Goal: Task Accomplishment & Management: Use online tool/utility

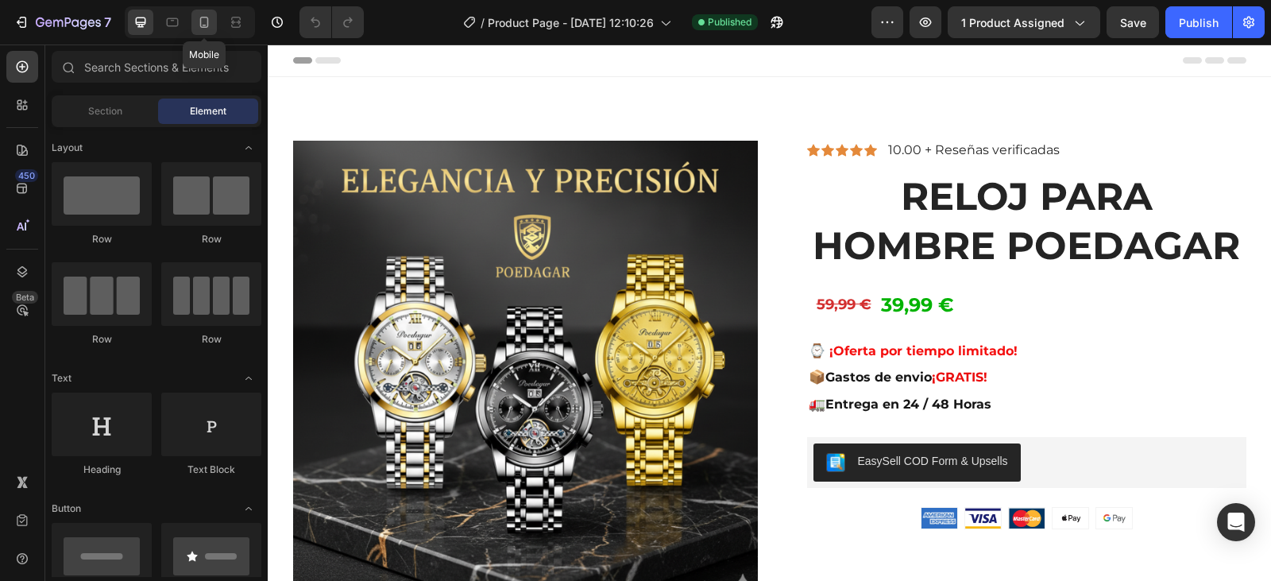
click at [203, 24] on icon at bounding box center [204, 22] width 16 height 16
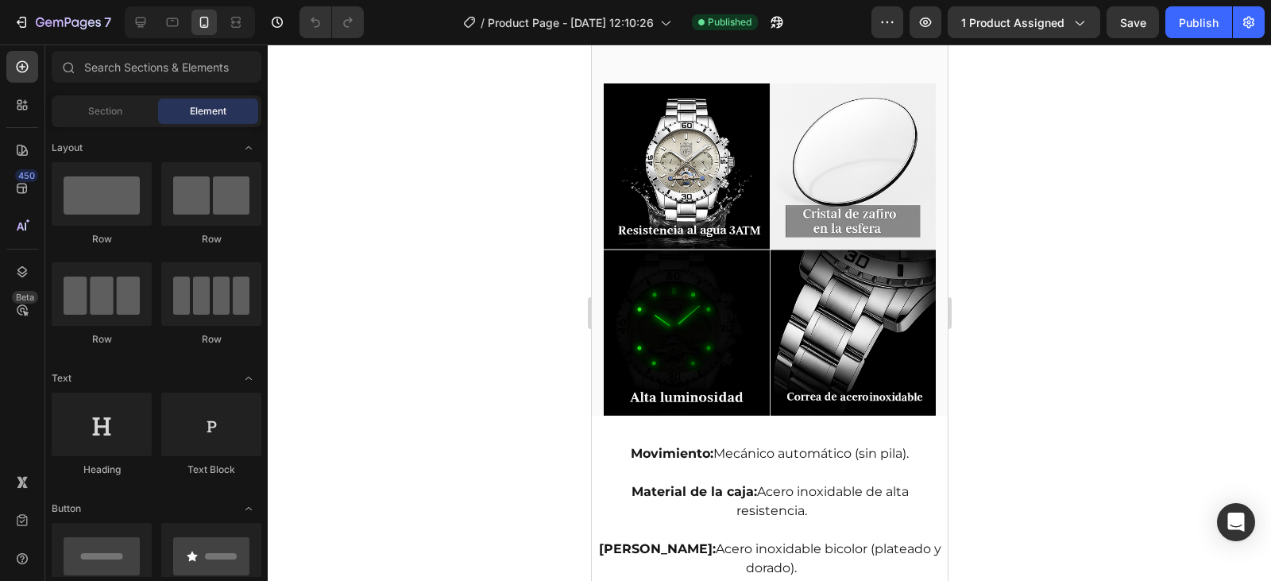
scroll to position [1589, 0]
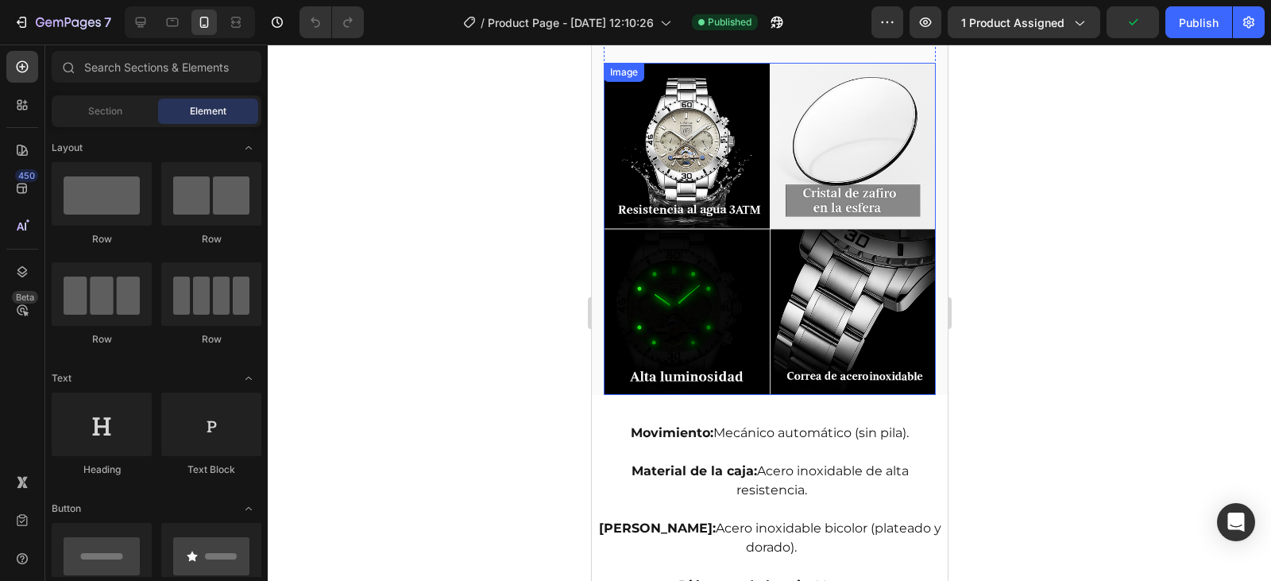
click at [717, 255] on img at bounding box center [769, 229] width 332 height 332
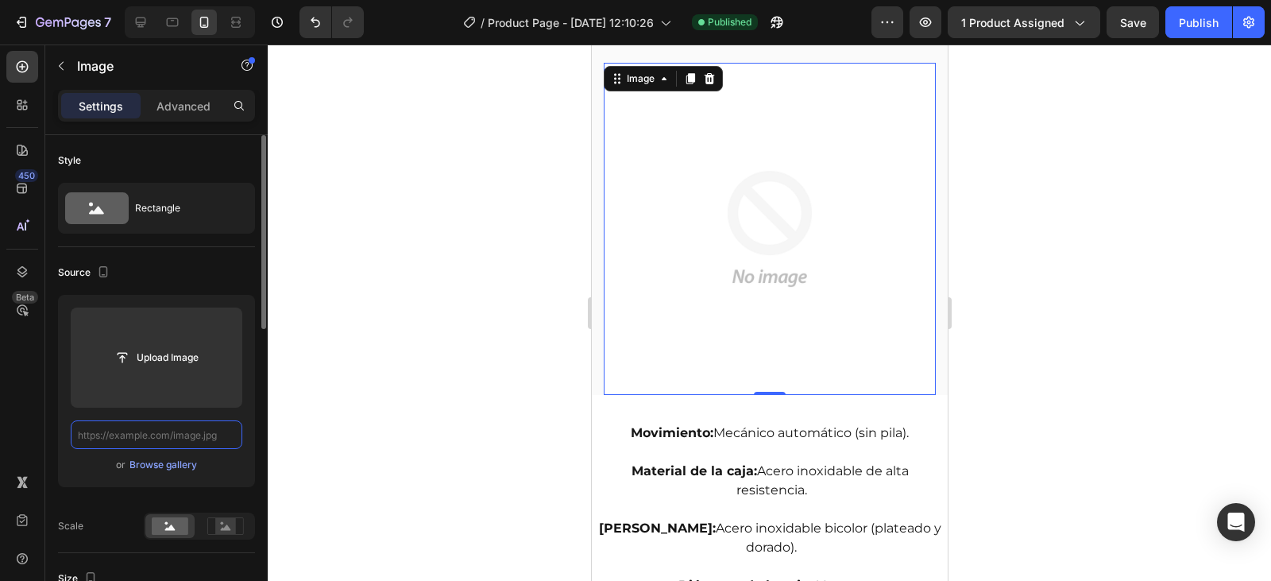
scroll to position [0, 0]
paste input "https://cdn.shopify.com/s/files/1/0910/8563/5967/files/FOTO_DEFINITIVA_CARACTER…"
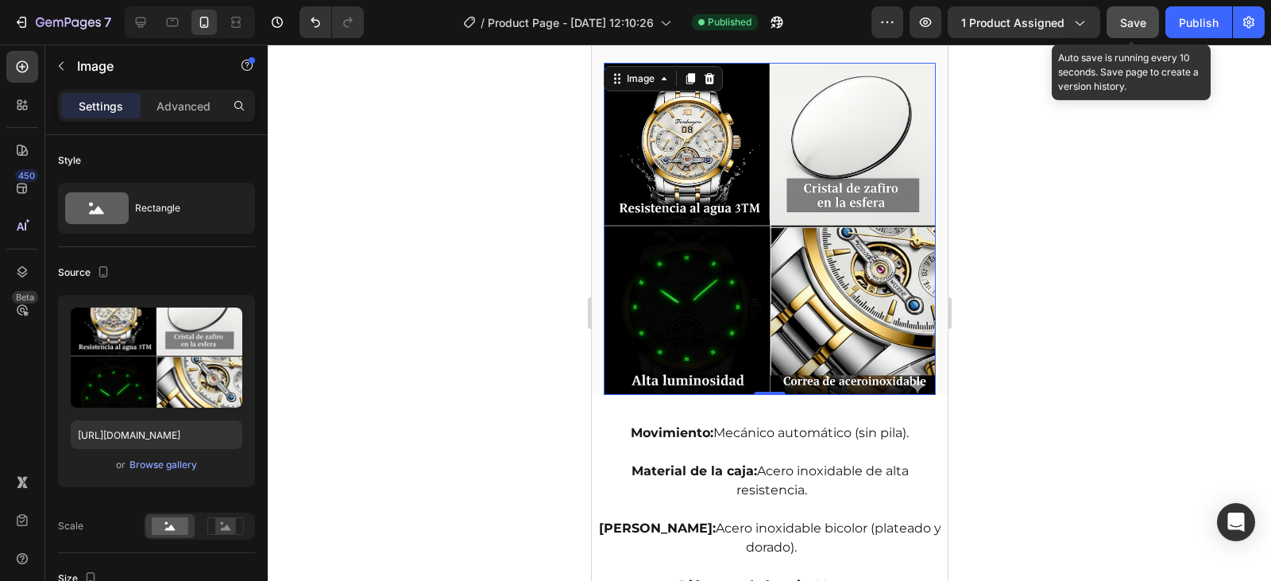
click at [1143, 23] on span "Save" at bounding box center [1133, 23] width 26 height 14
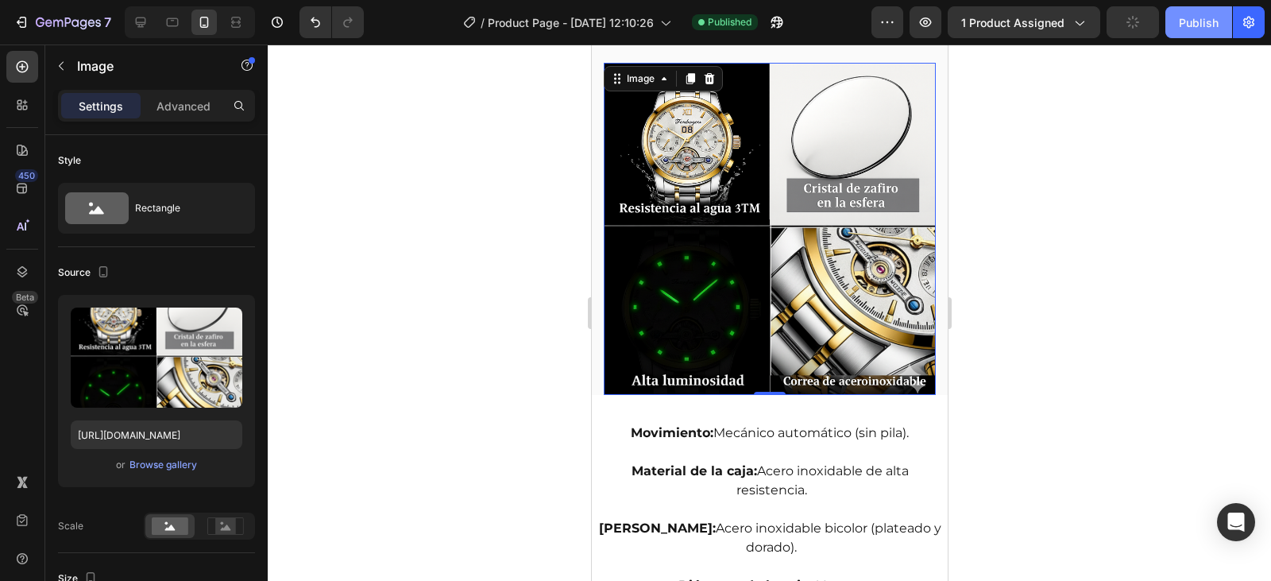
click at [1201, 23] on div "Publish" at bounding box center [1199, 22] width 40 height 17
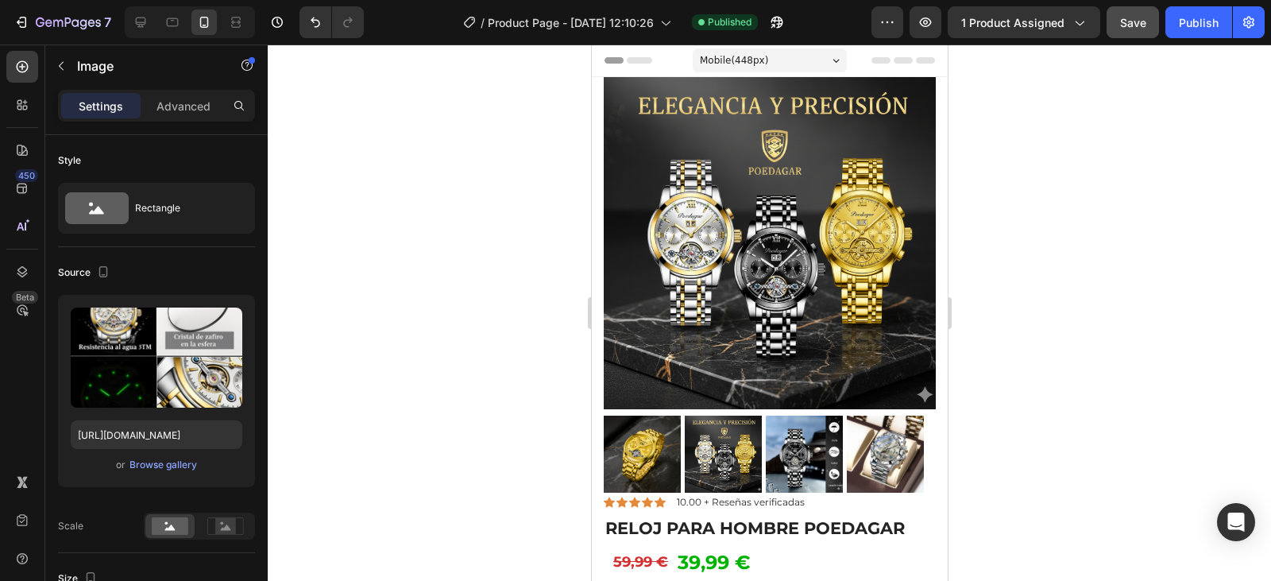
drag, startPoint x: 1197, startPoint y: 21, endPoint x: 1158, endPoint y: 156, distance: 139.8
click at [1197, 23] on div "Publish" at bounding box center [1199, 22] width 40 height 17
click at [145, 21] on icon at bounding box center [141, 22] width 10 height 10
type input "https://cdn.shopify.com/s/files/1/0910/8563/5967/files/Reloj_Multifuncional_Ped…"
type input "707"
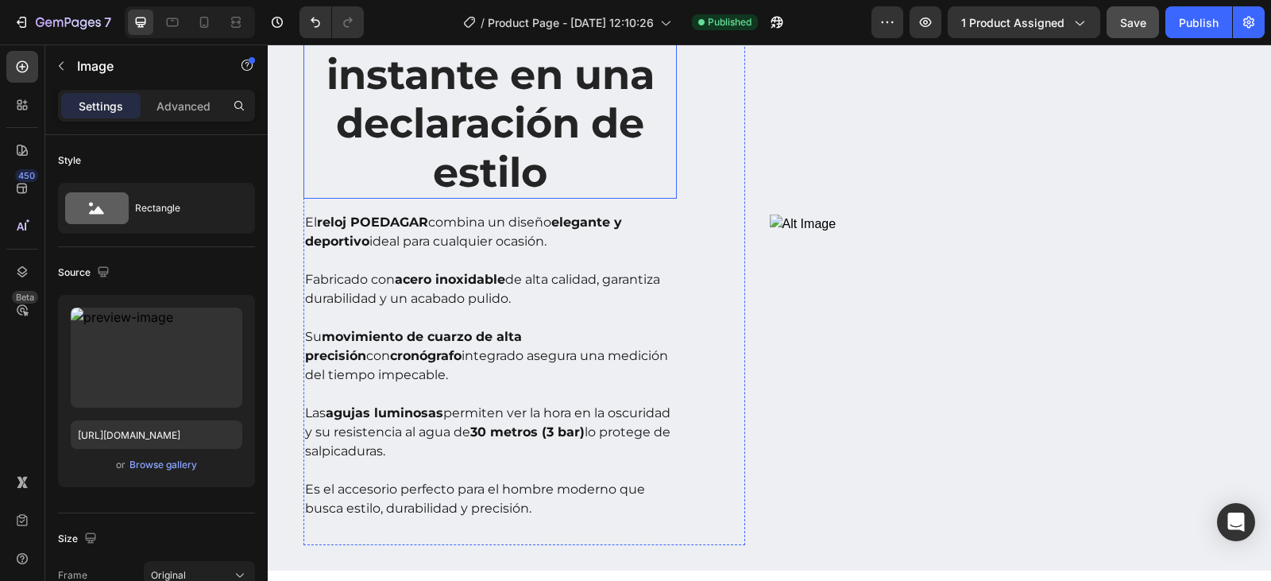
scroll to position [1589, 0]
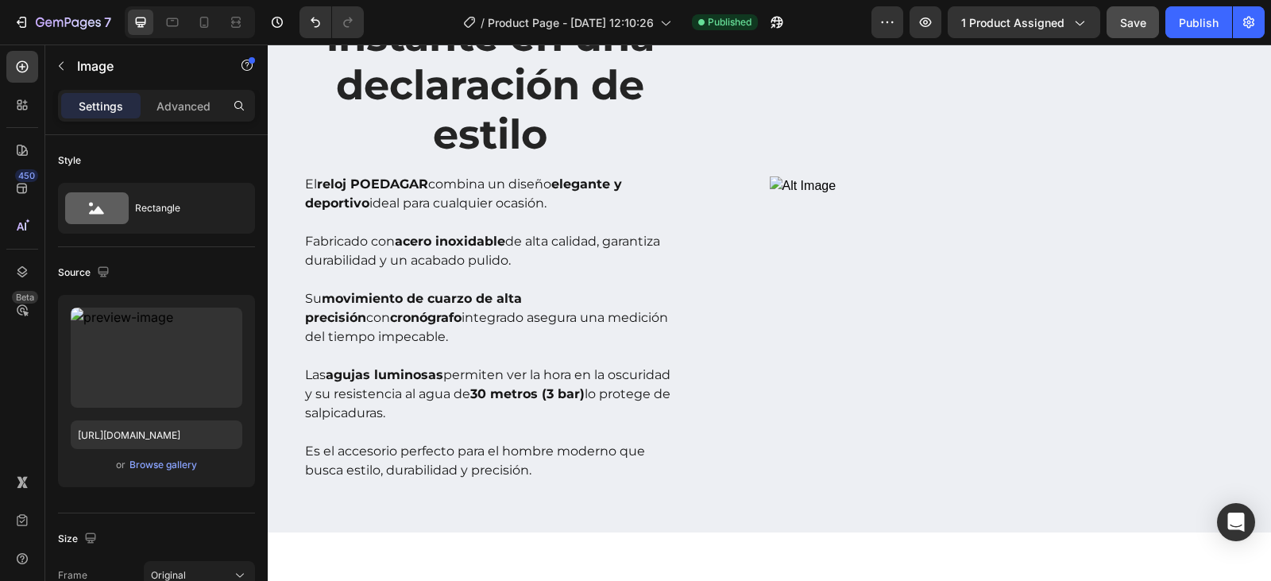
click at [896, 195] on img at bounding box center [1015, 185] width 490 height 19
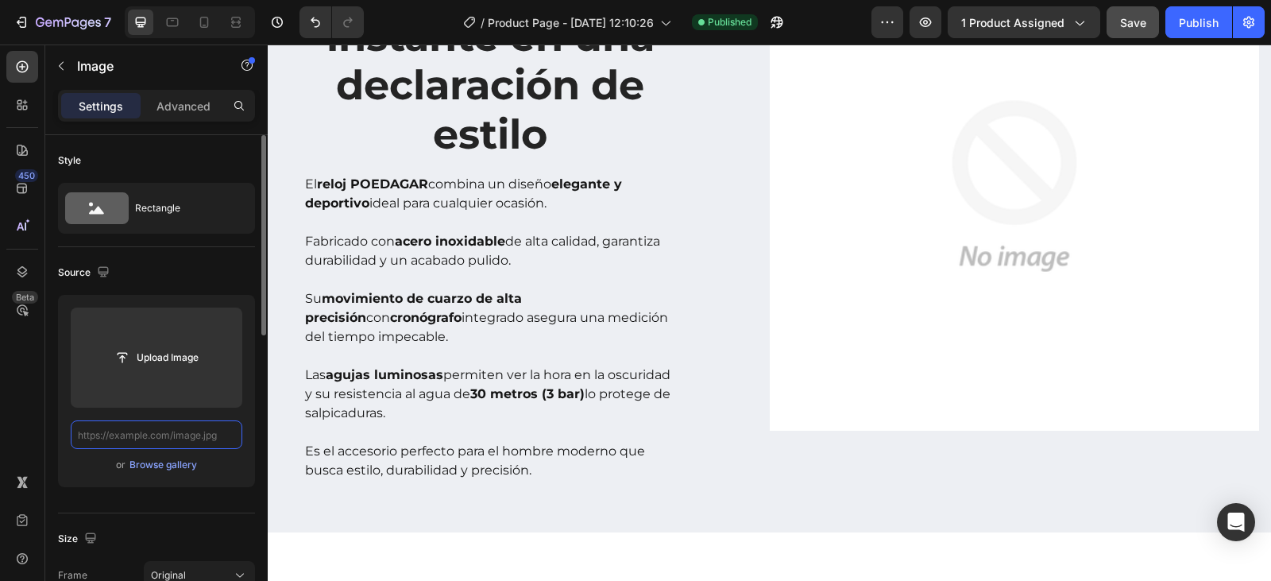
scroll to position [1572, 0]
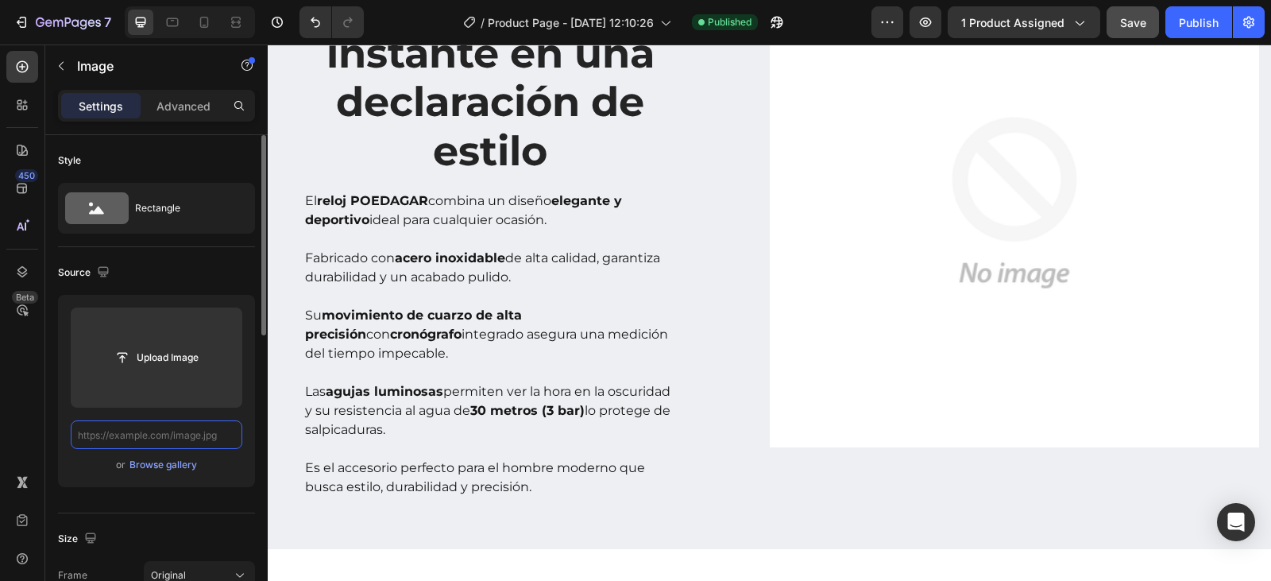
click at [220, 435] on input "text" at bounding box center [157, 434] width 172 height 29
paste input "https://cdn.shopify.com/s/files/1/0910/8563/5967/files/FOTO_DEFINITIVA_CARACTER…"
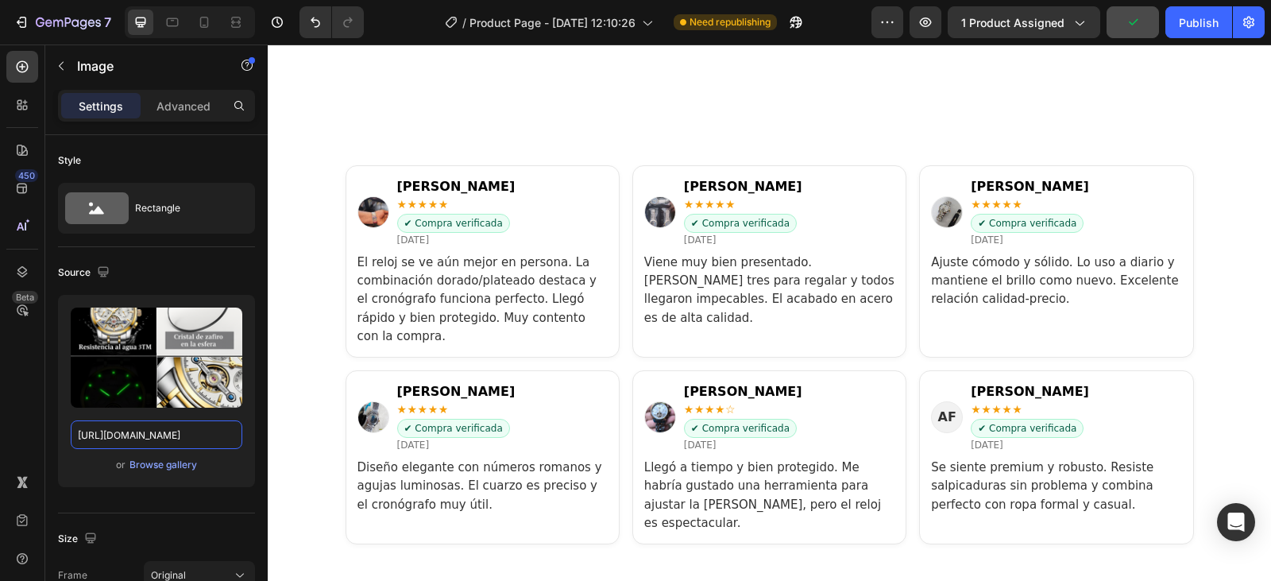
scroll to position [3082, 0]
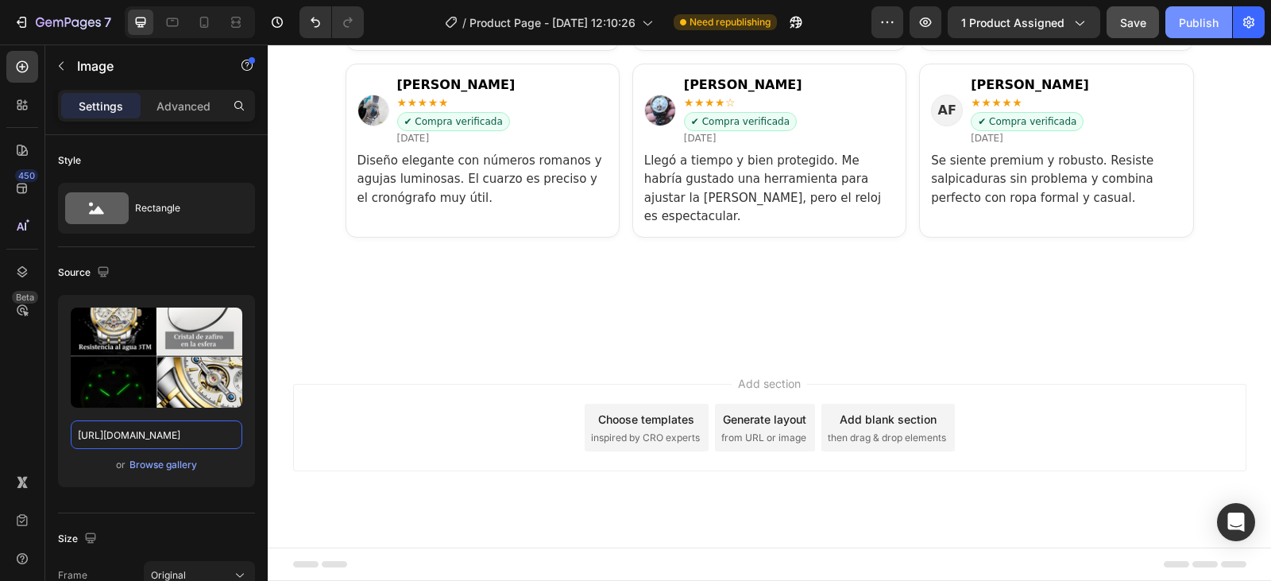
type input "https://cdn.shopify.com/s/files/1/0910/8563/5967/files/FOTO_DEFINITIVA_CARACTER…"
click at [1194, 23] on div "Publish" at bounding box center [1199, 22] width 40 height 17
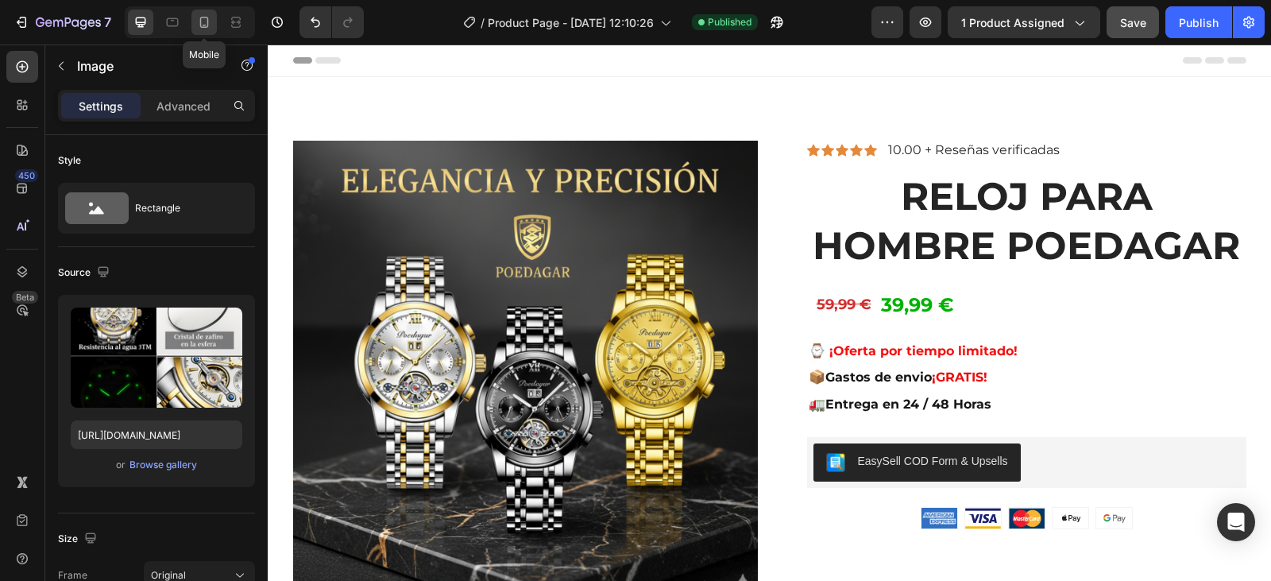
click at [201, 26] on icon at bounding box center [204, 22] width 9 height 11
type input "100"
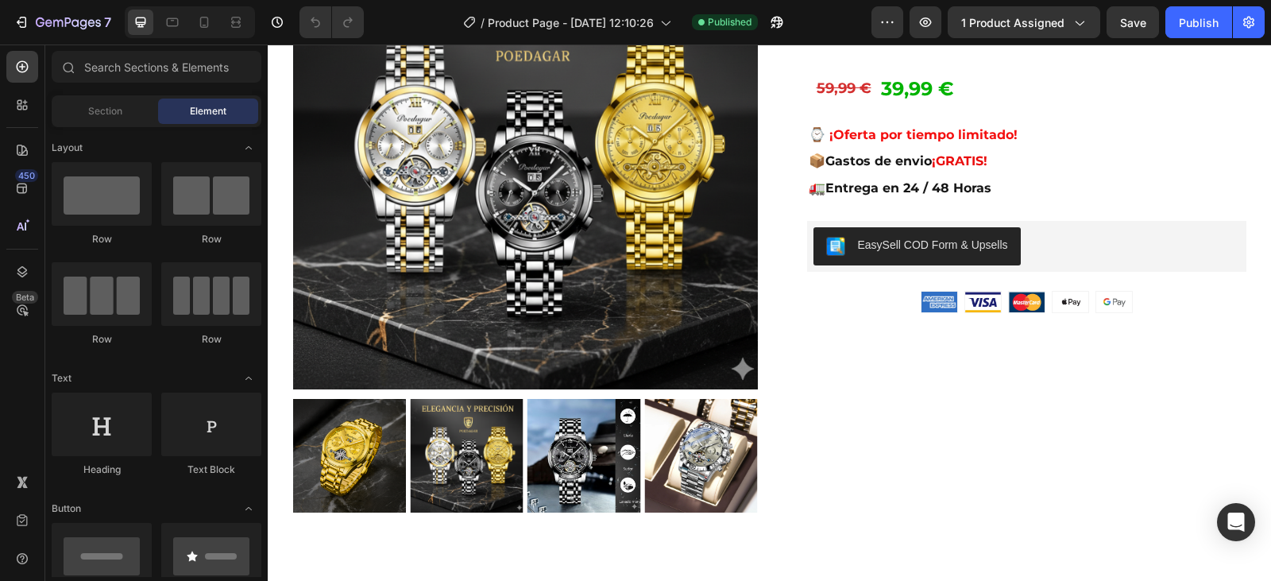
scroll to position [238, 0]
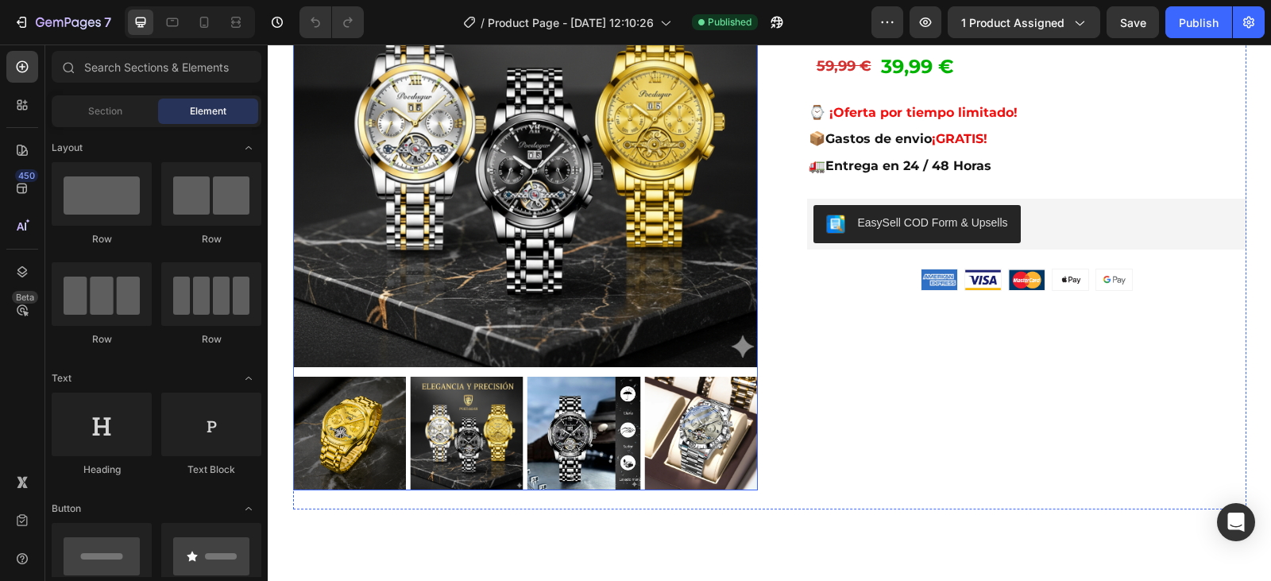
click at [377, 443] on img at bounding box center [349, 434] width 114 height 114
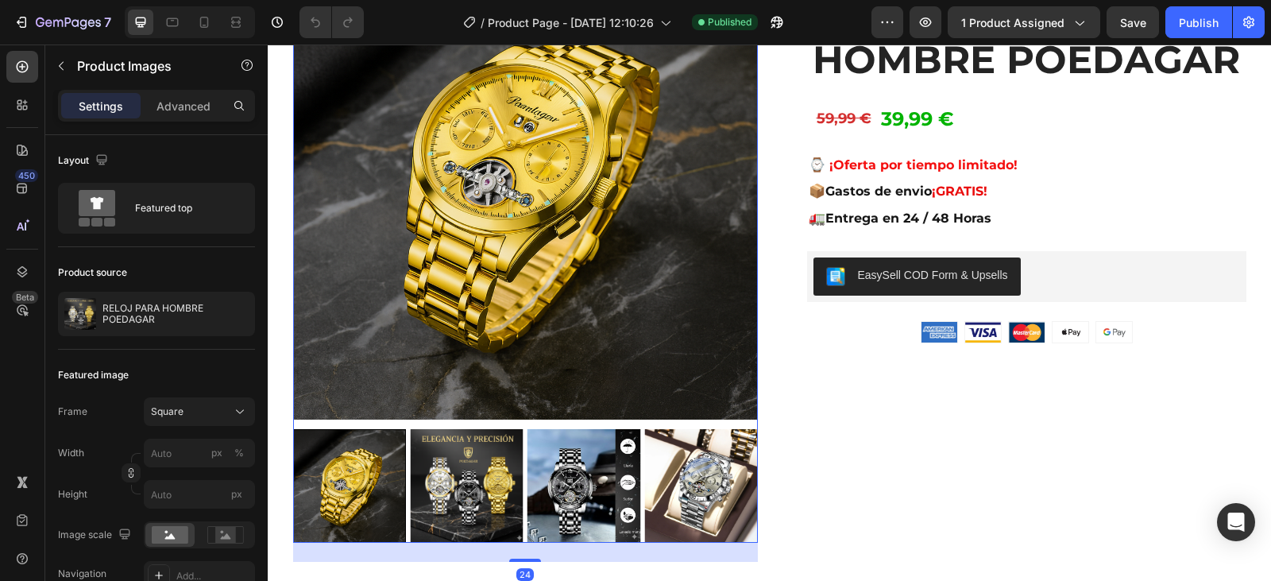
scroll to position [159, 0]
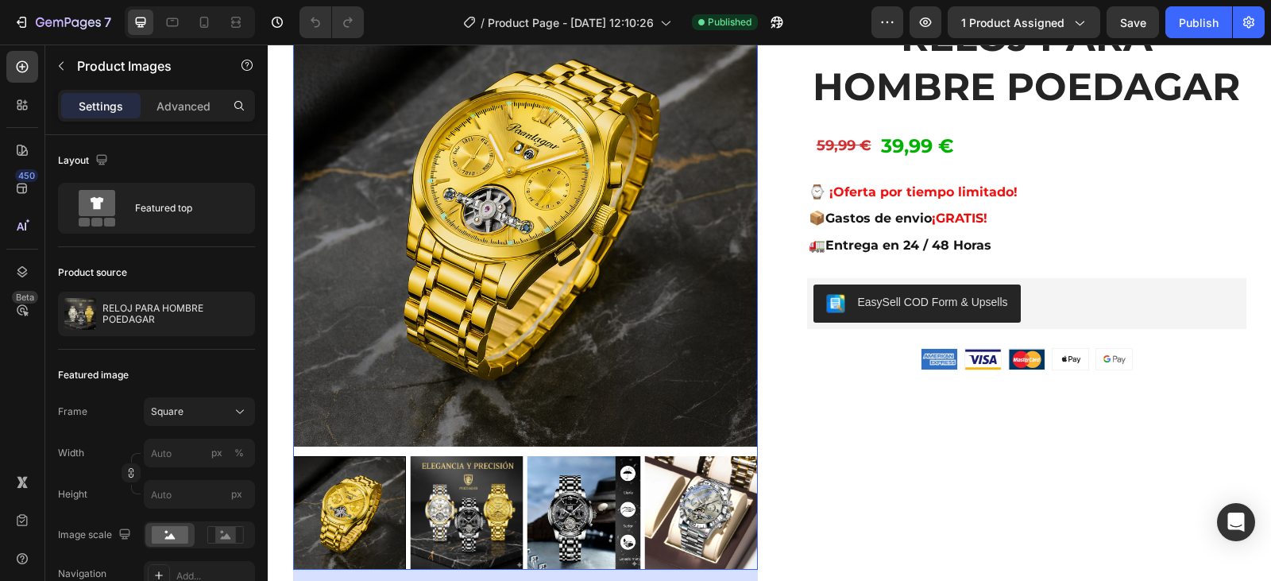
click at [463, 504] on img at bounding box center [467, 513] width 114 height 114
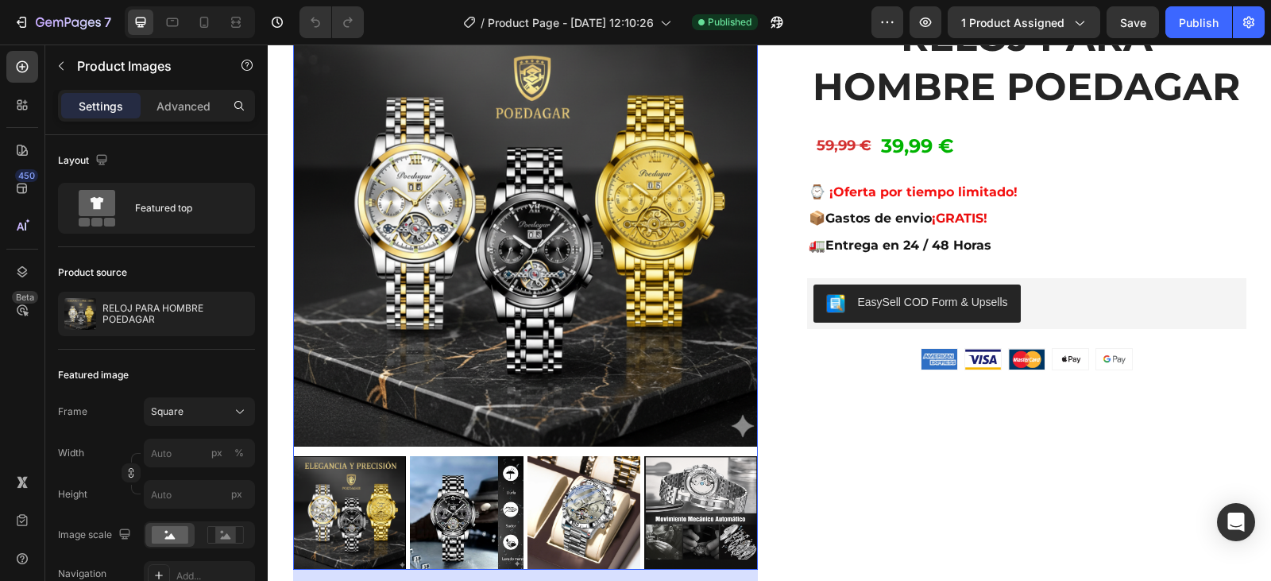
click at [486, 512] on img at bounding box center [467, 513] width 114 height 114
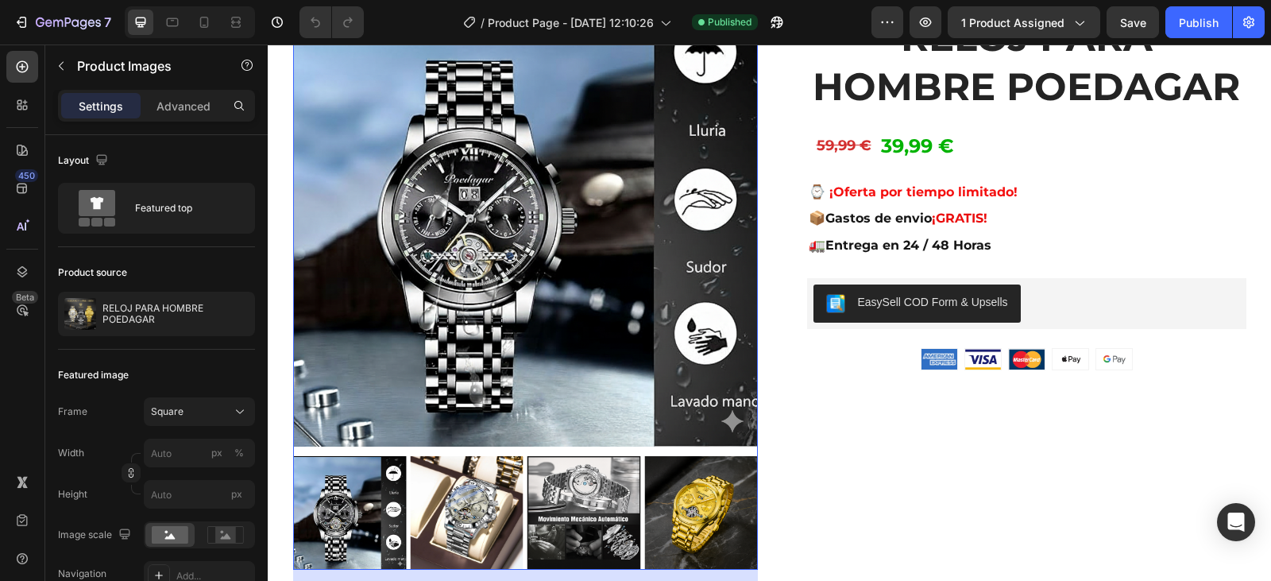
click at [485, 530] on img at bounding box center [467, 513] width 114 height 114
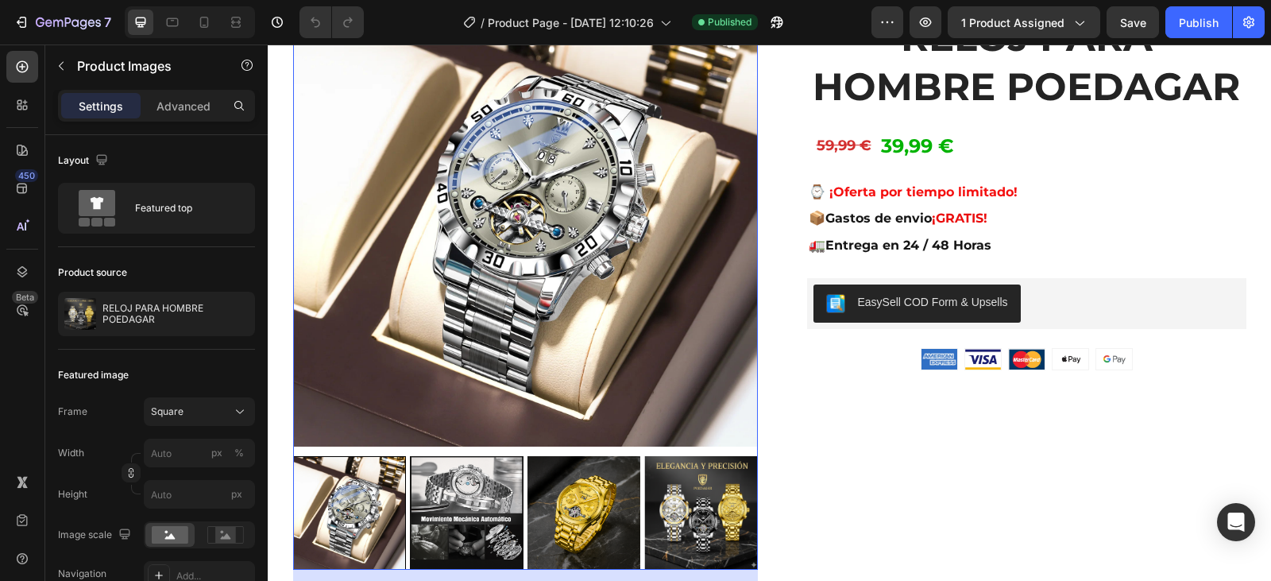
click at [554, 528] on img at bounding box center [585, 513] width 114 height 114
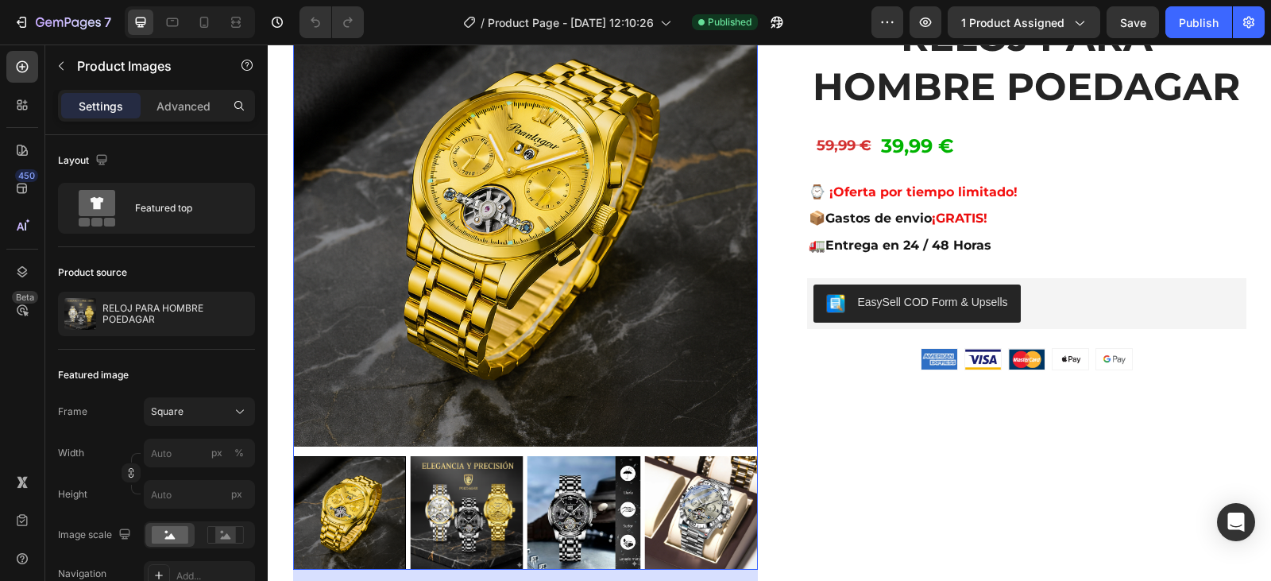
click at [554, 528] on img at bounding box center [585, 513] width 114 height 114
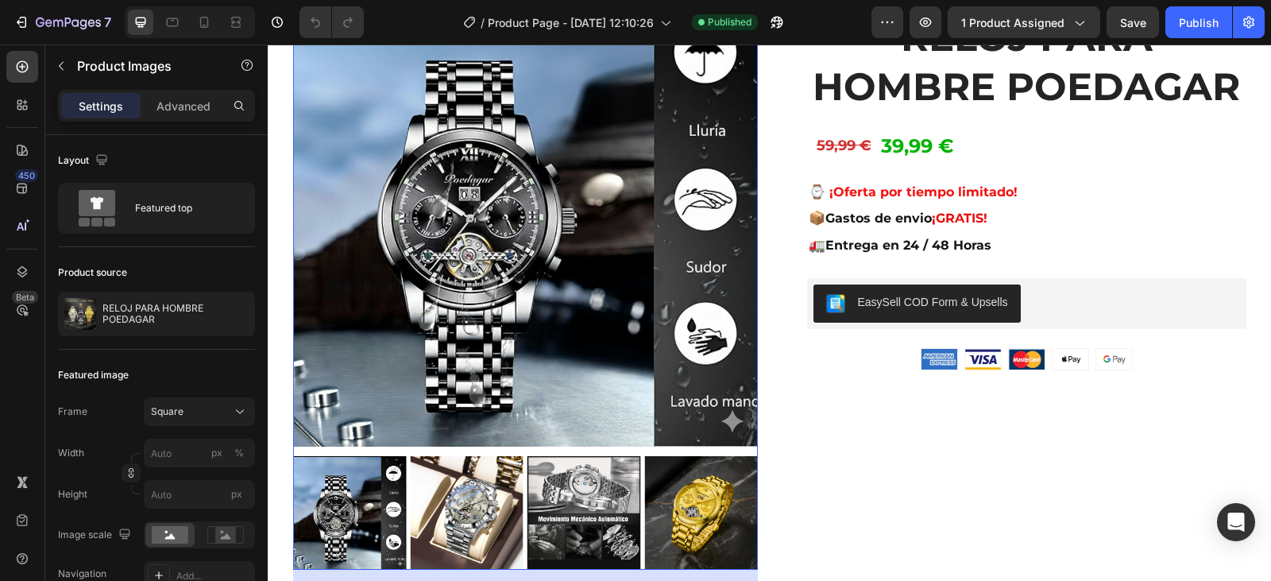
click at [494, 524] on img at bounding box center [467, 513] width 114 height 114
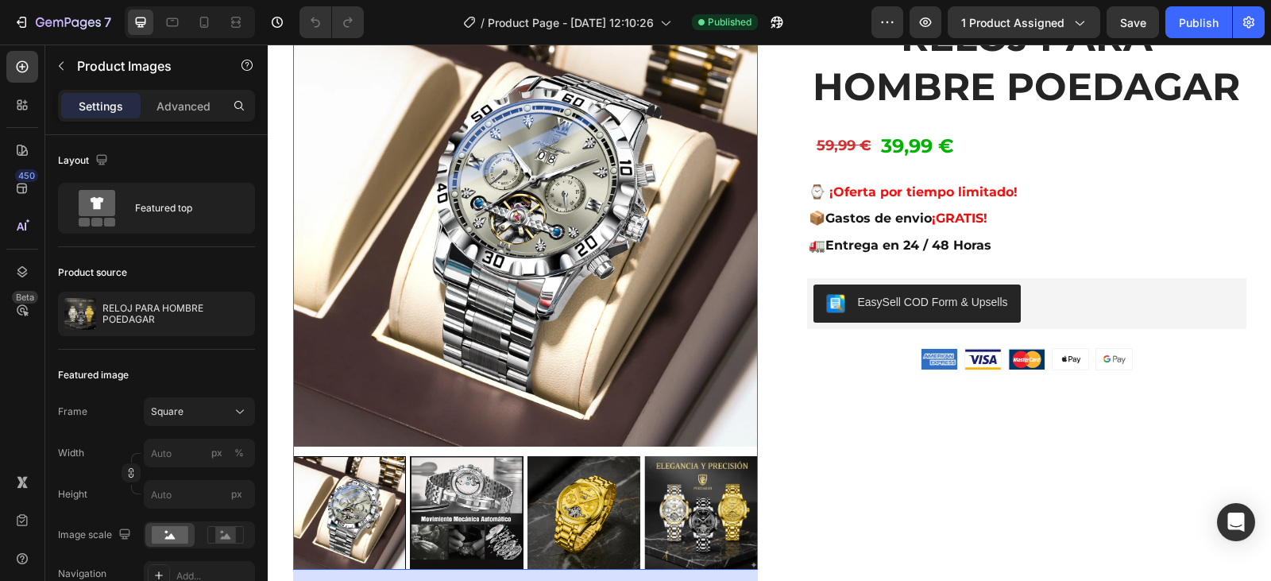
click at [574, 540] on img at bounding box center [585, 513] width 114 height 114
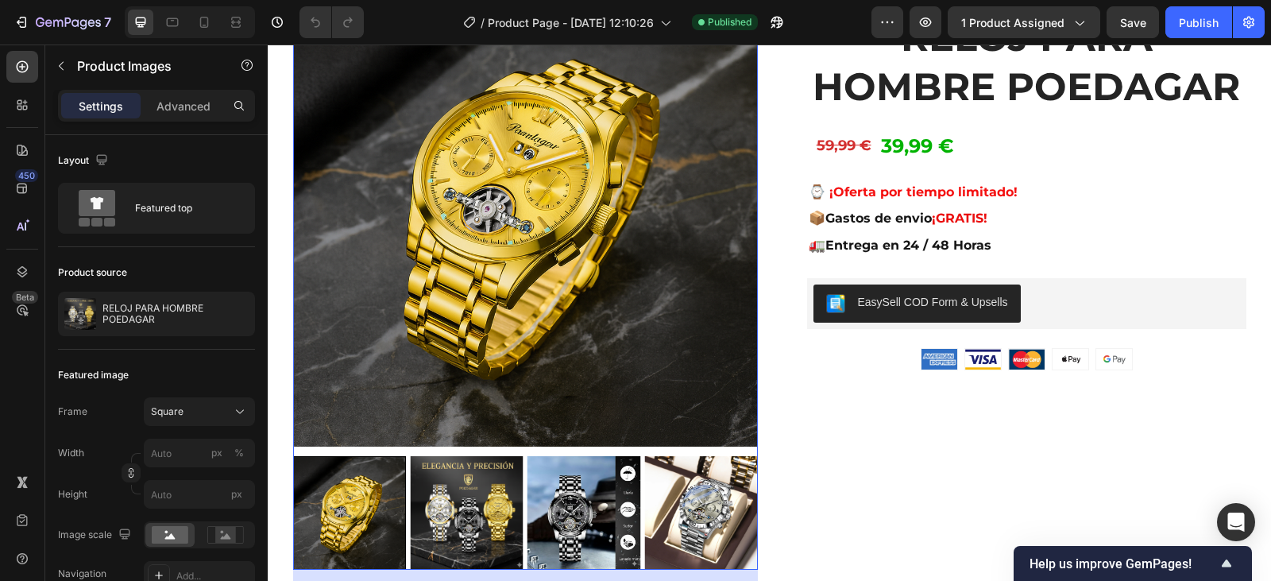
click at [683, 512] on img at bounding box center [701, 513] width 114 height 114
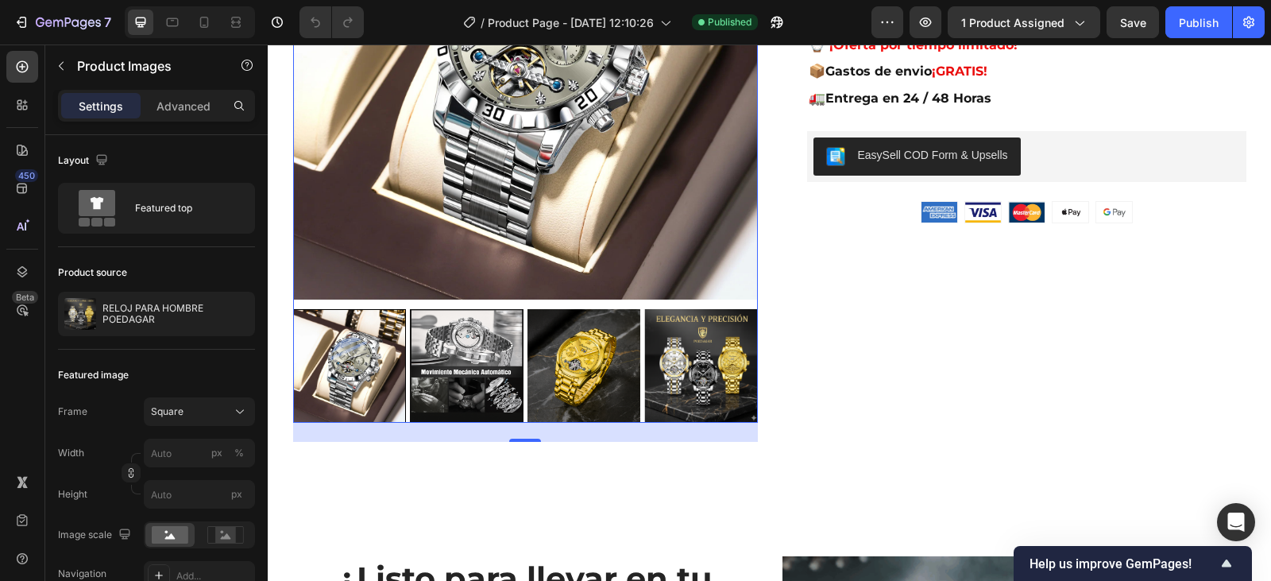
scroll to position [318, 0]
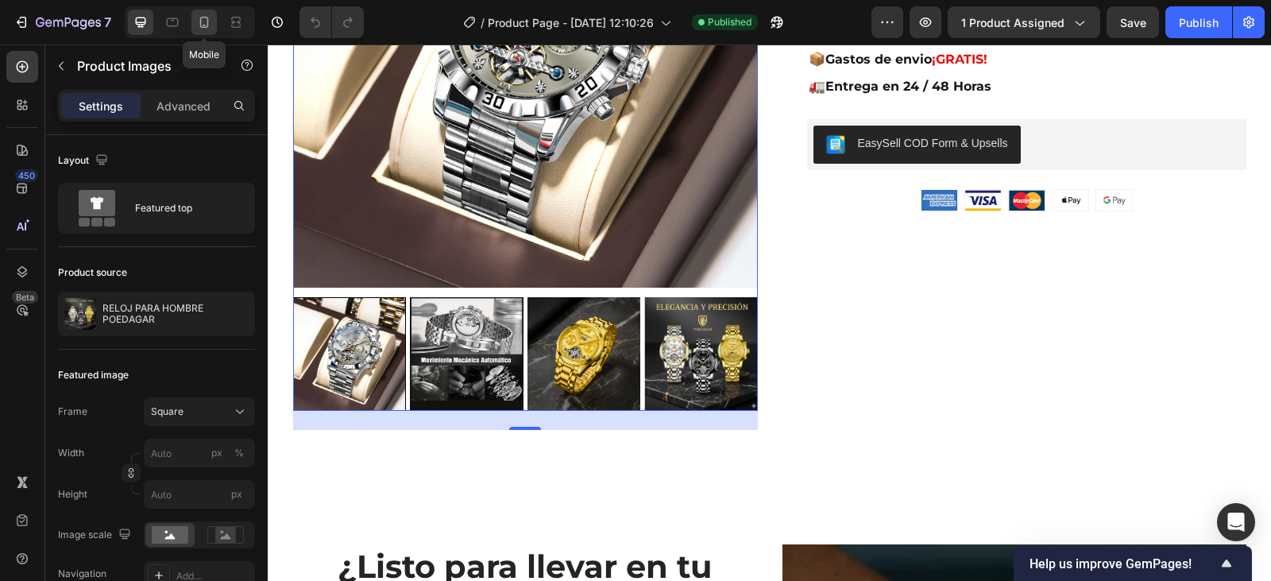
click at [201, 21] on icon at bounding box center [204, 22] width 9 height 11
type input "8"
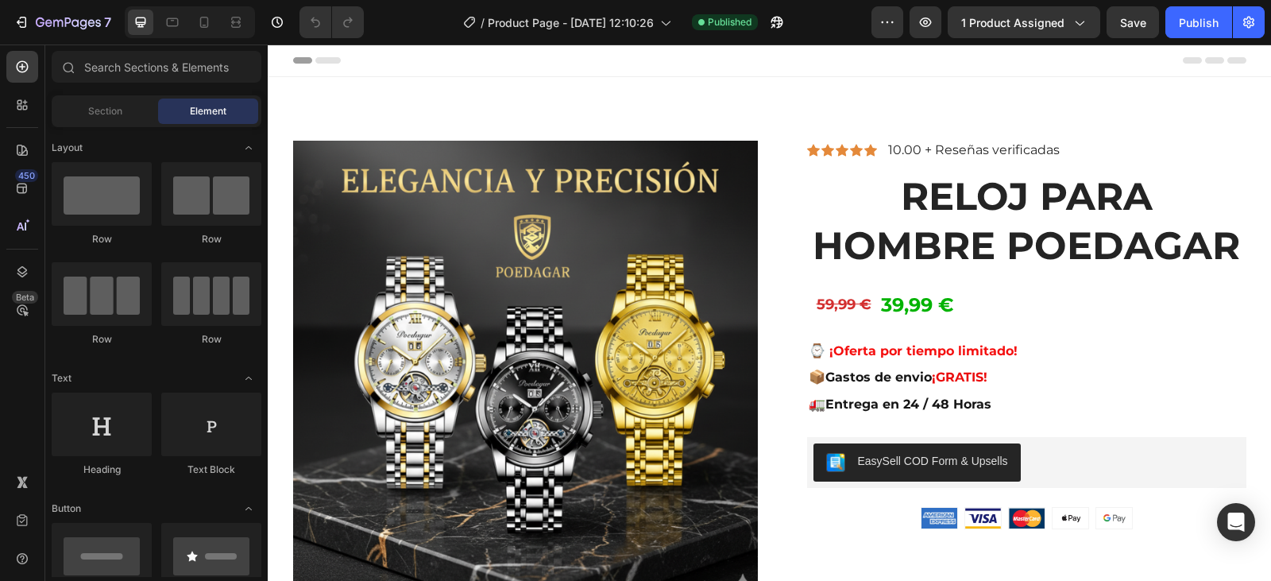
click at [222, 108] on span "Element" at bounding box center [208, 111] width 37 height 14
click at [113, 108] on span "Section" at bounding box center [105, 111] width 34 height 14
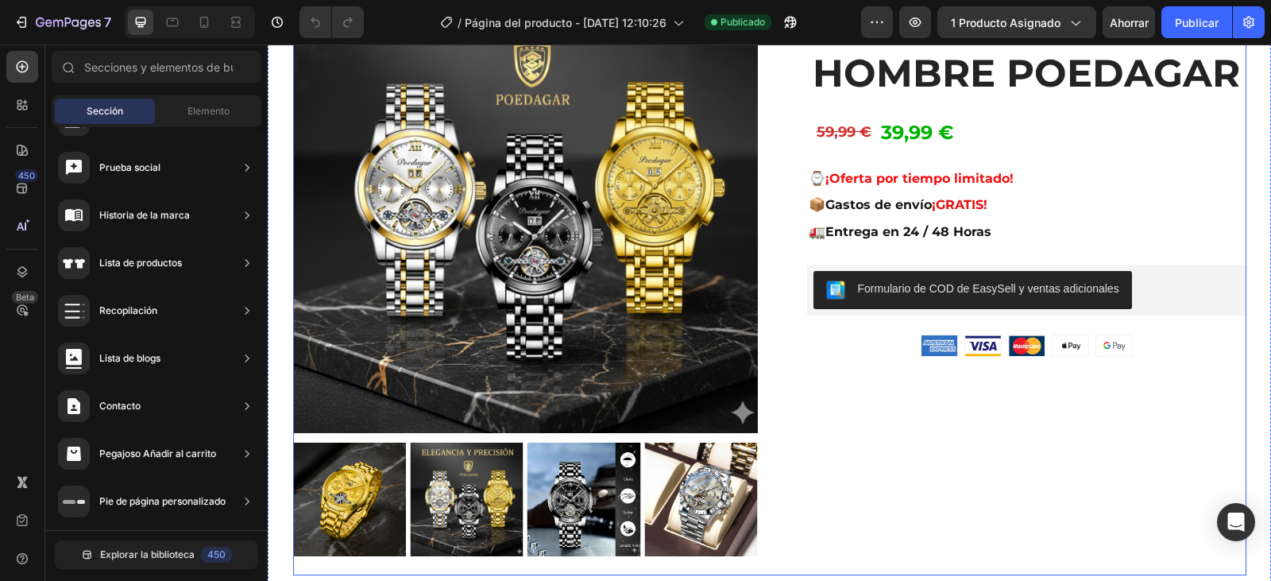
scroll to position [79, 0]
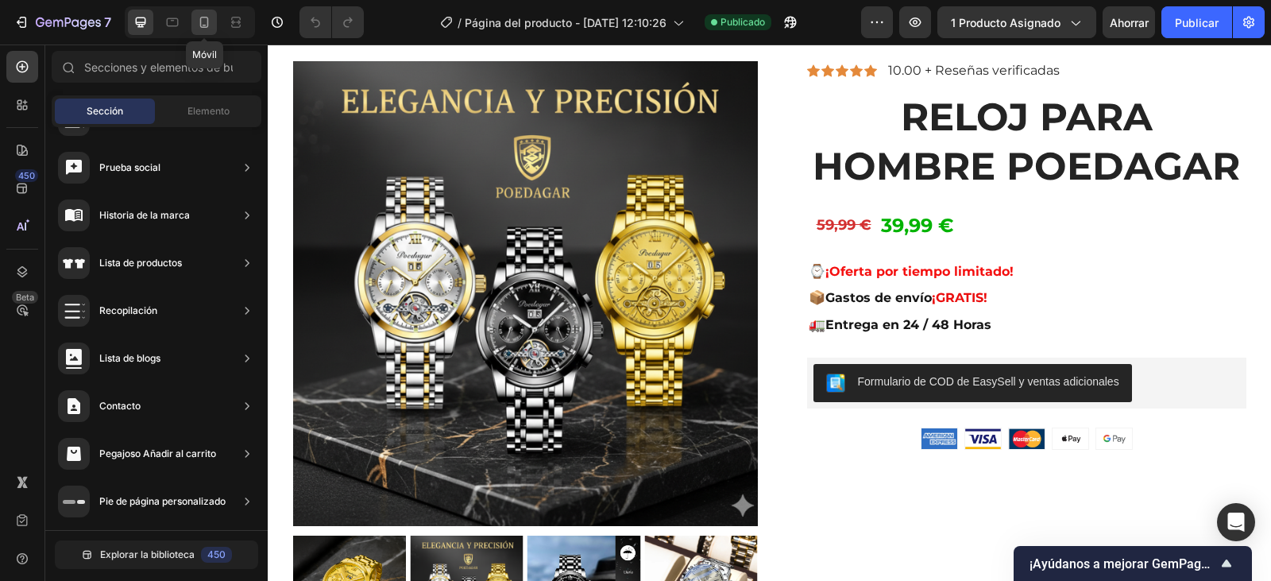
click at [208, 25] on icon at bounding box center [204, 22] width 9 height 11
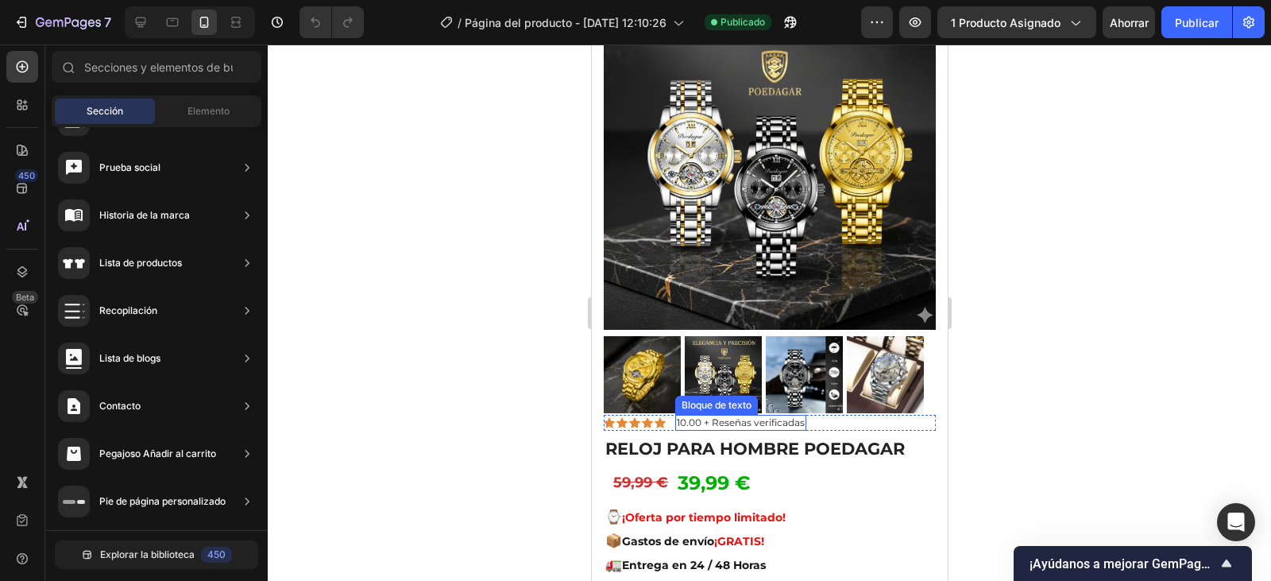
click at [701, 416] on font "10.00 + Reseñas verificadas" at bounding box center [740, 422] width 128 height 12
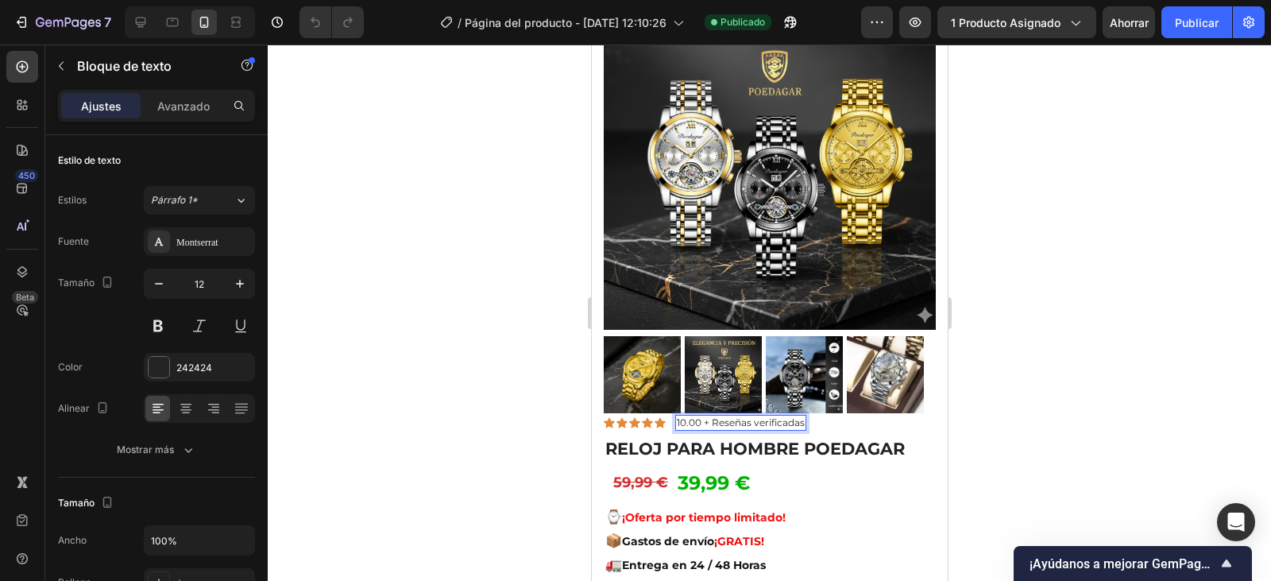
click at [702, 416] on p "10.00 + Reseñas verificadas" at bounding box center [740, 422] width 128 height 13
click at [1194, 33] on button "Publicar" at bounding box center [1197, 22] width 71 height 32
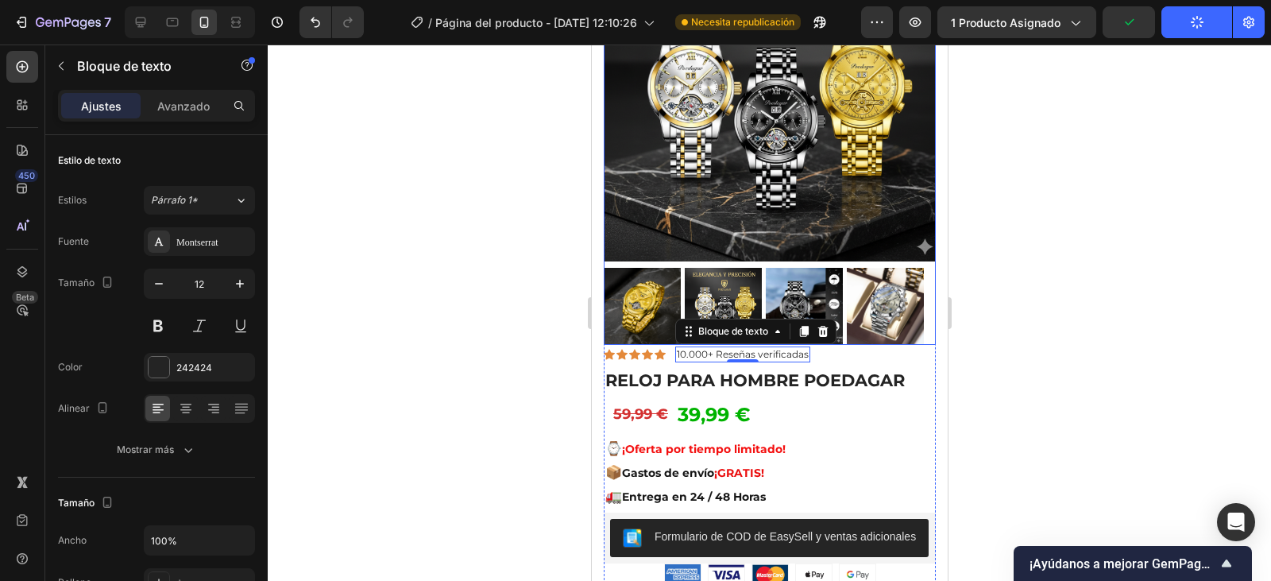
scroll to position [318, 0]
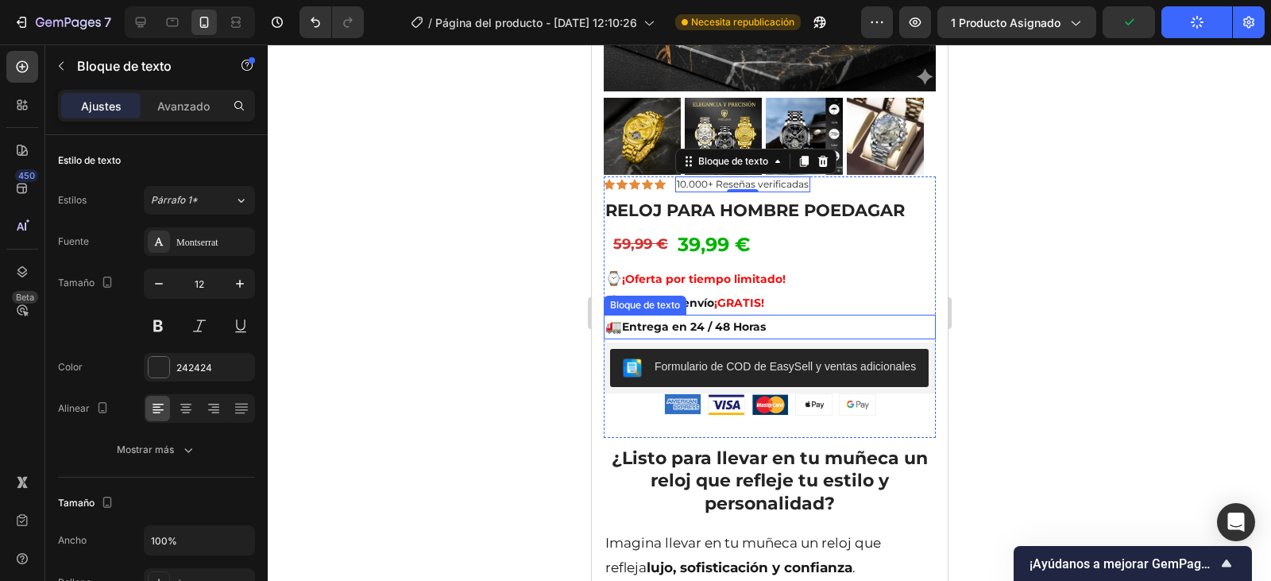
click at [694, 319] on font "Entrega en 24 / 48 Horas" at bounding box center [693, 326] width 144 height 14
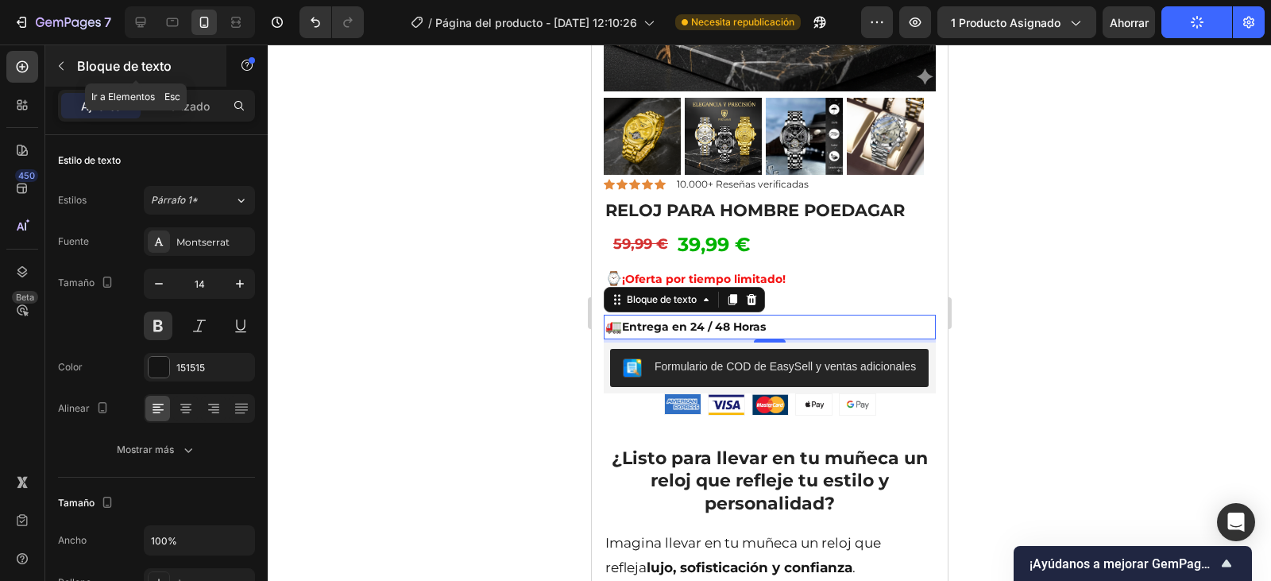
click at [61, 68] on icon "button" at bounding box center [61, 66] width 5 height 9
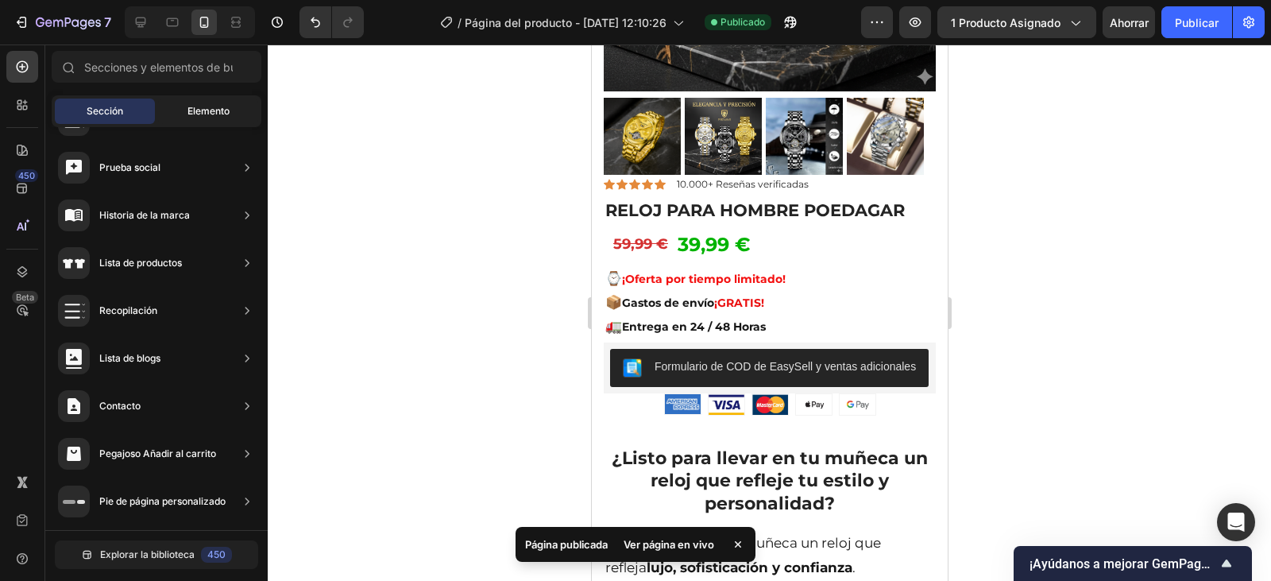
click at [203, 112] on font "Elemento" at bounding box center [209, 111] width 42 height 12
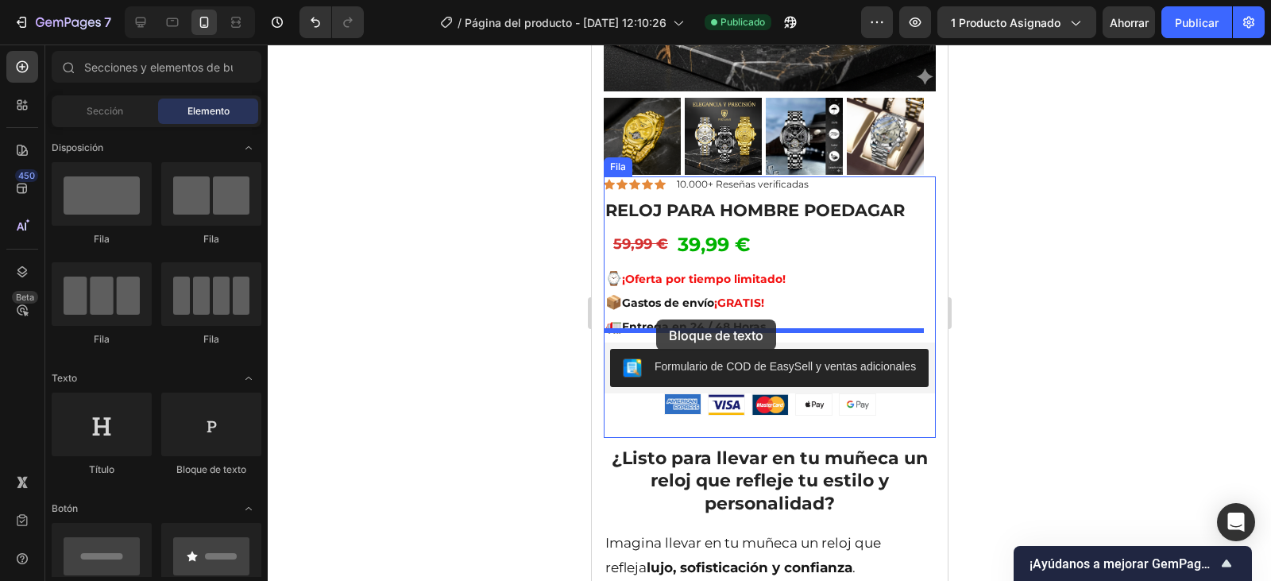
drag, startPoint x: 792, startPoint y: 486, endPoint x: 656, endPoint y: 319, distance: 215.7
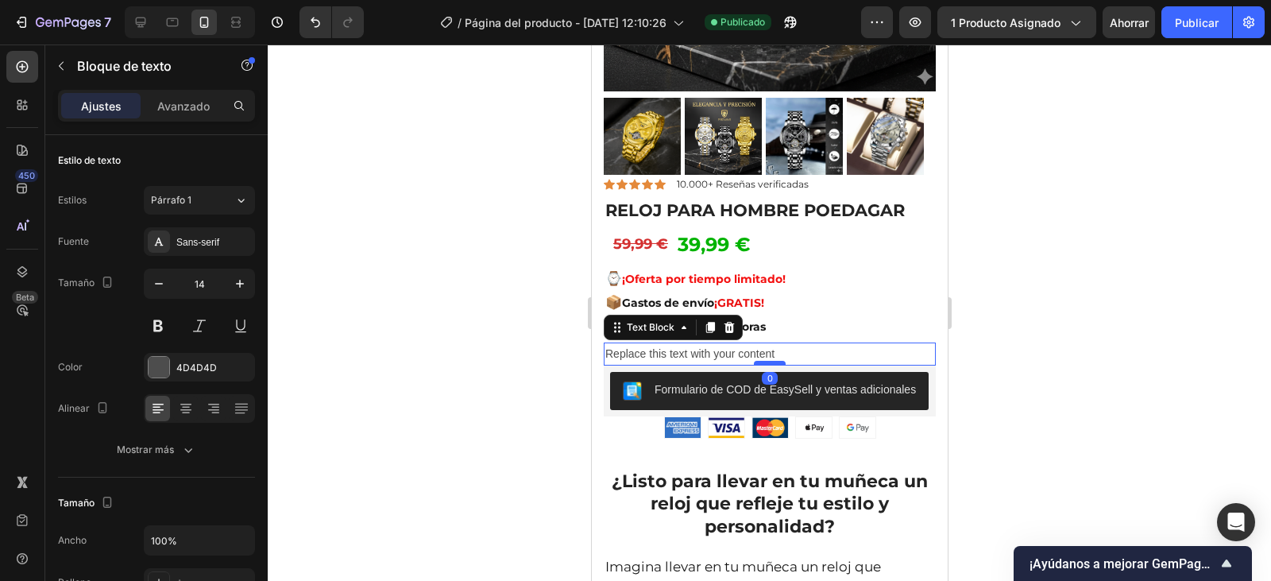
drag, startPoint x: 758, startPoint y: 371, endPoint x: 1630, endPoint y: 397, distance: 872.0
click at [759, 361] on div at bounding box center [769, 363] width 32 height 5
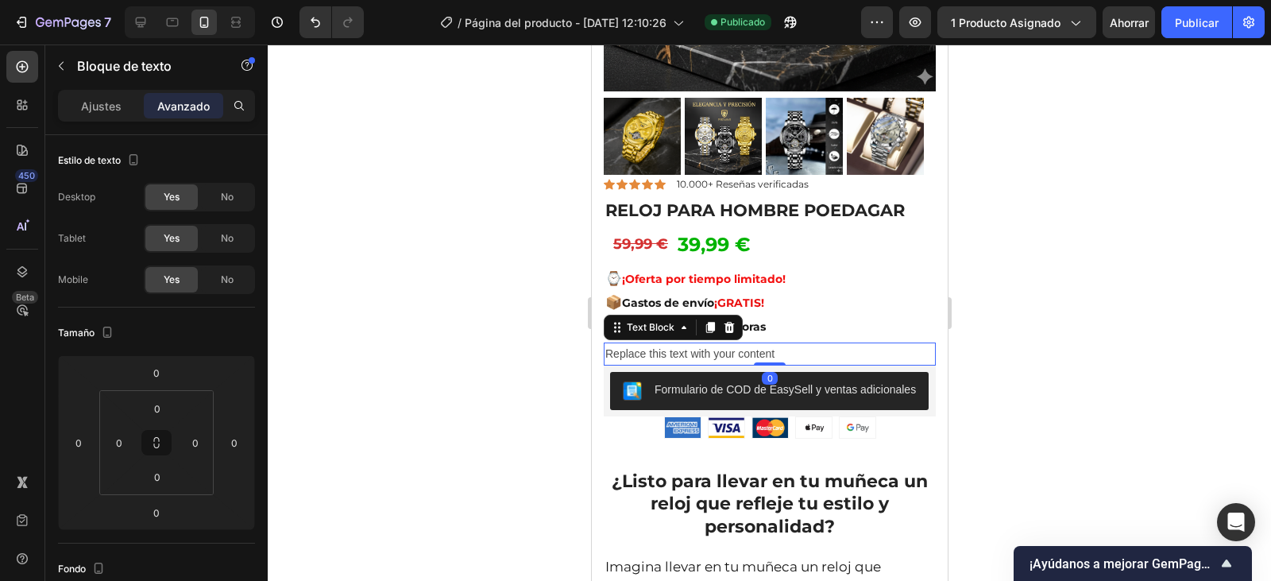
click at [1121, 309] on div at bounding box center [770, 312] width 1004 height 536
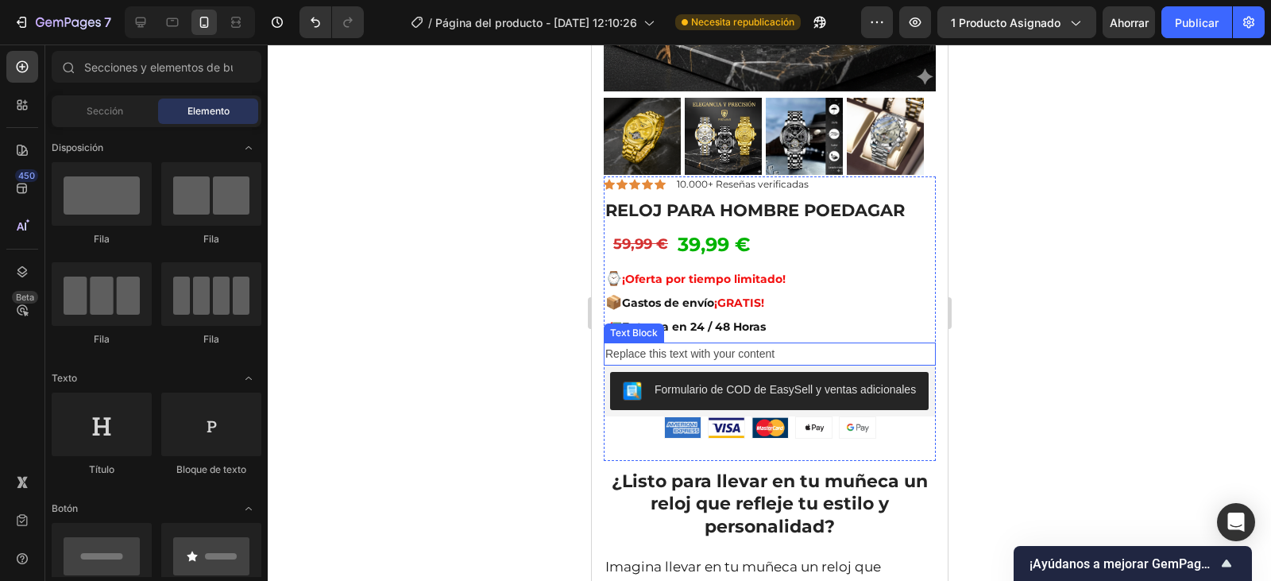
click at [789, 342] on div "Replace this text with your content" at bounding box center [769, 353] width 332 height 23
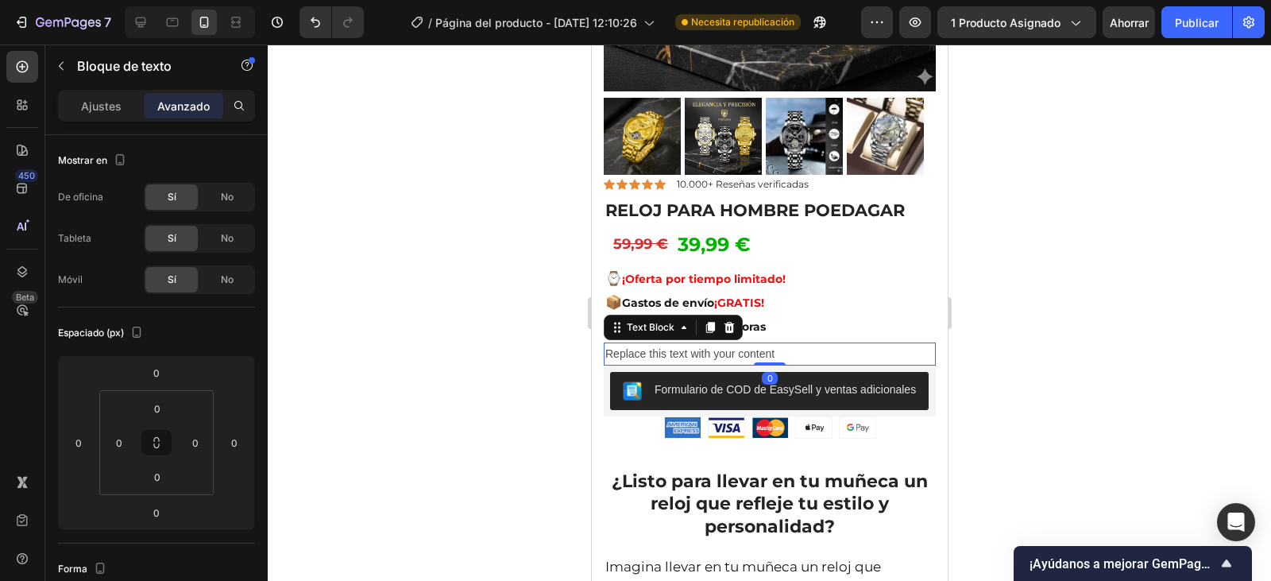
click at [789, 342] on div "Replace this text with your content" at bounding box center [769, 353] width 332 height 23
click at [736, 345] on p "Replace this text with your 🔄" at bounding box center [769, 354] width 329 height 20
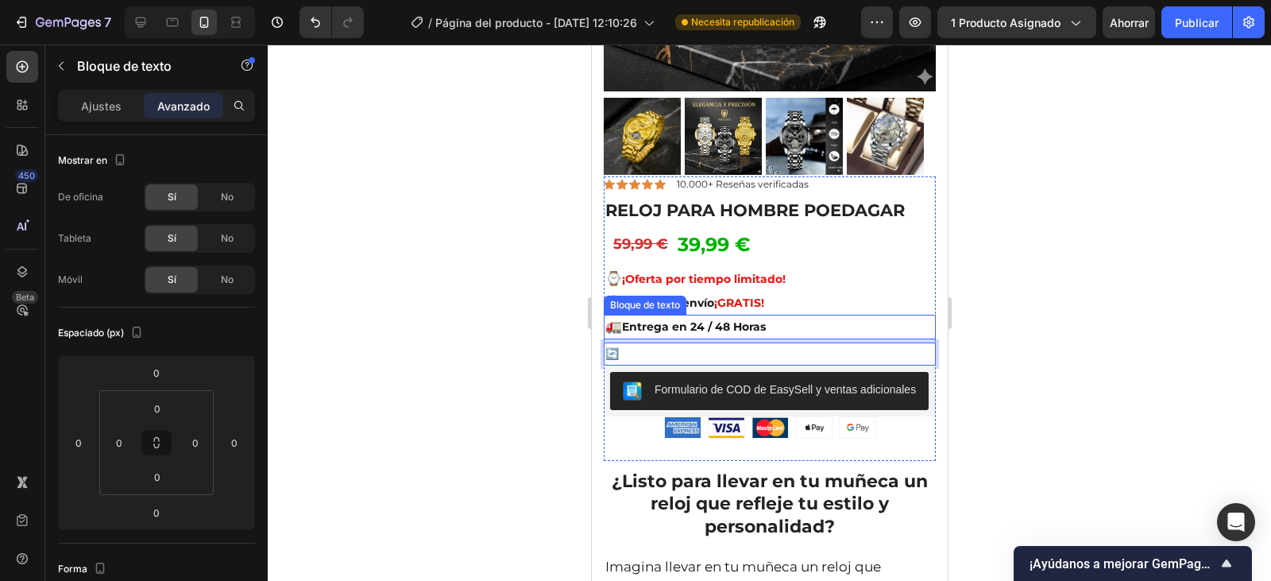
click at [620, 318] on font "🚛" at bounding box center [613, 326] width 17 height 16
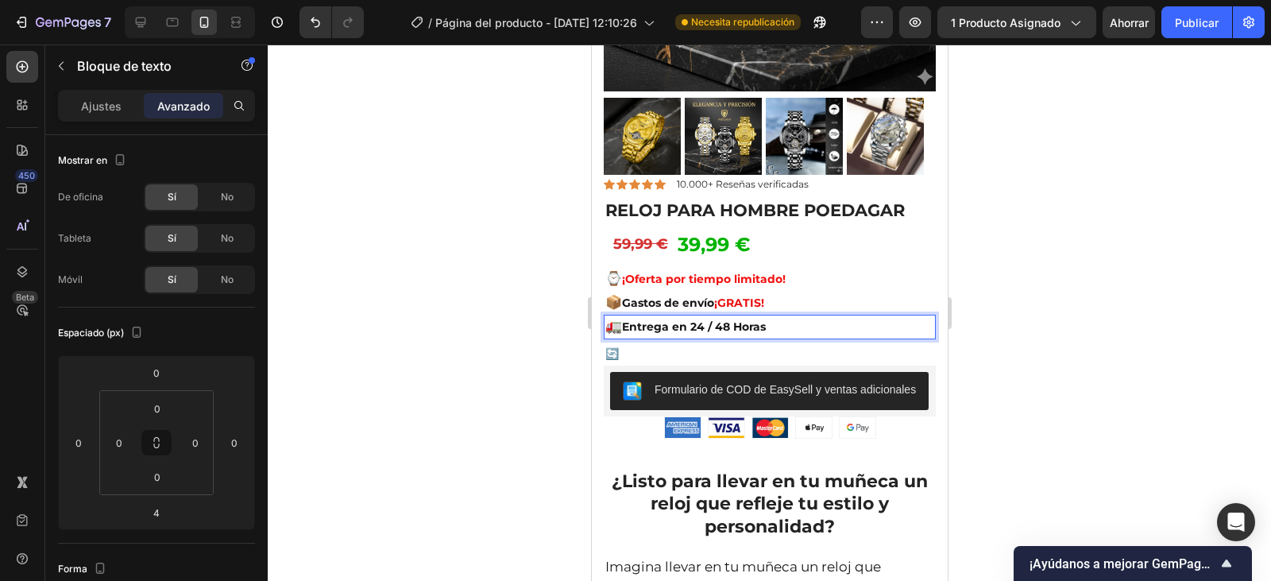
click at [621, 318] on span "🚛" at bounding box center [613, 326] width 17 height 16
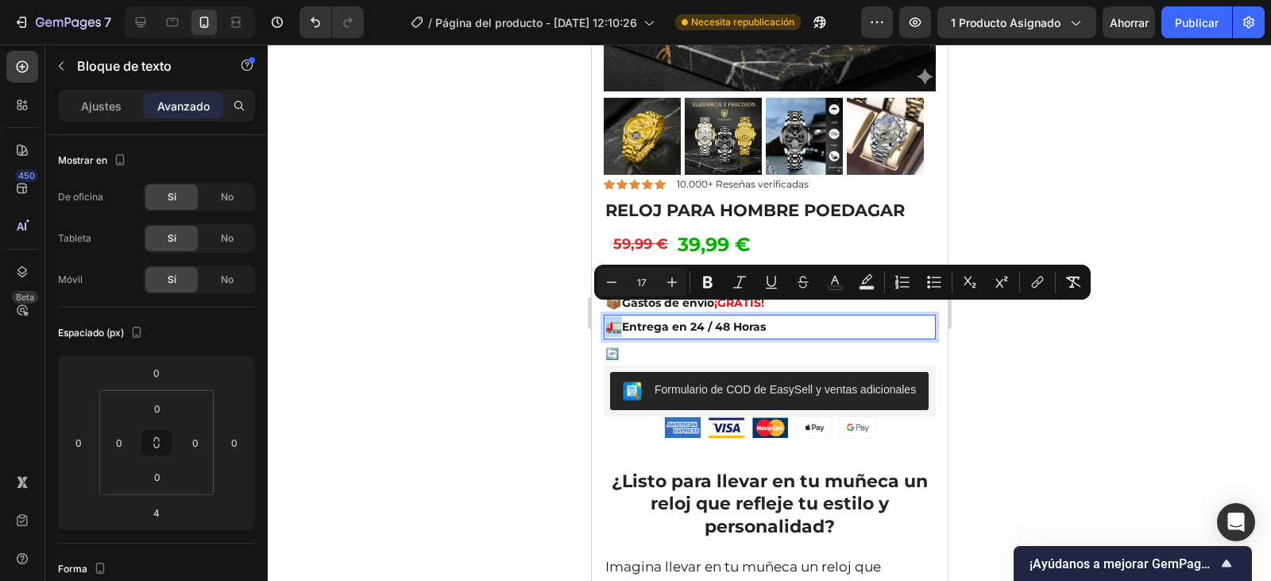
drag, startPoint x: 621, startPoint y: 311, endPoint x: 605, endPoint y: 311, distance: 15.9
click at [605, 318] on span "🚛" at bounding box center [613, 326] width 17 height 16
click at [625, 344] on p "🔄" at bounding box center [769, 354] width 329 height 20
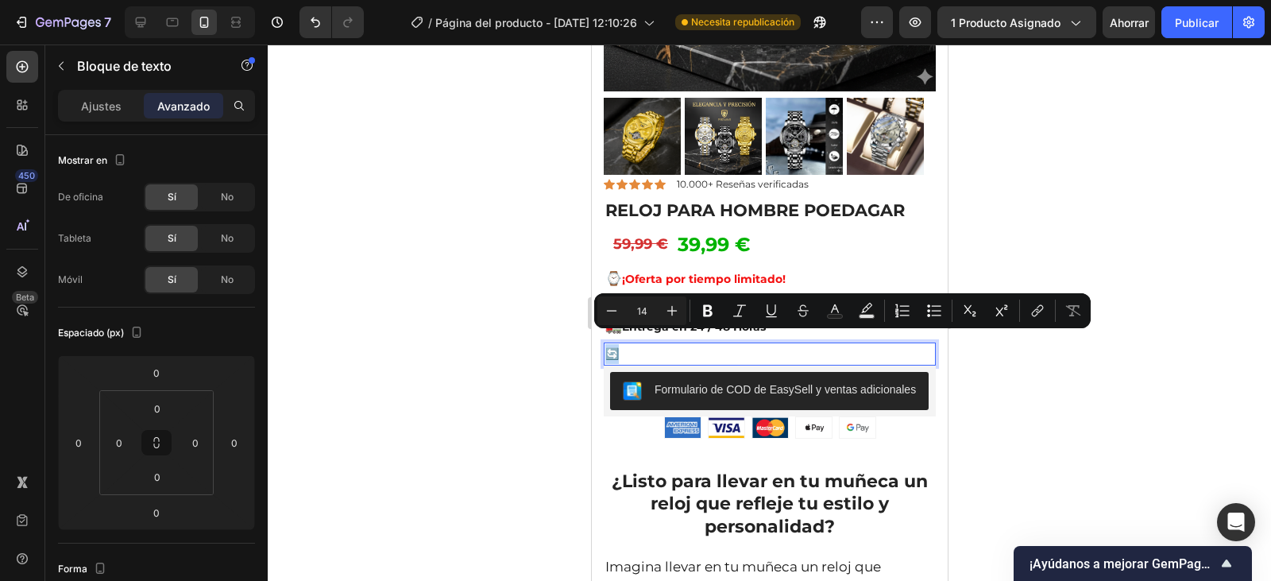
drag, startPoint x: 620, startPoint y: 339, endPoint x: 609, endPoint y: 339, distance: 11.1
click at [609, 344] on p "🔄" at bounding box center [769, 354] width 329 height 20
click at [668, 310] on icon "Editor contextual toolbar" at bounding box center [672, 311] width 16 height 16
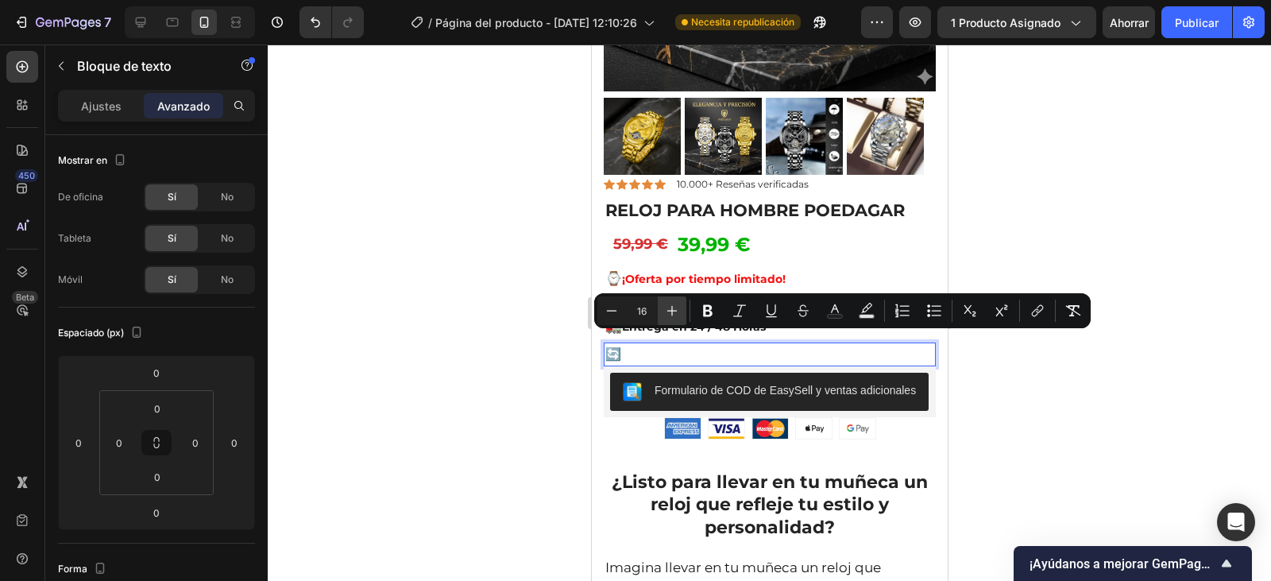
type input "17"
click at [656, 344] on p "🔄" at bounding box center [769, 354] width 329 height 21
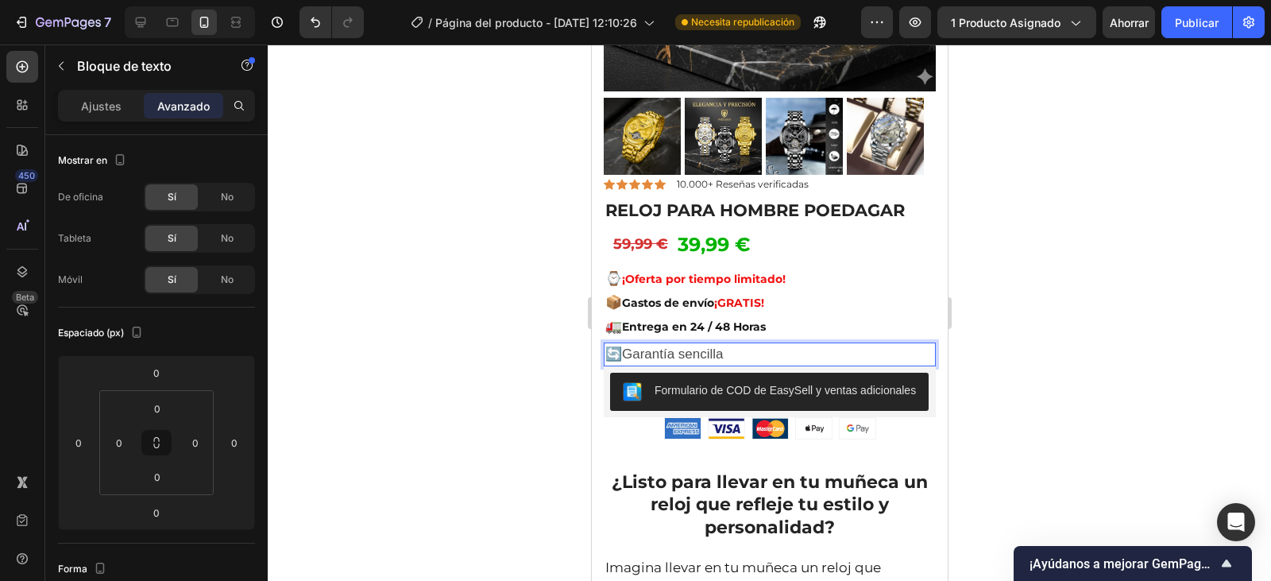
click at [755, 344] on p "🔄Garantía sencilla" at bounding box center [769, 354] width 329 height 21
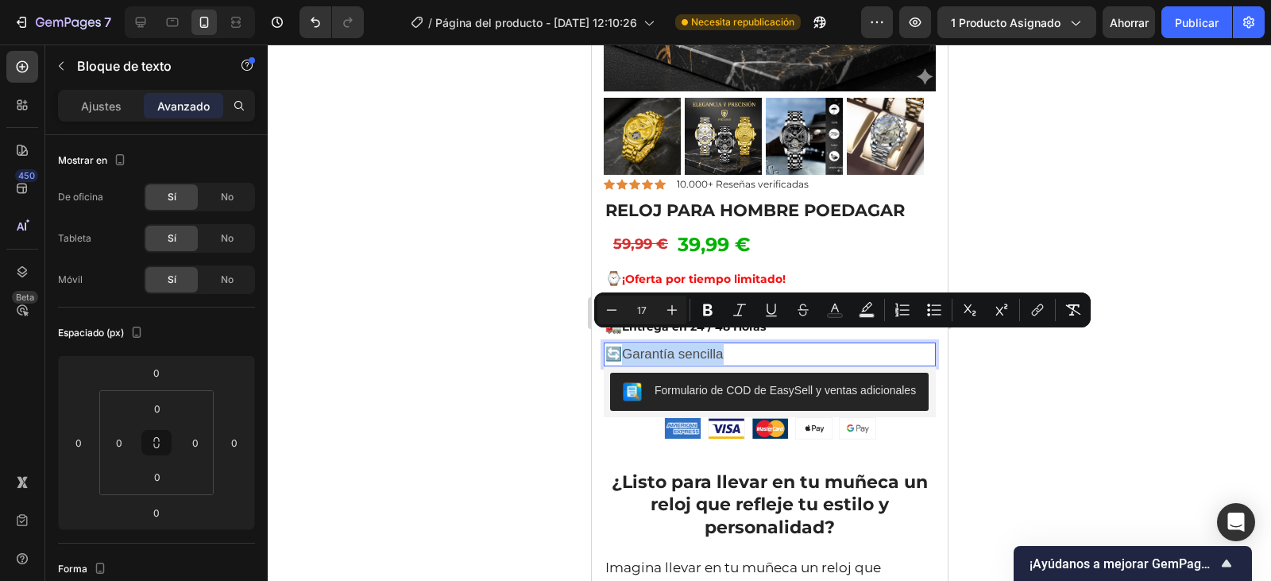
drag, startPoint x: 723, startPoint y: 340, endPoint x: 621, endPoint y: 339, distance: 102.5
click at [621, 346] on span "🔄Garantía sencilla" at bounding box center [664, 353] width 118 height 15
click at [706, 313] on icon "Editor contextual toolbar" at bounding box center [708, 310] width 16 height 16
click at [698, 346] on strong "Garantía sencilla" at bounding box center [675, 353] width 108 height 15
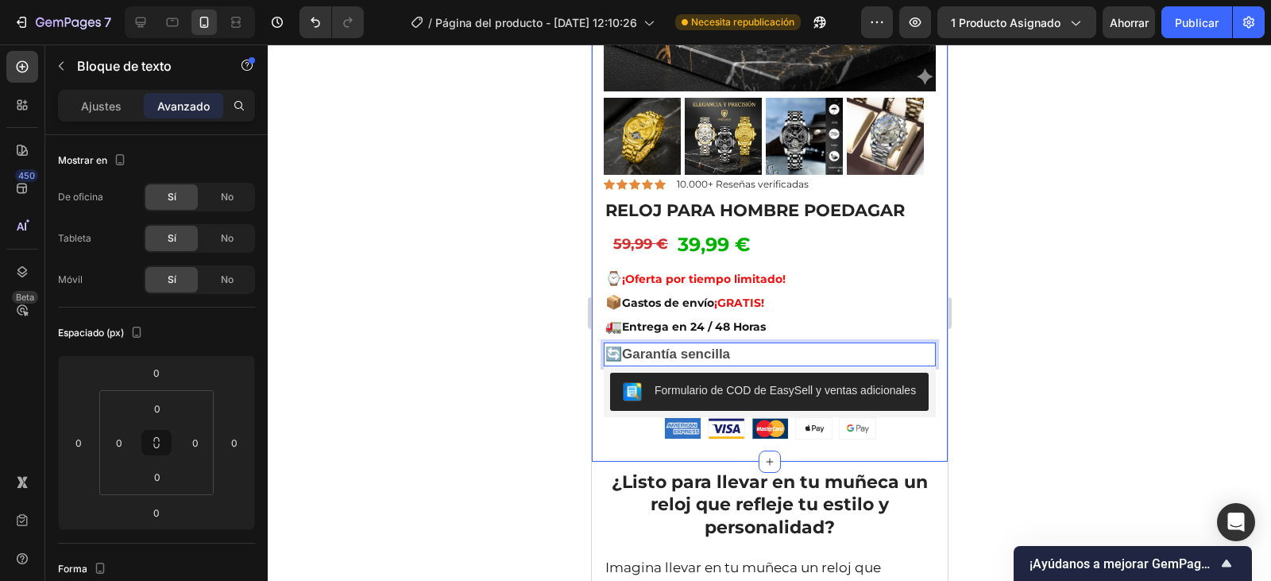
click at [512, 331] on div at bounding box center [770, 312] width 1004 height 536
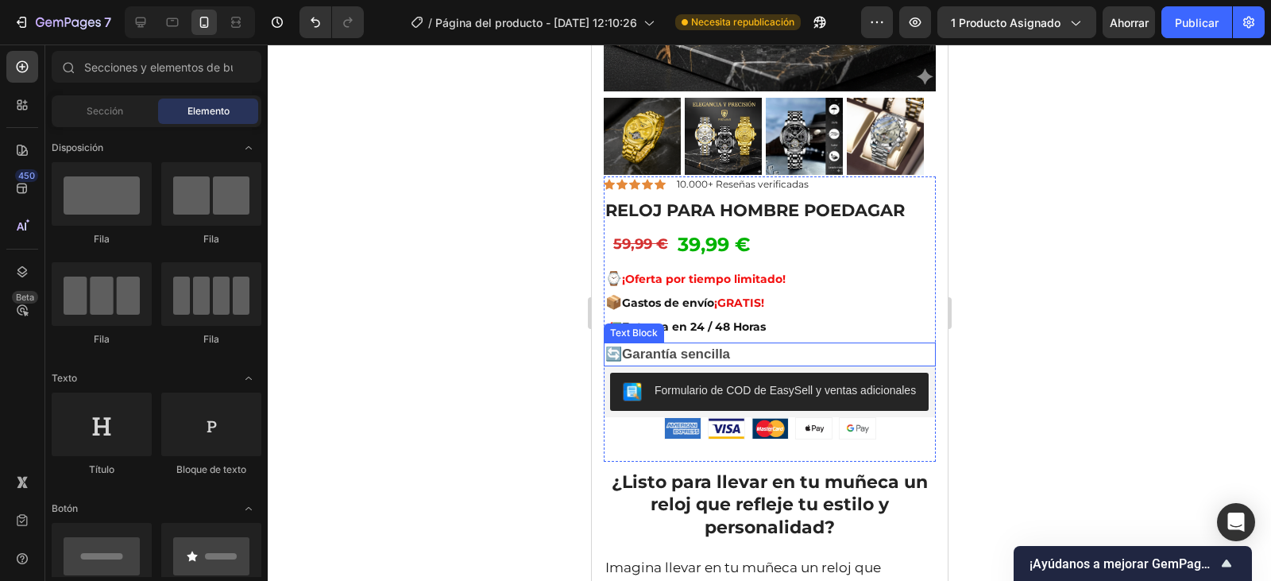
click at [701, 346] on strong "Garantía sencilla" at bounding box center [675, 353] width 108 height 15
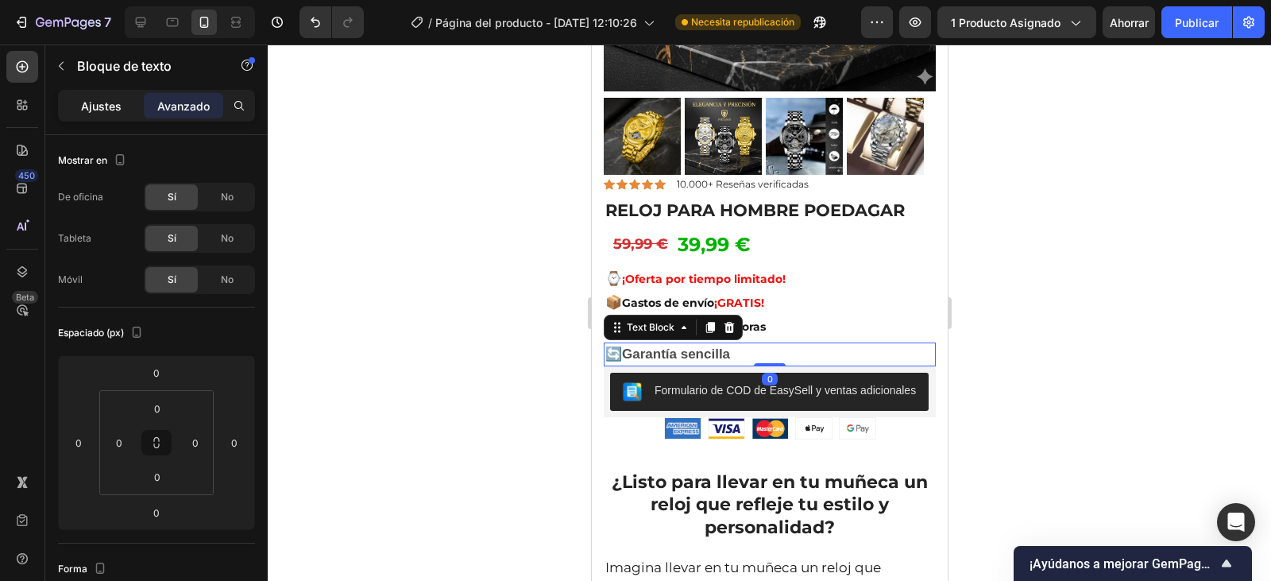
click at [102, 101] on font "Ajustes" at bounding box center [101, 106] width 41 height 14
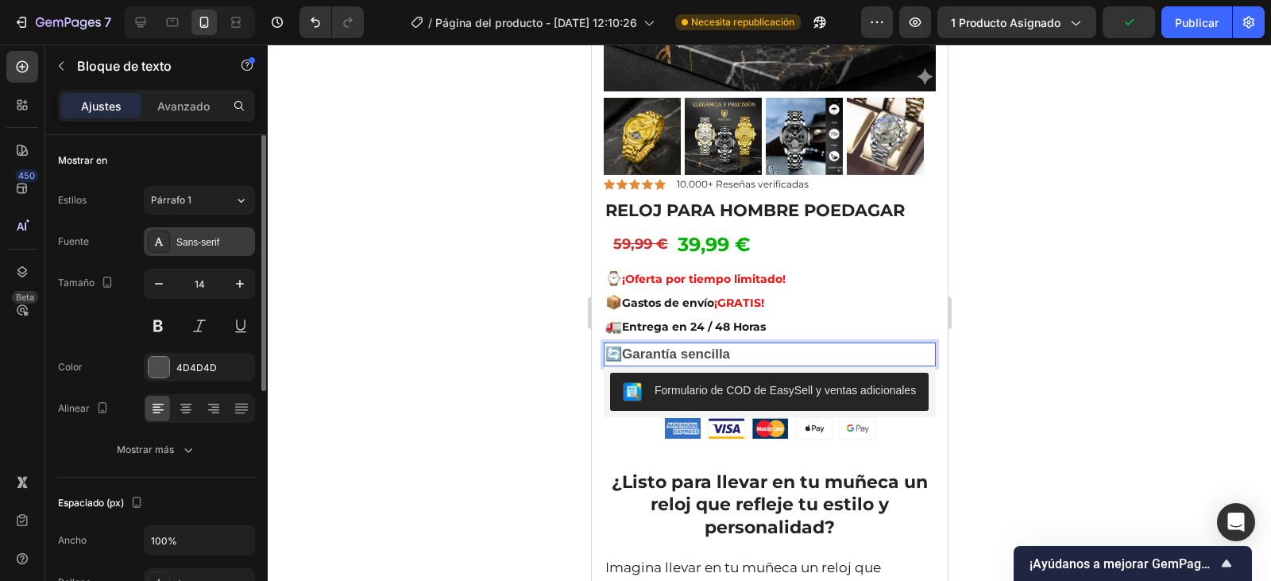
click at [213, 242] on font "Sans-serif" at bounding box center [197, 242] width 43 height 11
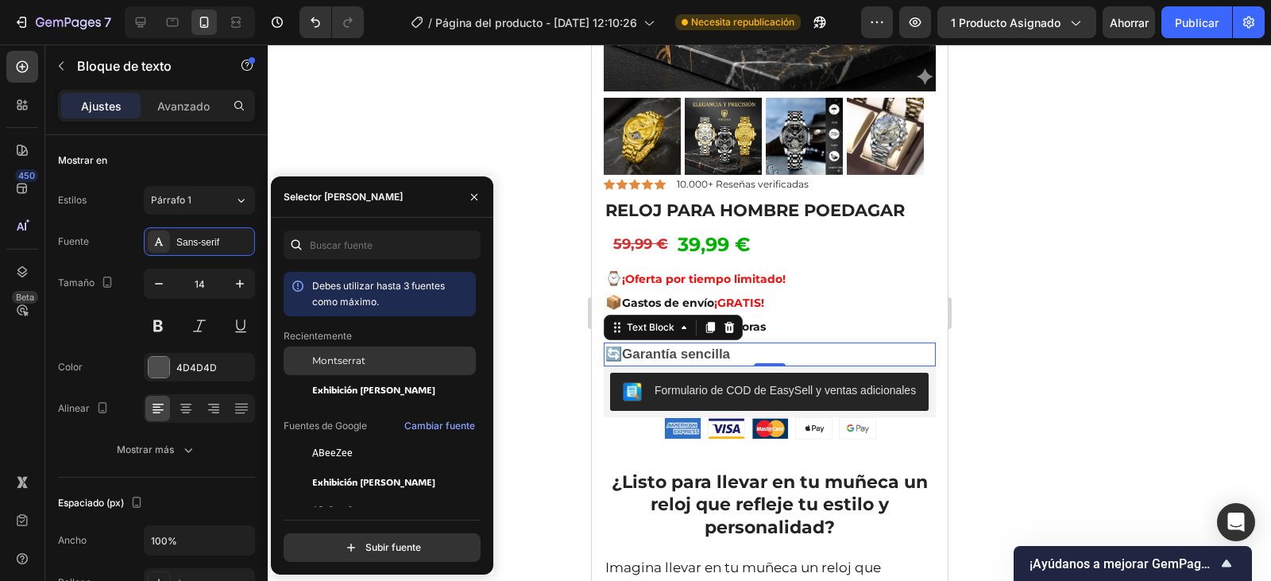
click at [342, 362] on font "Montserrat" at bounding box center [338, 360] width 53 height 12
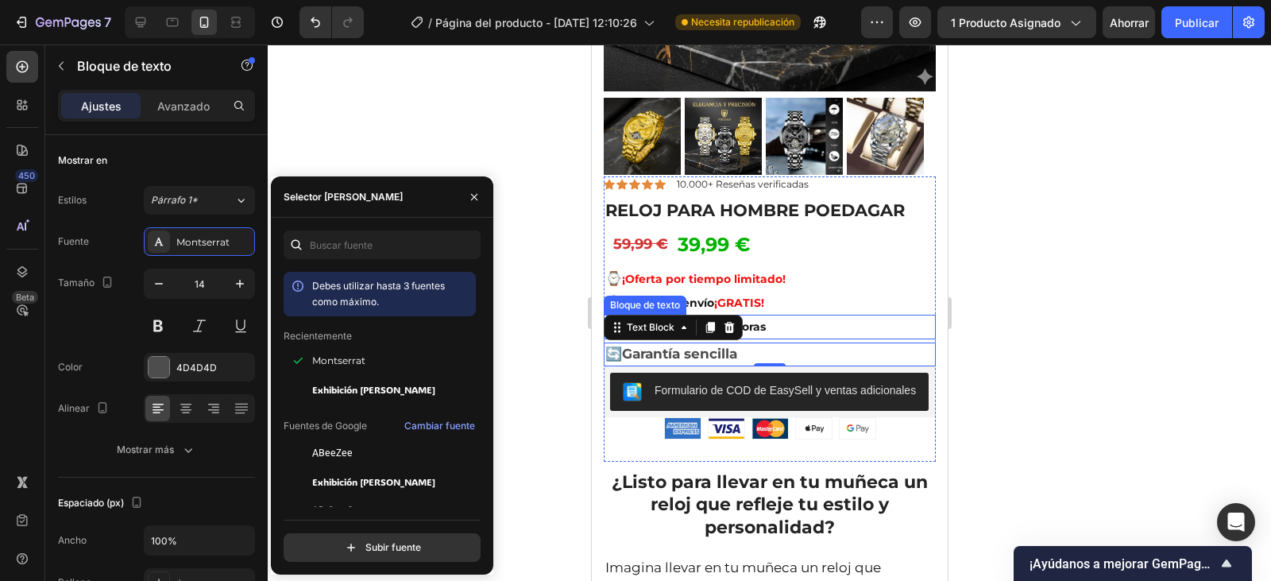
click at [812, 316] on p "🚛 Entrega en 24 / 48 Horas" at bounding box center [769, 326] width 329 height 21
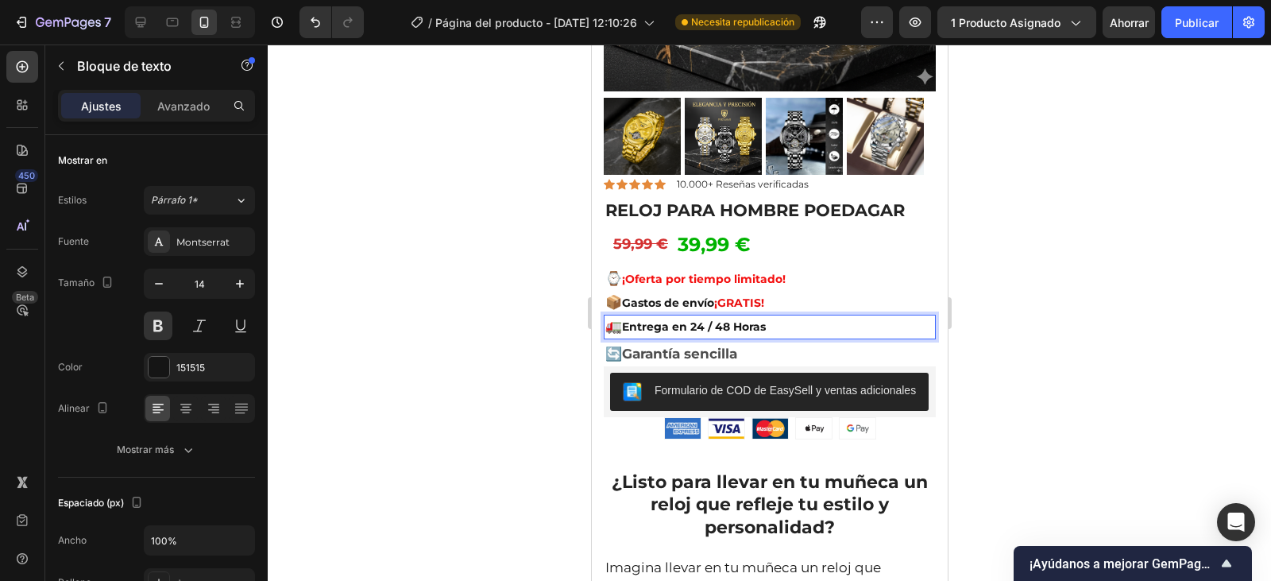
click at [762, 316] on p "🚛 Entrega en 24 / 48 Horas" at bounding box center [769, 326] width 329 height 21
click at [773, 316] on p "🚛 Entrega en 24 / 48 Horas" at bounding box center [769, 326] width 329 height 21
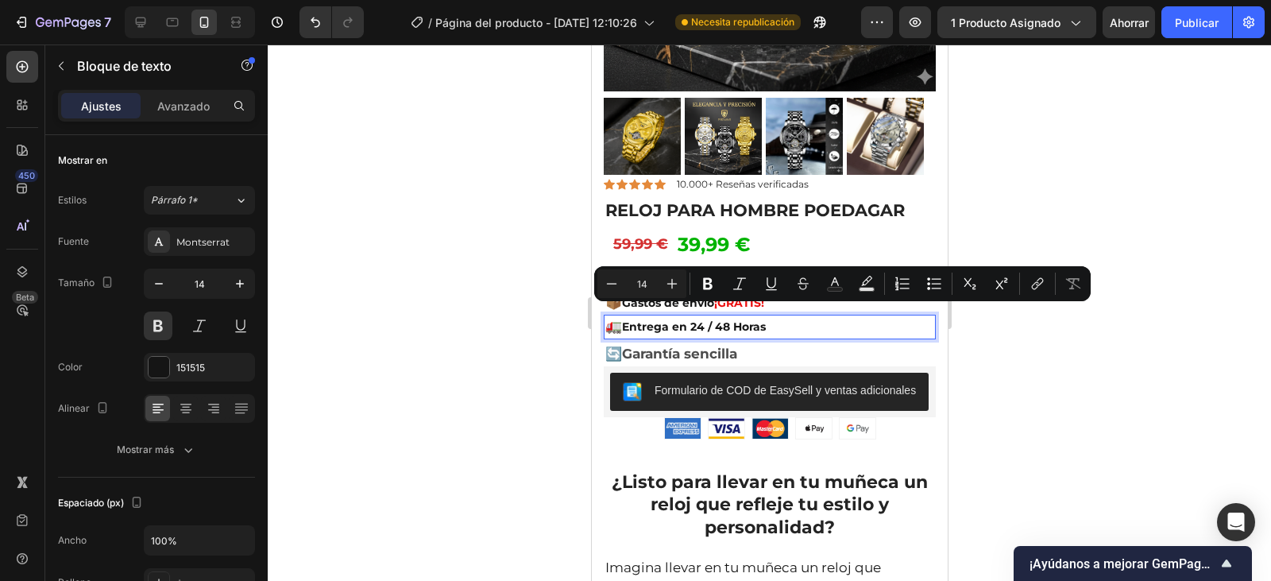
drag, startPoint x: 773, startPoint y: 315, endPoint x: 626, endPoint y: 315, distance: 147.0
click at [626, 316] on p "🚛 Entrega en 24 / 48 Horas" at bounding box center [769, 326] width 329 height 21
click at [652, 346] on strong "Garantía sencilla" at bounding box center [678, 354] width 115 height 16
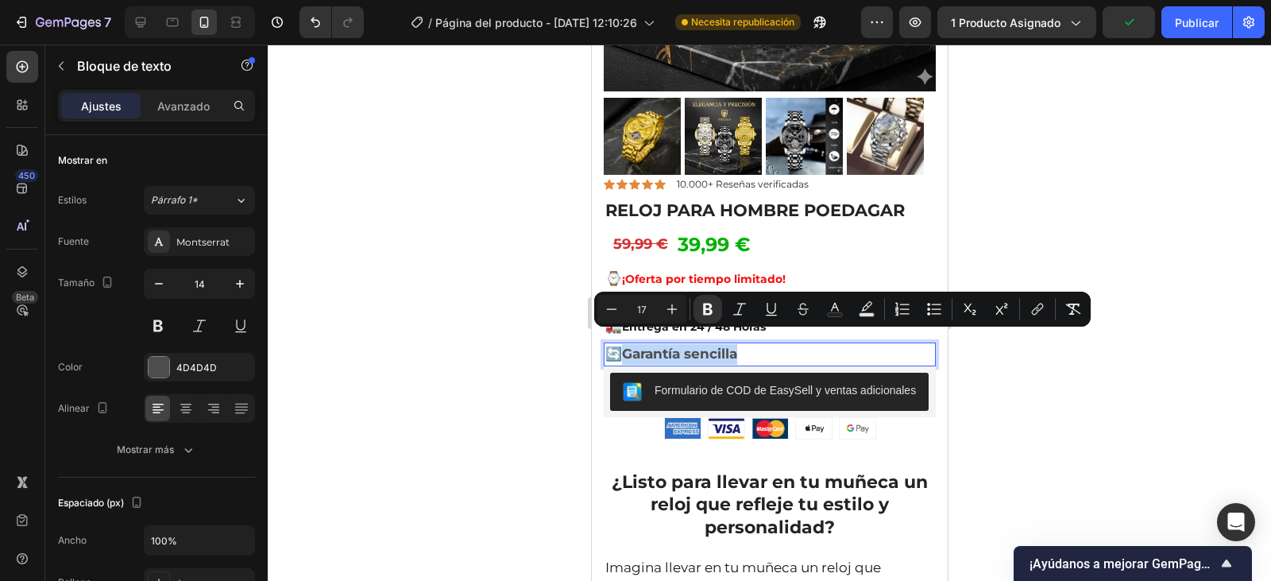
drag, startPoint x: 745, startPoint y: 342, endPoint x: 625, endPoint y: 342, distance: 119.2
click at [615, 311] on icon "Barra de herramientas contextual del editor" at bounding box center [612, 309] width 16 height 16
type input "14"
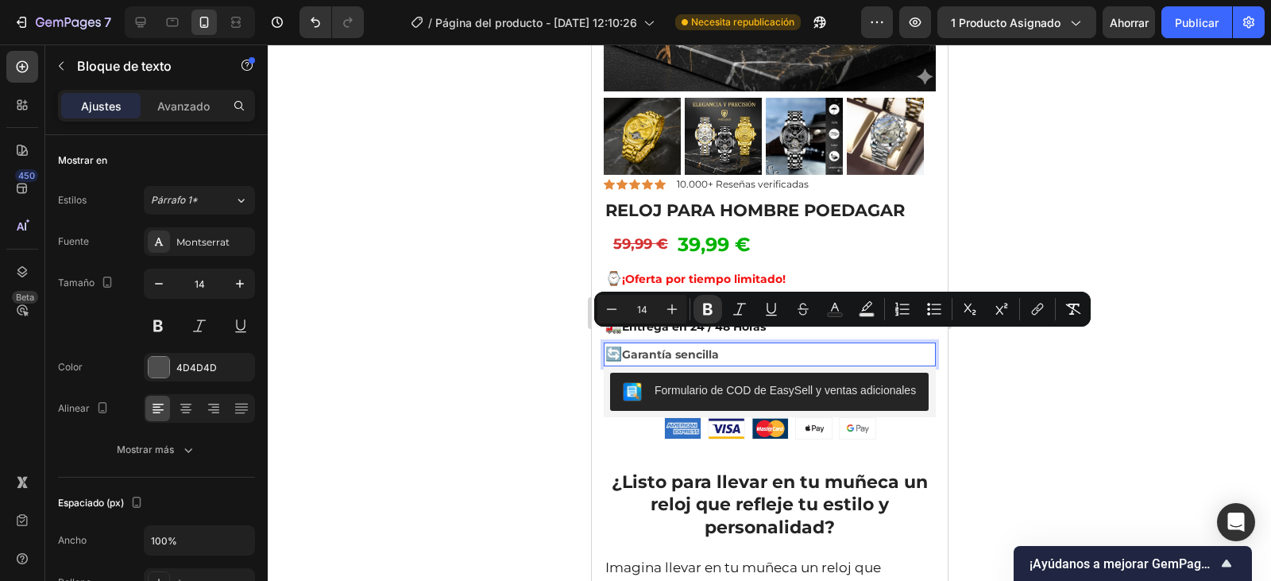
click at [485, 306] on div at bounding box center [770, 312] width 1004 height 536
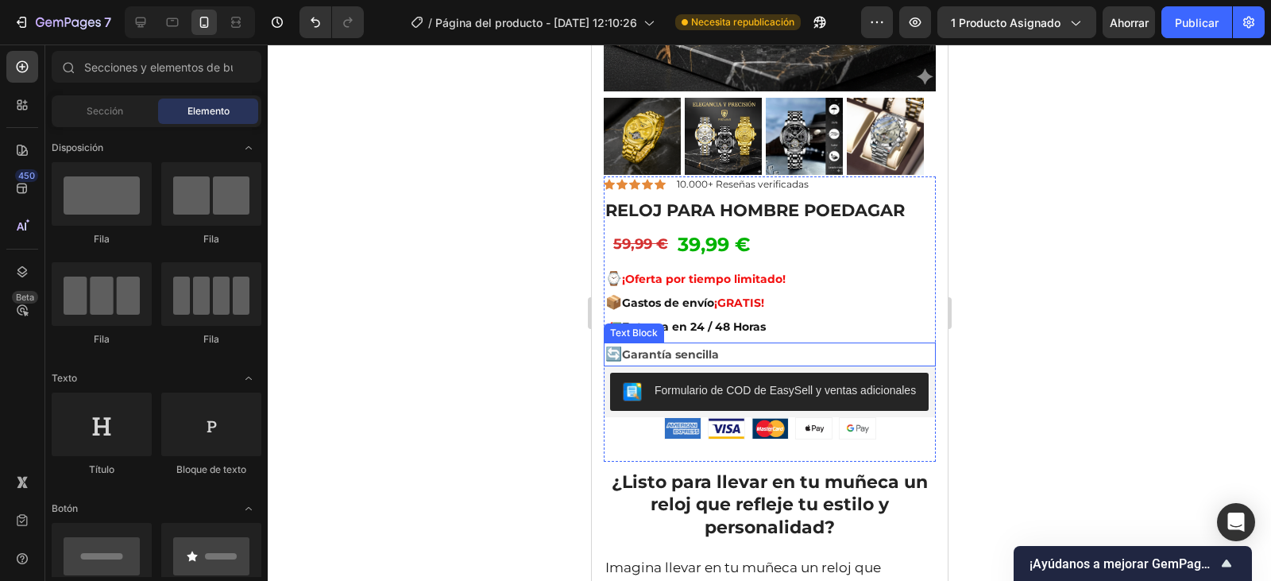
click at [619, 346] on span "🔄" at bounding box center [613, 354] width 17 height 16
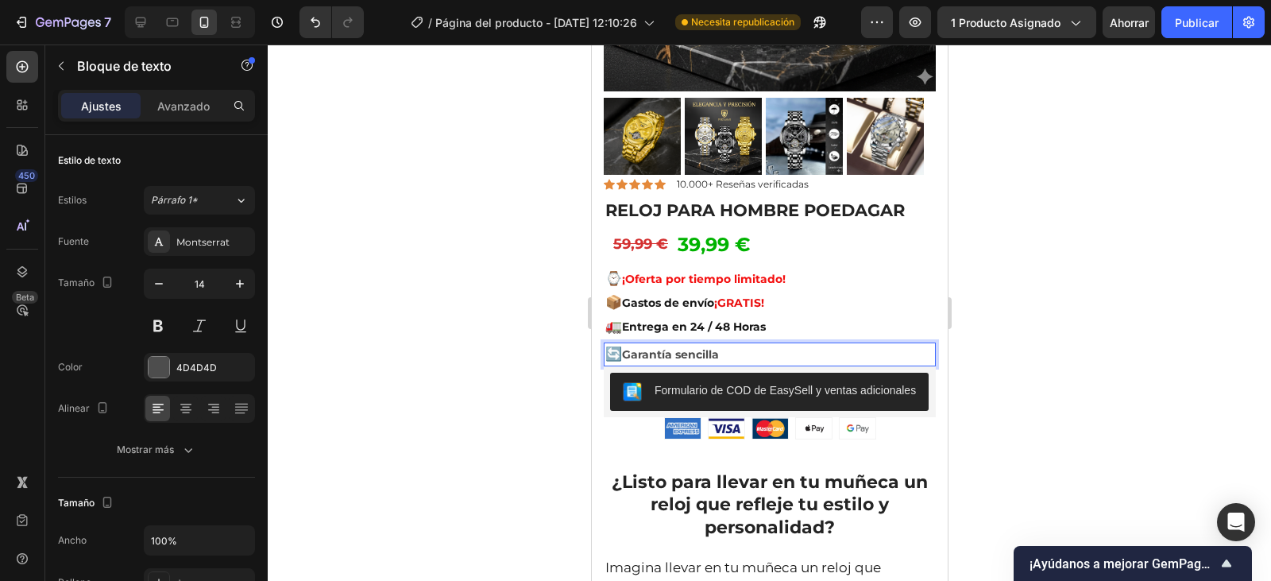
click at [625, 347] on strong "Garantía sencilla" at bounding box center [669, 354] width 97 height 14
click at [167, 362] on div at bounding box center [159, 367] width 21 height 21
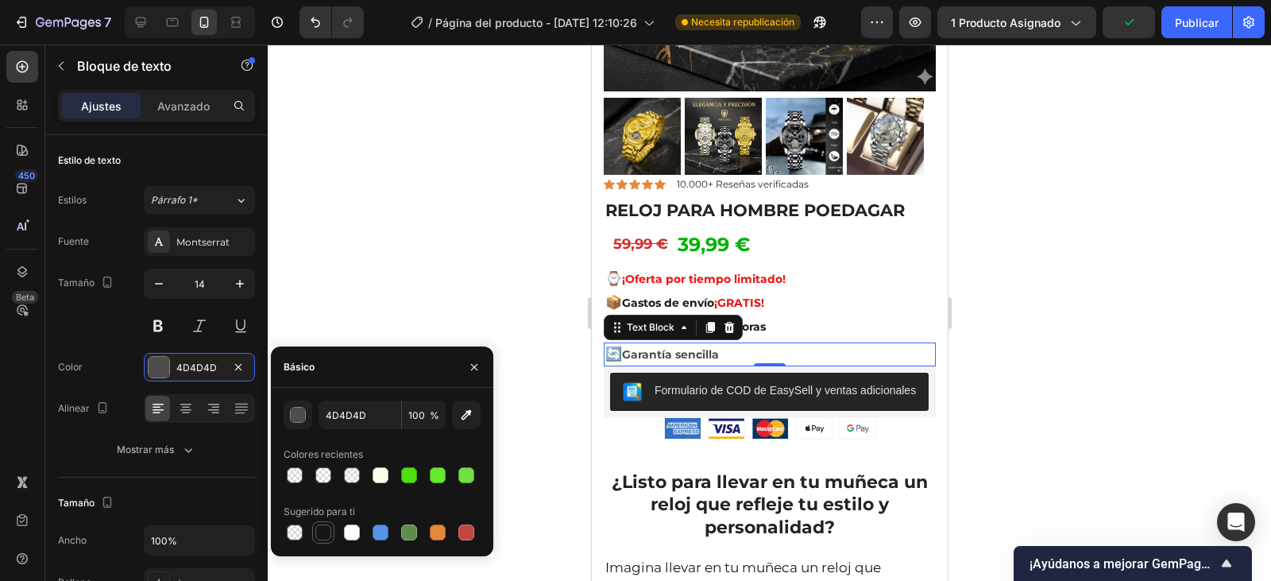
click at [322, 528] on div at bounding box center [323, 532] width 16 height 16
type input "151515"
click at [427, 278] on div at bounding box center [770, 312] width 1004 height 536
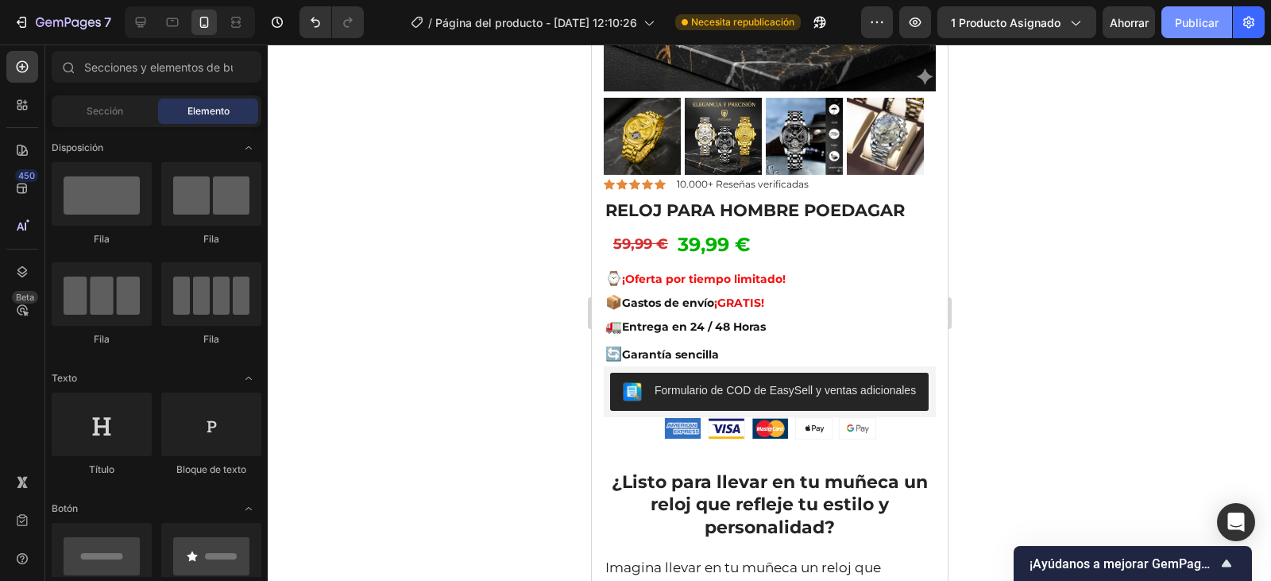
click at [1192, 20] on font "Publicar" at bounding box center [1197, 23] width 44 height 14
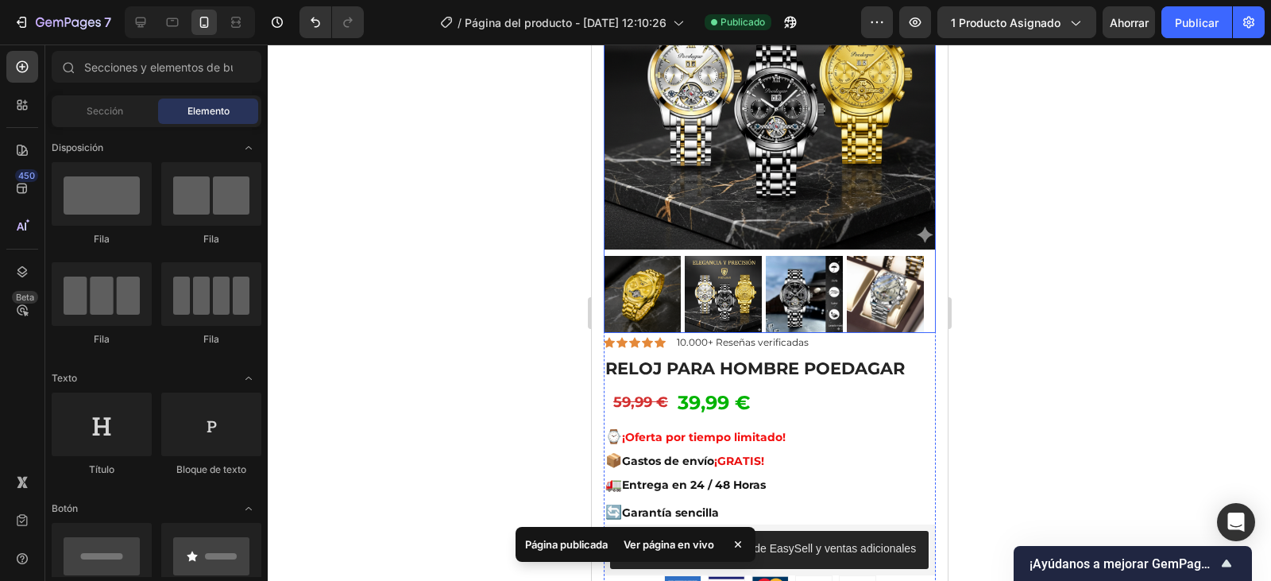
scroll to position [159, 0]
click at [884, 278] on img at bounding box center [884, 295] width 77 height 77
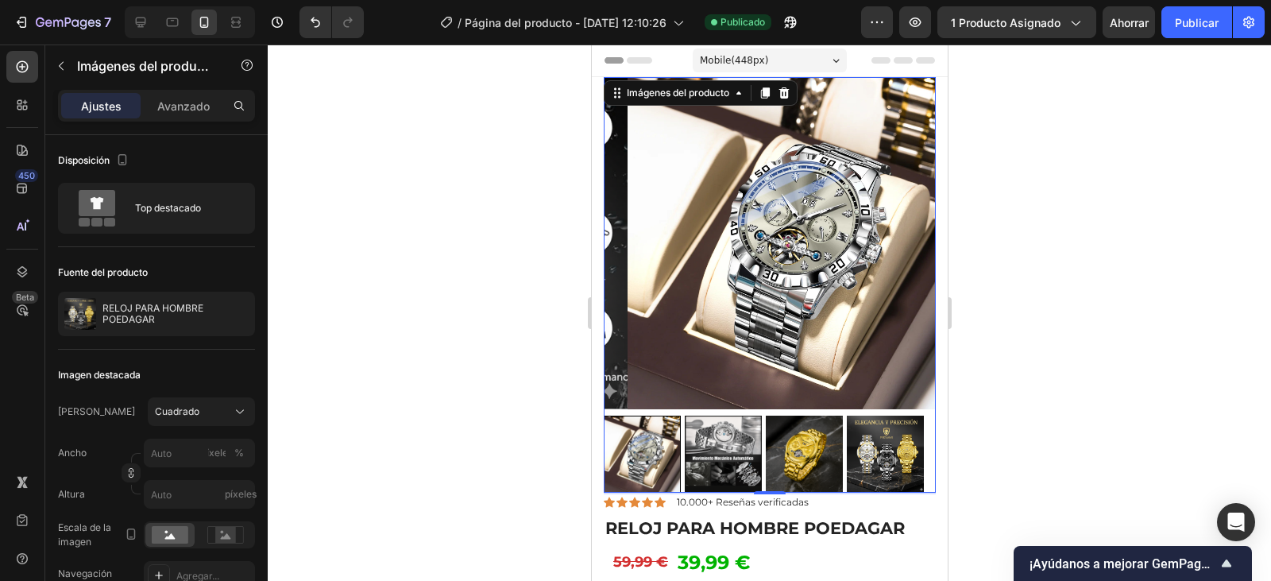
scroll to position [79, 0]
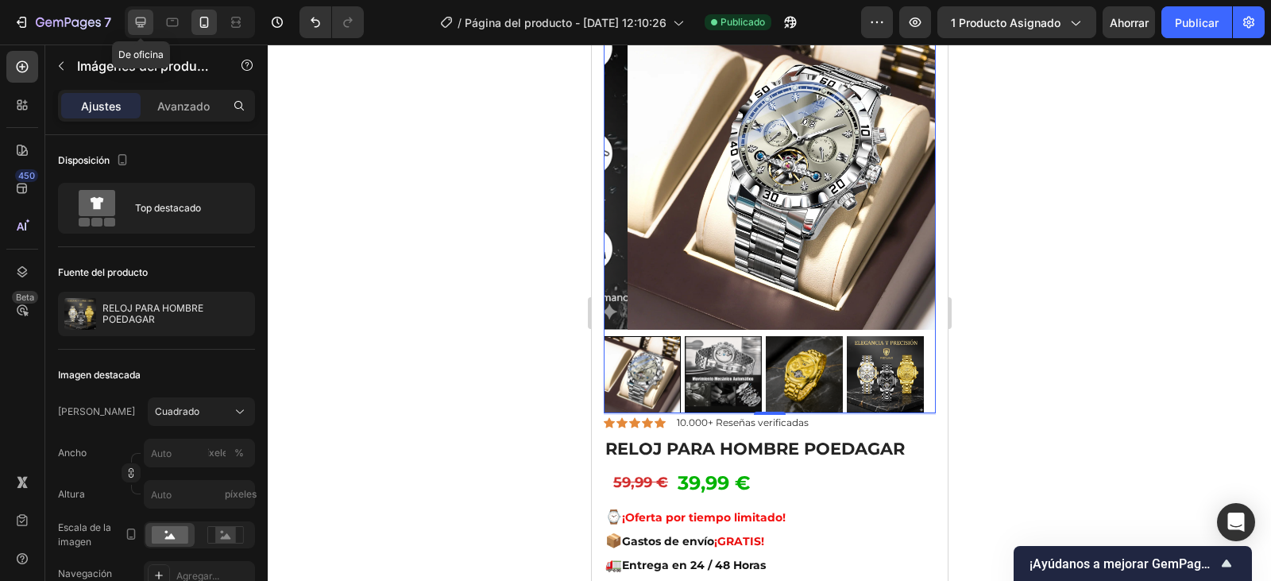
click at [144, 24] on icon at bounding box center [141, 22] width 10 height 10
type input "12"
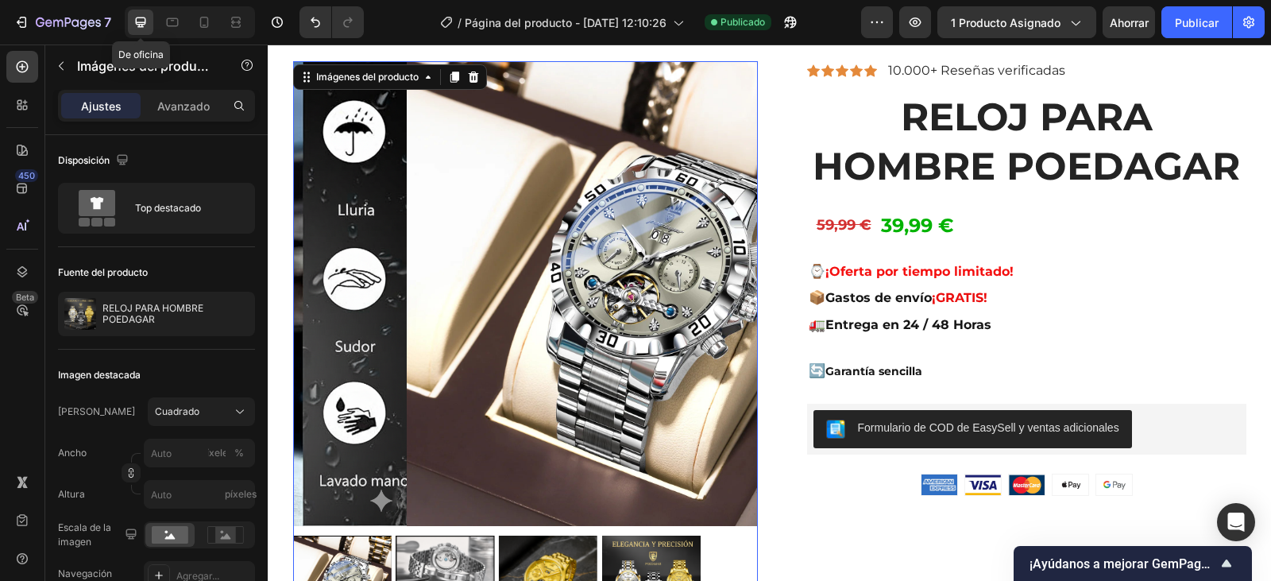
scroll to position [41, 0]
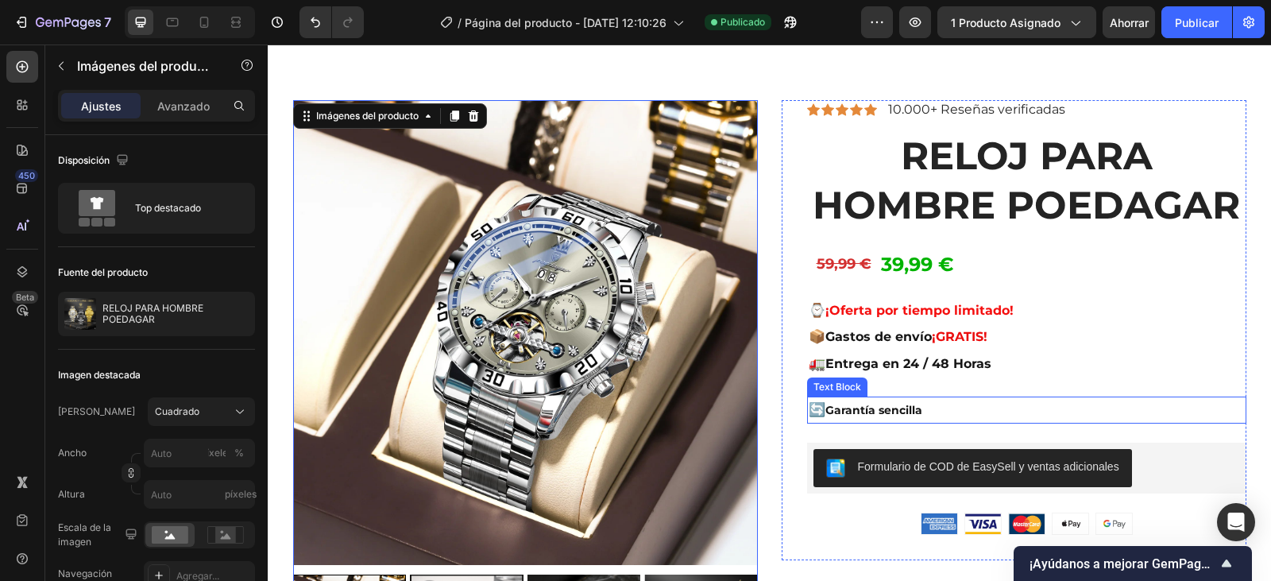
click at [901, 406] on strong "Garantía sencilla" at bounding box center [874, 410] width 97 height 14
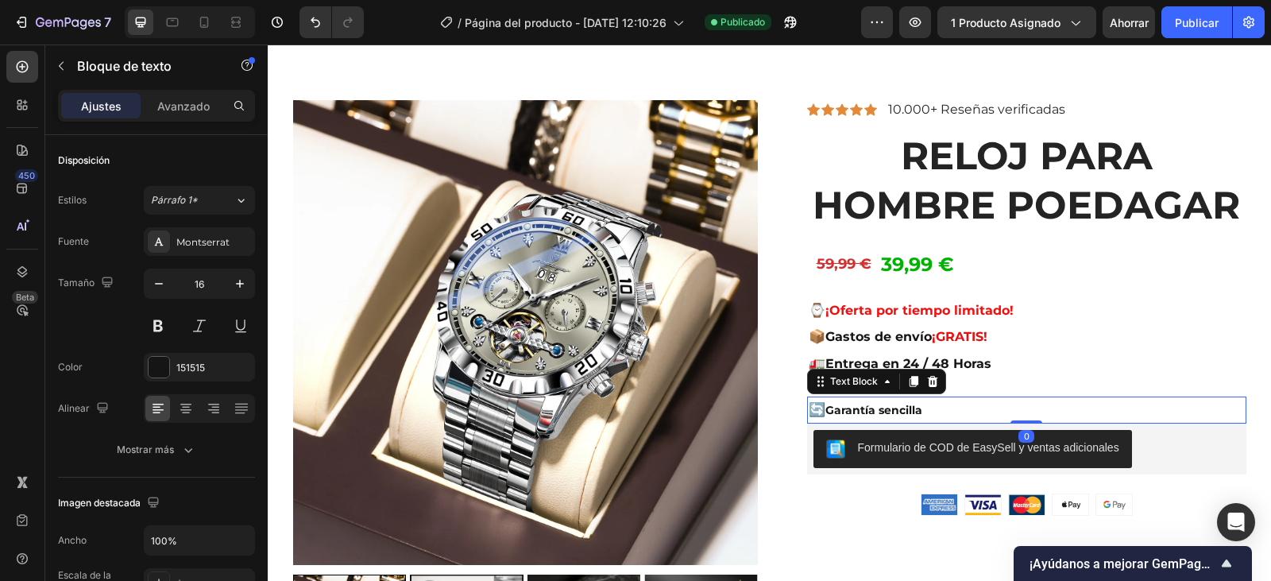
drag, startPoint x: 1015, startPoint y: 442, endPoint x: 1017, endPoint y: 417, distance: 24.7
click at [1017, 417] on div "🔄 Garantía sencilla Text Block 0" at bounding box center [1026, 409] width 439 height 27
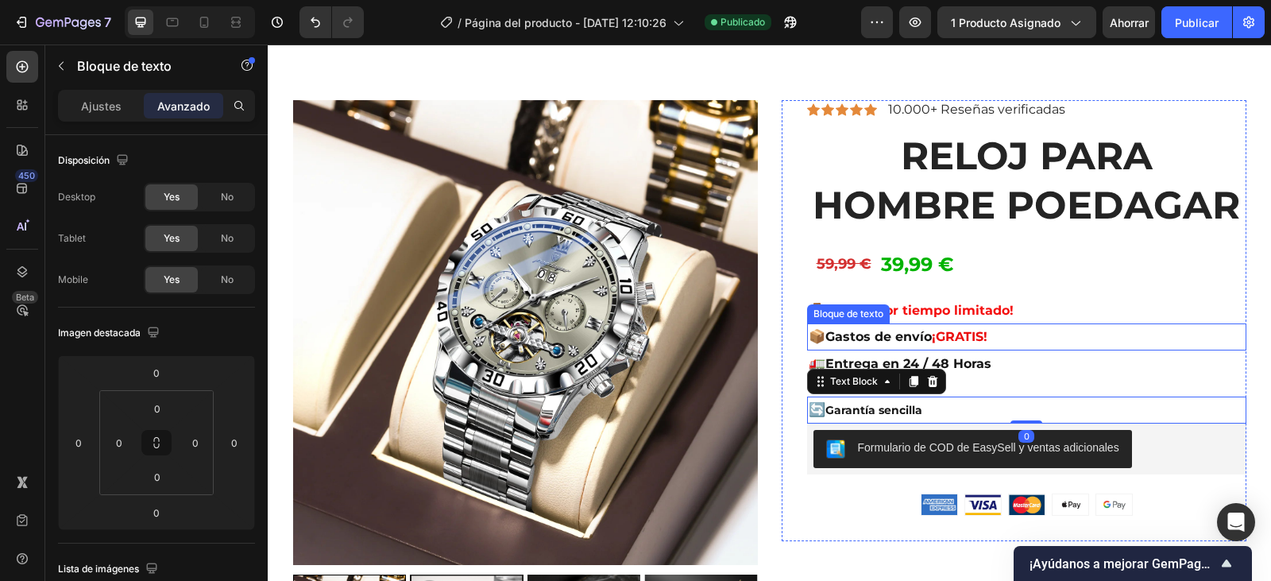
click at [1043, 330] on p "📦 Gastos de envío ¡GRATIS!" at bounding box center [1027, 337] width 436 height 24
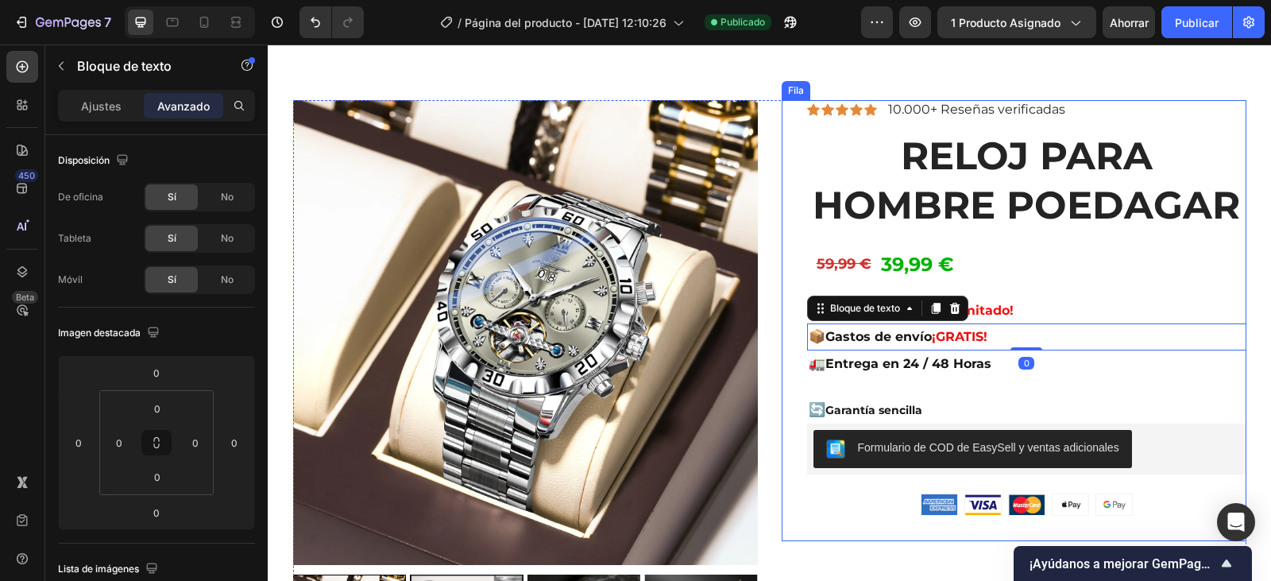
click at [895, 383] on div "Icono Icono Icono Icono Icono Lista de iconos 10.000+ Reseñas verificadas Bloqu…" at bounding box center [1026, 320] width 439 height 441
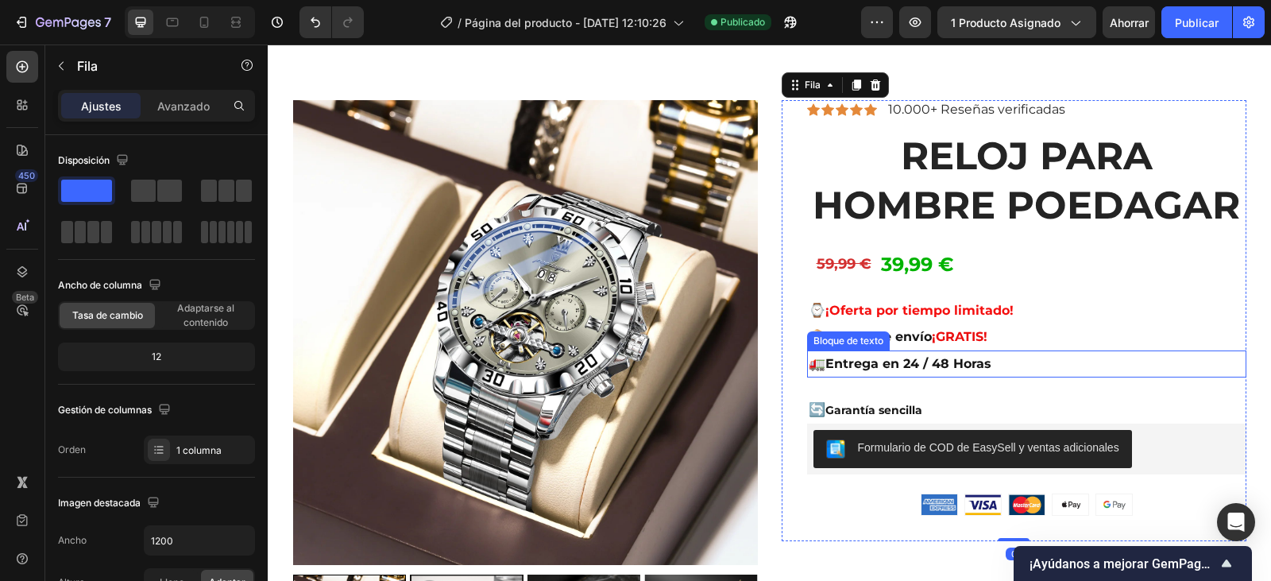
click at [899, 360] on p "🚛 Entrega en 24 / 48 Horas" at bounding box center [1027, 364] width 436 height 24
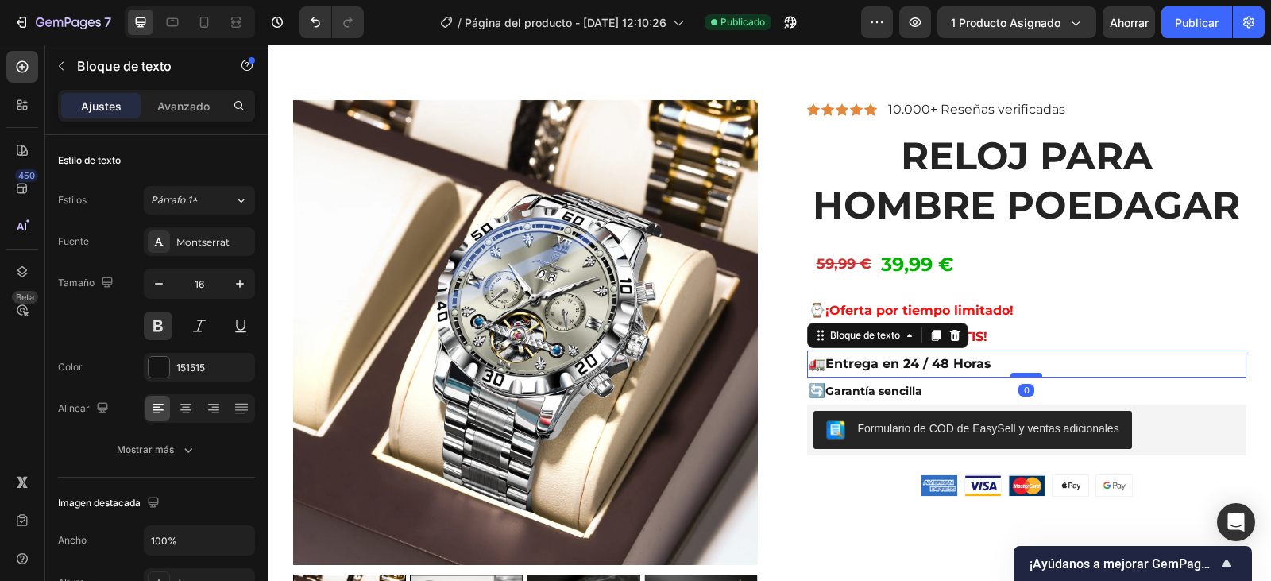
drag, startPoint x: 1021, startPoint y: 395, endPoint x: 1021, endPoint y: 374, distance: 20.7
click at [1021, 374] on div at bounding box center [1027, 375] width 32 height 5
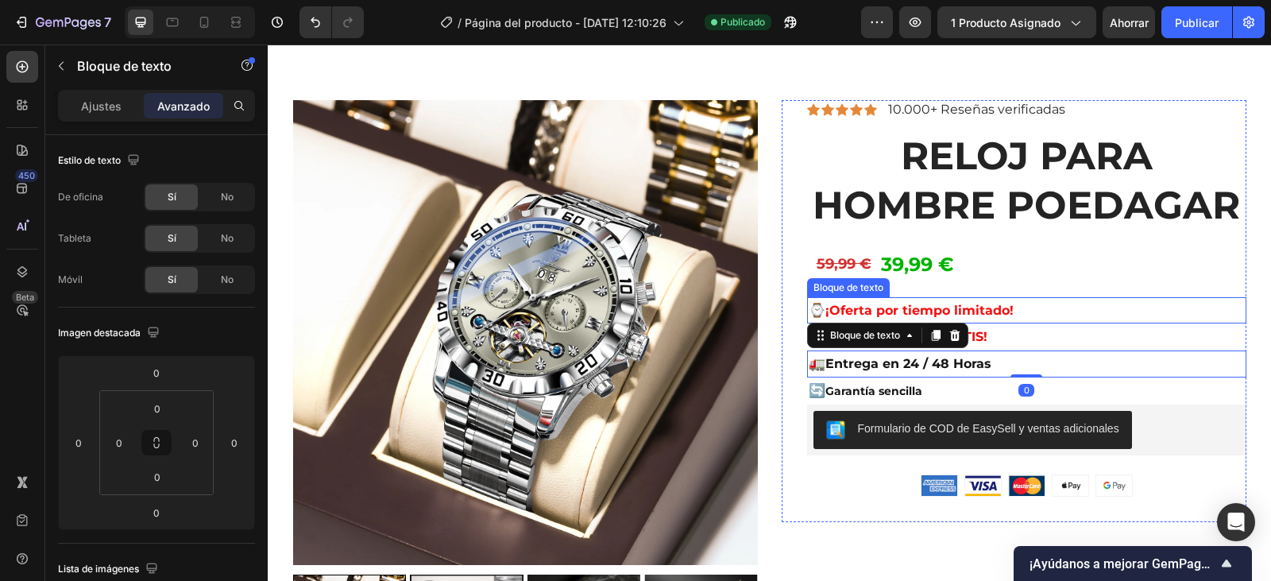
click at [1095, 299] on p "⌚ ¡Oferta por tiempo limitado!" at bounding box center [1027, 311] width 436 height 24
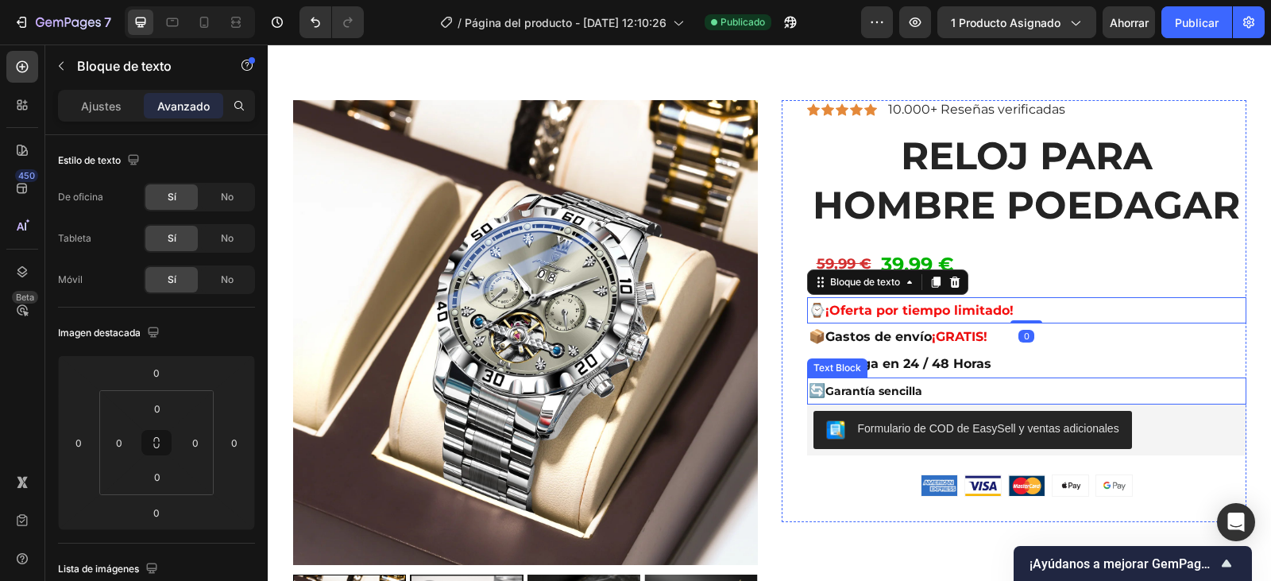
click at [977, 392] on p "🔄 Garantía sencilla" at bounding box center [1027, 391] width 436 height 24
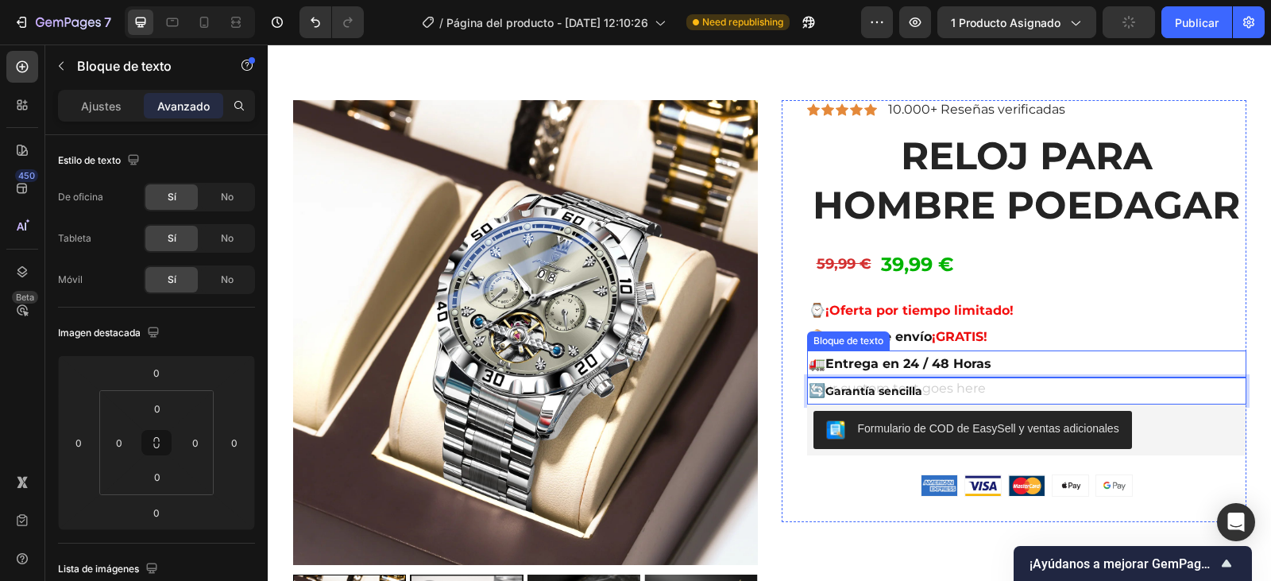
click at [981, 368] on p "🚛 Entrega en 24 / 48 Horas" at bounding box center [1027, 364] width 436 height 24
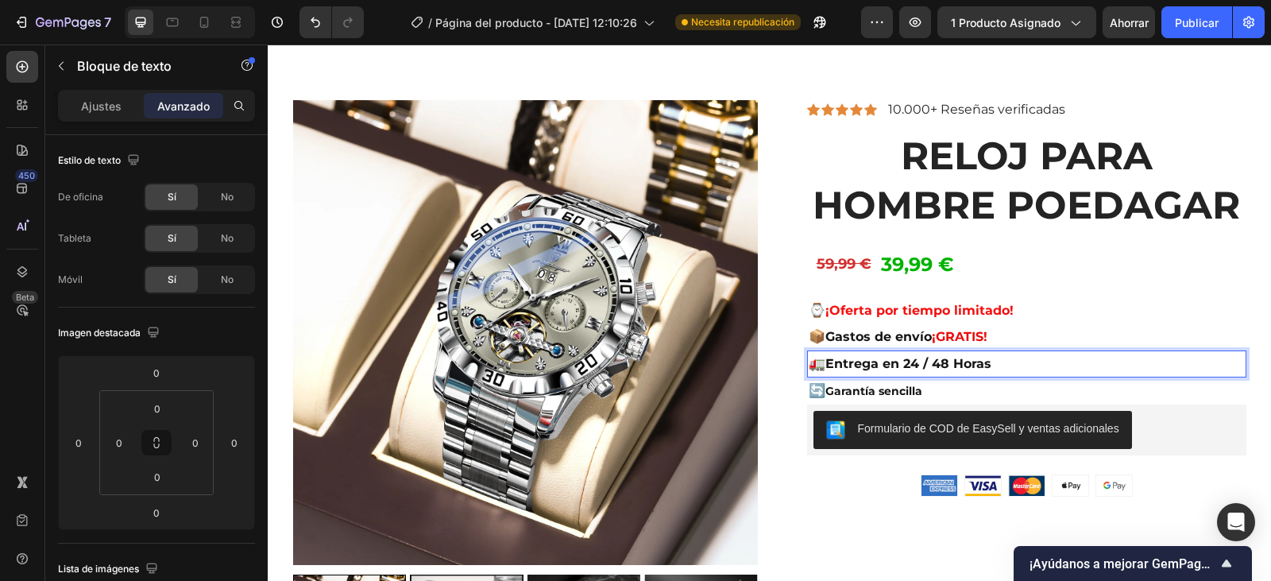
click at [1005, 362] on p "🚛 Entrega en 24 / 48 Horas" at bounding box center [1027, 364] width 436 height 24
drag, startPoint x: 990, startPoint y: 362, endPoint x: 827, endPoint y: 362, distance: 162.9
click at [827, 362] on p "🚛 Entrega en 24 / 48 Horas" at bounding box center [1027, 364] width 436 height 24
click at [850, 362] on p "🚛 Entrega en 24 / 48 Horas" at bounding box center [1027, 364] width 436 height 24
click at [1058, 361] on p "🚛 Entrega en 24 / 48 Horas" at bounding box center [1027, 364] width 436 height 24
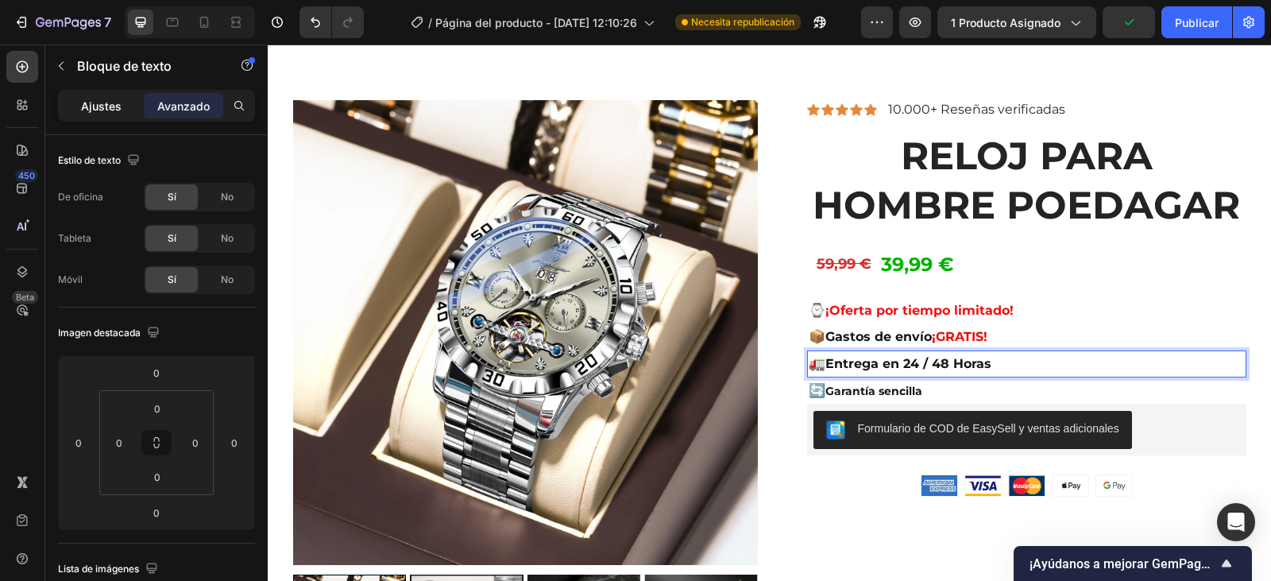
click at [103, 103] on font "Ajustes" at bounding box center [101, 106] width 41 height 14
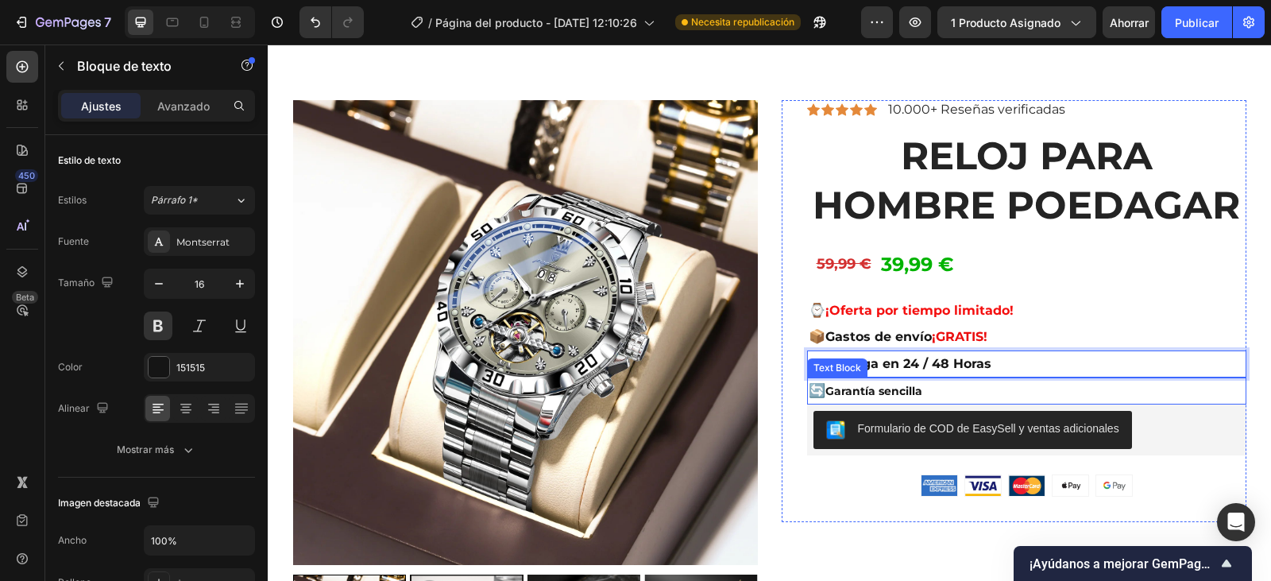
click at [886, 391] on strong "Garantía sencilla" at bounding box center [874, 391] width 97 height 14
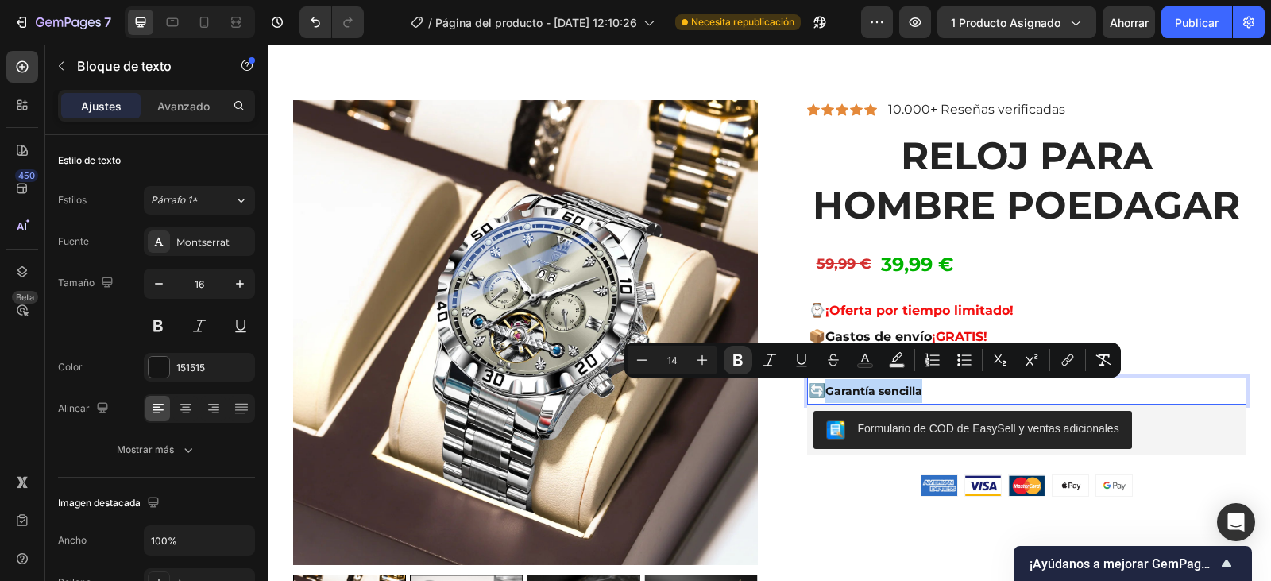
drag, startPoint x: 925, startPoint y: 391, endPoint x: 824, endPoint y: 388, distance: 101.0
click at [824, 388] on p "🔄 Garantía sencilla" at bounding box center [1027, 391] width 436 height 24
click at [706, 361] on icon "Editor contextual toolbar" at bounding box center [702, 360] width 16 height 16
type input "16"
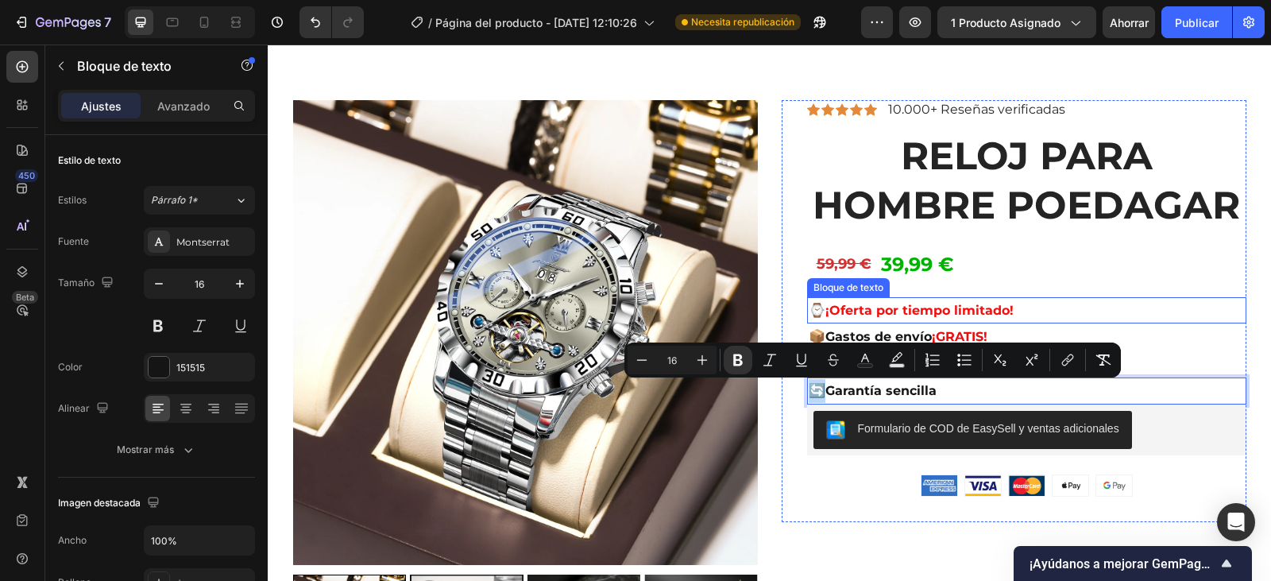
click at [1101, 285] on div "59,99 € 39,99 € Código personalizado" at bounding box center [1026, 264] width 439 height 44
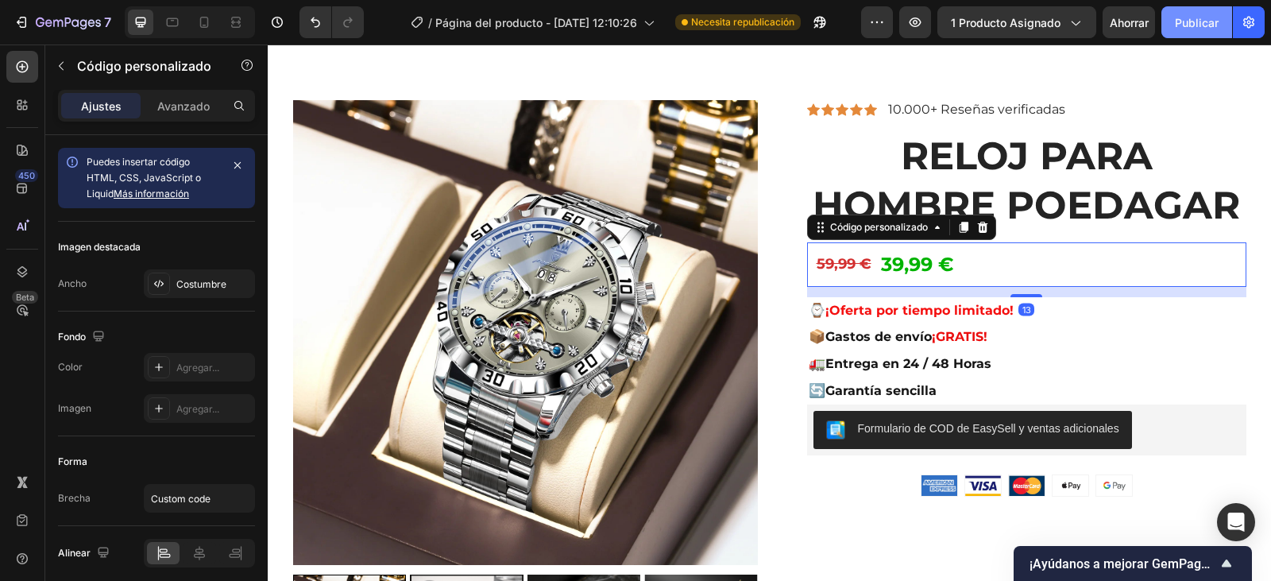
click at [1178, 18] on font "Publicar" at bounding box center [1197, 23] width 44 height 14
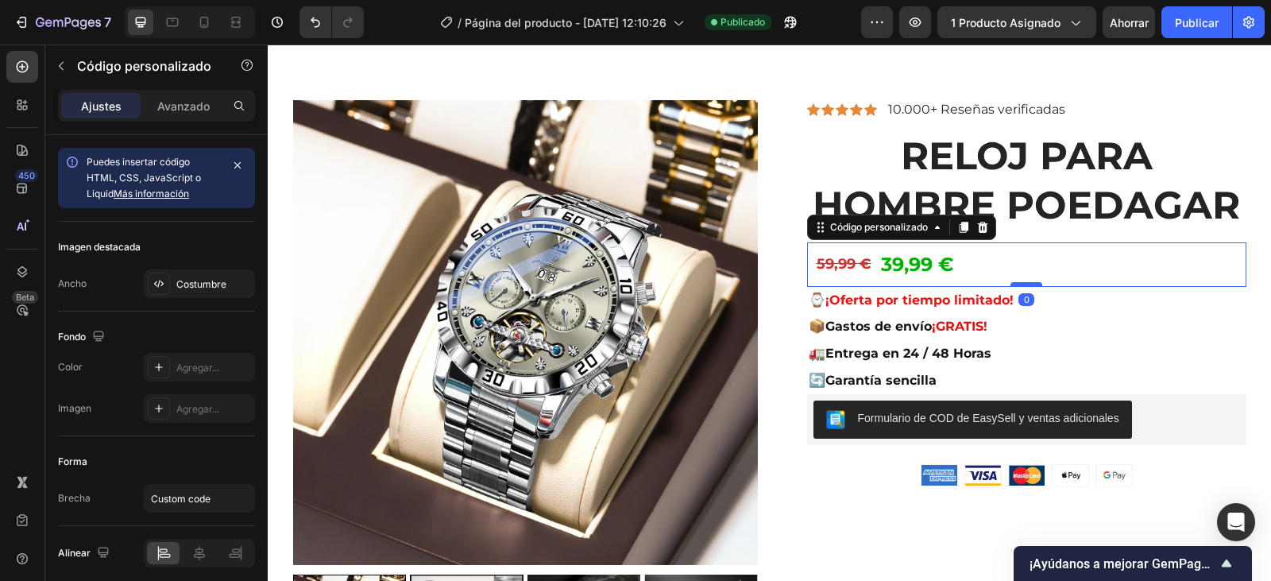
drag, startPoint x: 1019, startPoint y: 295, endPoint x: 1019, endPoint y: 284, distance: 10.3
click at [1019, 284] on div at bounding box center [1027, 284] width 32 height 5
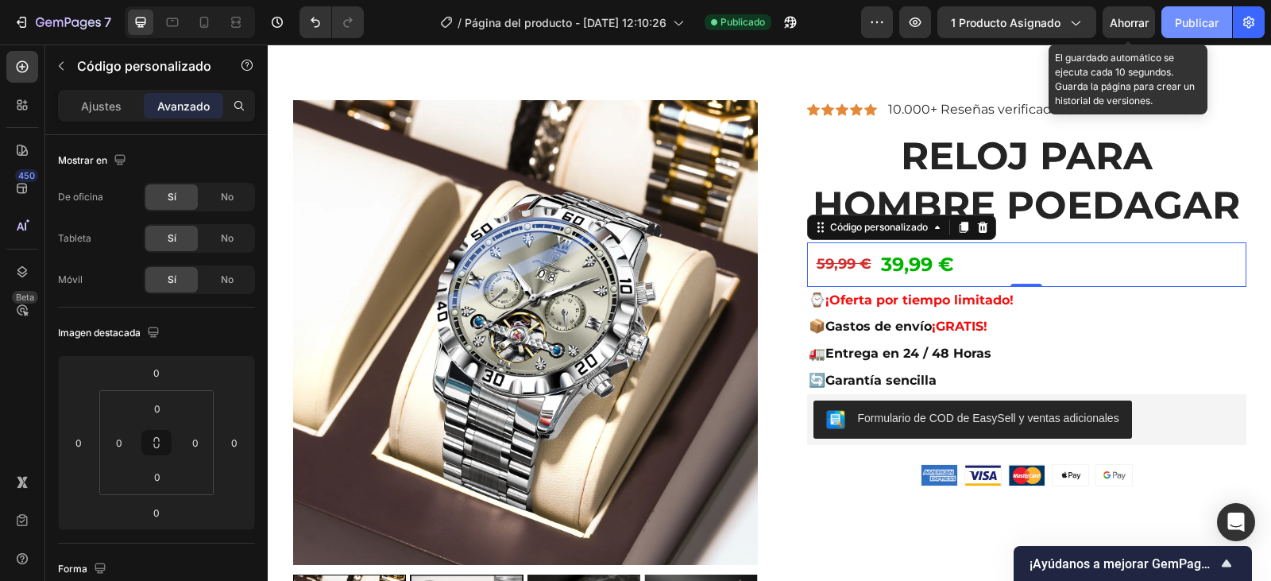
click at [1124, 26] on font "Ahorrar" at bounding box center [1129, 23] width 39 height 14
click at [1189, 24] on font "Publicar" at bounding box center [1197, 23] width 44 height 14
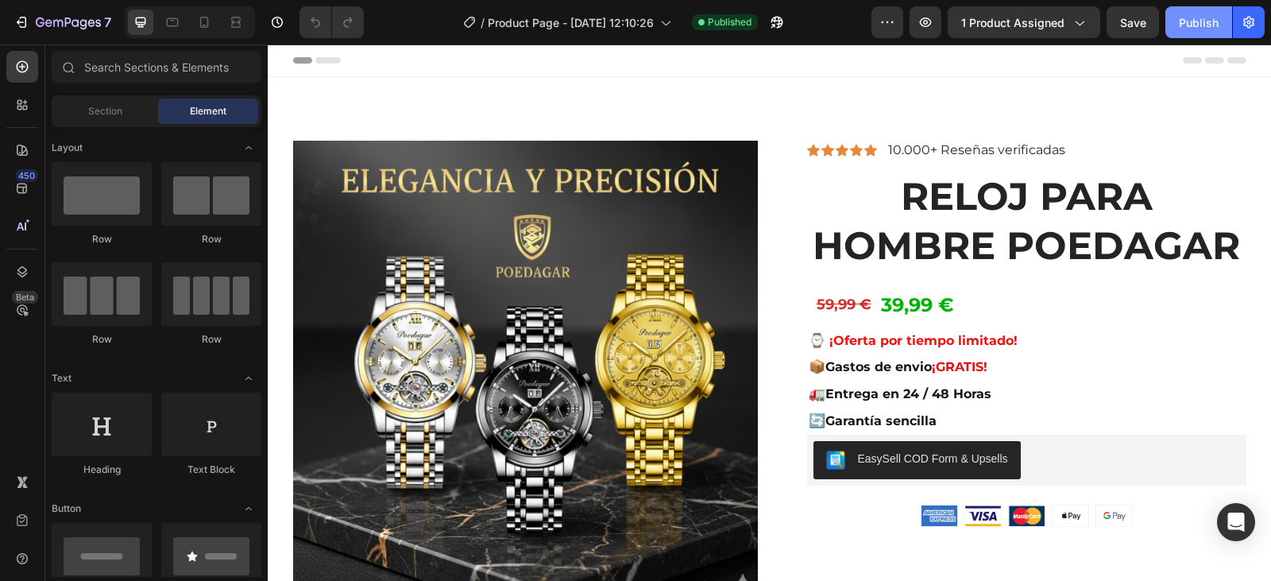
click at [1197, 22] on div "Publish" at bounding box center [1199, 22] width 40 height 17
click at [207, 22] on icon at bounding box center [204, 22] width 16 height 16
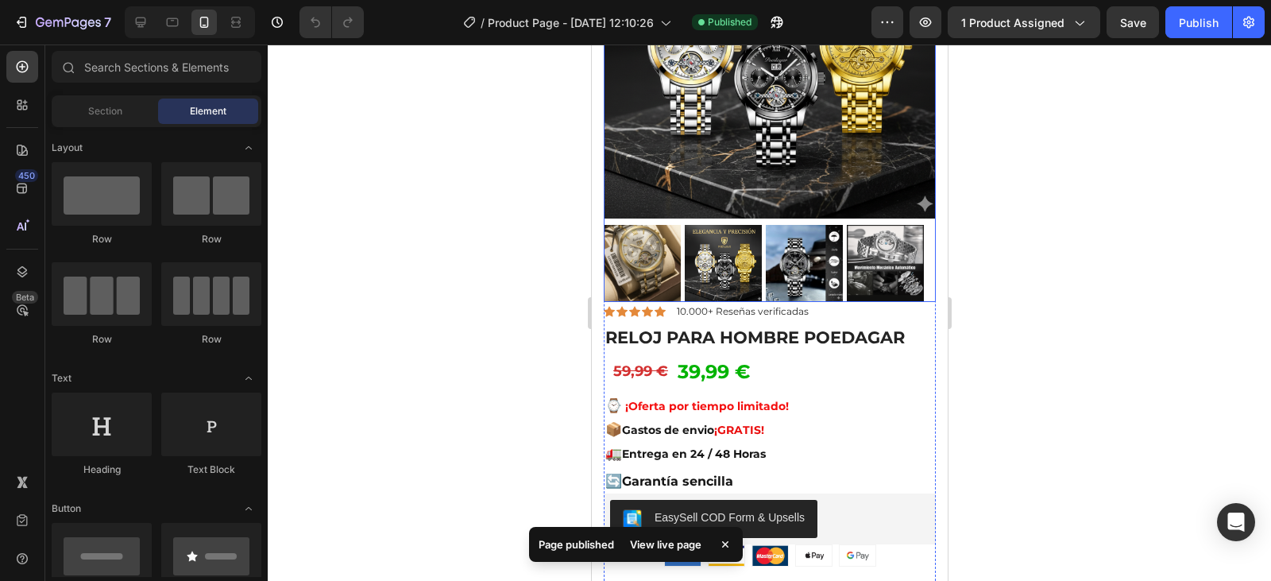
scroll to position [238, 0]
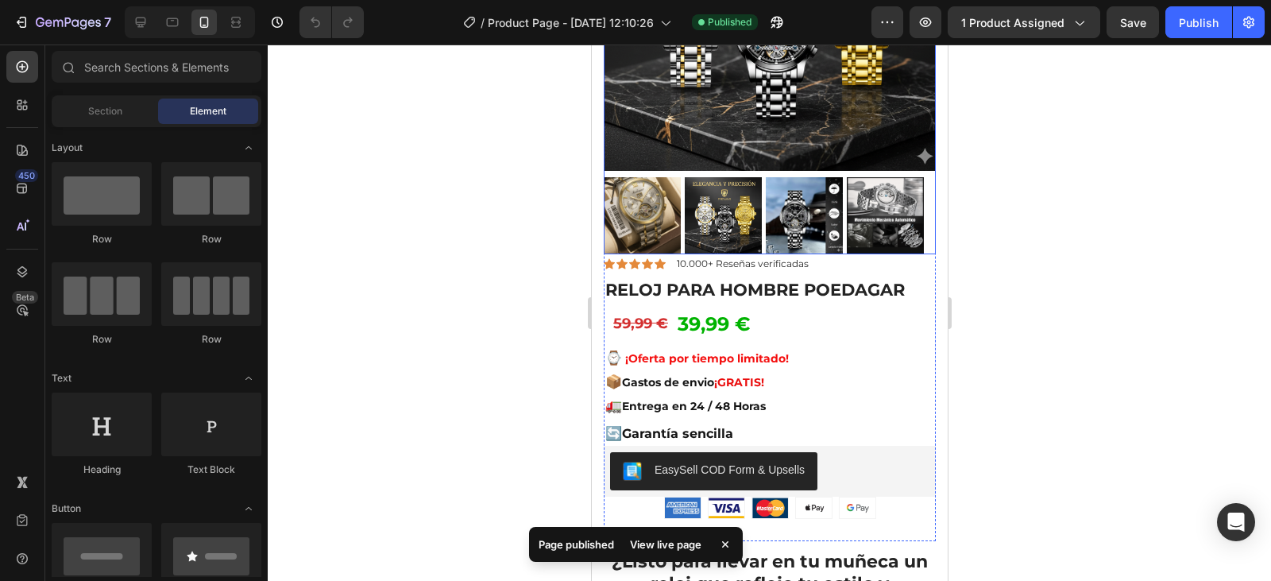
click at [637, 198] on img at bounding box center [641, 215] width 77 height 77
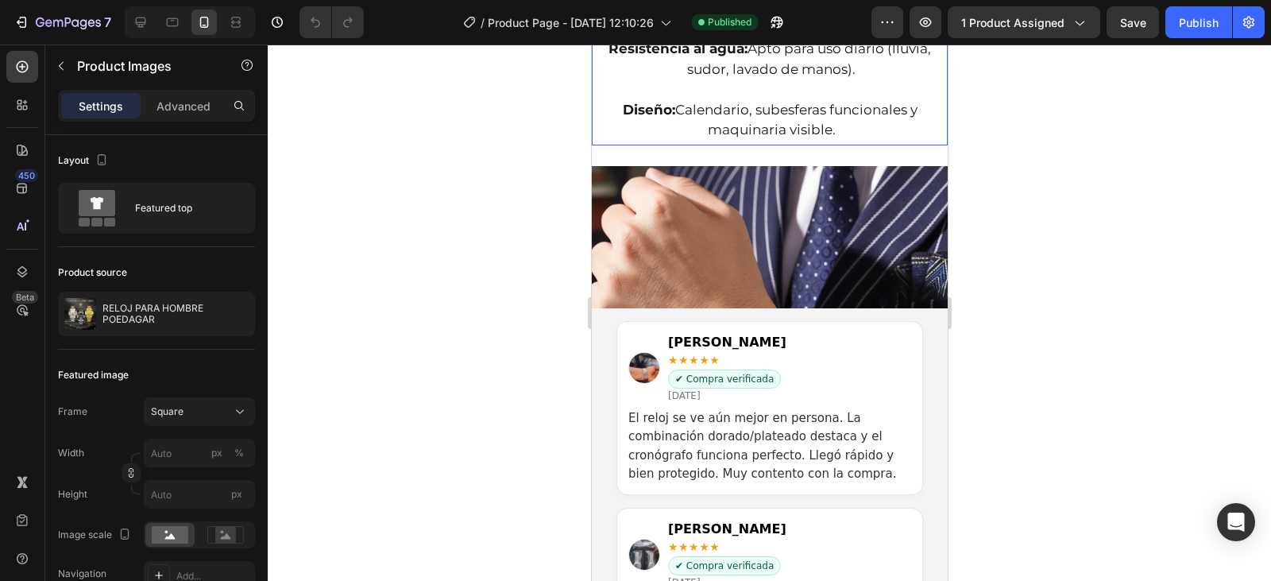
scroll to position [2860, 0]
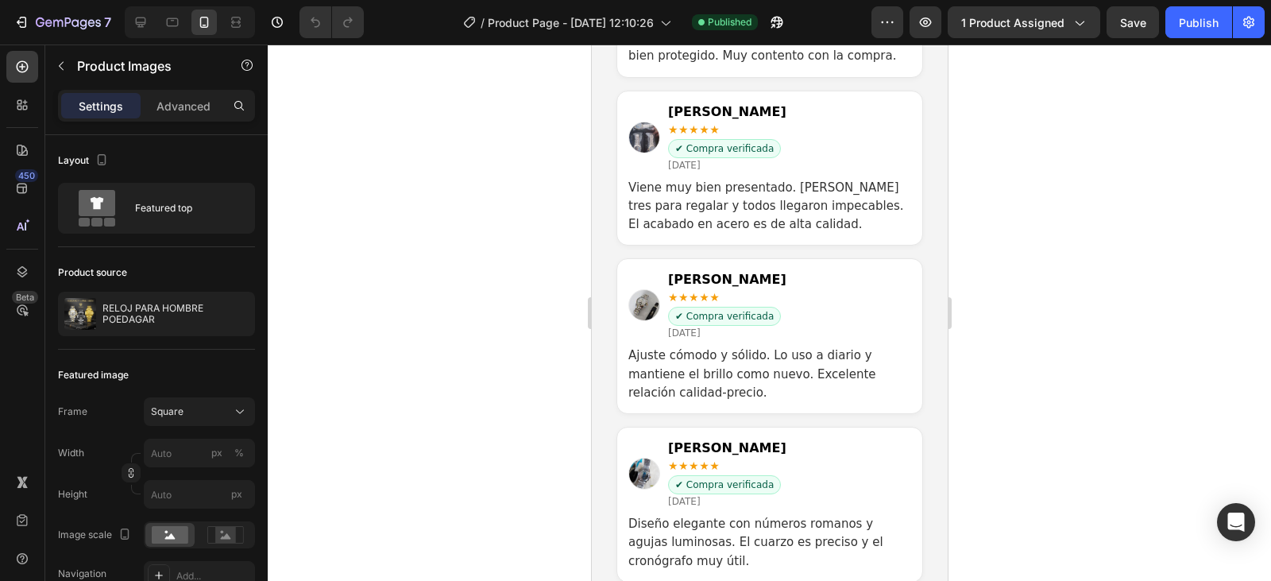
click at [688, 199] on p "Viene muy bien presentado. Compré tres para regalar y todos llegaron impecables…" at bounding box center [769, 207] width 283 height 56
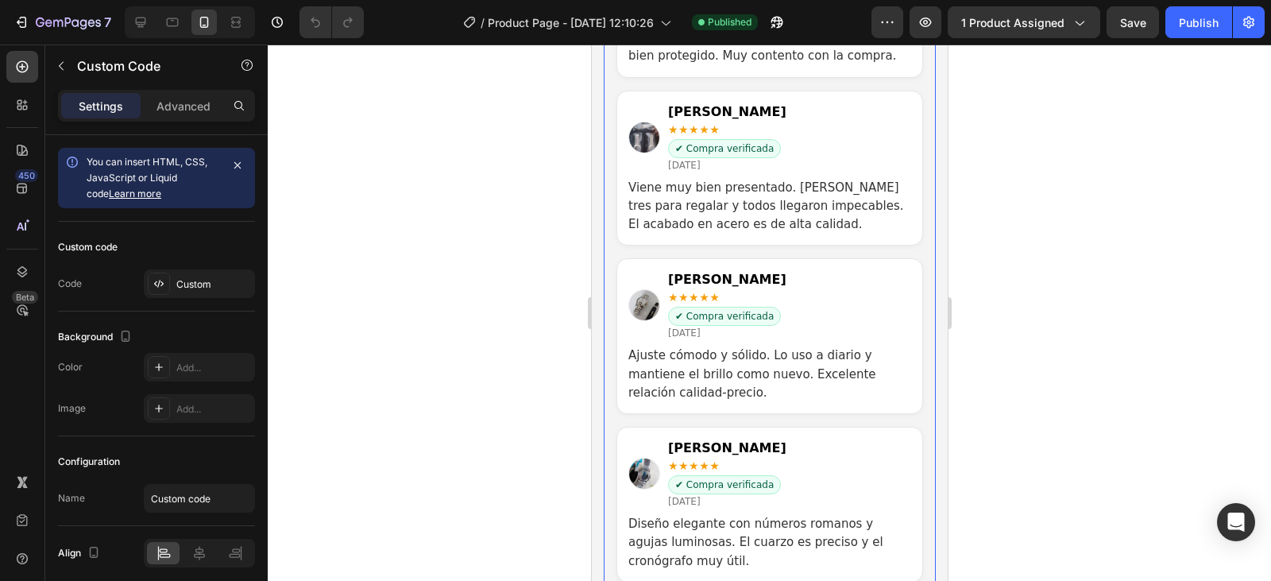
click at [692, 195] on p "Viene muy bien presentado. Compré tres para regalar y todos llegaron impecables…" at bounding box center [769, 207] width 283 height 56
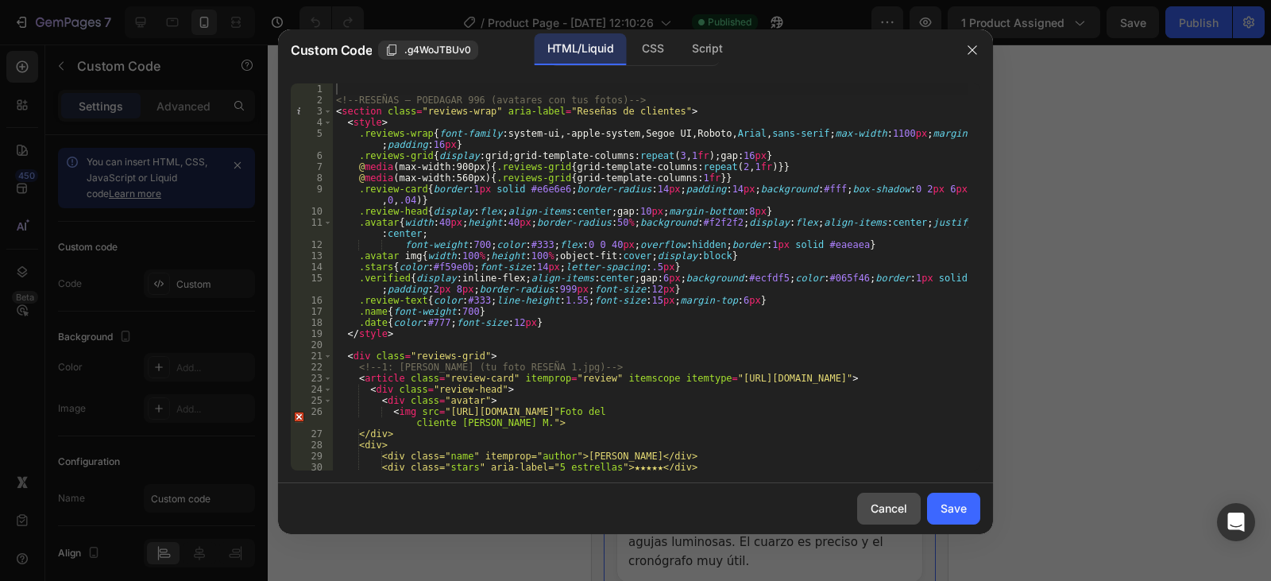
click at [887, 503] on div "Cancel" at bounding box center [889, 508] width 37 height 17
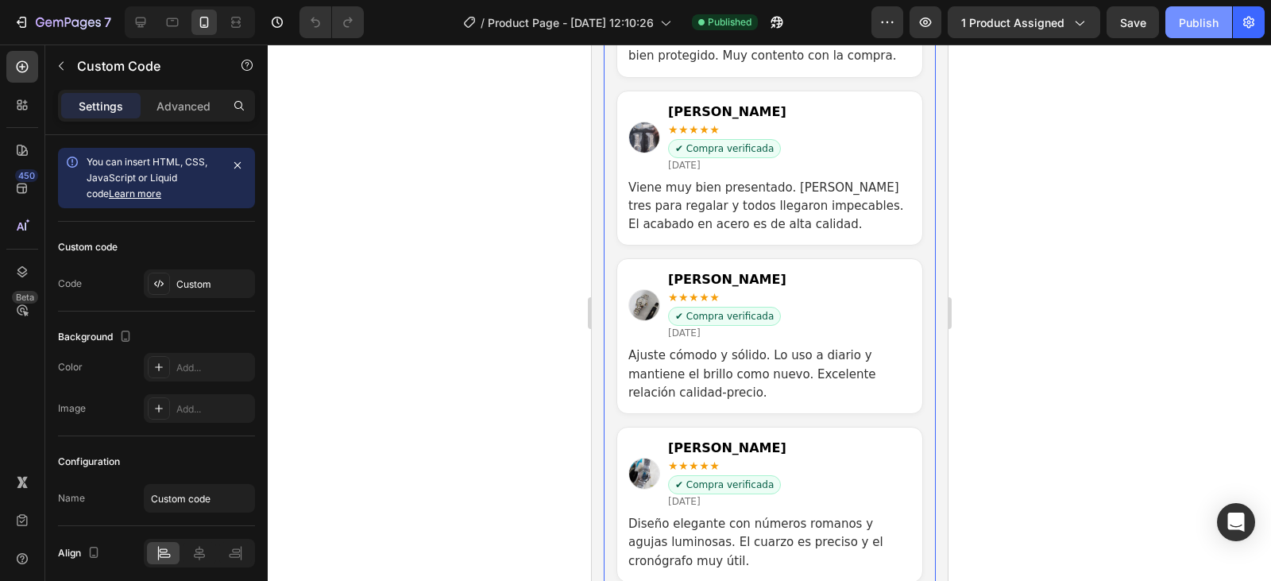
drag, startPoint x: 1183, startPoint y: 25, endPoint x: 1166, endPoint y: 25, distance: 17.5
click at [1183, 25] on div "Publish" at bounding box center [1199, 22] width 40 height 17
click at [779, 119] on div "Ricardo A. ★★★★★ ✔ Compra verificada 28 Sep 2024" at bounding box center [769, 138] width 283 height 70
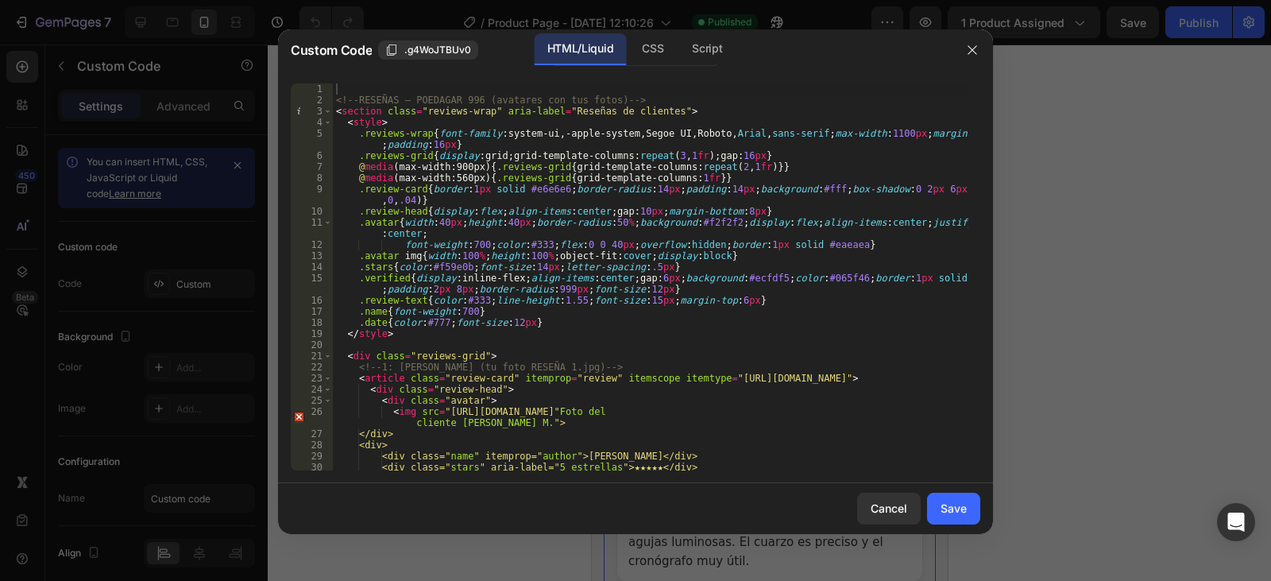
scroll to position [2, 0]
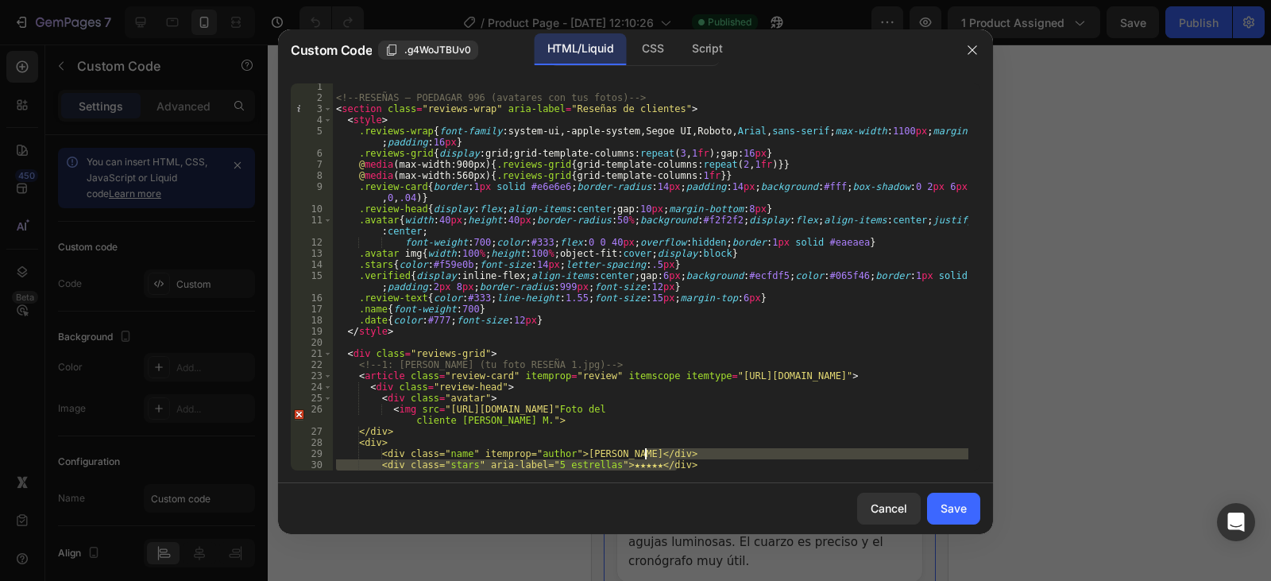
drag, startPoint x: 697, startPoint y: 465, endPoint x: 748, endPoint y: 453, distance: 52.2
click at [748, 453] on div "<!-- RESEÑAS – POEDAGAR 996 (avatares con tus fotos) --> < section class = "rev…" at bounding box center [651, 285] width 636 height 409
click at [748, 453] on div "<!-- RESEÑAS – POEDAGAR 996 (avatares con tus fotos) --> < section class = "rev…" at bounding box center [651, 276] width 636 height 387
drag, startPoint x: 705, startPoint y: 466, endPoint x: 656, endPoint y: 457, distance: 49.3
click at [586, 464] on div "<!-- RESEÑAS – POEDAGAR 996 (avatares con tus fotos) --> < section class = "rev…" at bounding box center [651, 285] width 636 height 409
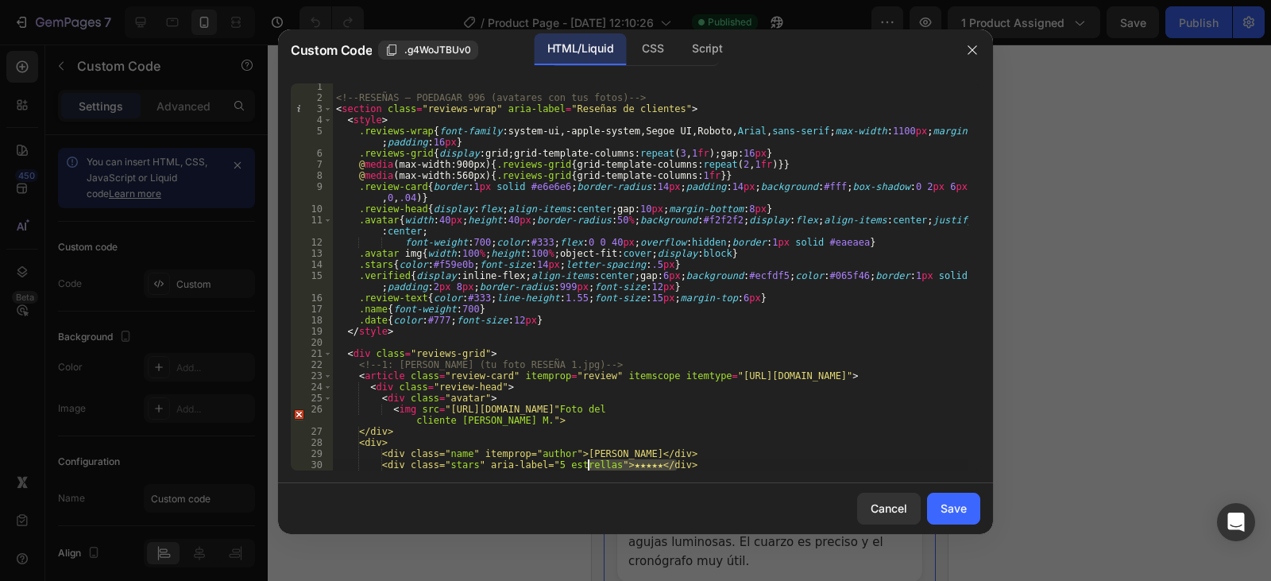
click at [737, 463] on div "<!-- RESEÑAS – POEDAGAR 996 (avatares con tus fotos) --> < section class = "rev…" at bounding box center [651, 276] width 636 height 387
click at [696, 466] on div "<!-- RESEÑAS – POEDAGAR 996 (avatares con tus fotos) --> < section class = "rev…" at bounding box center [651, 285] width 636 height 409
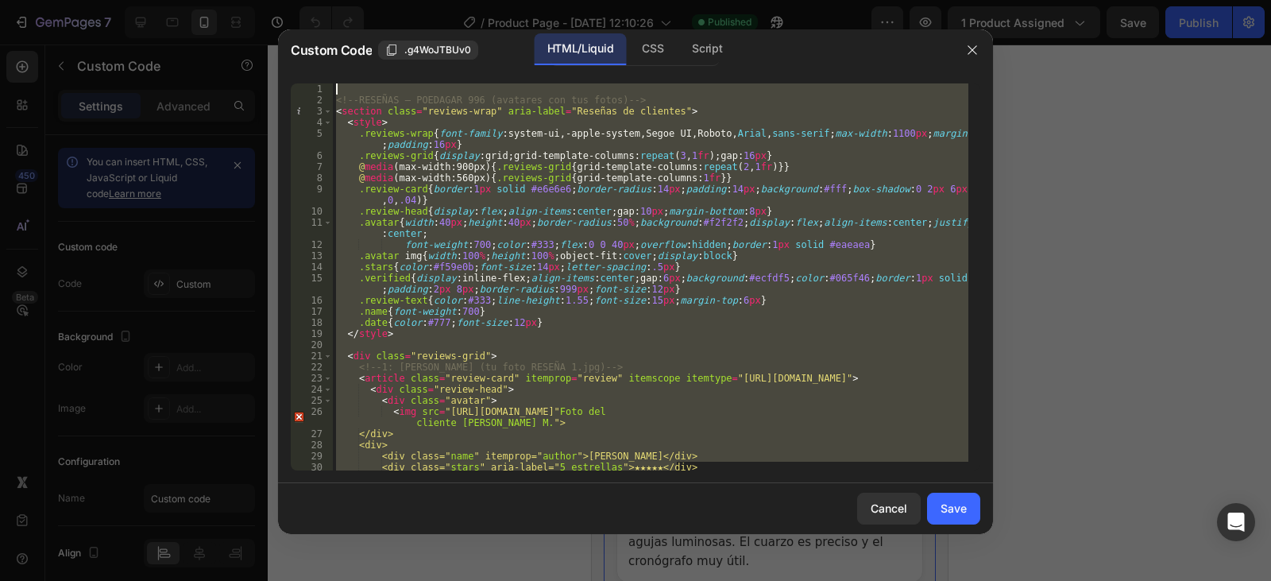
scroll to position [0, 0]
drag, startPoint x: 697, startPoint y: 464, endPoint x: 332, endPoint y: 75, distance: 533.5
click at [332, 75] on div "<div class="stars" aria-label="5 estrellas">★★★★★</div> 1 2 3 4 5 6 7 8 9 10 11…" at bounding box center [635, 277] width 715 height 412
type textarea "<!-- RESEÑAS – POEDAGAR 996 (avatares con tus fotos) -->"
click at [904, 502] on div "Cancel" at bounding box center [889, 508] width 37 height 17
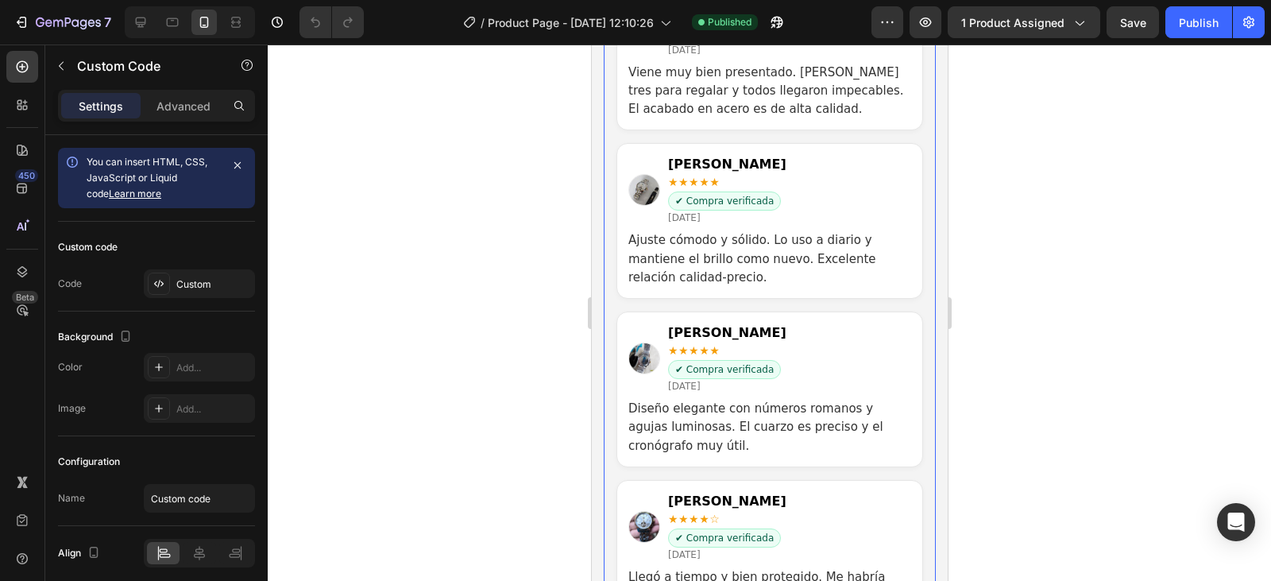
scroll to position [2966, 0]
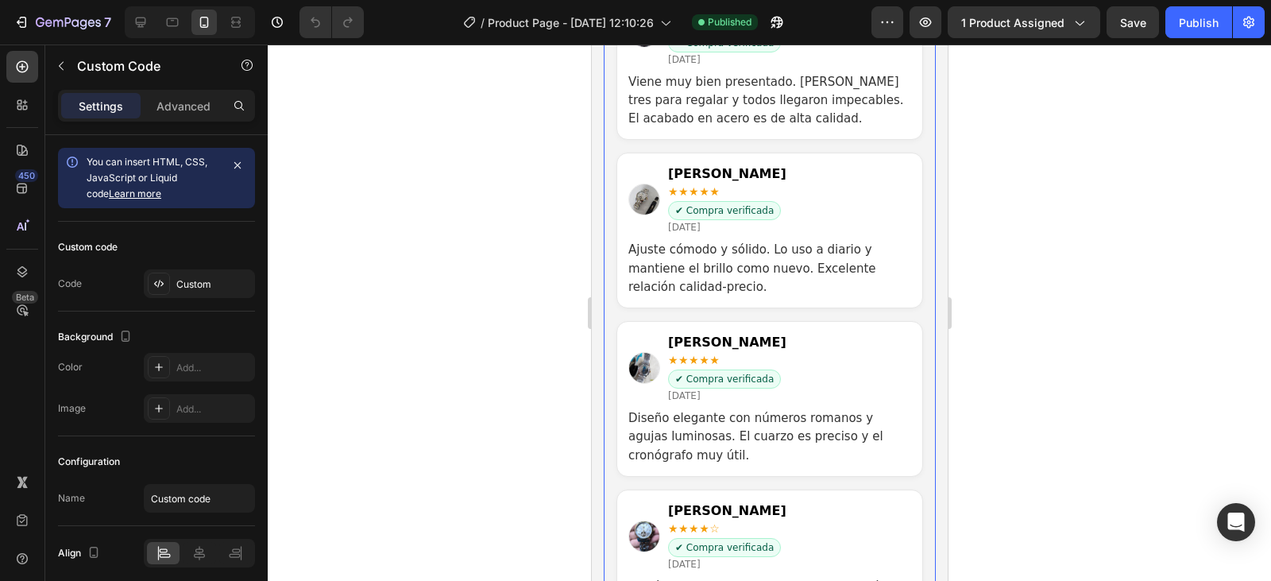
click at [729, 233] on div "[DATE]" at bounding box center [726, 227] width 118 height 14
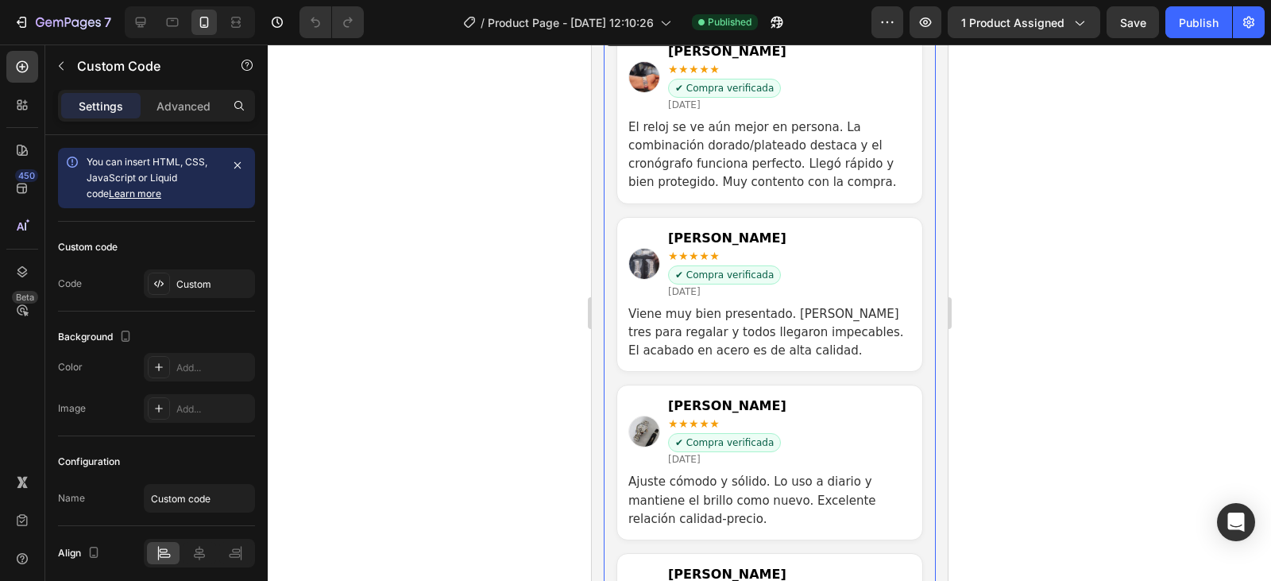
scroll to position [2648, 0]
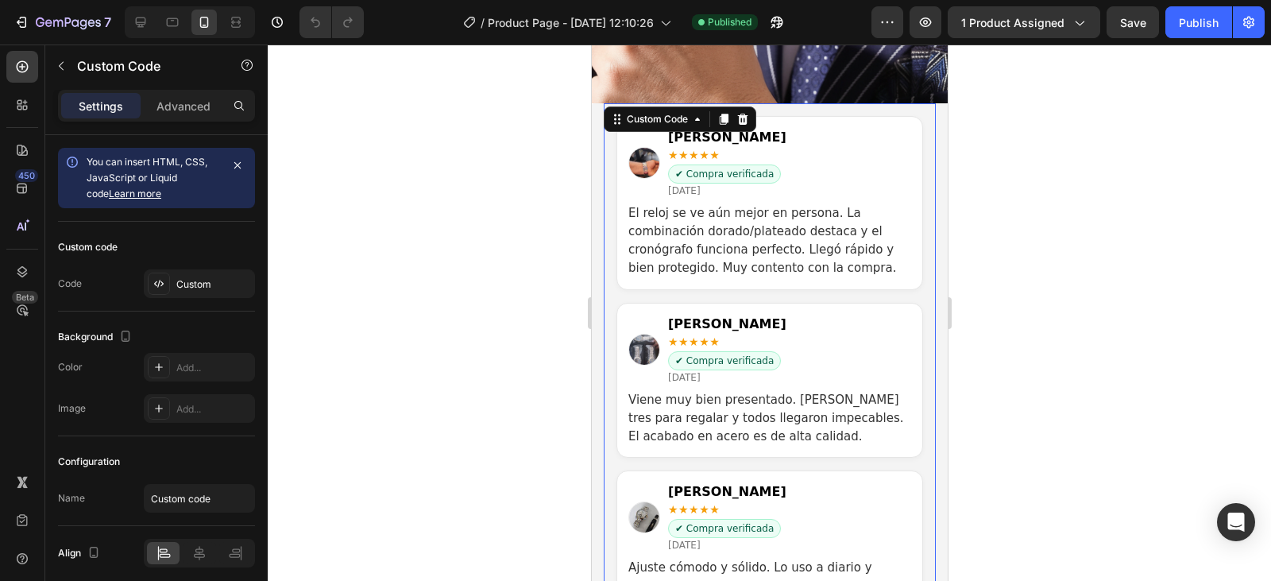
click at [830, 158] on div "Juan M. ★★★★★ ✔ Compra verificada 27 Sep 2024" at bounding box center [769, 163] width 283 height 70
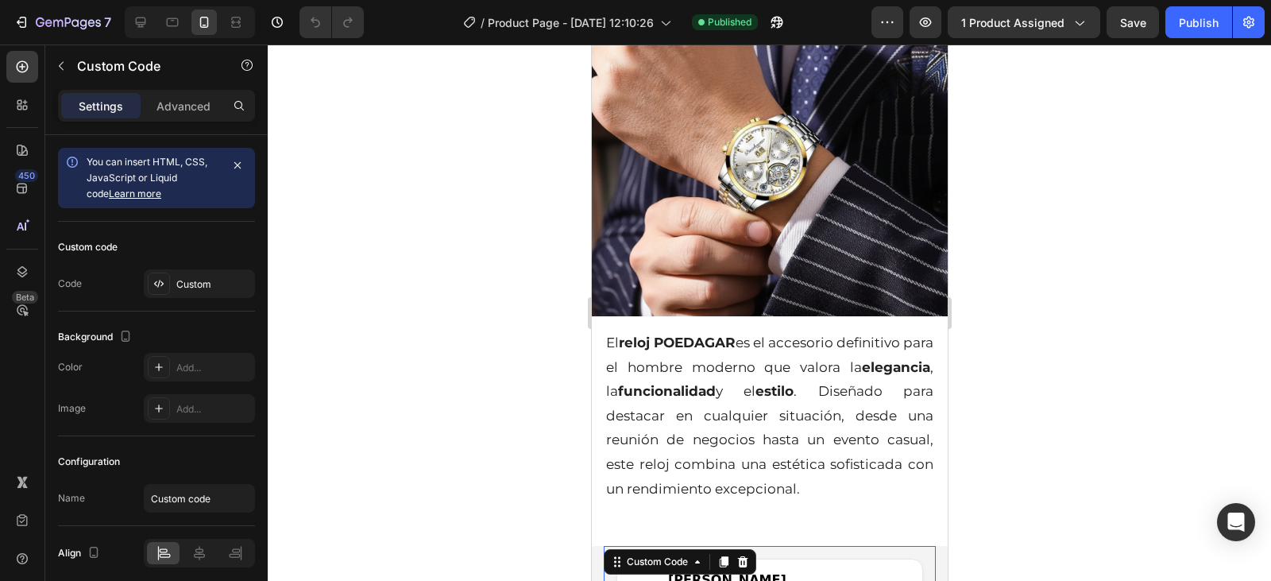
click at [830, 158] on img at bounding box center [769, 138] width 356 height 356
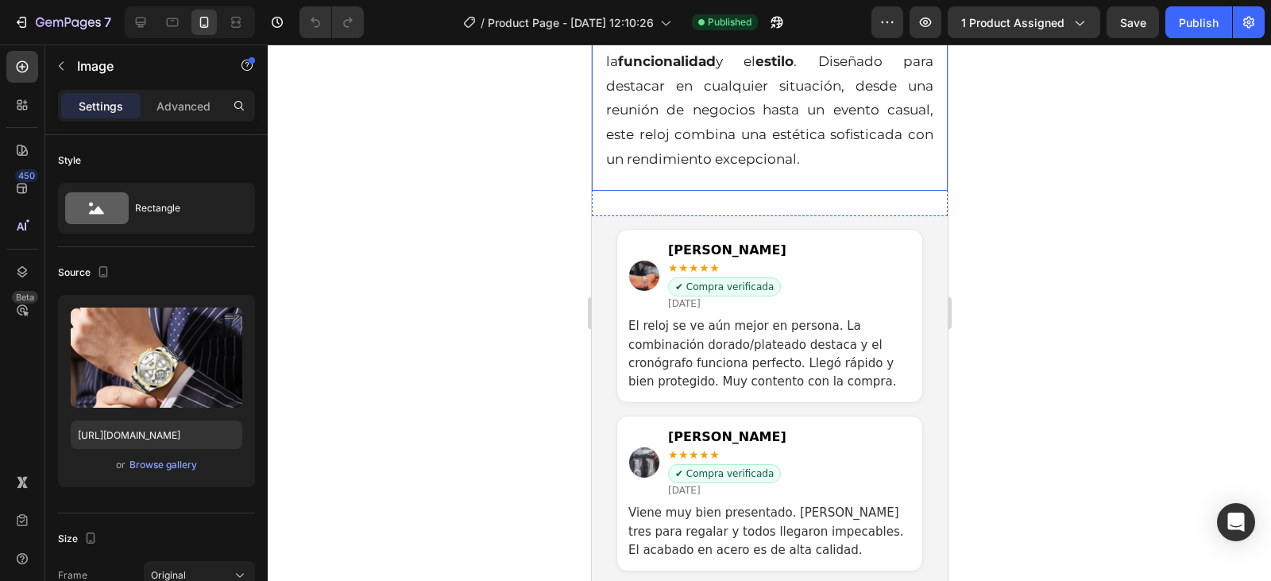
scroll to position [3125, 0]
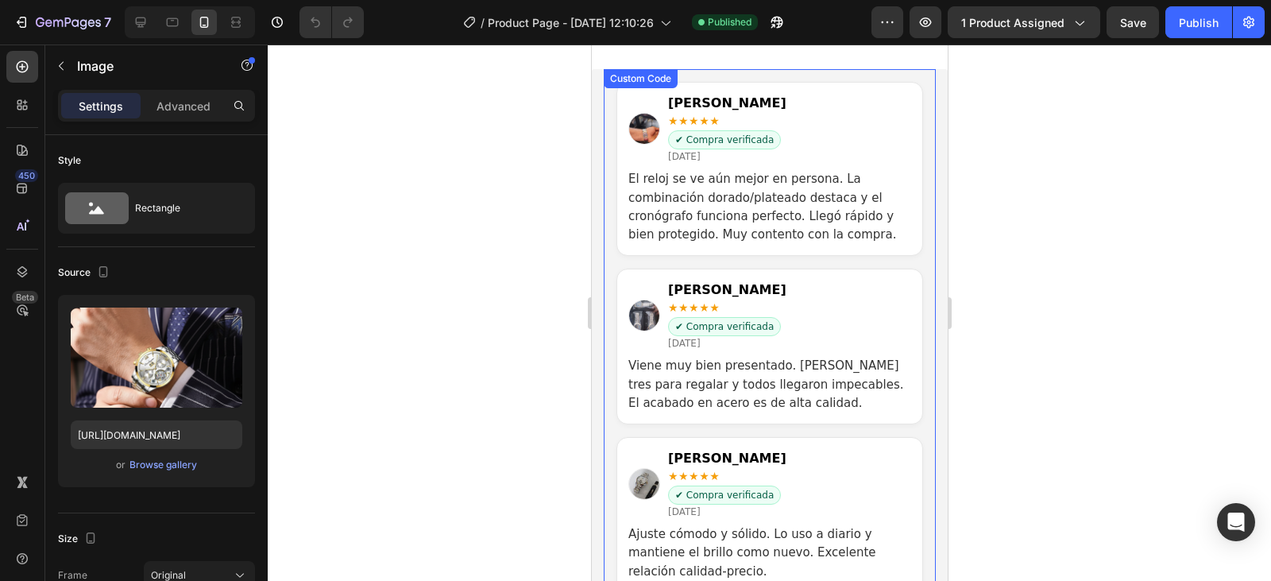
click at [684, 215] on p "El reloj se ve aún mejor en persona. La combinación dorado/plateado destaca y e…" at bounding box center [769, 207] width 283 height 74
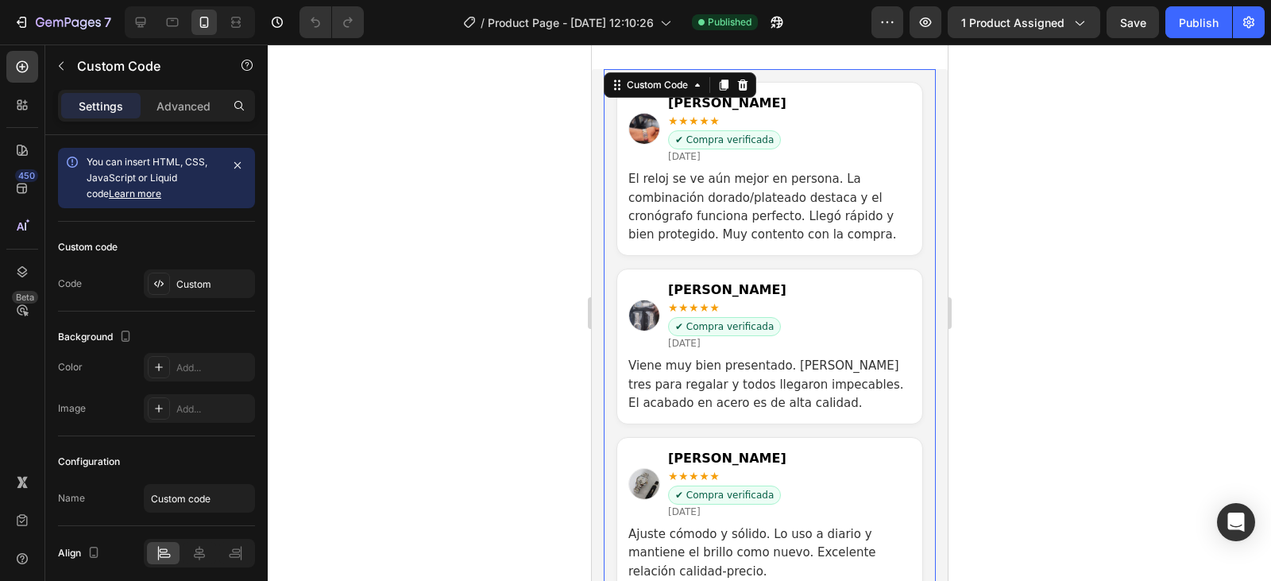
click at [684, 215] on p "El reloj se ve aún mejor en persona. La combinación dorado/plateado destaca y e…" at bounding box center [769, 207] width 283 height 74
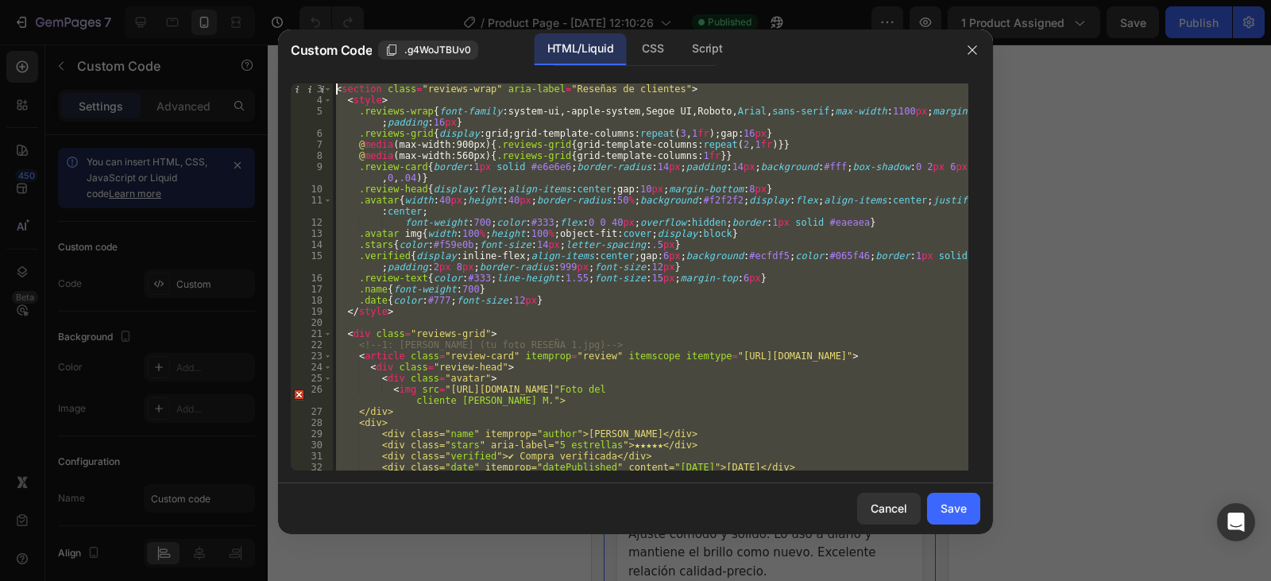
scroll to position [0, 0]
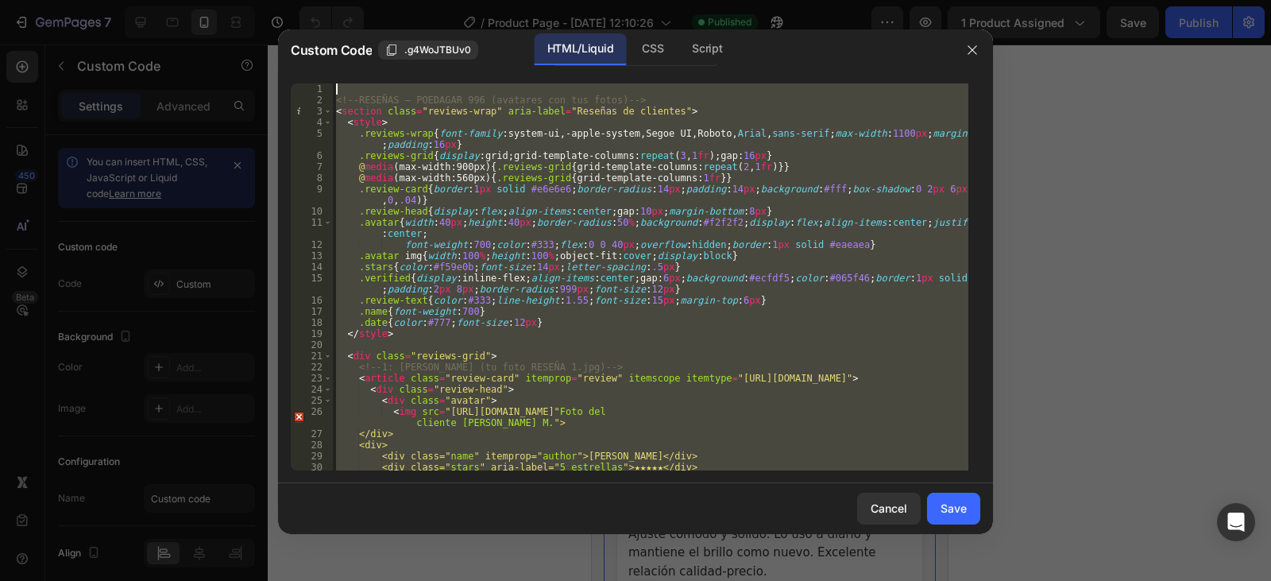
drag, startPoint x: 396, startPoint y: 453, endPoint x: 333, endPoint y: 79, distance: 378.8
click at [333, 79] on div "</section> 1 2 3 4 5 6 7 8 9 10 11 12 13 14 15 16 17 18 19 20 21 22 23 24 25 26…" at bounding box center [635, 277] width 715 height 412
type textarea "<!-- RESEÑAS – POEDAGAR 996 (avatares con tus fotos) -->"
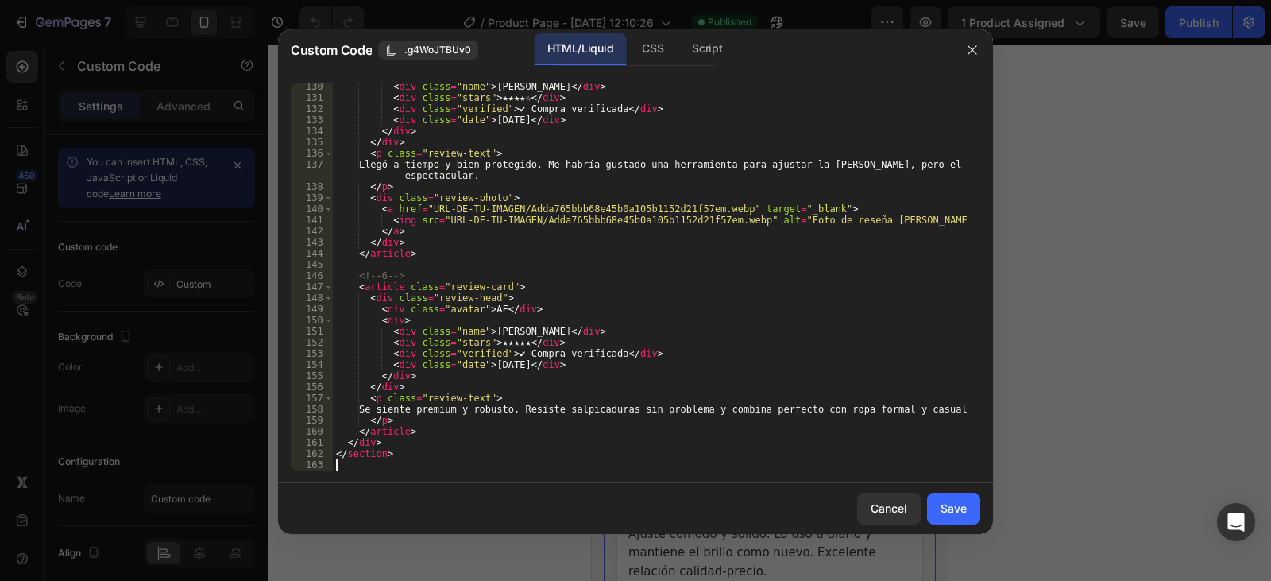
scroll to position [1449, 0]
click at [959, 510] on div "Save" at bounding box center [954, 508] width 26 height 17
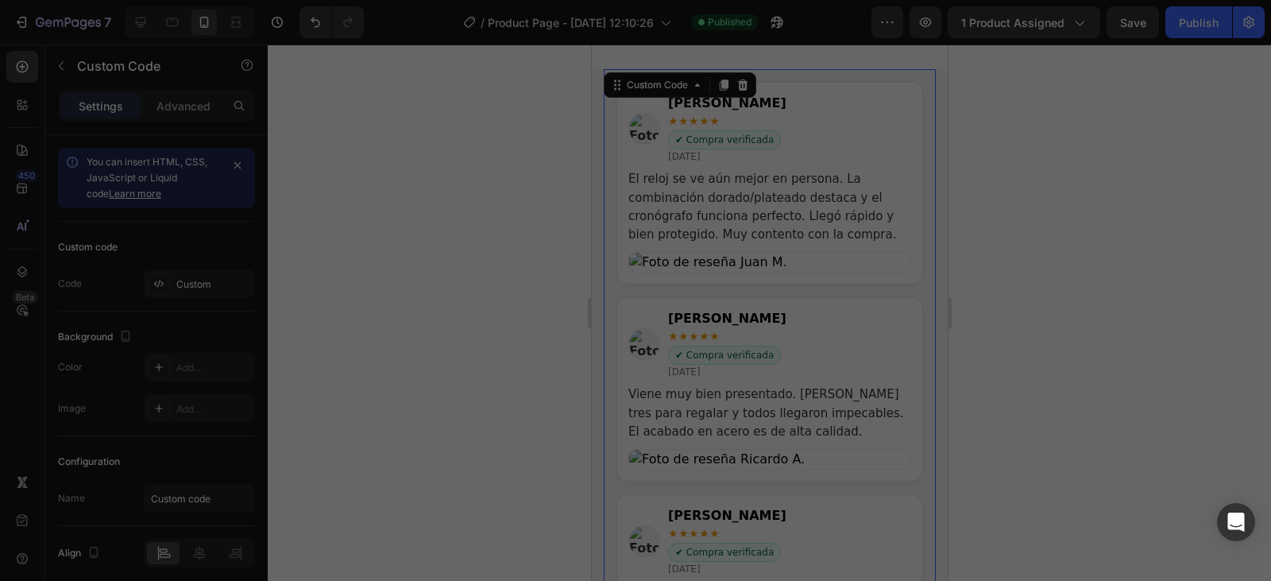
type textarea "</section>"
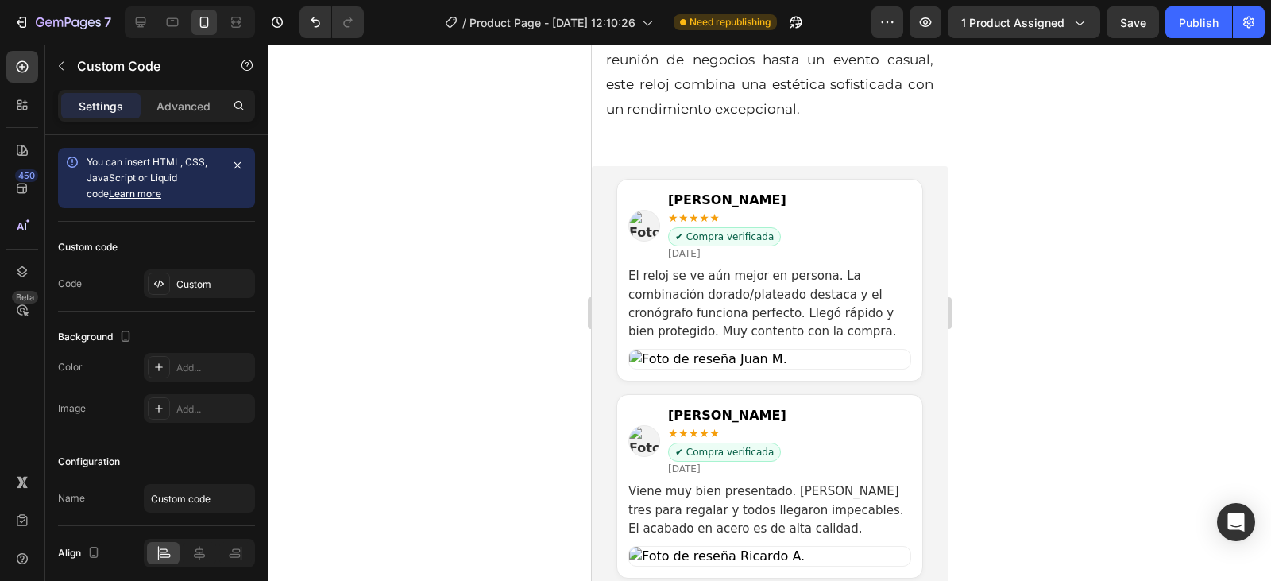
scroll to position [3046, 0]
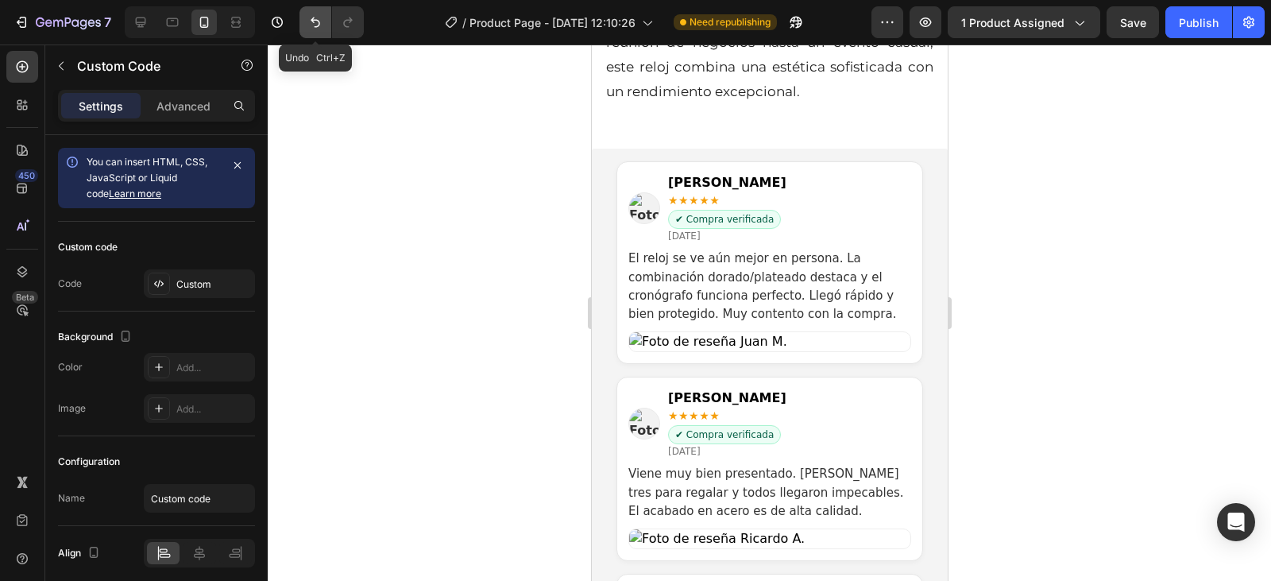
click at [313, 25] on icon "Undo/Redo" at bounding box center [316, 22] width 16 height 16
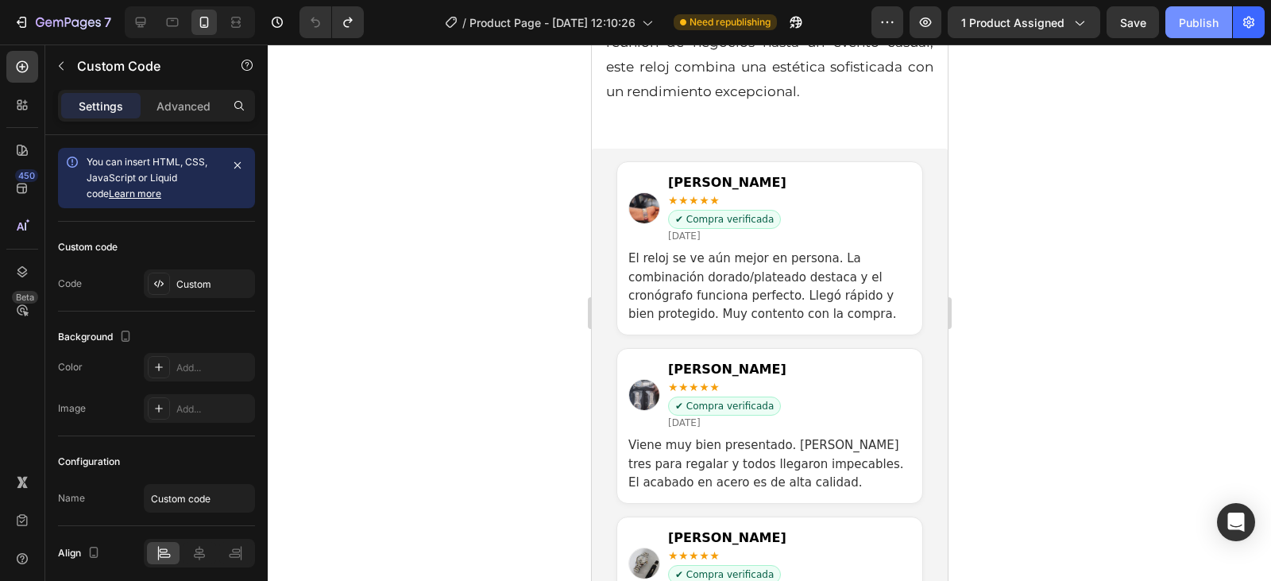
drag, startPoint x: 1200, startPoint y: 25, endPoint x: 1122, endPoint y: 108, distance: 113.5
click at [1199, 27] on div "Publish" at bounding box center [1199, 22] width 40 height 17
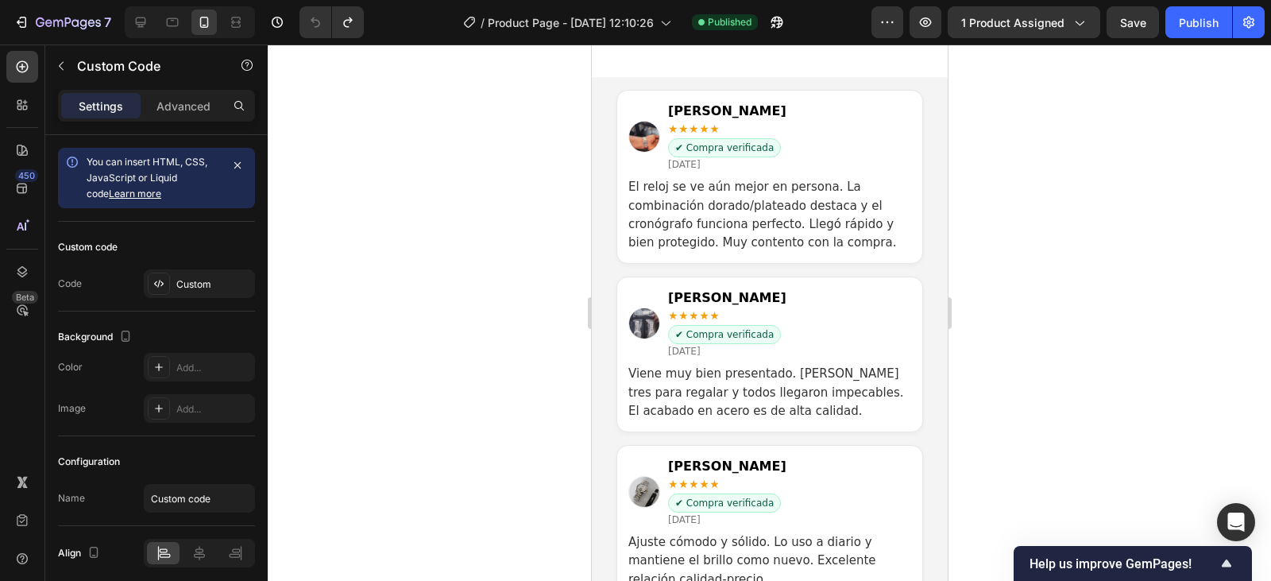
scroll to position [3026, 0]
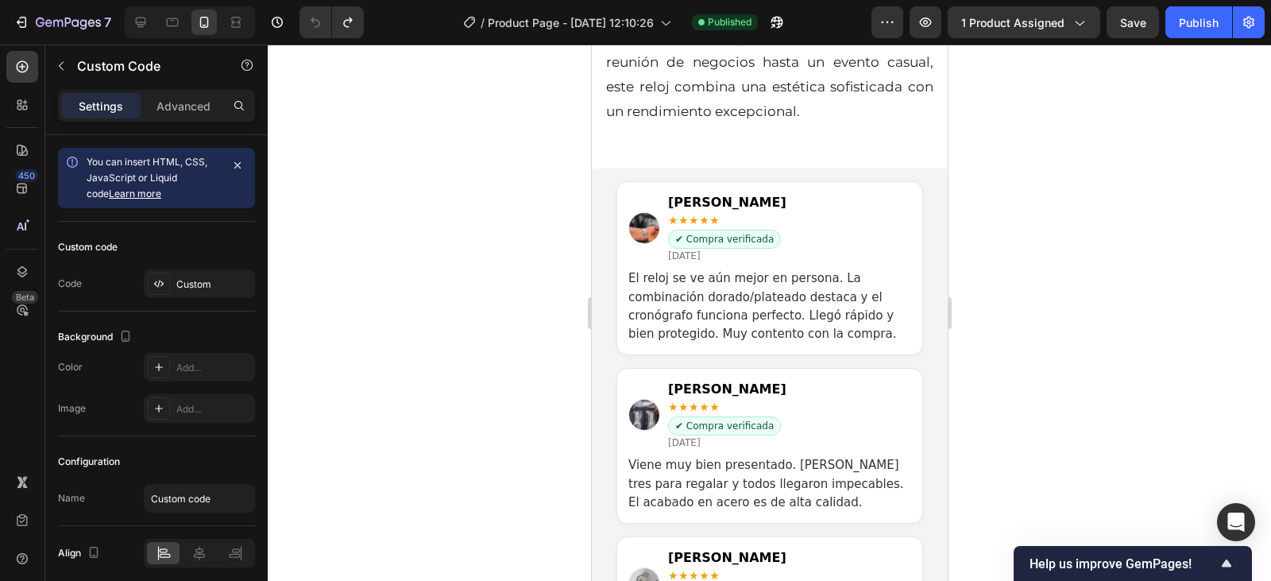
click at [791, 274] on p "El reloj se ve aún mejor en persona. La combinación dorado/plateado destaca y e…" at bounding box center [769, 306] width 283 height 74
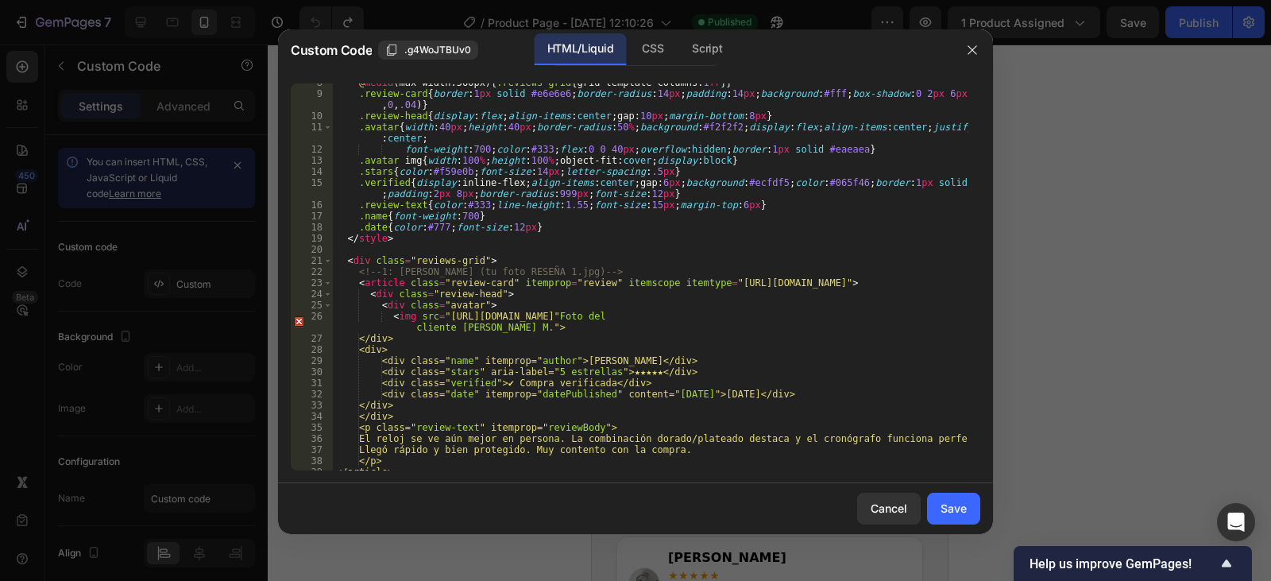
scroll to position [143, 0]
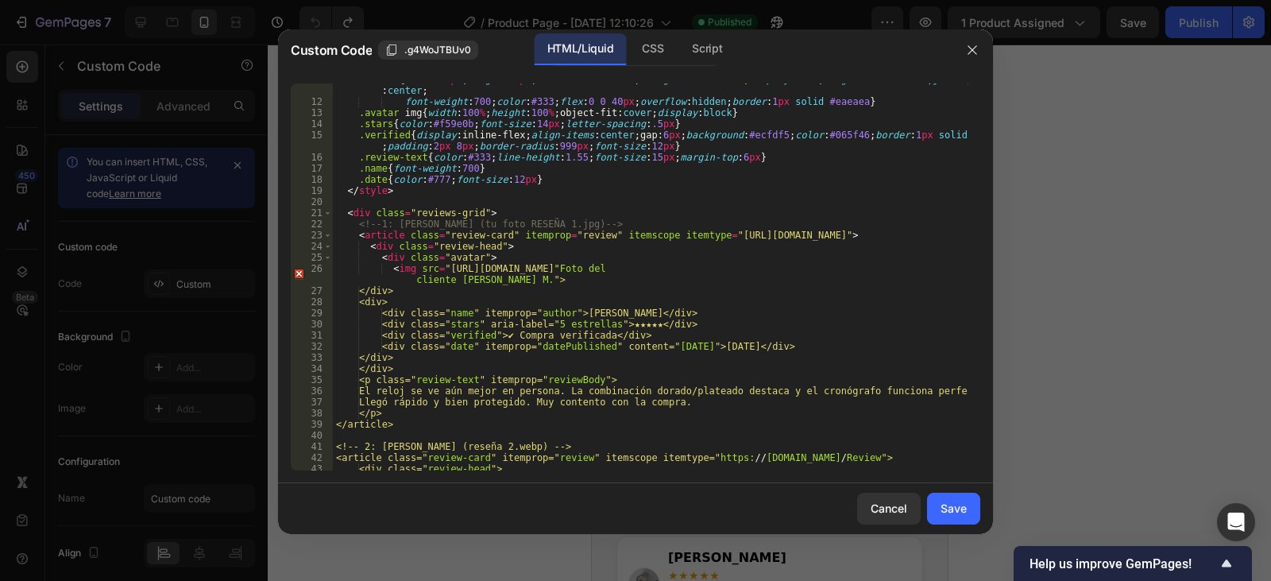
click at [887, 266] on div ".avatar { width : 40 px ; height : 40 px ; border-radius : 50 % ; background : …" at bounding box center [651, 284] width 636 height 420
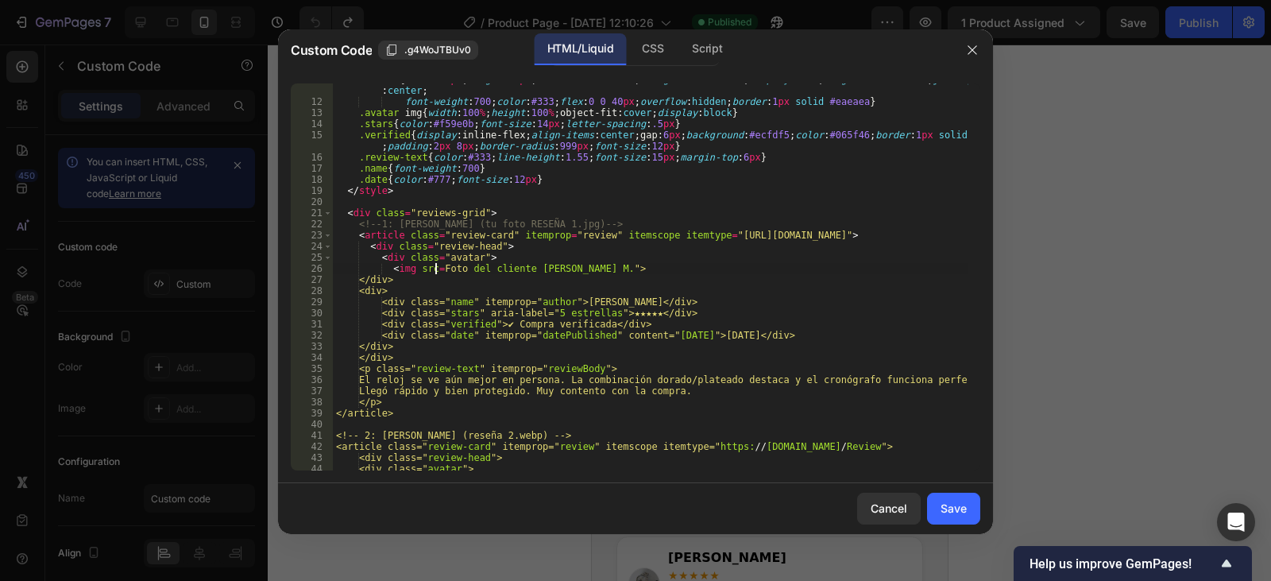
click at [435, 267] on div ".avatar { width : 40 px ; height : 40 px ; border-radius : 50 % ; background : …" at bounding box center [651, 284] width 636 height 420
paste textarea "https://cdn.shopify.com/s/files/1/0910/8563/5967/files/resena_7.avif?v=17588834…"
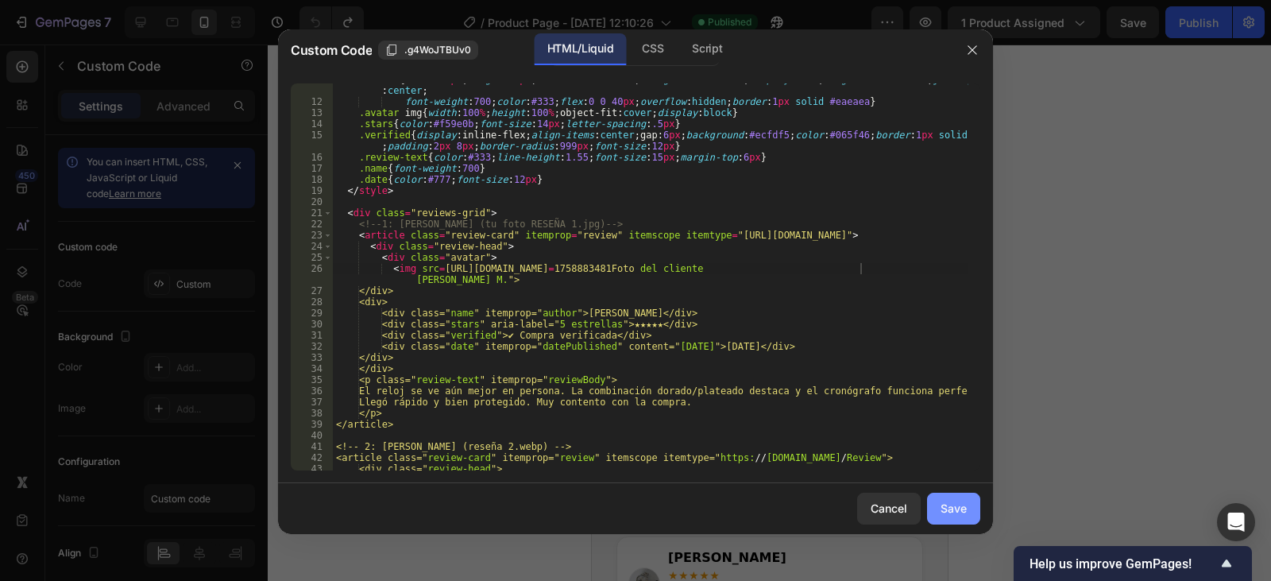
click at [952, 513] on div "Save" at bounding box center [954, 508] width 26 height 17
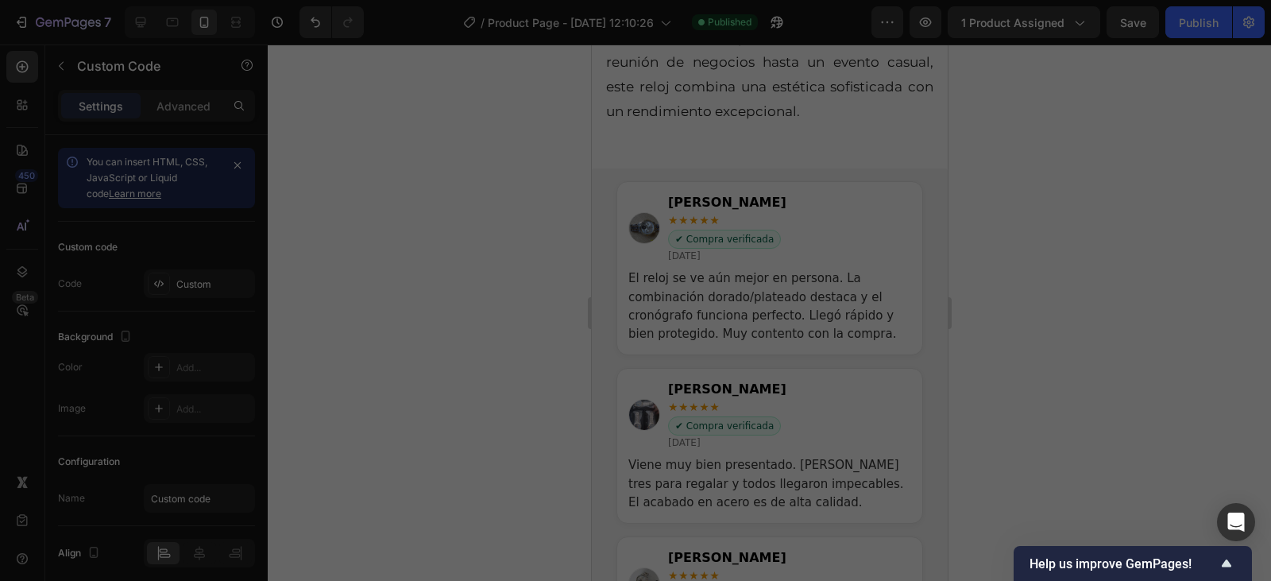
type textarea "</section>"
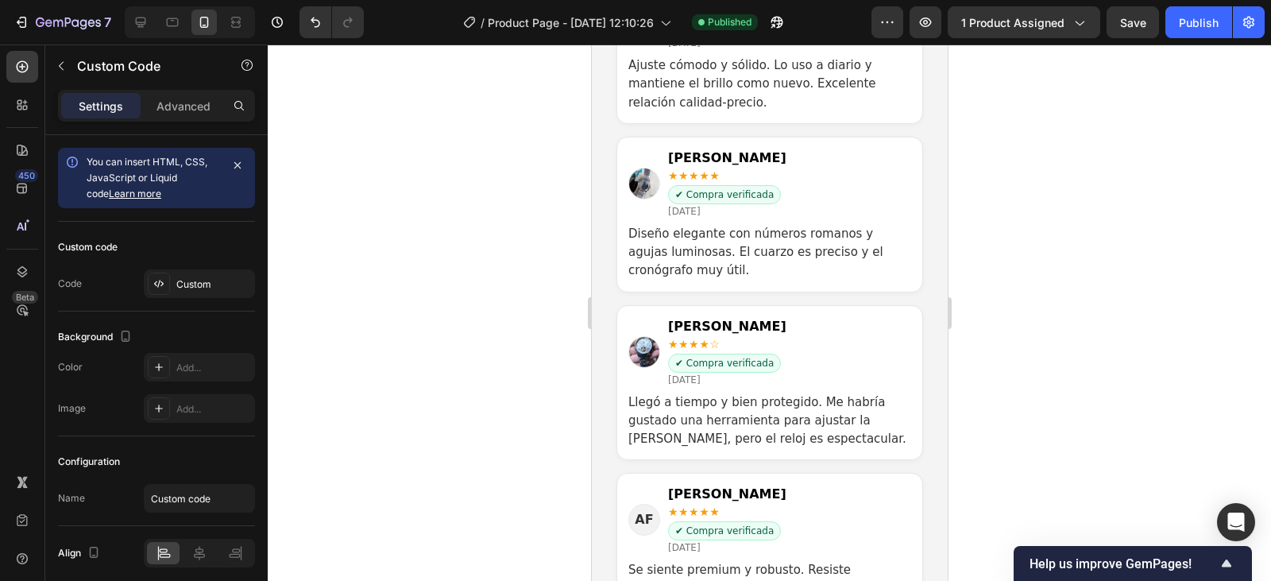
scroll to position [3741, 0]
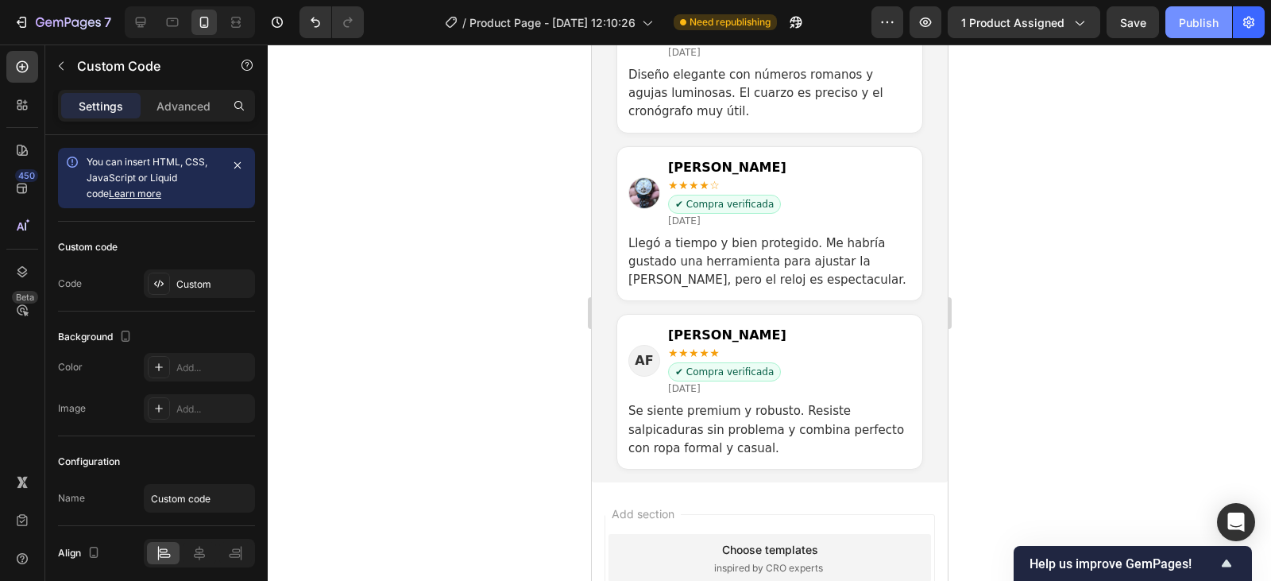
click at [1206, 21] on div "Publish" at bounding box center [1199, 22] width 40 height 17
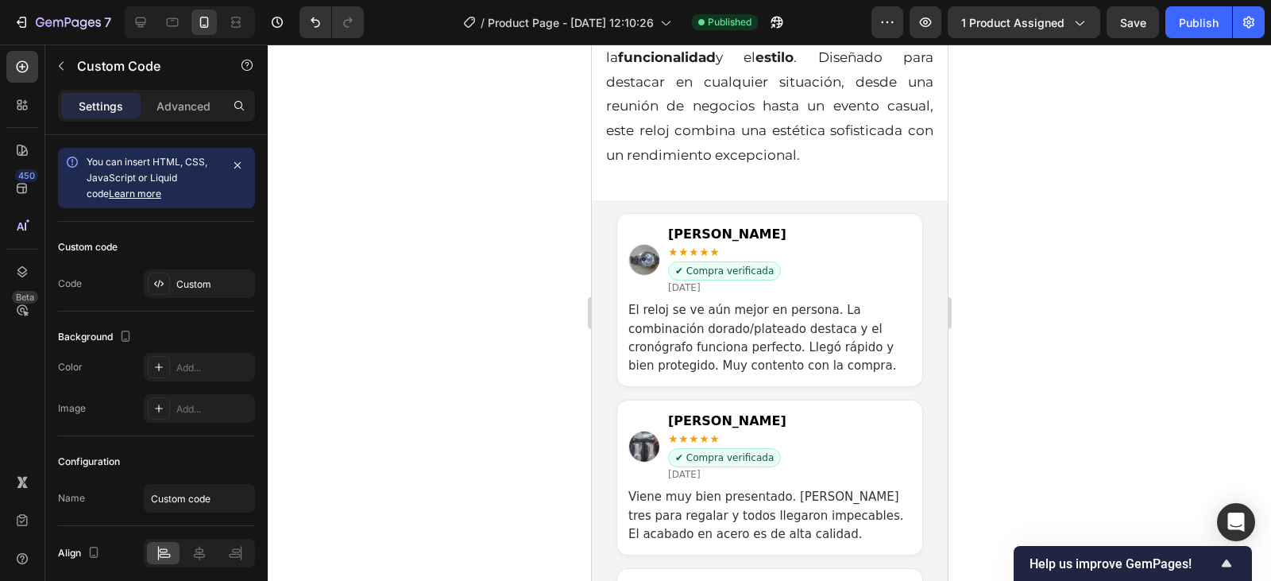
scroll to position [2946, 0]
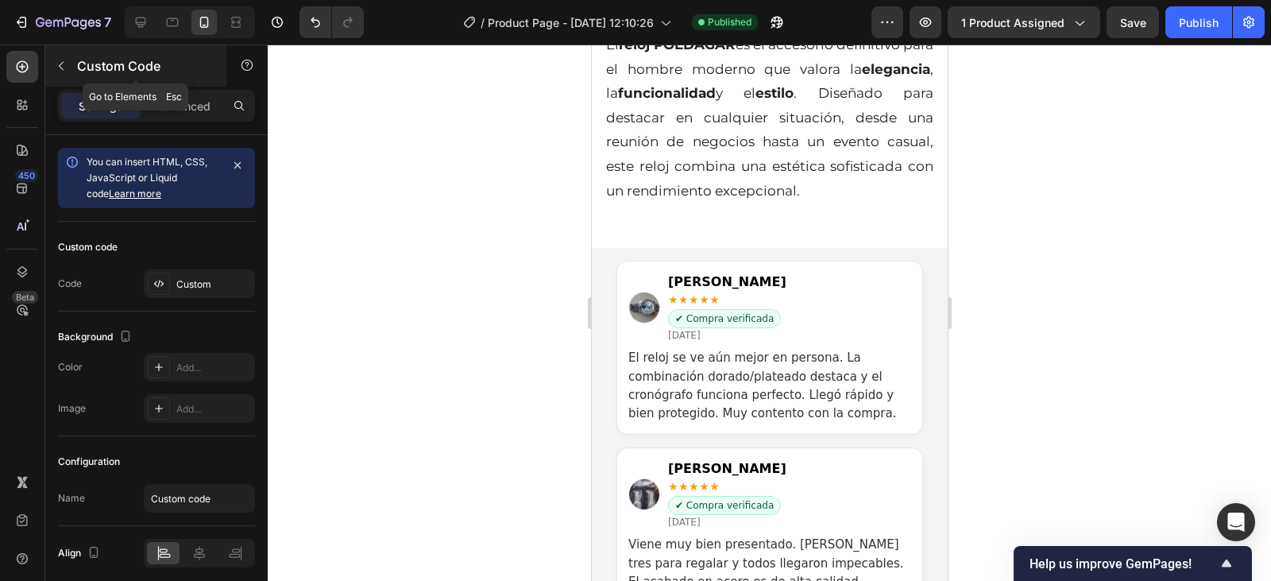
click at [56, 62] on icon "button" at bounding box center [61, 66] width 13 height 13
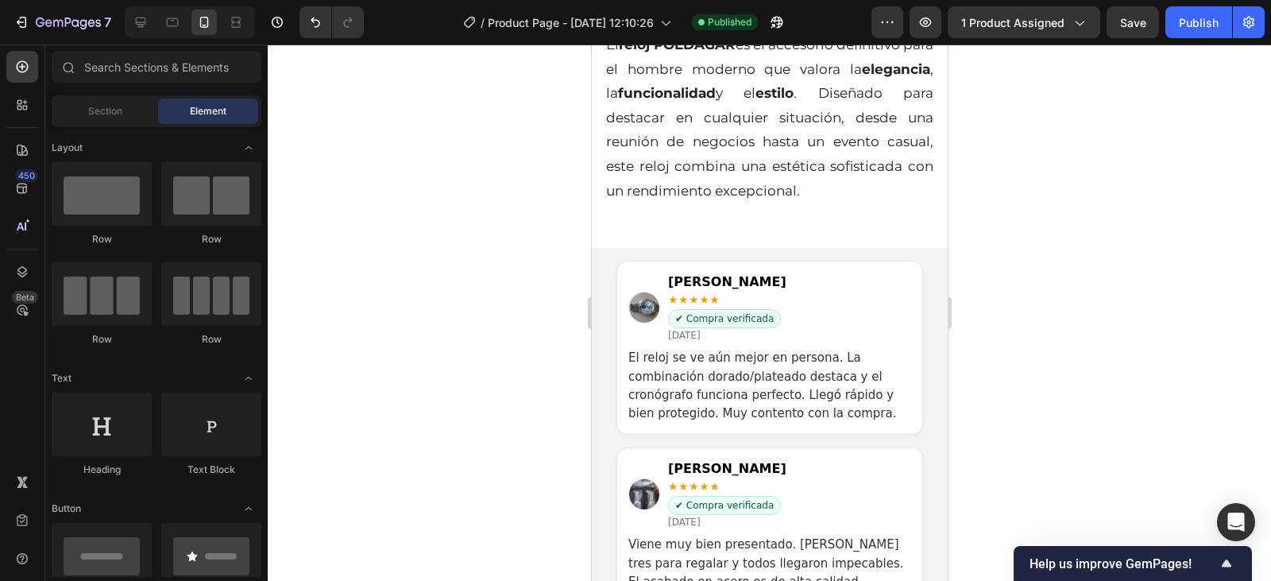
click at [206, 111] on span "Element" at bounding box center [208, 111] width 37 height 14
click at [122, 106] on span "Section" at bounding box center [105, 111] width 34 height 14
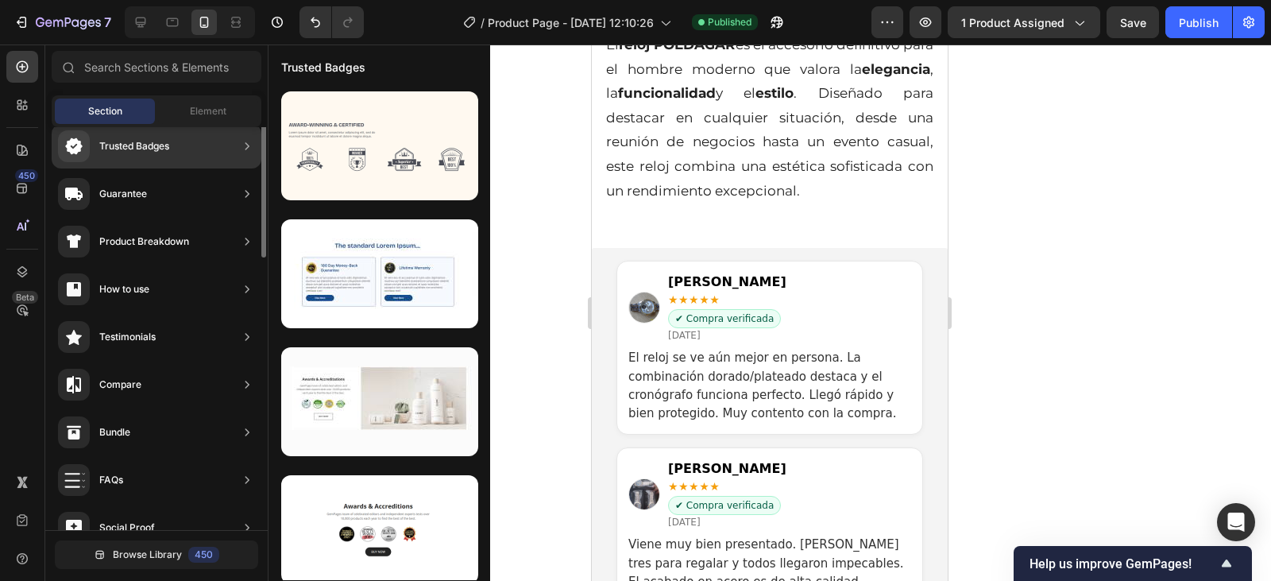
scroll to position [238, 0]
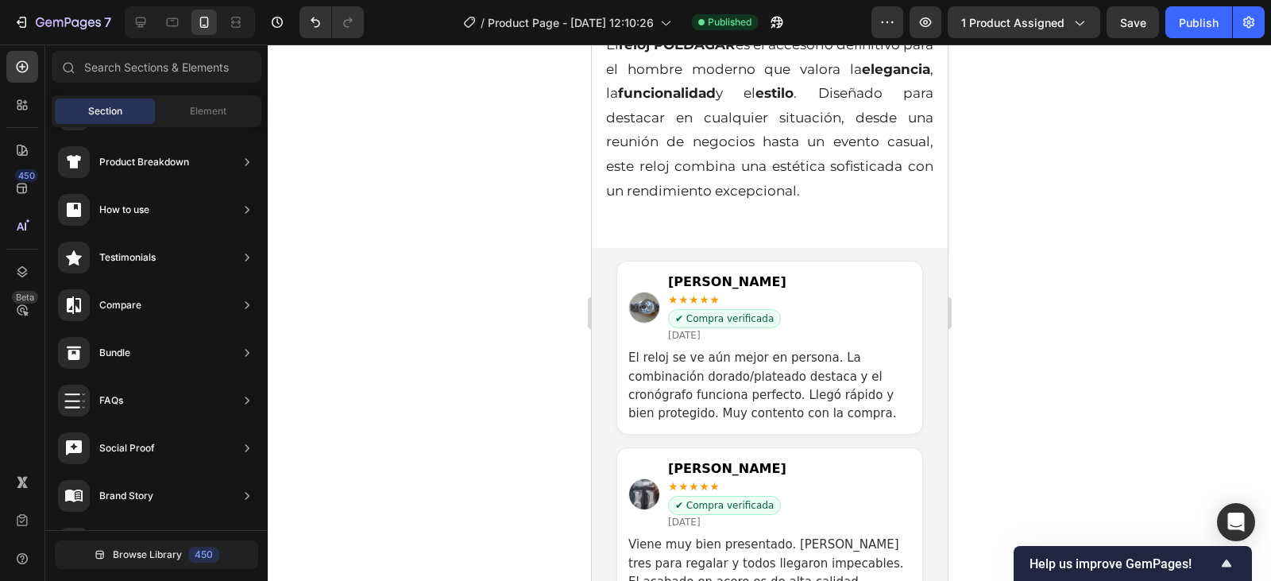
drag, startPoint x: 421, startPoint y: 14, endPoint x: 410, endPoint y: 18, distance: 11.8
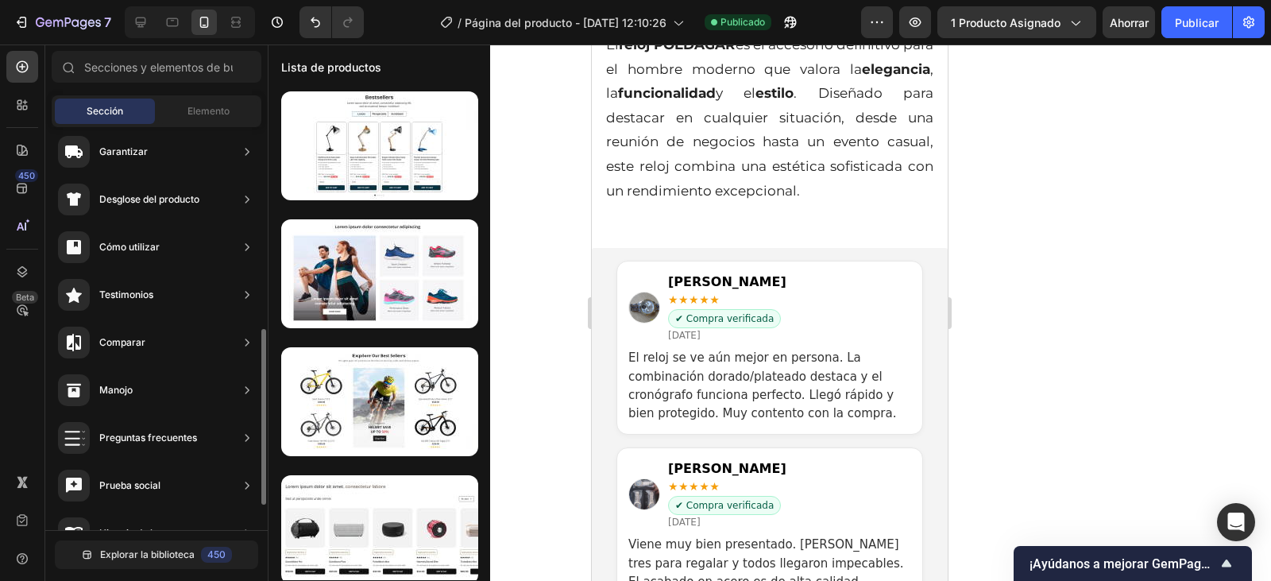
scroll to position [280, 0]
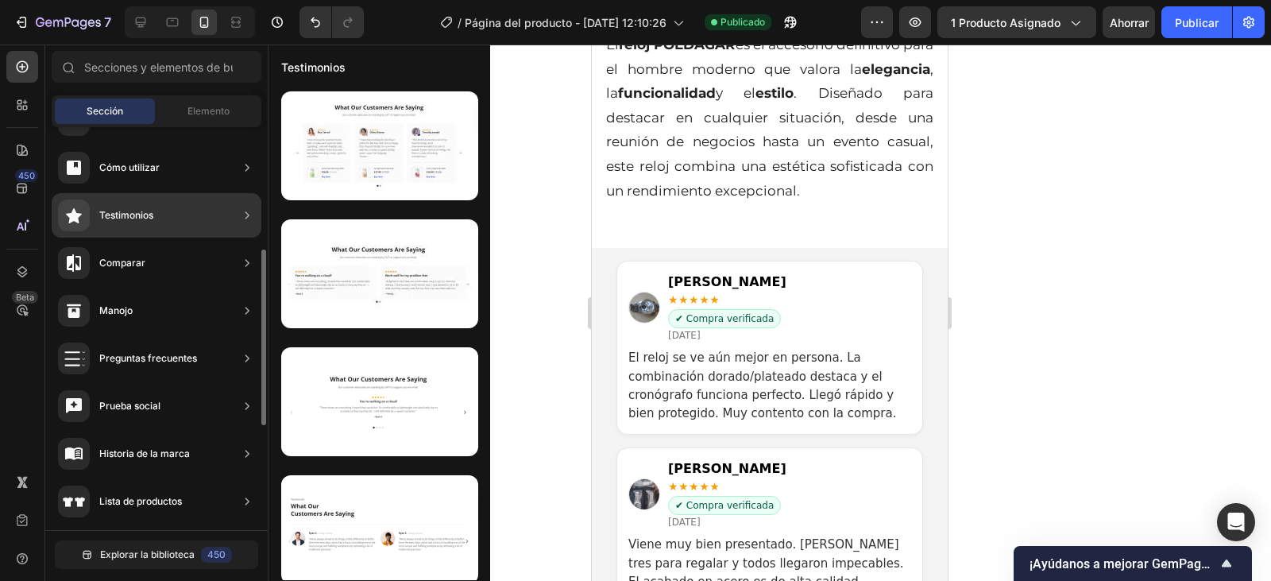
click at [149, 215] on font "Testimonios" at bounding box center [126, 215] width 54 height 12
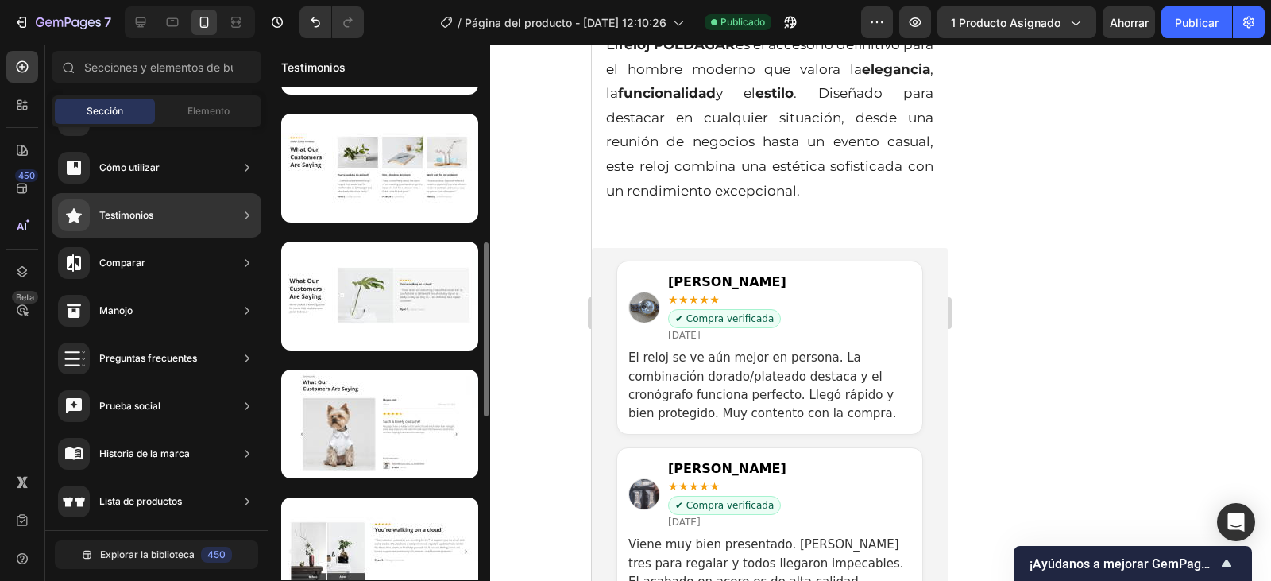
scroll to position [666, 0]
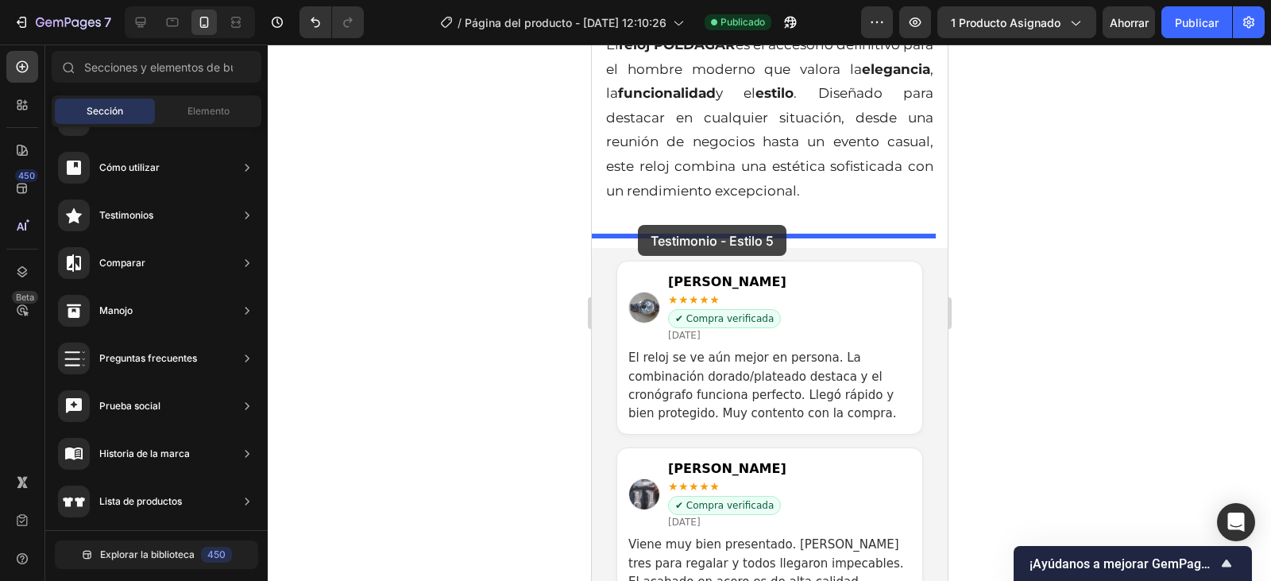
drag, startPoint x: 966, startPoint y: 292, endPoint x: 637, endPoint y: 225, distance: 335.8
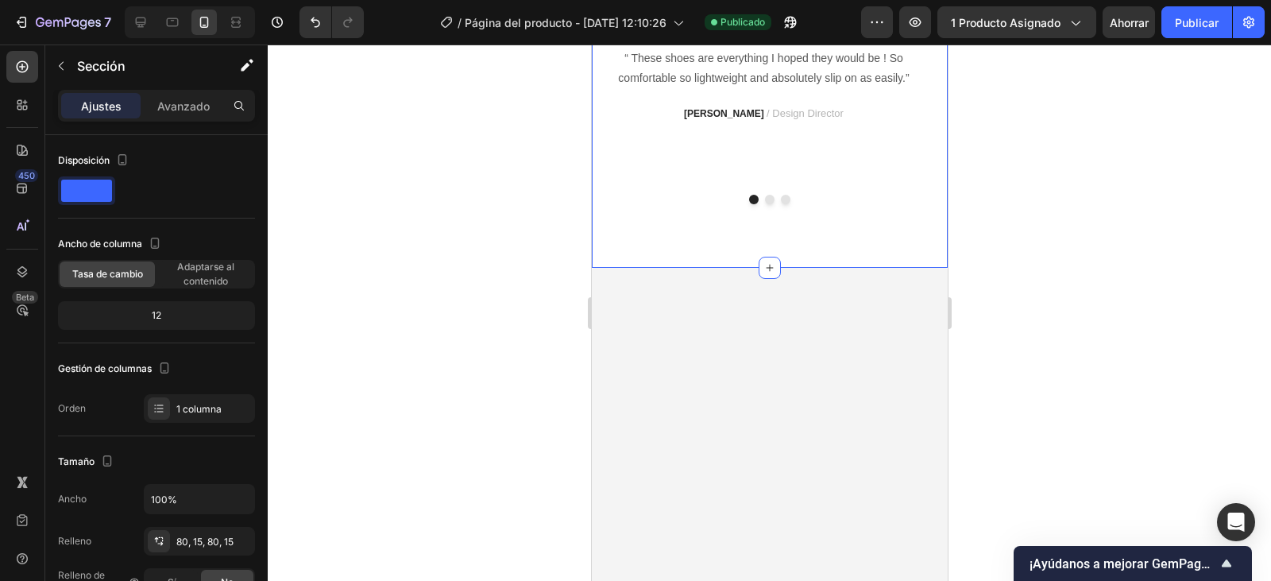
scroll to position [3423, 0]
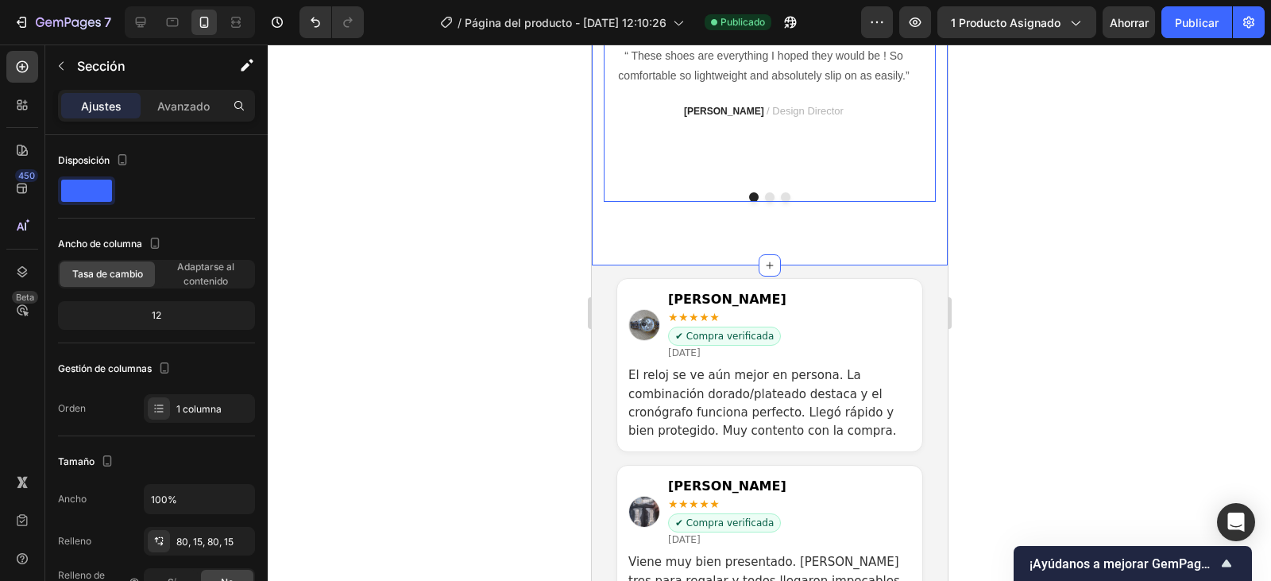
click at [764, 202] on button "Dot" at bounding box center [769, 197] width 10 height 10
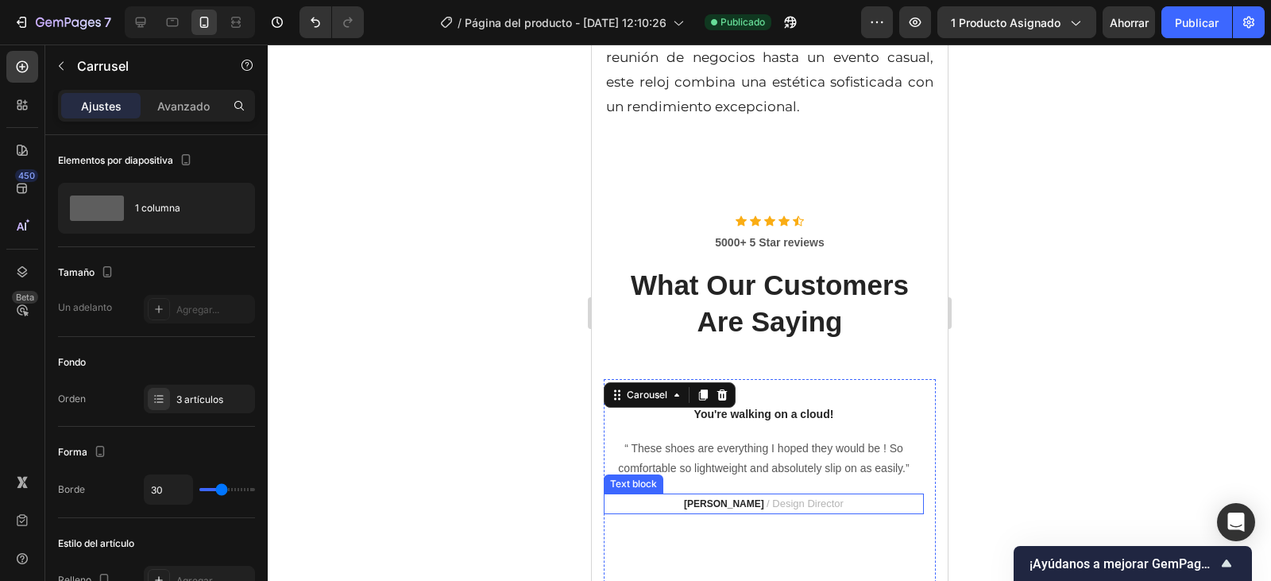
scroll to position [3026, 0]
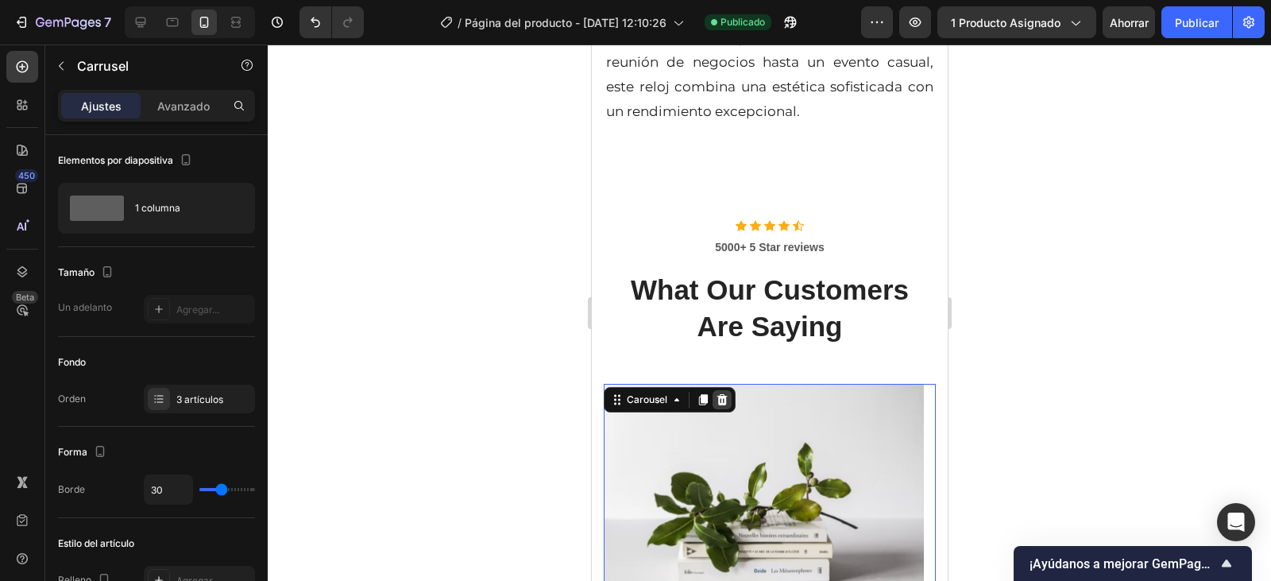
click at [723, 396] on icon at bounding box center [722, 399] width 10 height 11
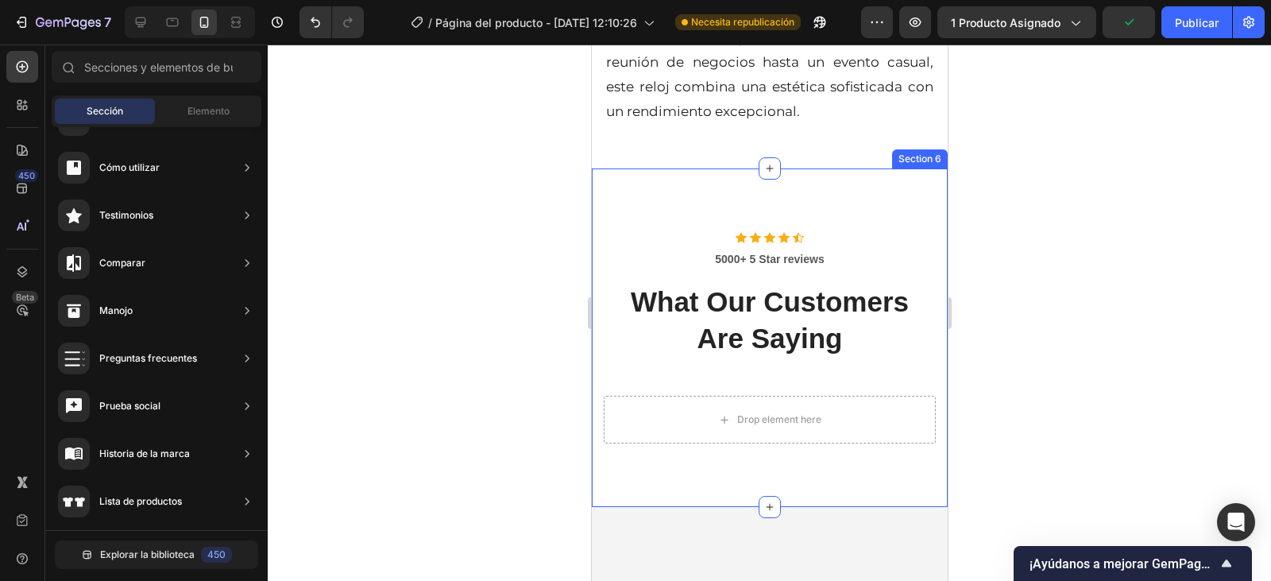
click at [670, 200] on div "Icon Icon Icon Icon Icon Icon List Hoz 5000+ 5 Star reviews Text block What Our…" at bounding box center [769, 337] width 356 height 338
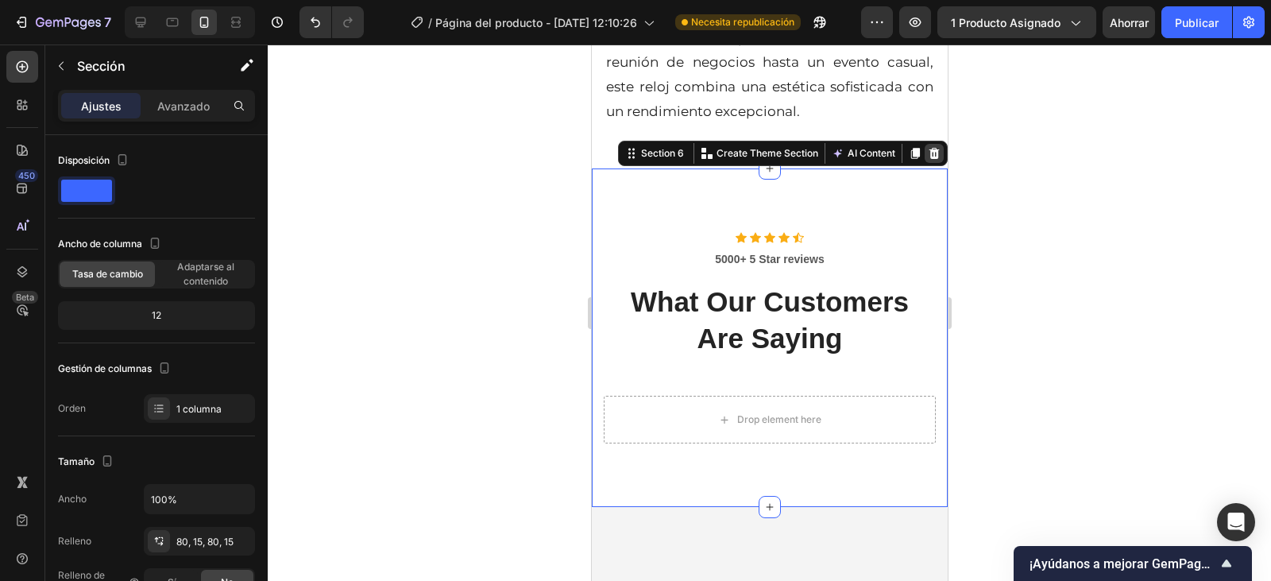
click at [929, 148] on icon at bounding box center [934, 153] width 10 height 11
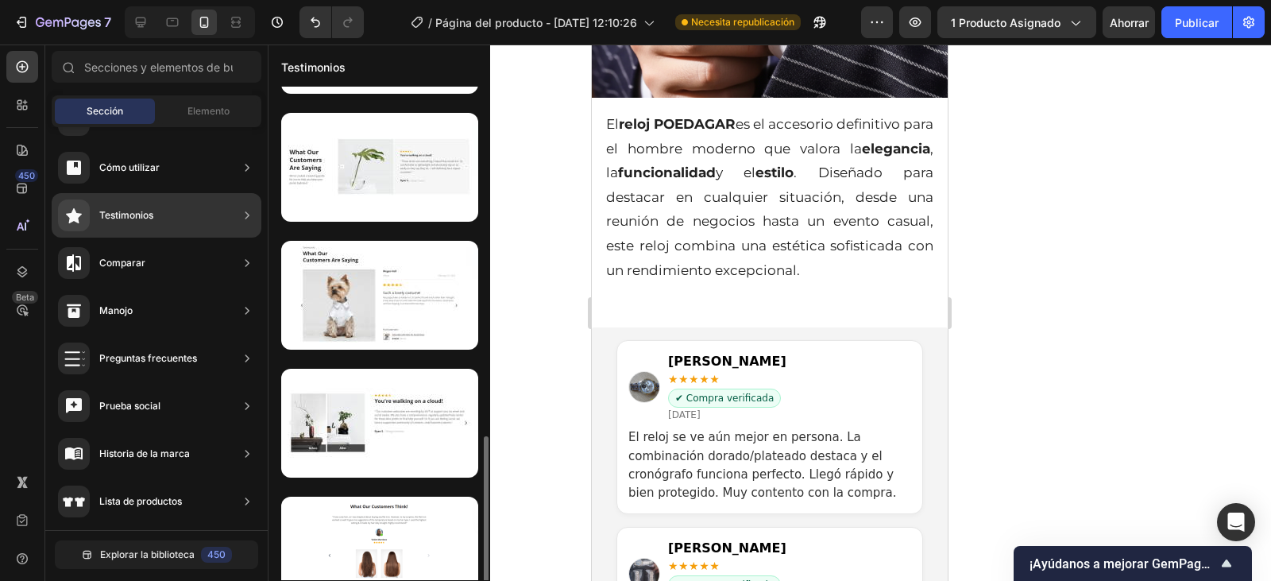
scroll to position [904, 0]
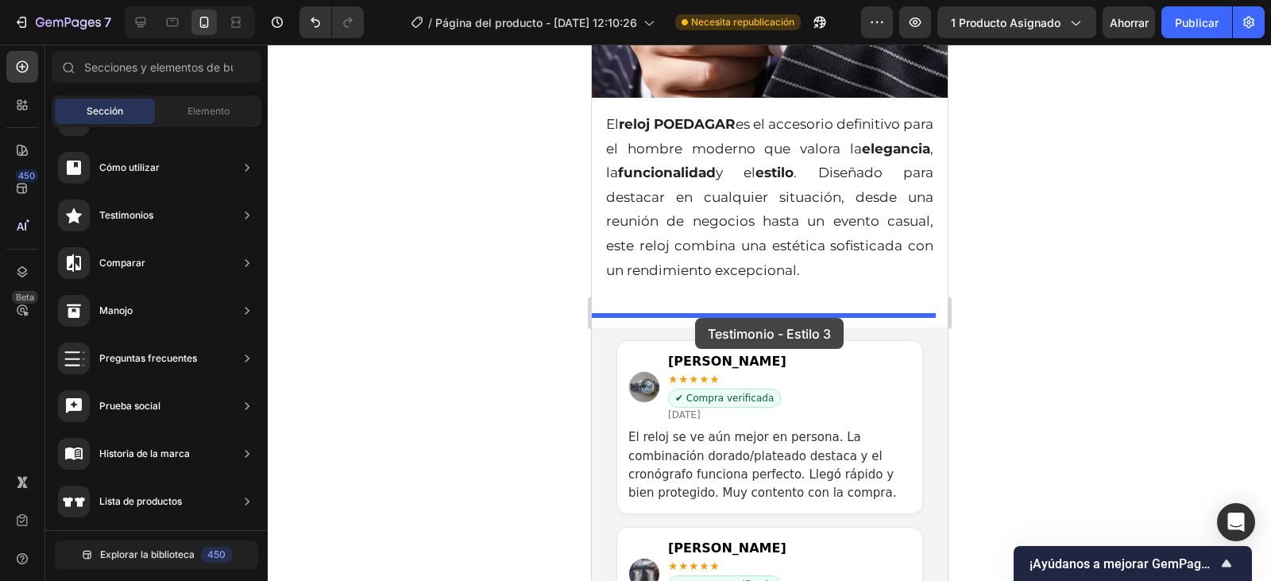
drag, startPoint x: 930, startPoint y: 458, endPoint x: 694, endPoint y: 318, distance: 274.3
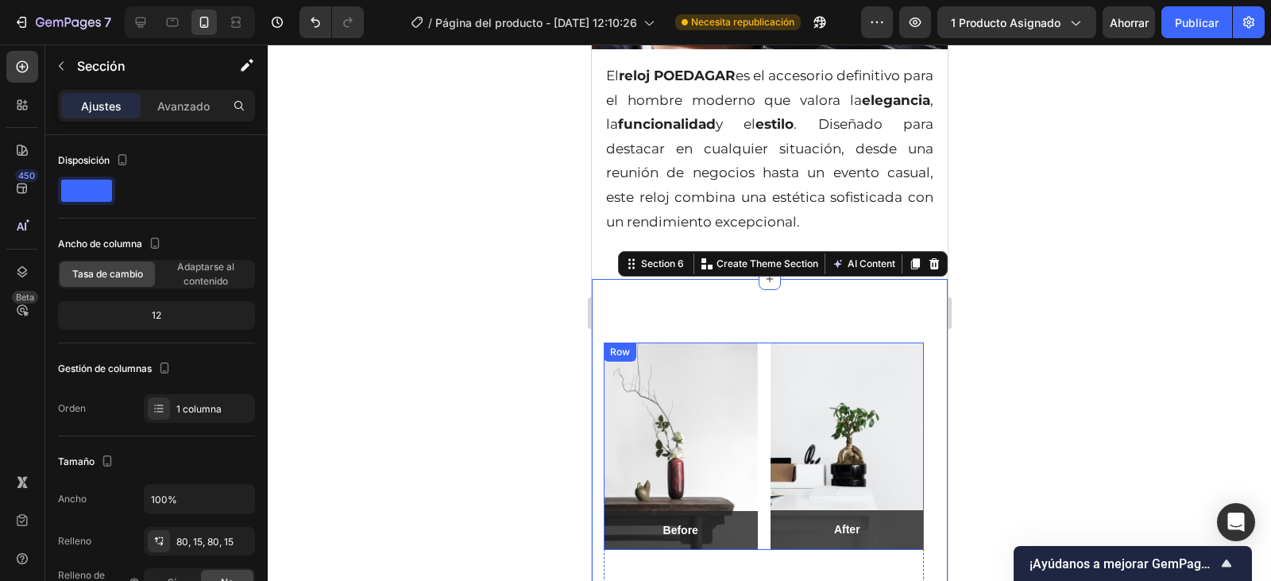
scroll to position [2891, 0]
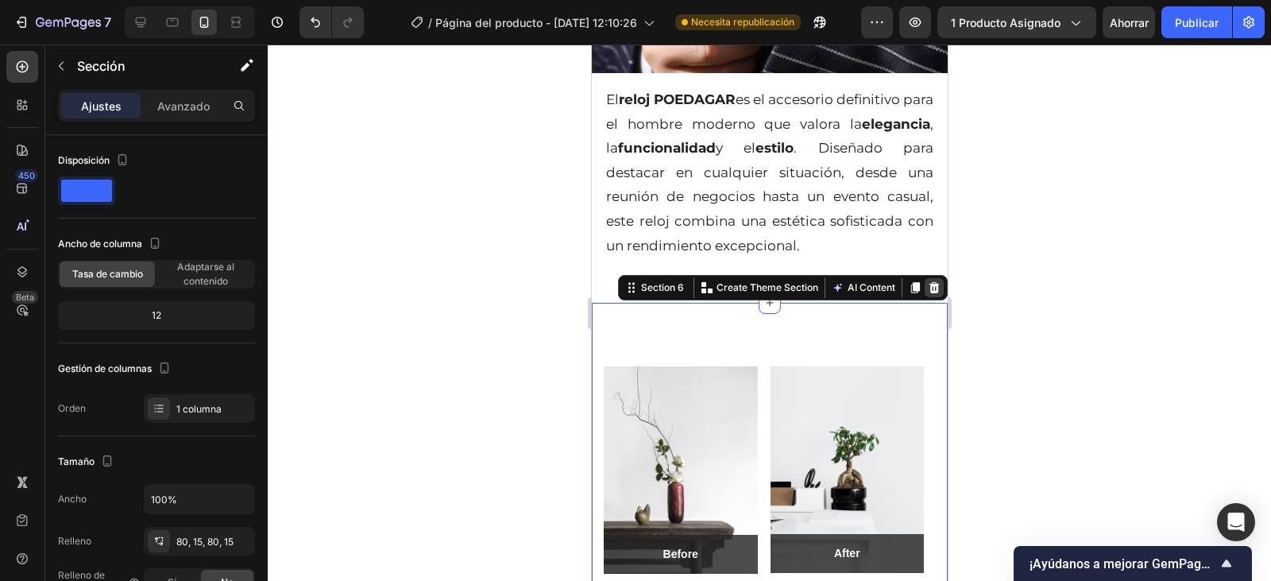
click at [929, 282] on icon at bounding box center [934, 287] width 10 height 11
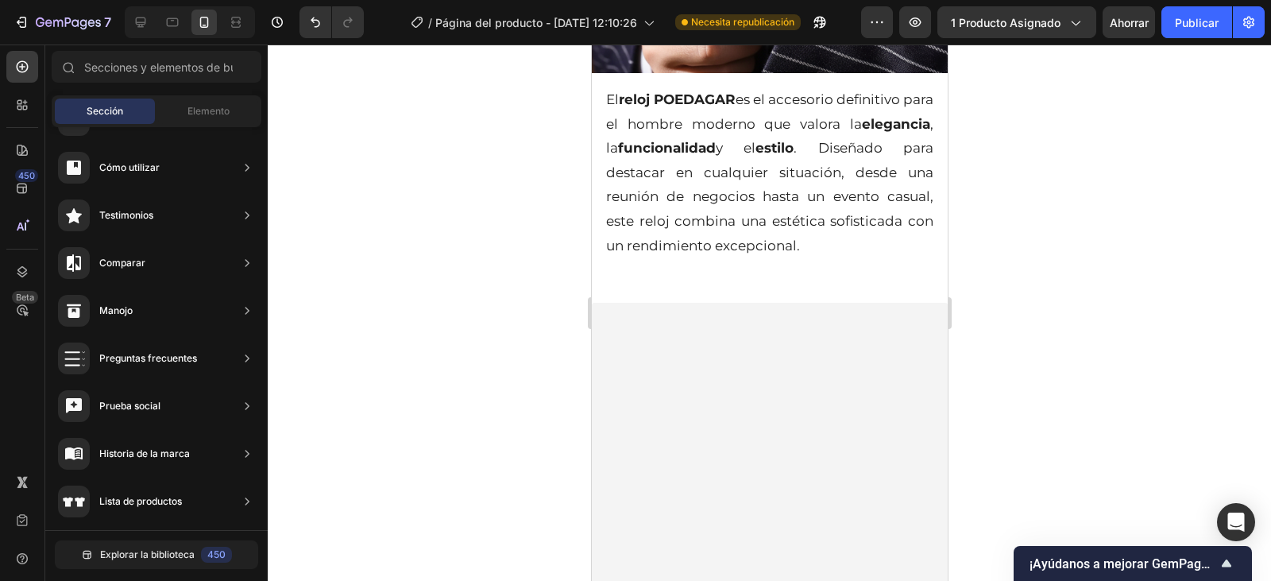
click at [1013, 282] on div at bounding box center [770, 312] width 1004 height 536
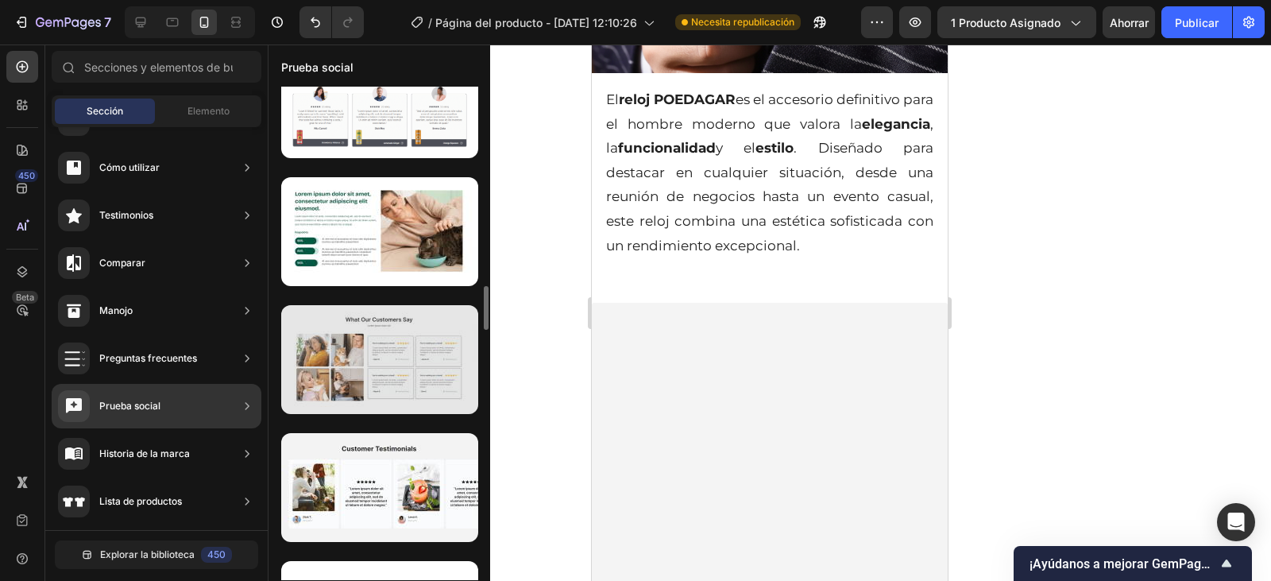
scroll to position [2058, 0]
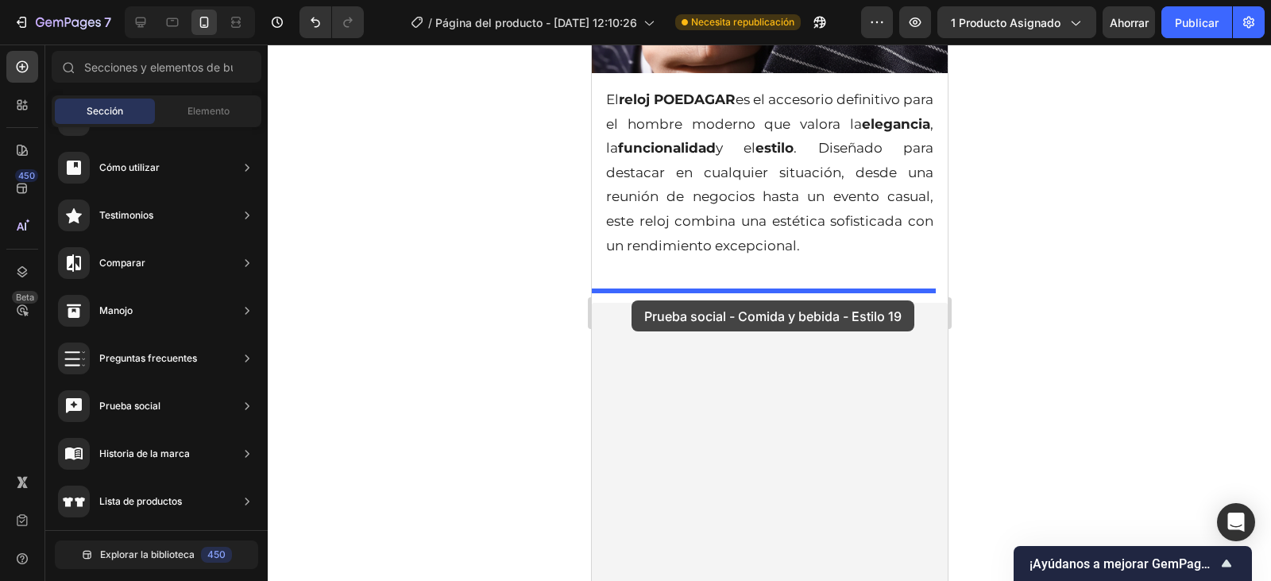
drag, startPoint x: 932, startPoint y: 327, endPoint x: 631, endPoint y: 300, distance: 302.4
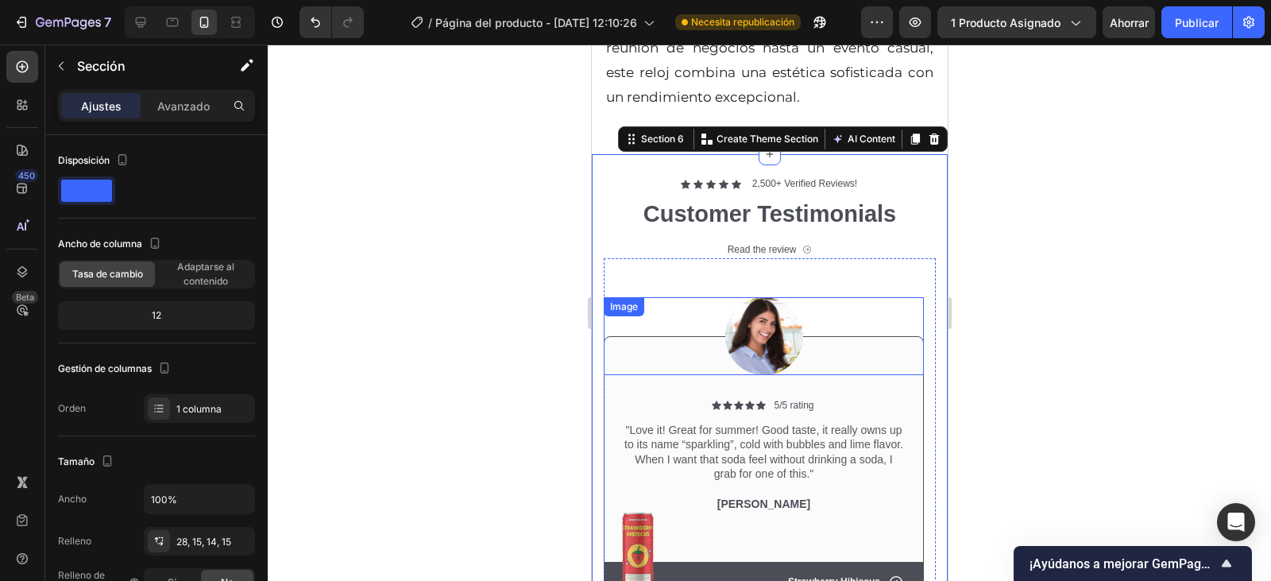
scroll to position [3130, 0]
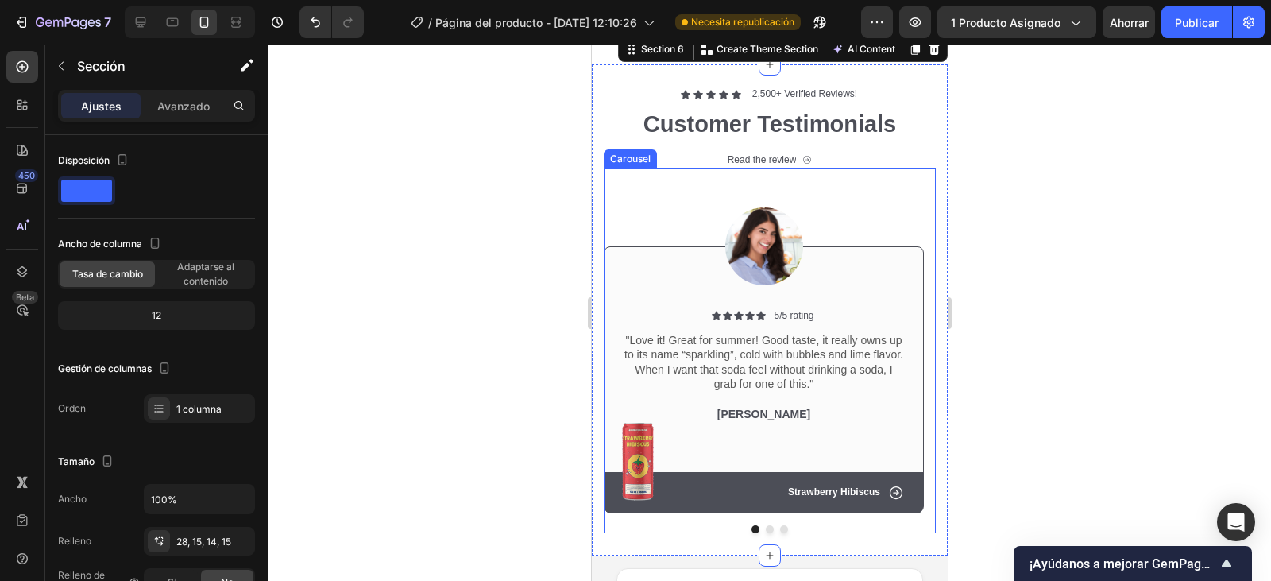
click at [765, 525] on button "Dot" at bounding box center [769, 529] width 8 height 8
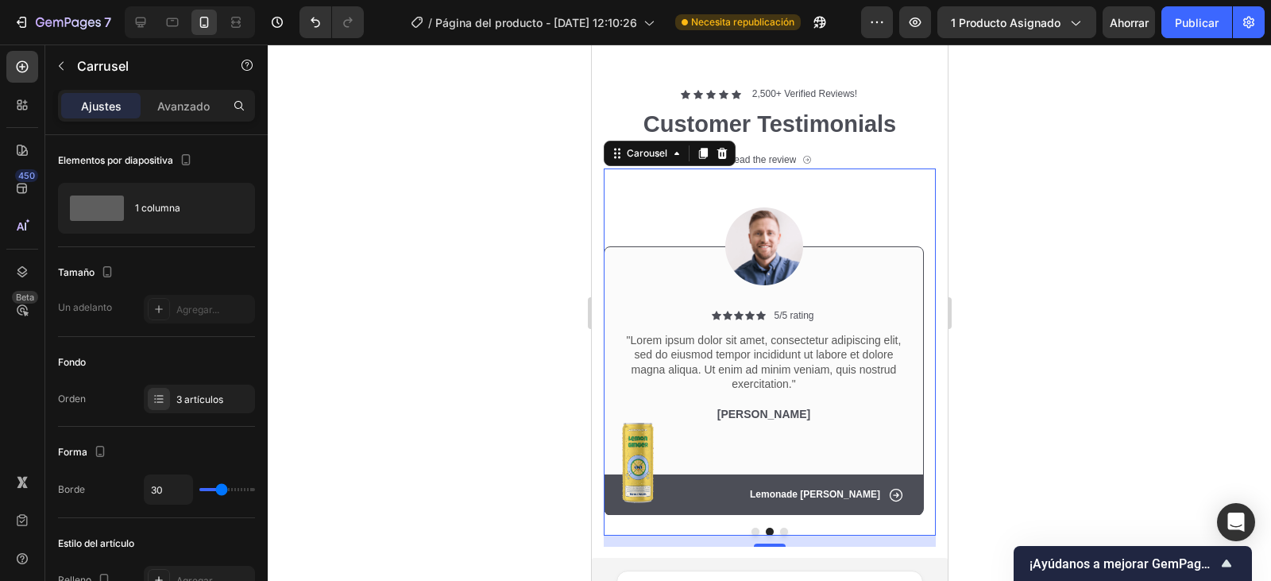
click at [779, 528] on button "Dot" at bounding box center [783, 532] width 8 height 8
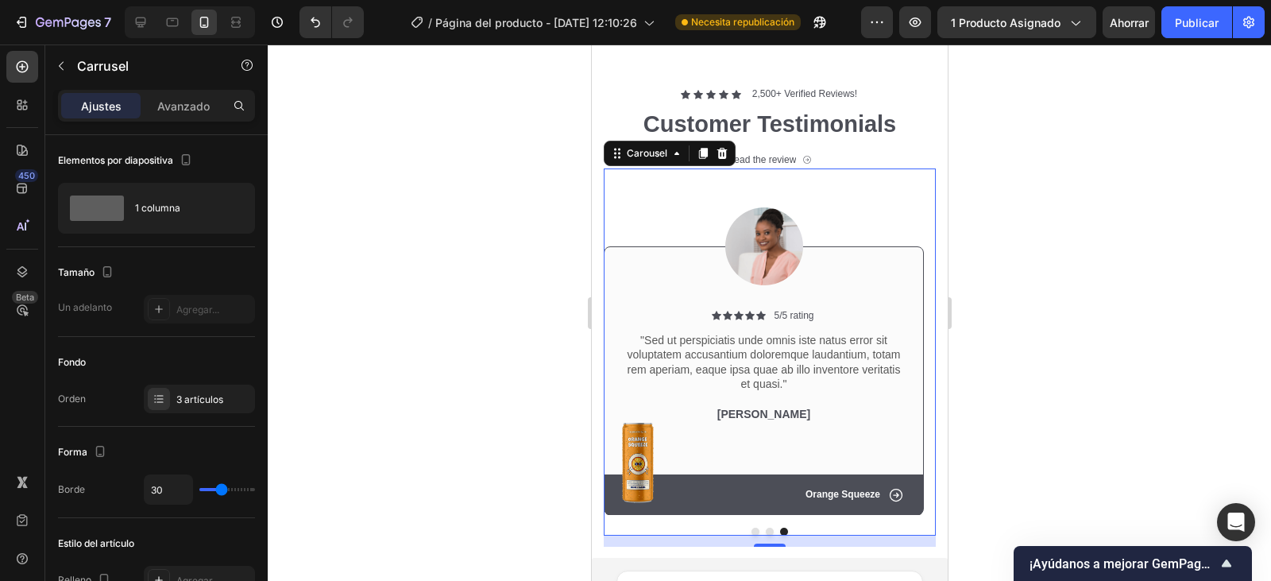
click at [765, 528] on button "Dot" at bounding box center [769, 532] width 8 height 8
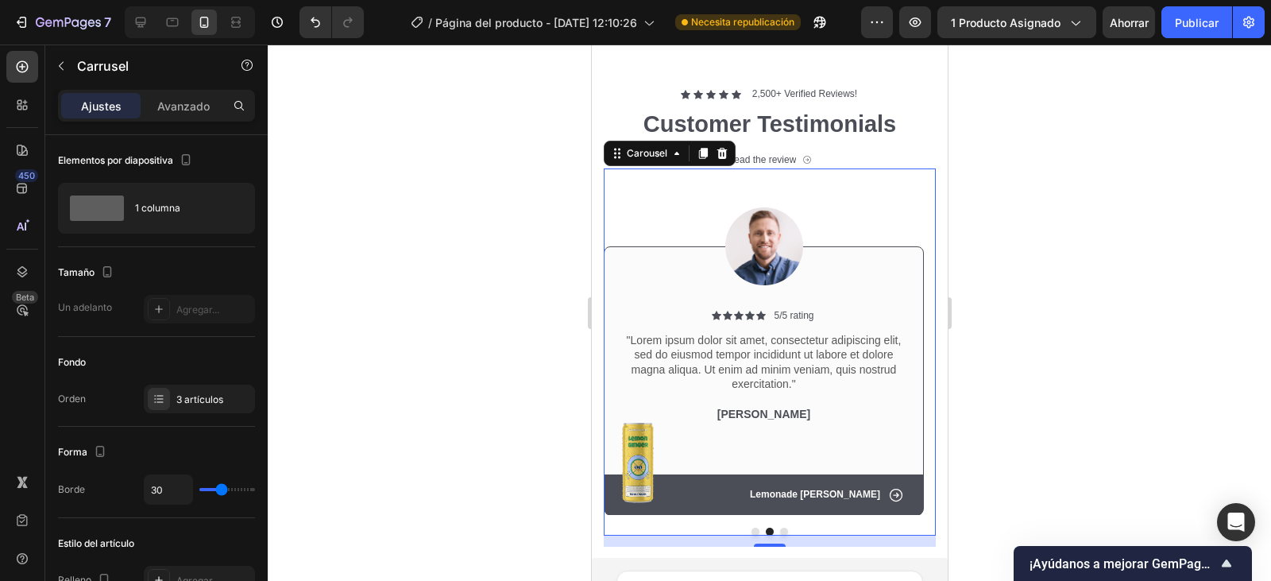
click at [751, 528] on button "Dot" at bounding box center [755, 532] width 8 height 8
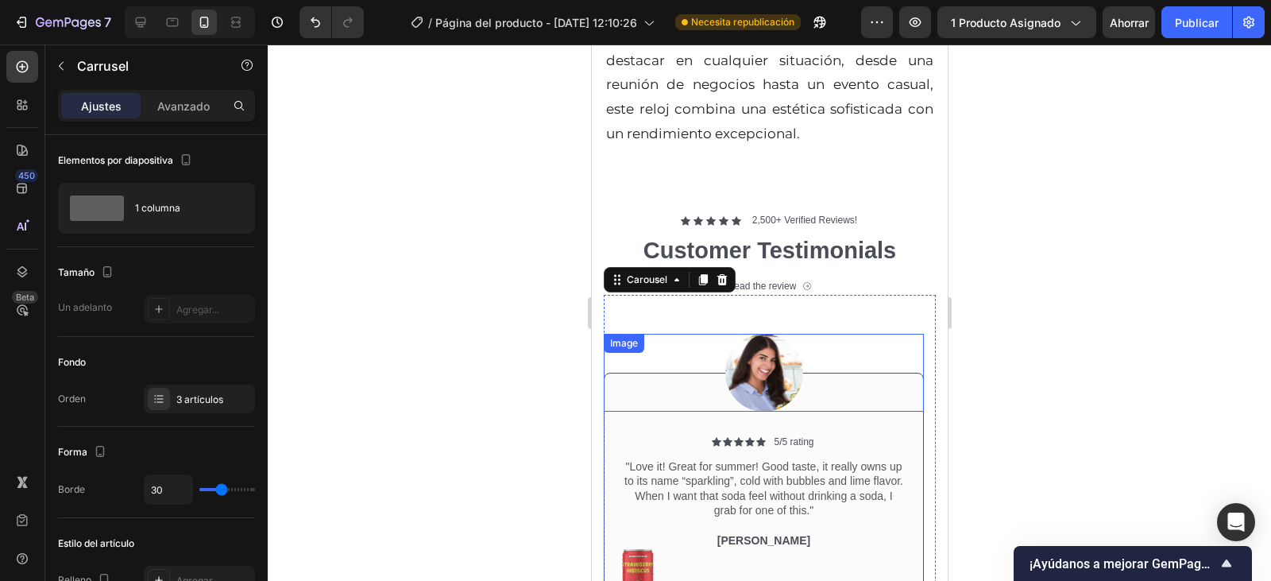
scroll to position [2971, 0]
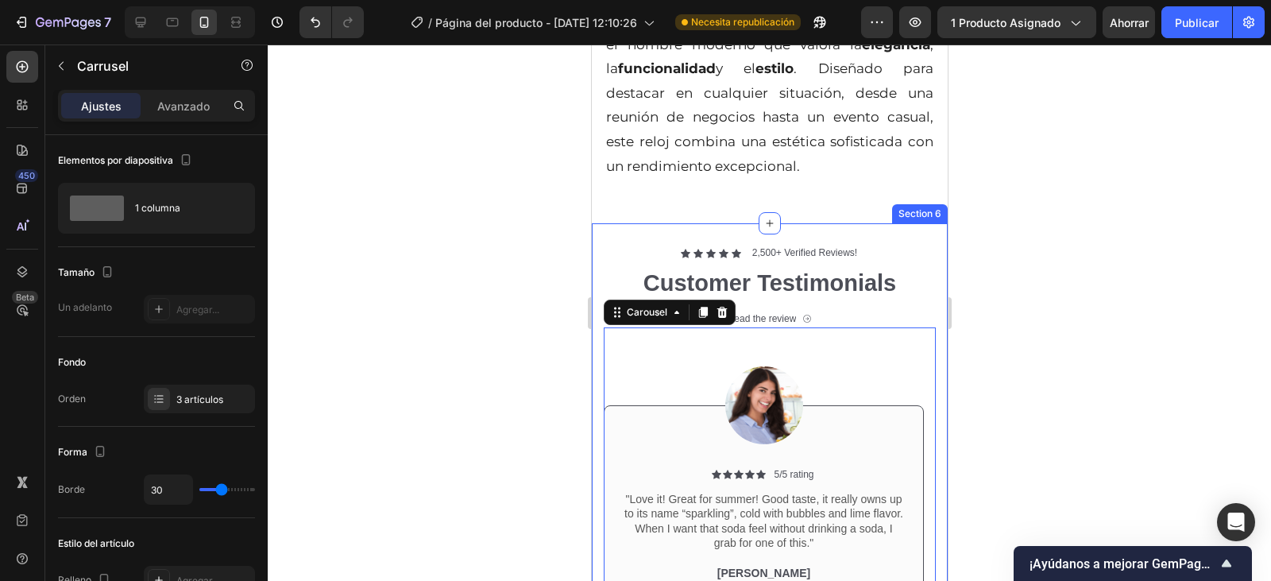
click at [652, 223] on div "Icon Icon Icon Icon Icon Icon List 2,500+ Verified Reviews! Text Block Row Cust…" at bounding box center [769, 469] width 356 height 493
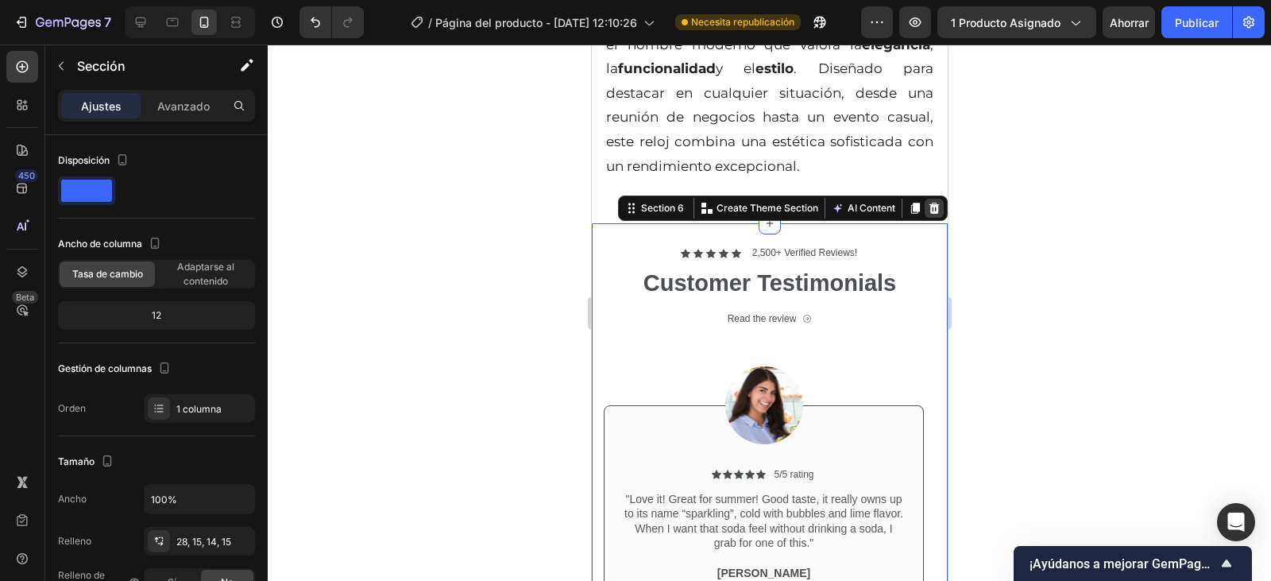
click at [927, 202] on icon at bounding box center [933, 208] width 13 height 13
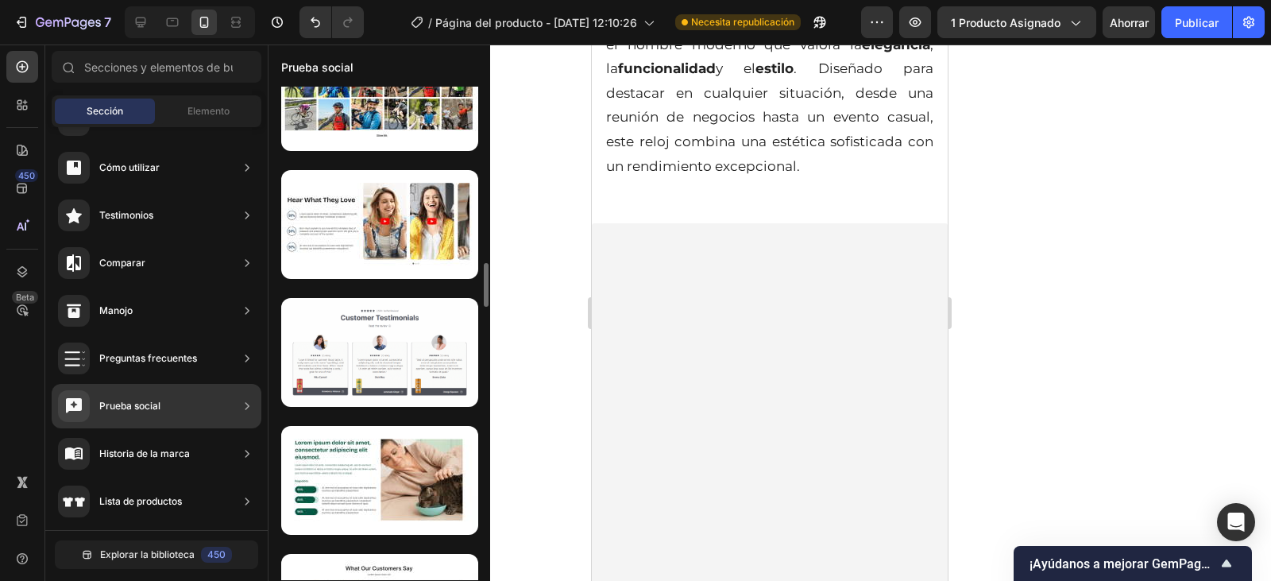
scroll to position [2207, 0]
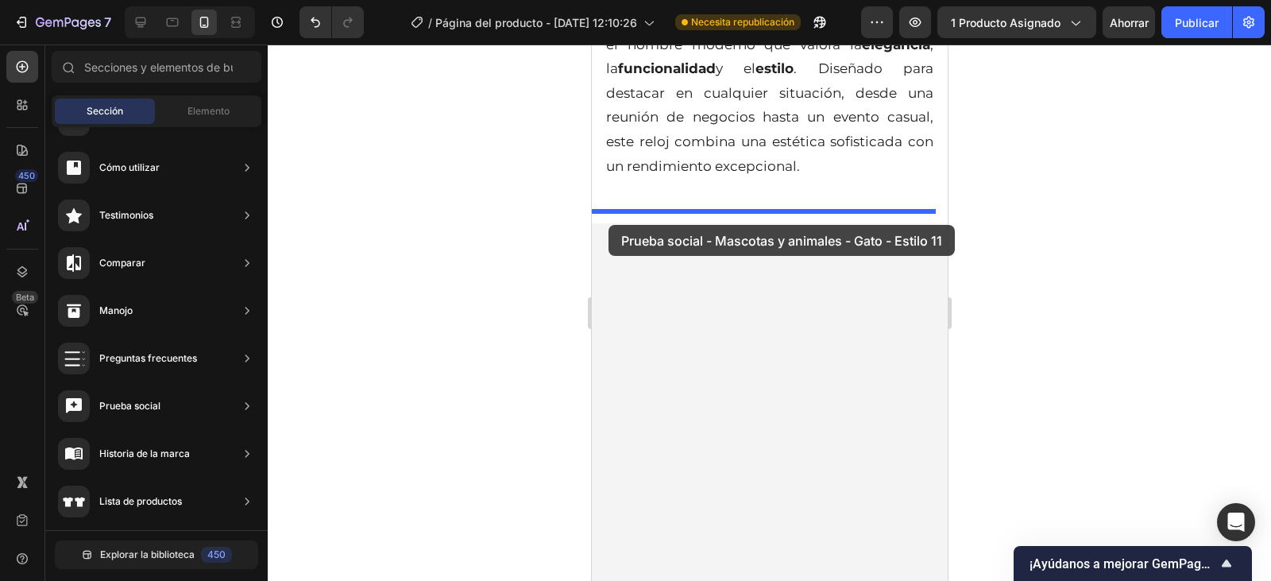
drag, startPoint x: 960, startPoint y: 435, endPoint x: 608, endPoint y: 225, distance: 410.2
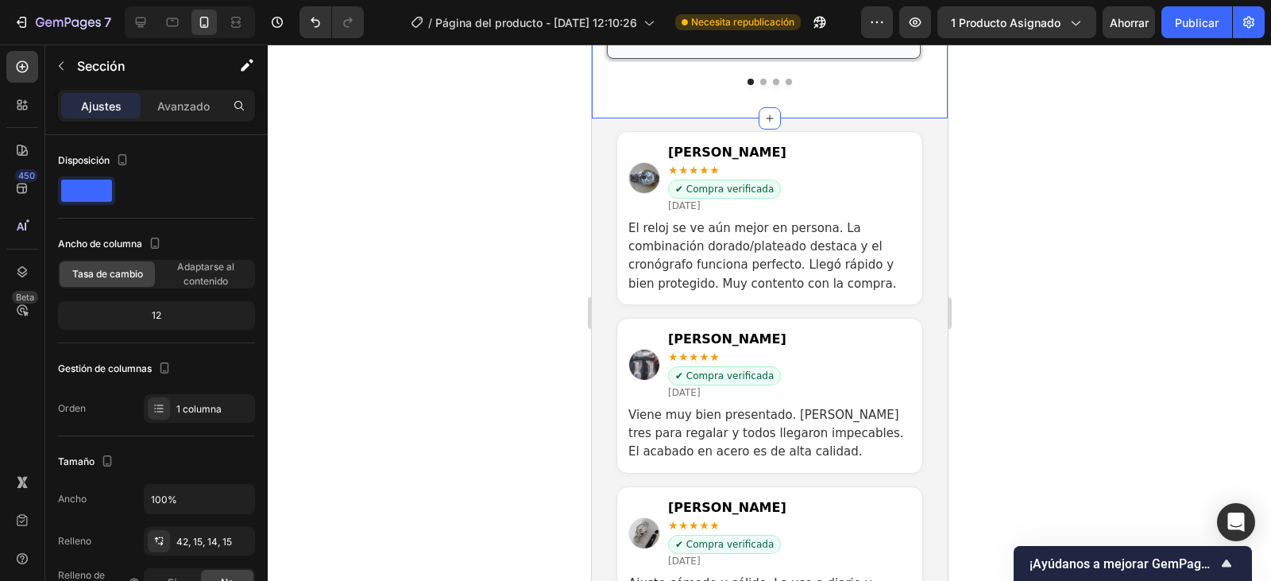
scroll to position [3448, 0]
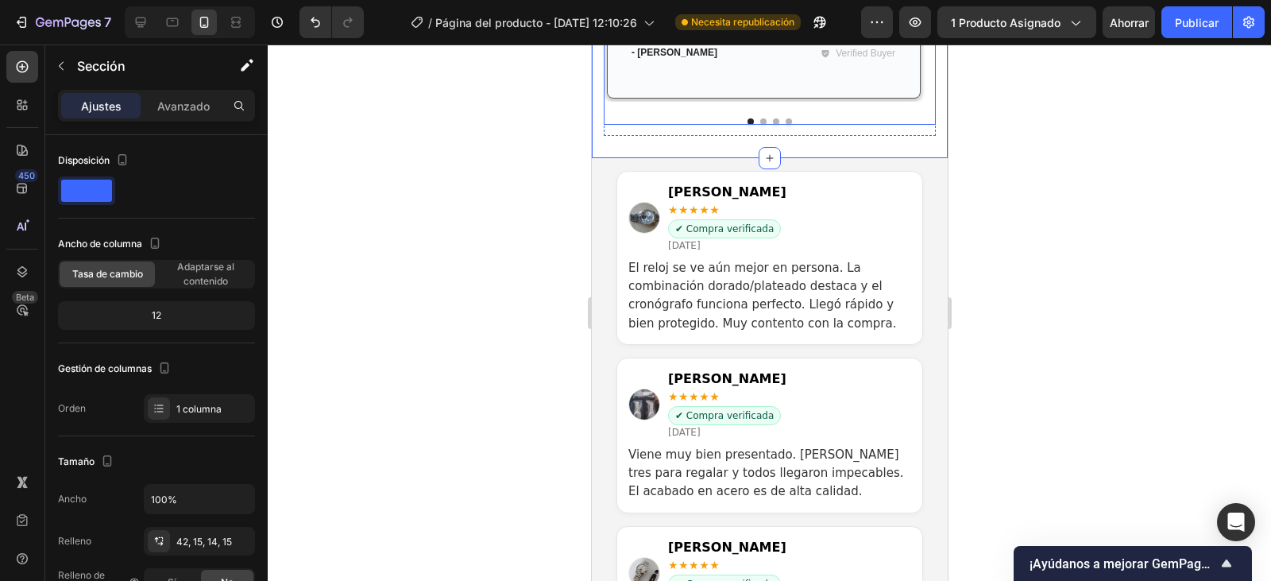
click at [760, 125] on button "Dot" at bounding box center [763, 121] width 6 height 6
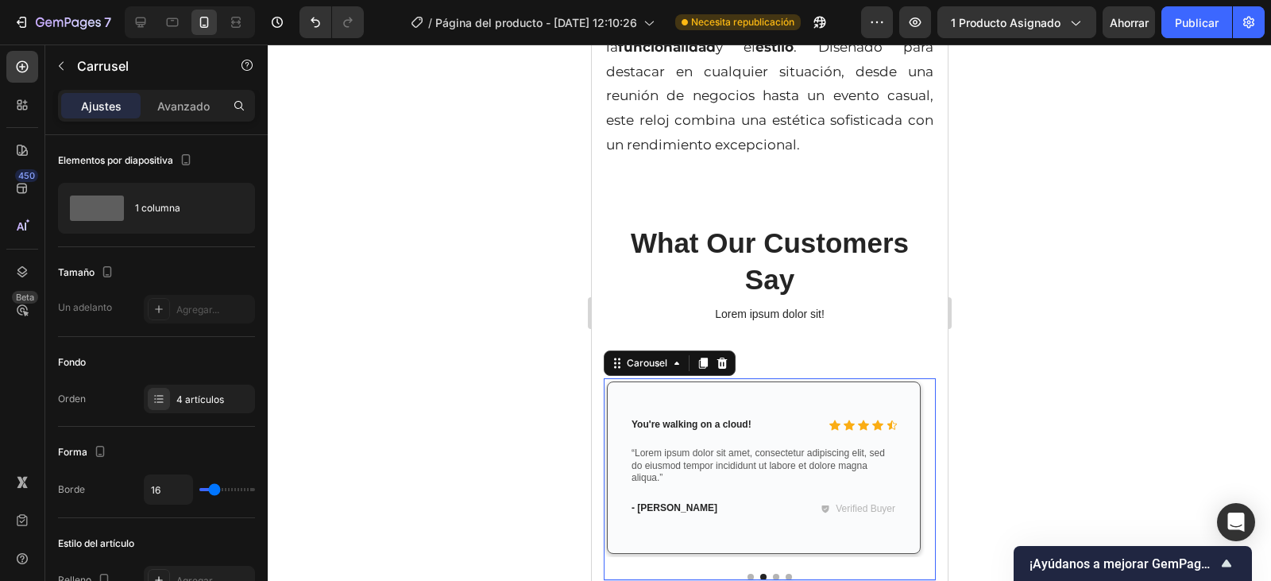
scroll to position [2971, 0]
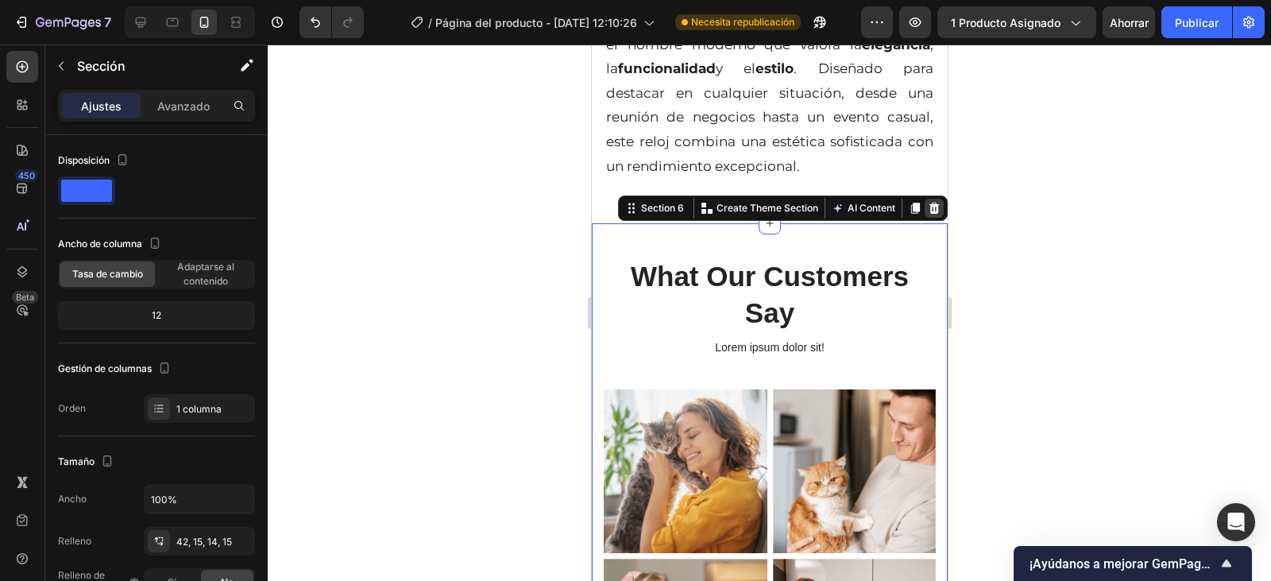
click at [929, 203] on icon at bounding box center [934, 208] width 10 height 11
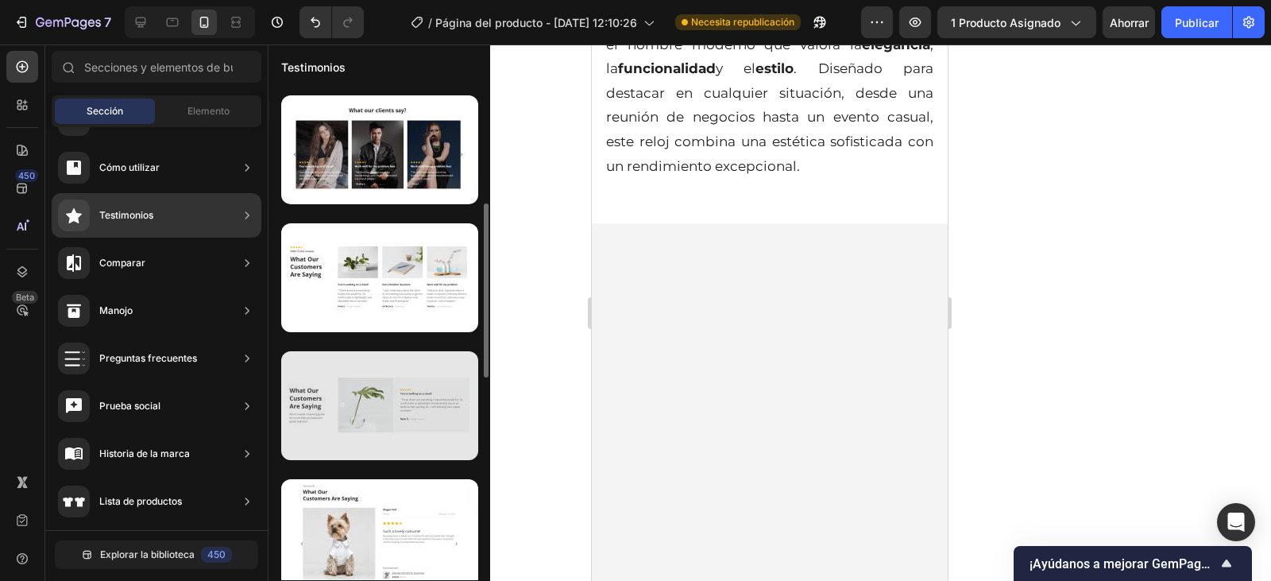
scroll to position [556, 0]
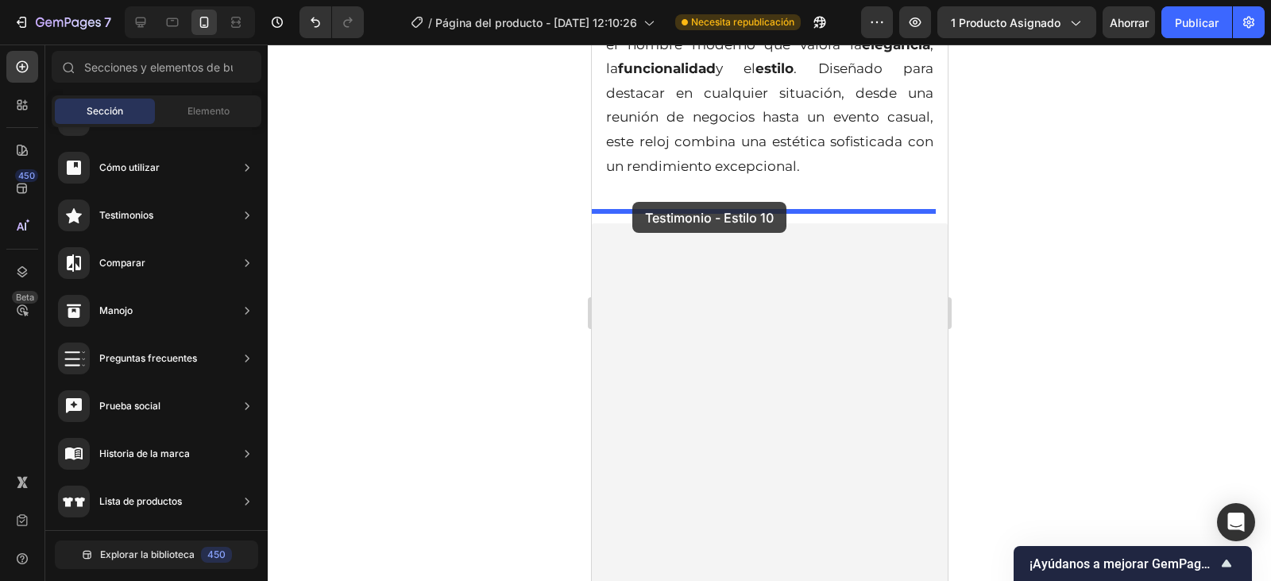
drag, startPoint x: 953, startPoint y: 282, endPoint x: 635, endPoint y: 203, distance: 328.2
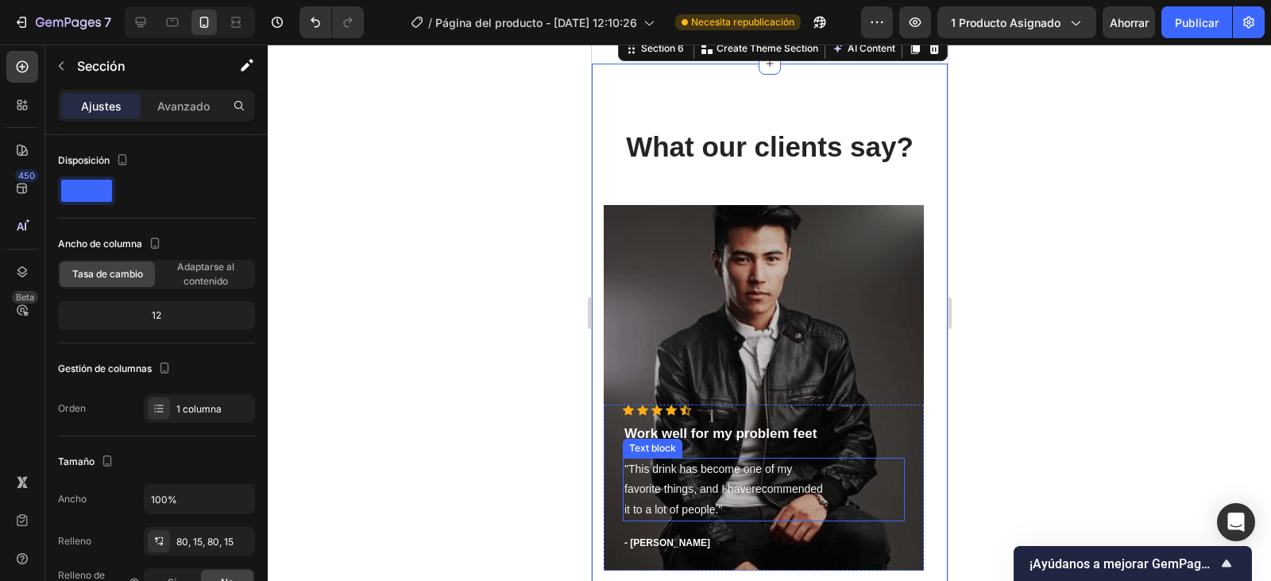
scroll to position [3082, 0]
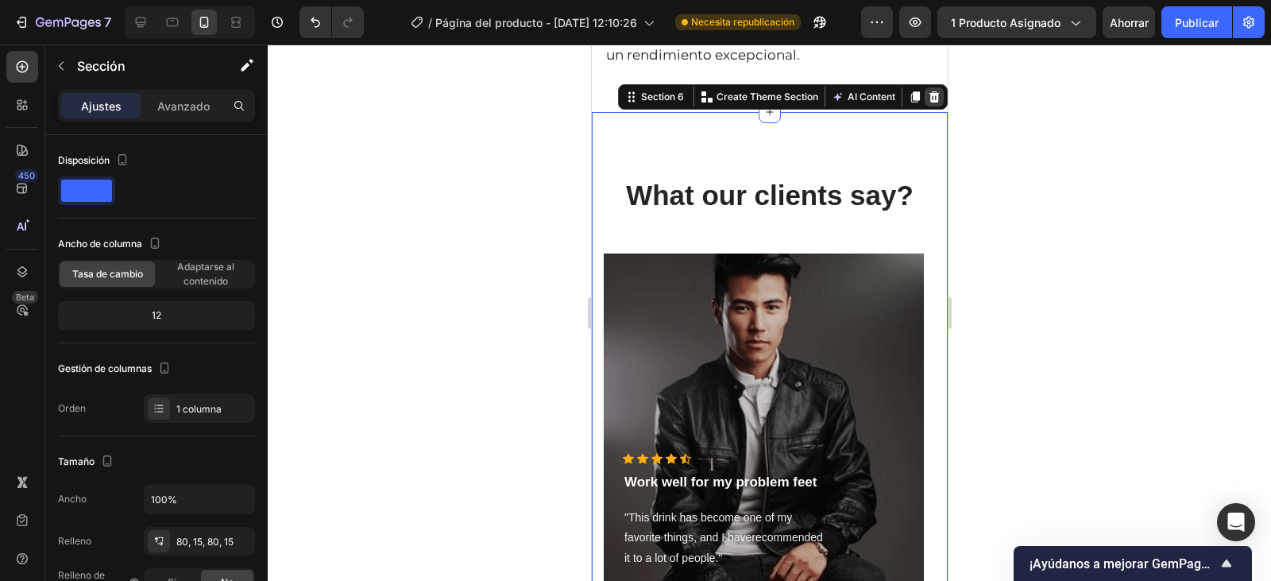
click at [927, 91] on icon at bounding box center [933, 97] width 13 height 13
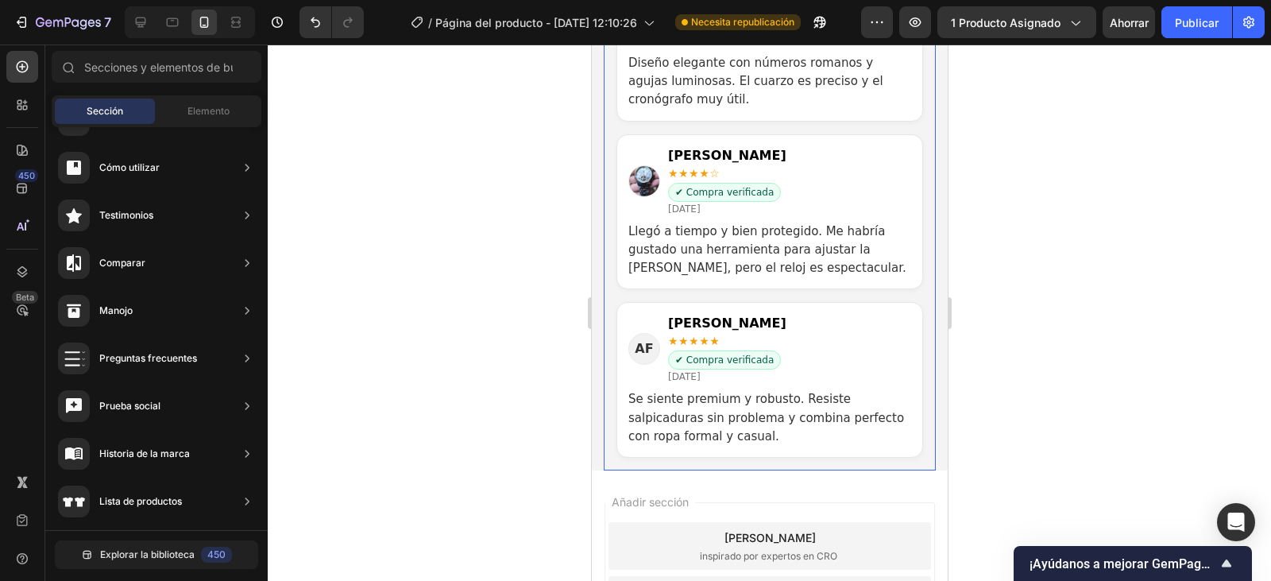
scroll to position [3797, 0]
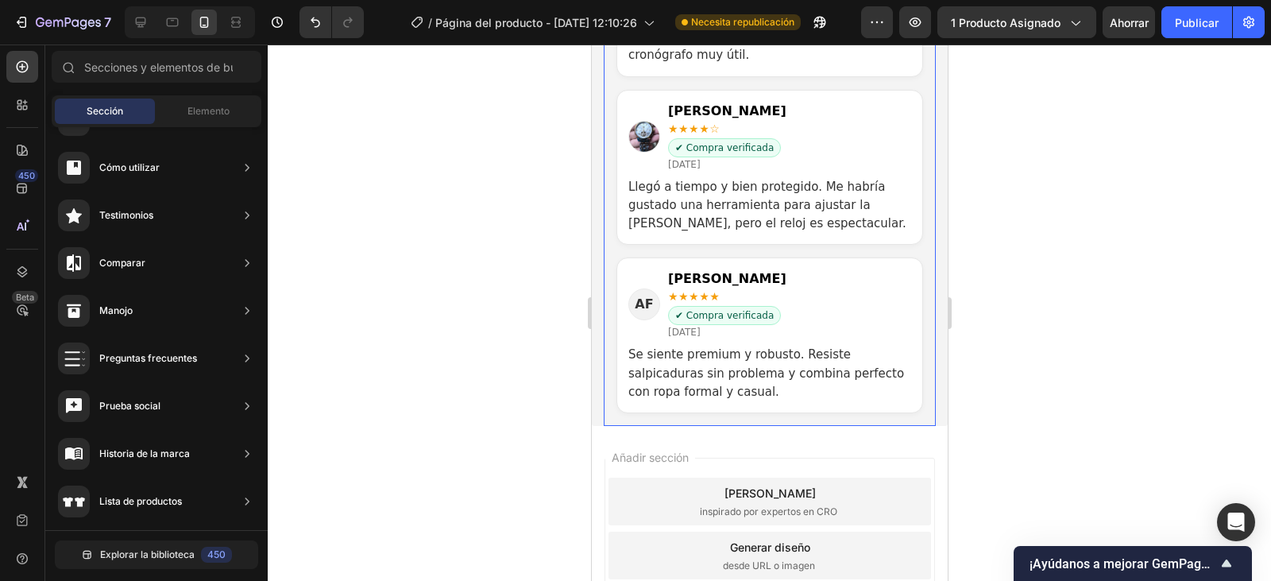
click at [715, 262] on article "AF Alfredo F. ★★★★★ ✔ Compra verificada 03 Oct 2024 Se siente premium y robusto…" at bounding box center [769, 335] width 307 height 156
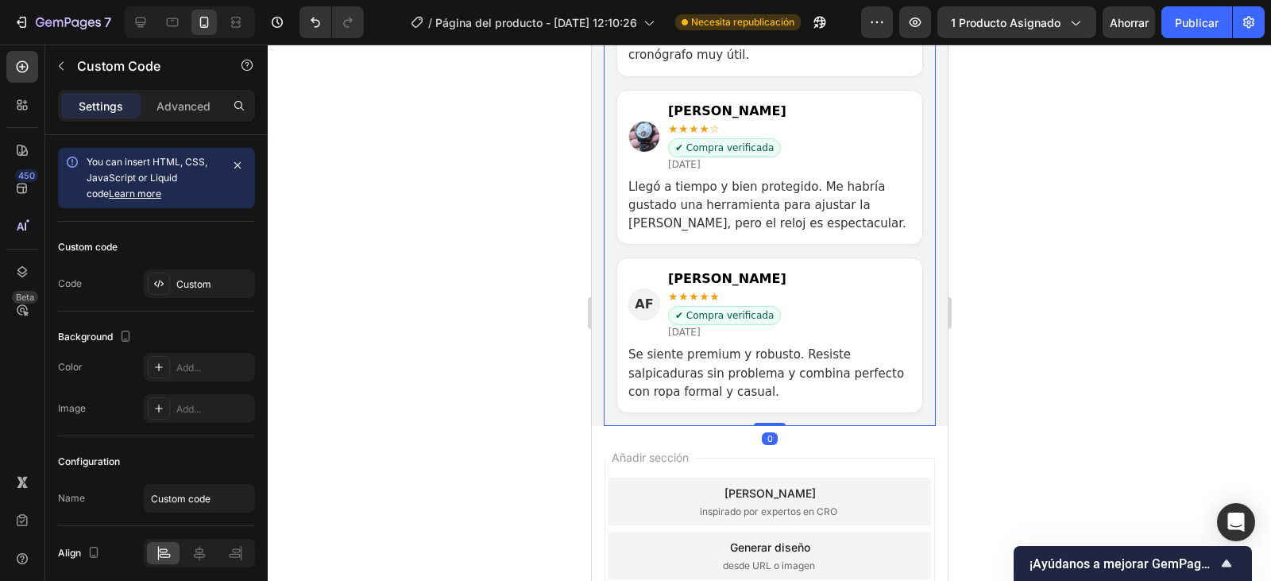
click at [715, 261] on article "AF Alfredo F. ★★★★★ ✔ Compra verificada 03 Oct 2024 Se siente premium y robusto…" at bounding box center [769, 335] width 307 height 156
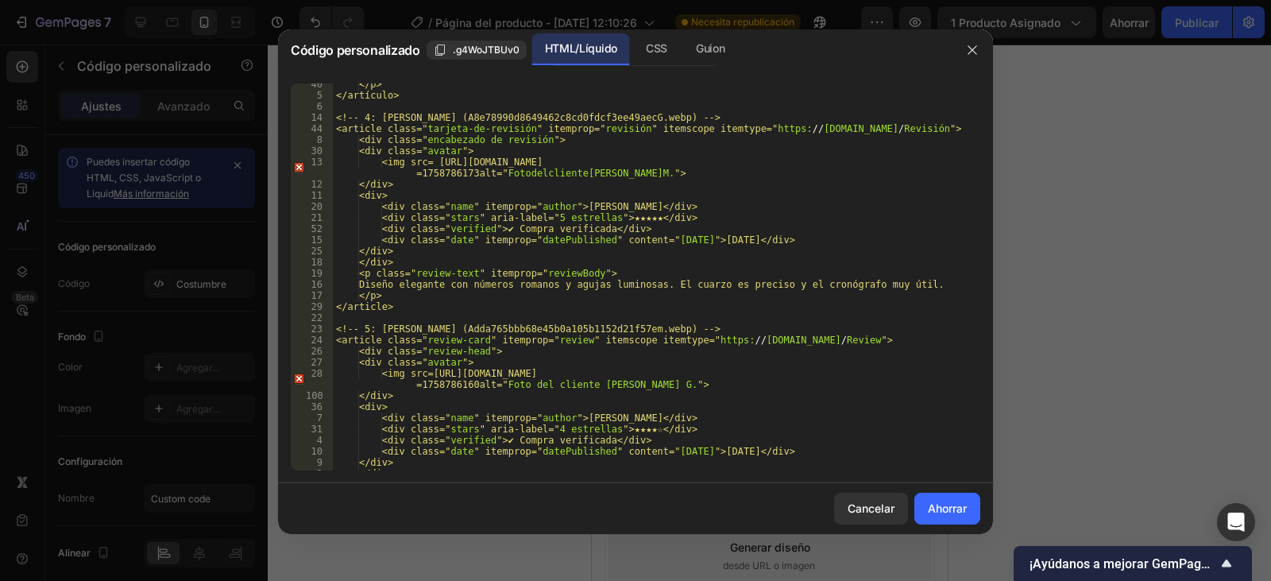
scroll to position [906, 0]
click at [895, 508] on button "Cancelar" at bounding box center [871, 509] width 74 height 32
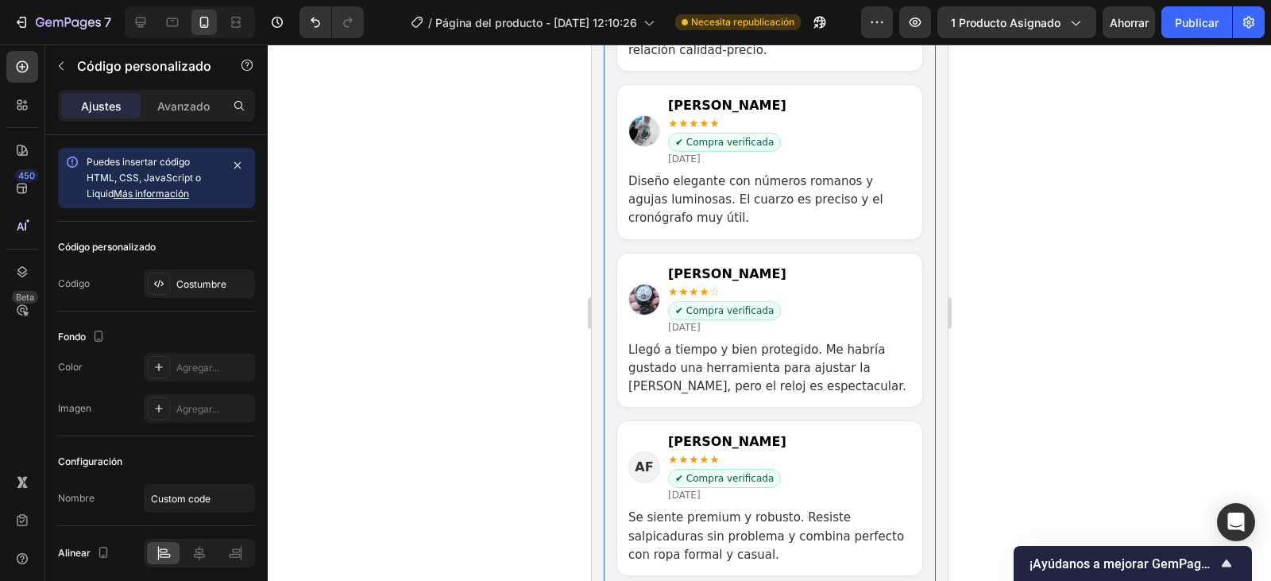
scroll to position [3638, 0]
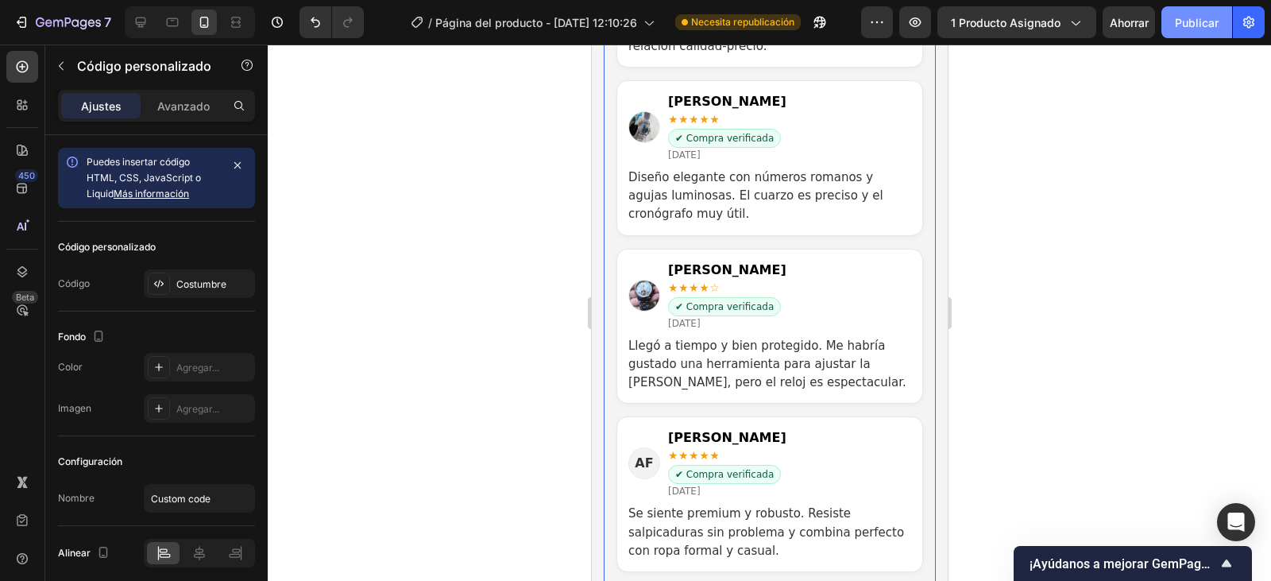
click at [1201, 22] on font "Publicar" at bounding box center [1197, 23] width 44 height 14
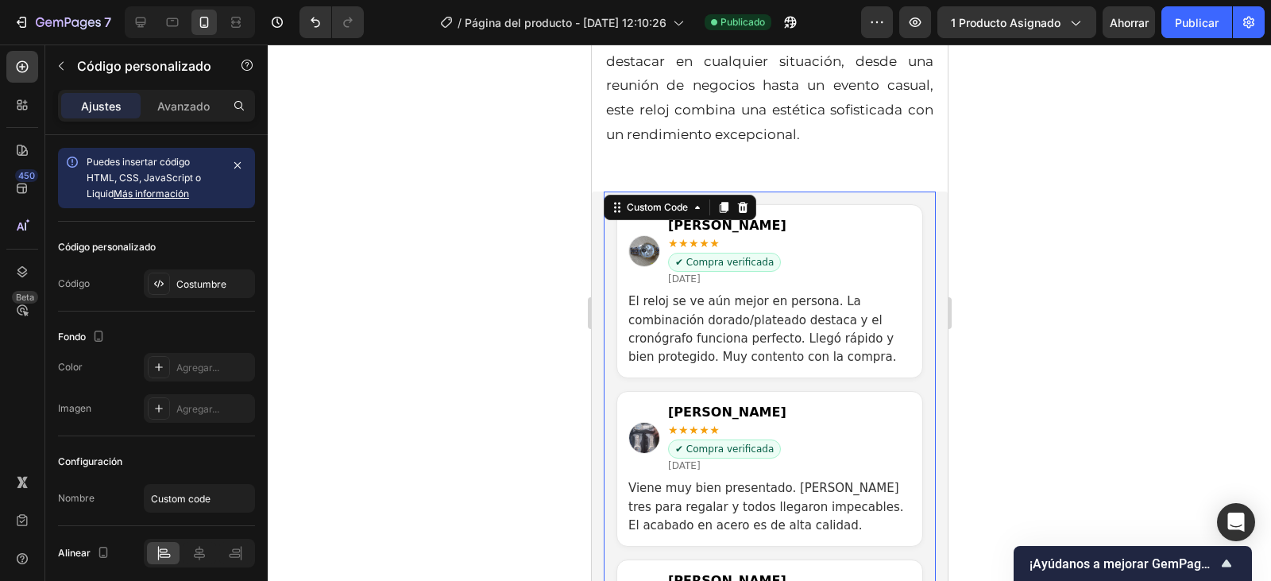
scroll to position [3082, 0]
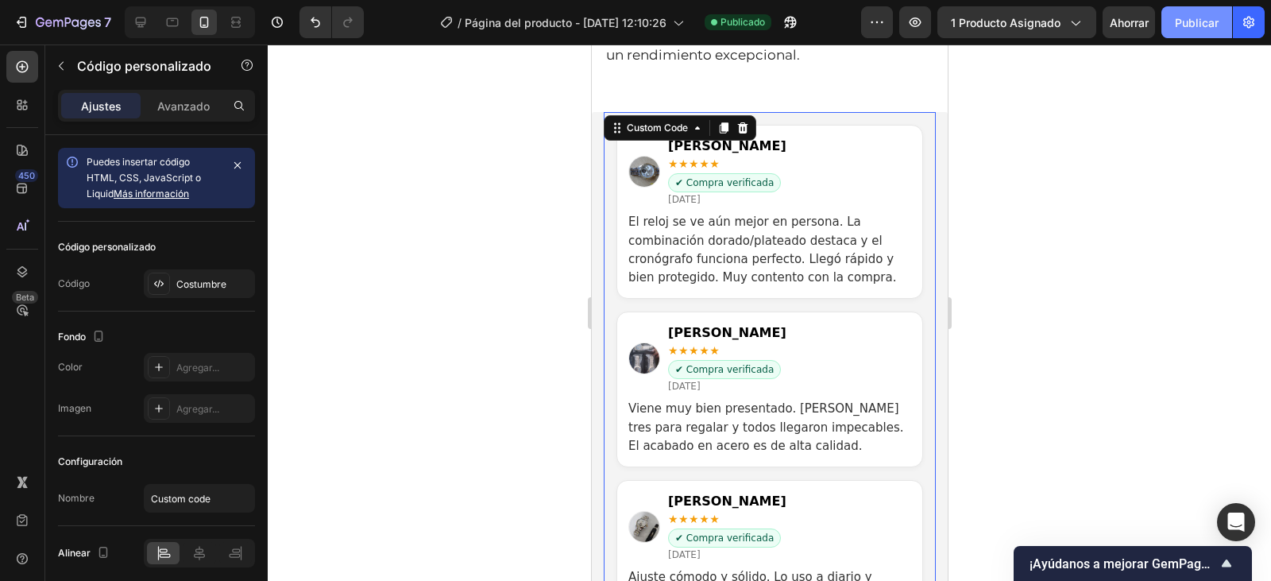
click at [1205, 20] on font "Publicar" at bounding box center [1197, 23] width 44 height 14
click at [654, 162] on img "Reseñas de clientes" at bounding box center [644, 172] width 30 height 30
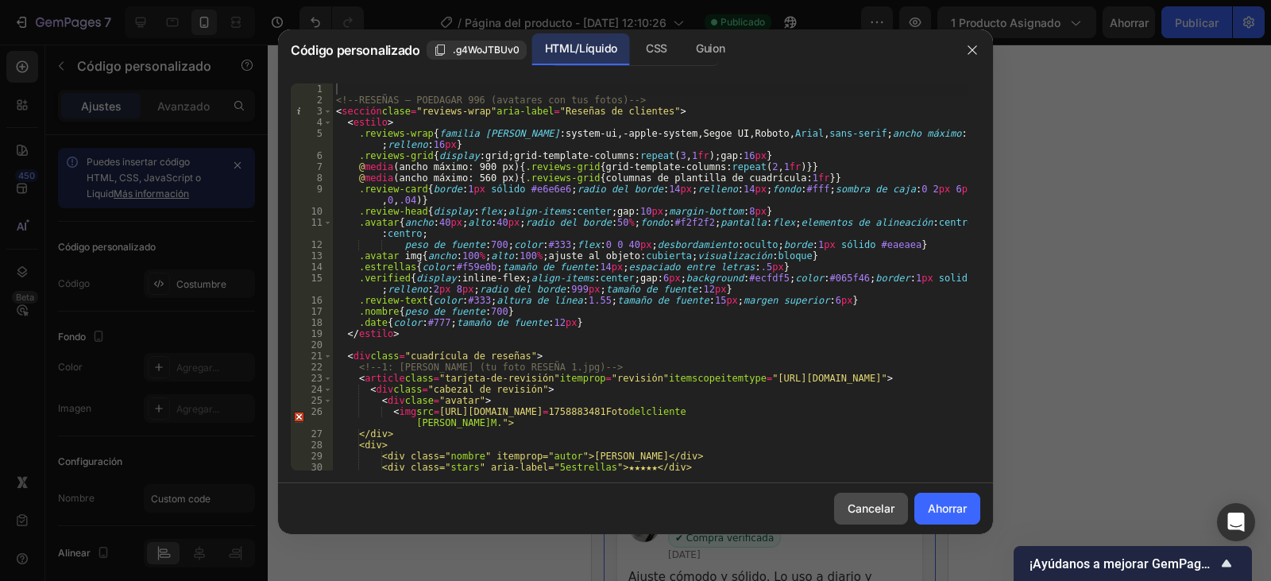
click at [865, 513] on font "Cancelar" at bounding box center [871, 508] width 47 height 14
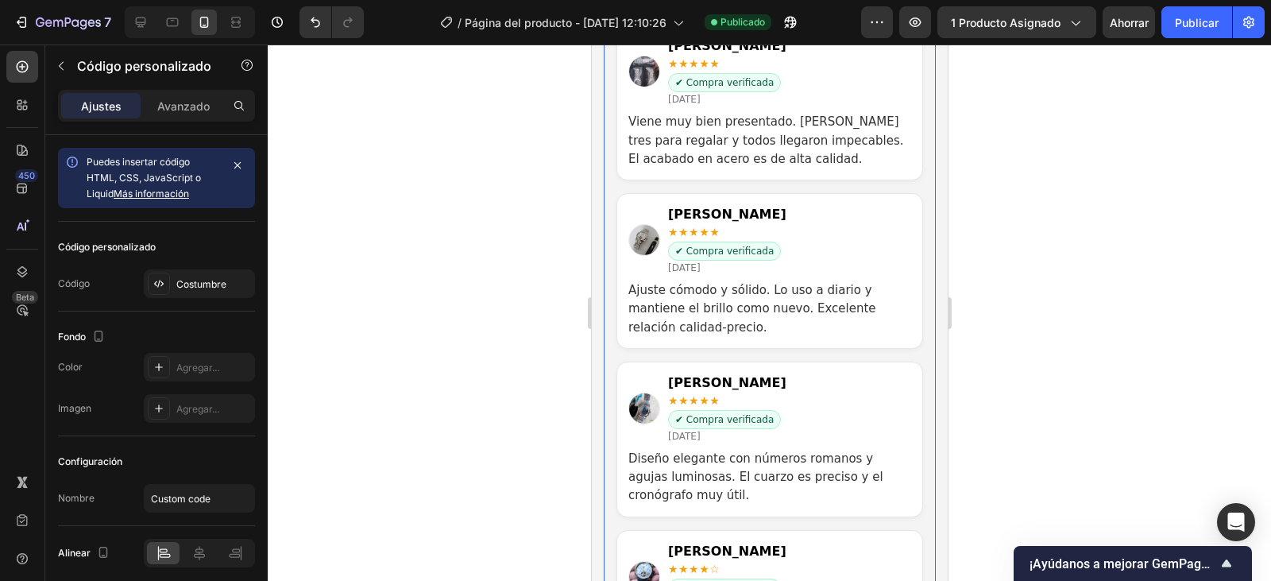
scroll to position [3400, 0]
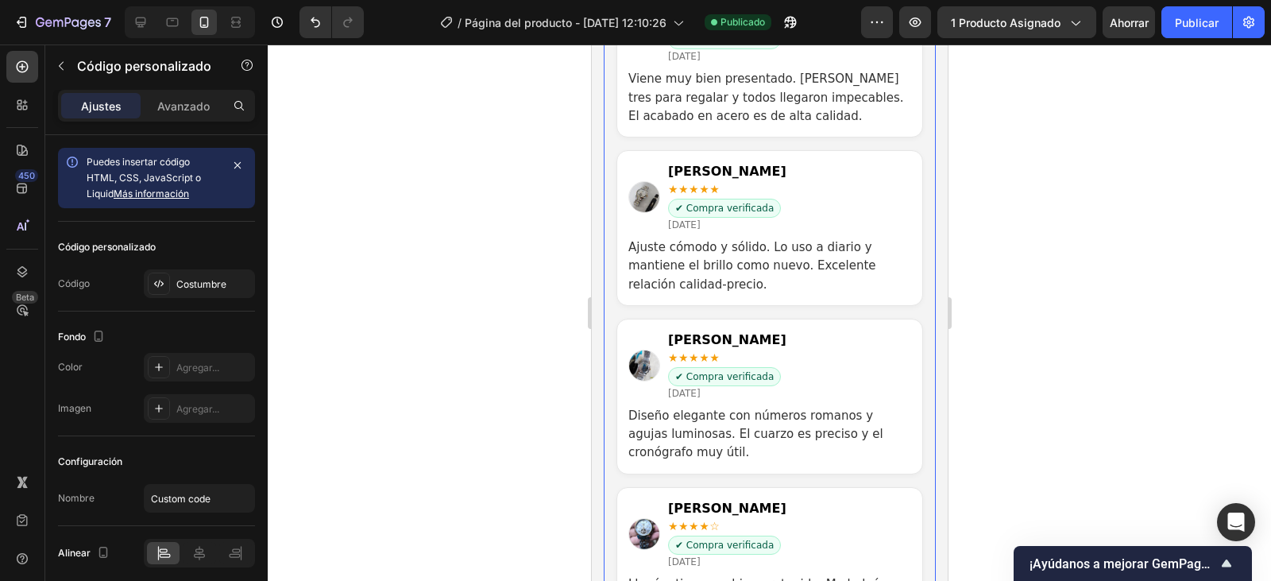
click at [789, 261] on p "Ajuste cómodo y sólido. Lo uso a diario y mantiene el brillo como nuevo. Excele…" at bounding box center [769, 266] width 283 height 56
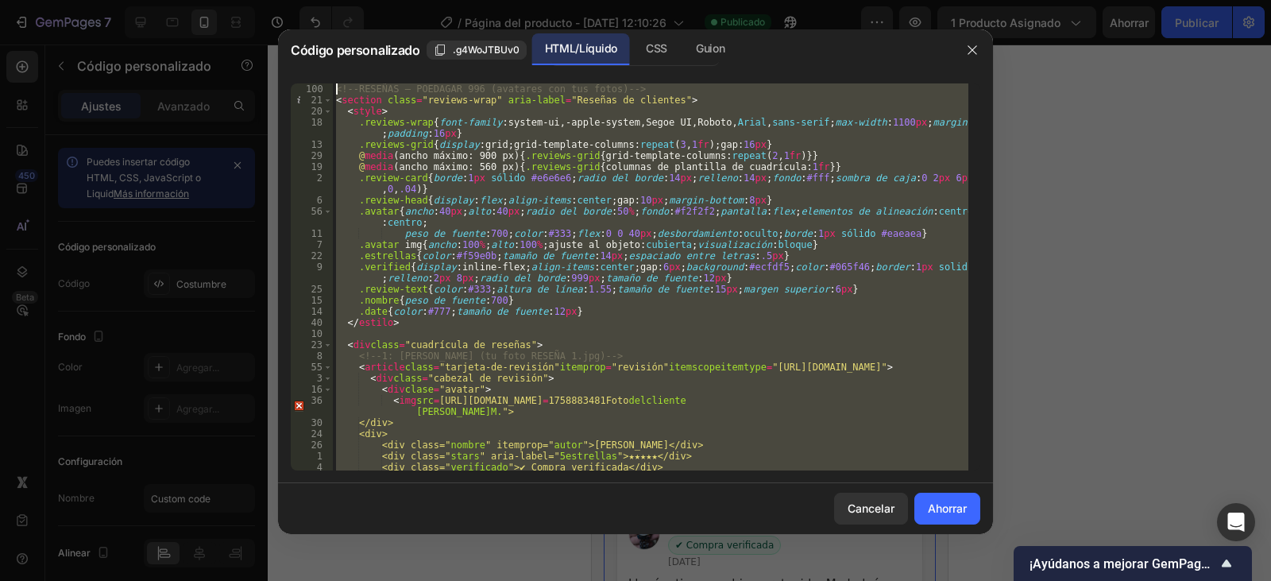
scroll to position [0, 0]
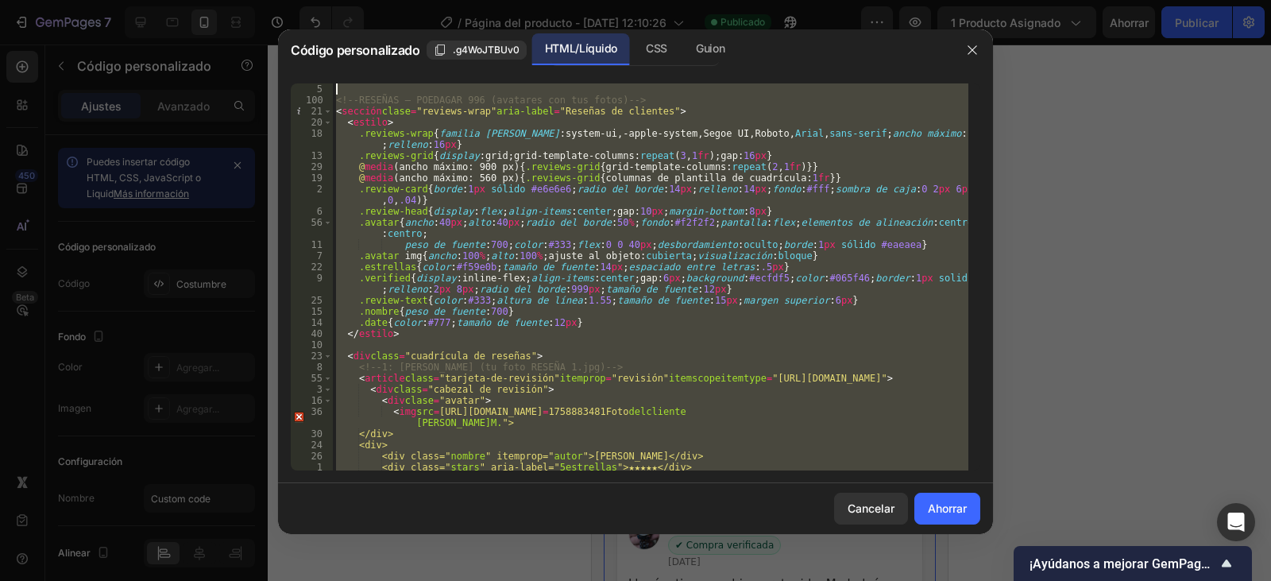
drag, startPoint x: 396, startPoint y: 455, endPoint x: 338, endPoint y: 75, distance: 384.2
click at [338, 75] on div "</section> 5 100 21 20 18 13 29 19 2 6 56 11 7 22 9 25 15 14 40 10 23 8 55 3 16…" at bounding box center [635, 277] width 715 height 412
type textarea "<!-- RESEÑAS – POEDAGAR 996 (avatares con tus fotos) -->"
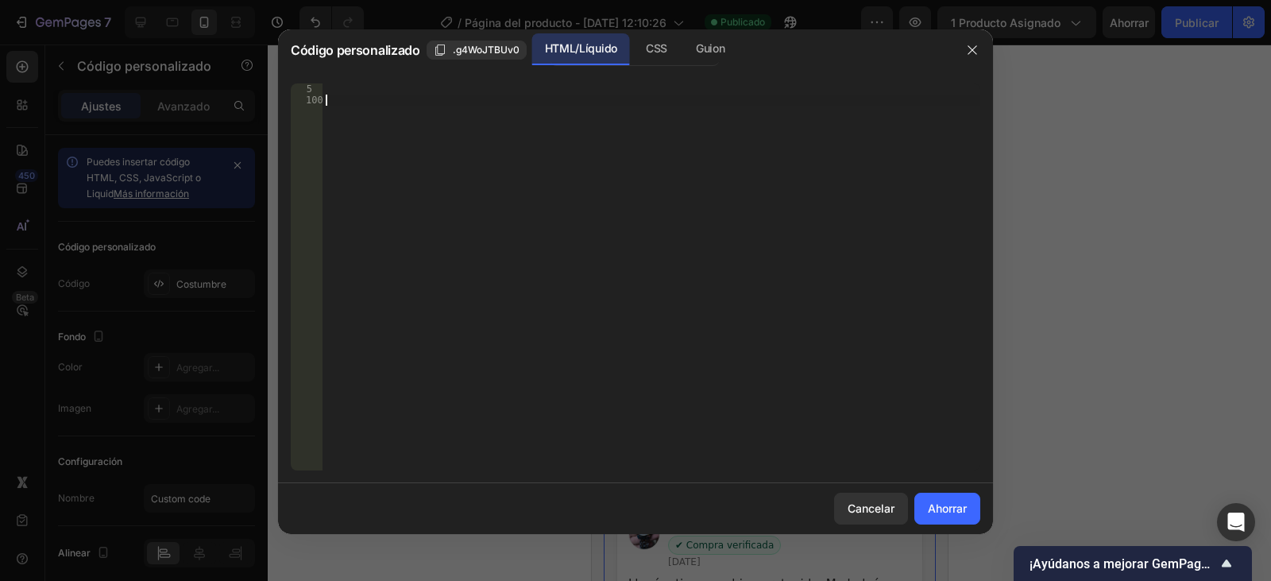
scroll to position [1137, 0]
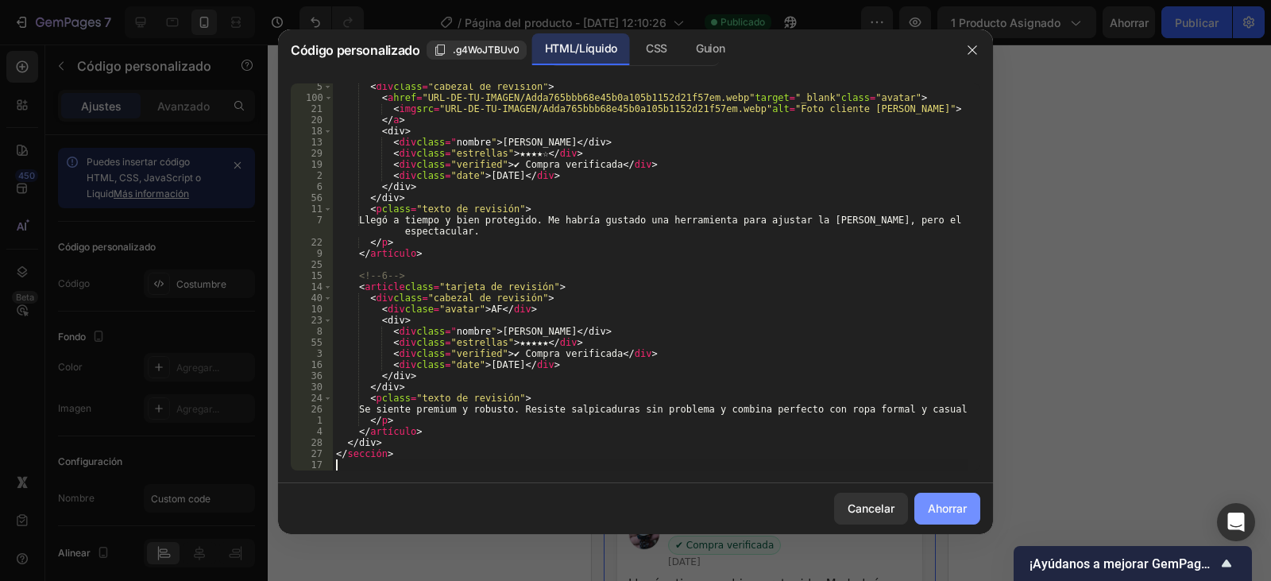
click at [942, 509] on font "Ahorrar" at bounding box center [947, 508] width 39 height 14
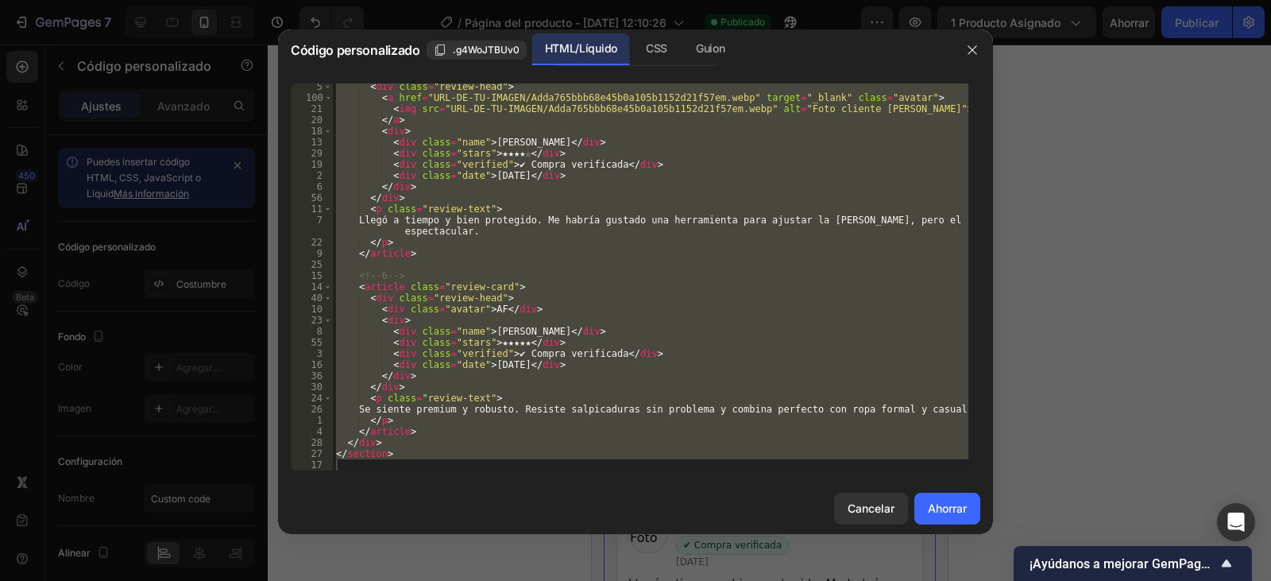
type textarea "</section>"
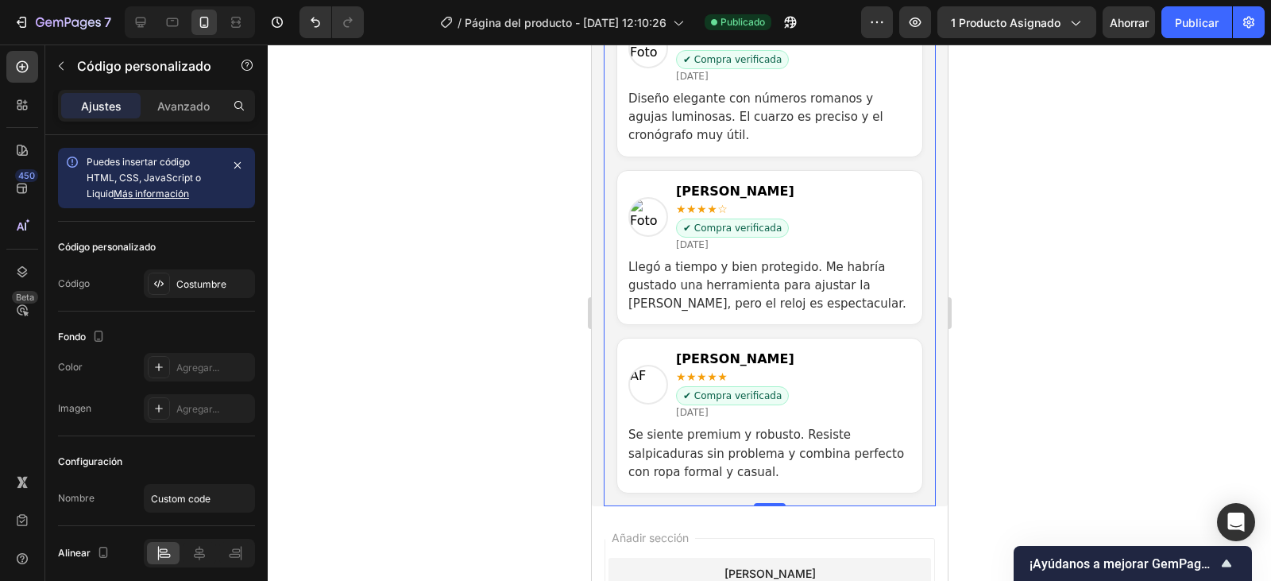
scroll to position [3718, 0]
click at [652, 380] on div "AF" at bounding box center [648, 384] width 40 height 40
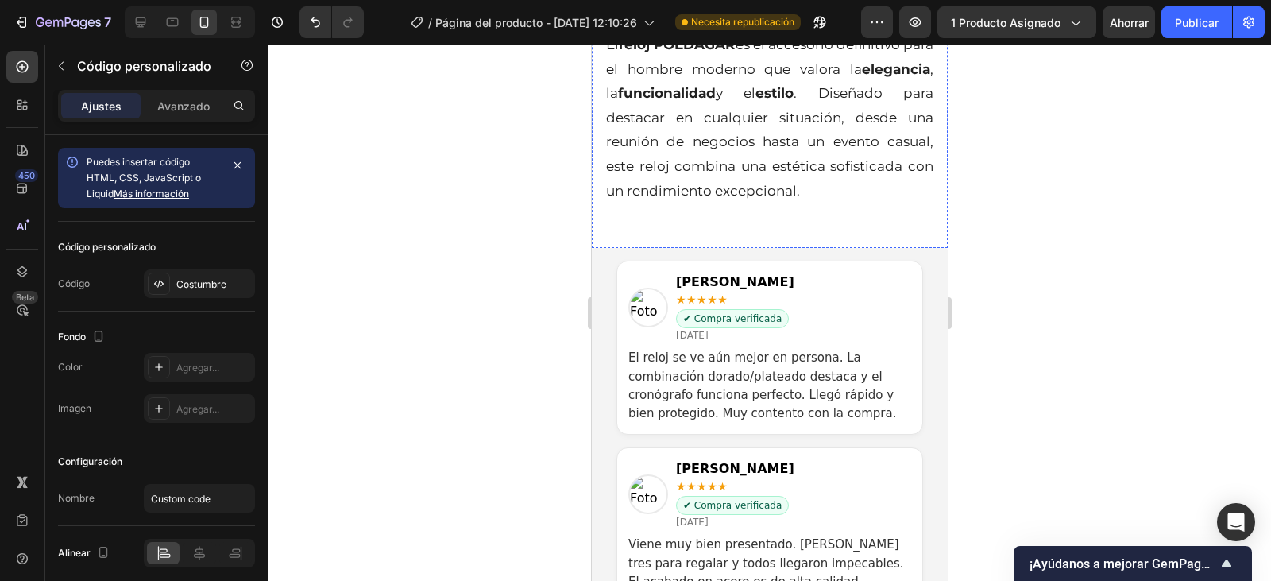
scroll to position [3003, 0]
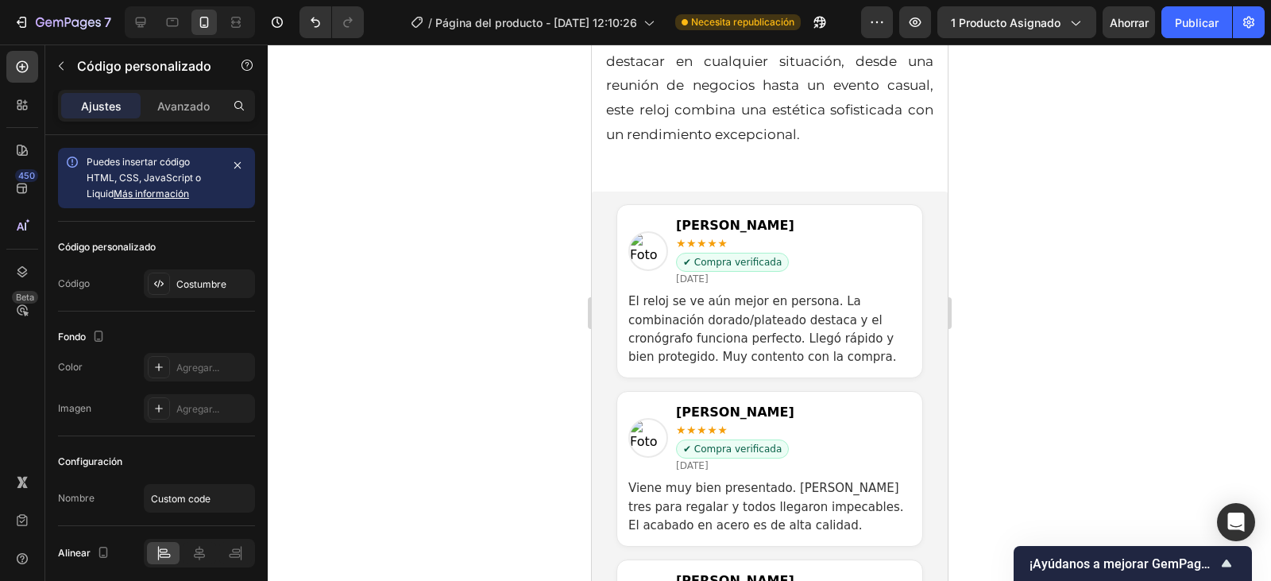
drag, startPoint x: 1220, startPoint y: 60, endPoint x: 1207, endPoint y: 64, distance: 13.3
drag, startPoint x: 1207, startPoint y: 64, endPoint x: 1245, endPoint y: 91, distance: 46.7
click at [1241, 99] on div at bounding box center [770, 312] width 1004 height 536
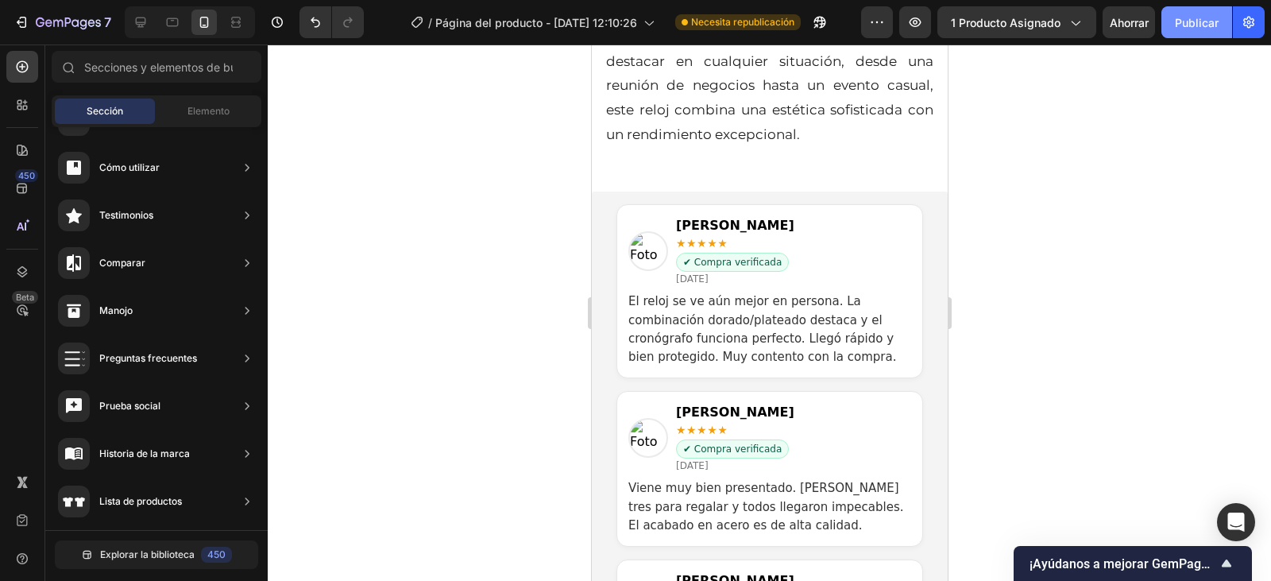
click at [1189, 23] on font "Publicar" at bounding box center [1197, 23] width 44 height 14
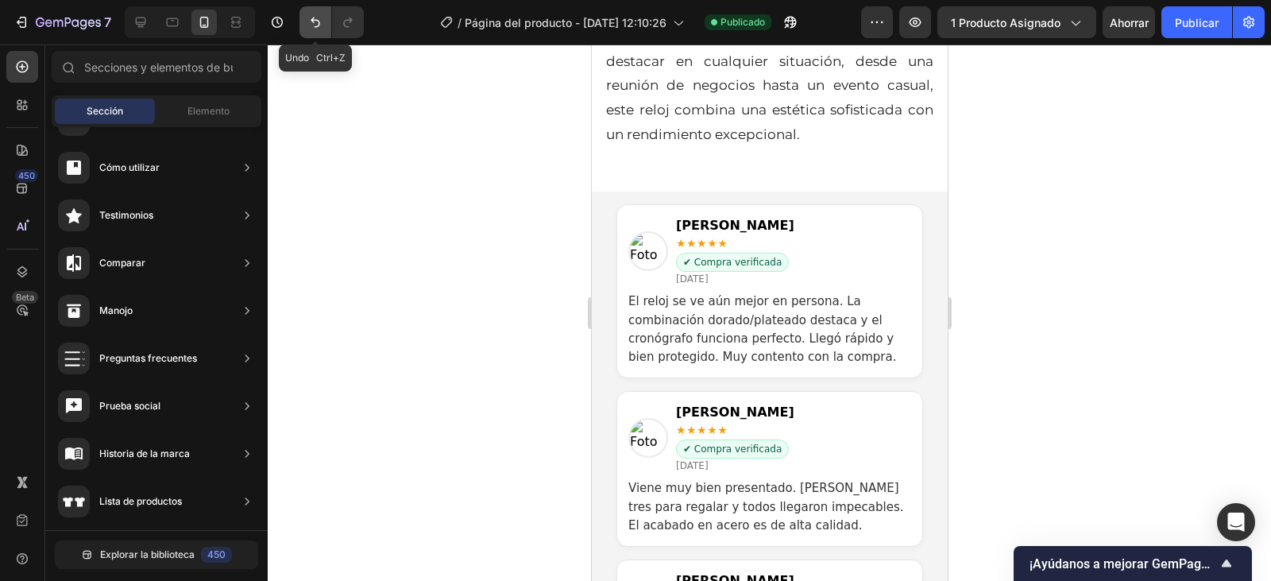
click at [314, 23] on icon "Deshacer/Rehacer" at bounding box center [316, 22] width 16 height 16
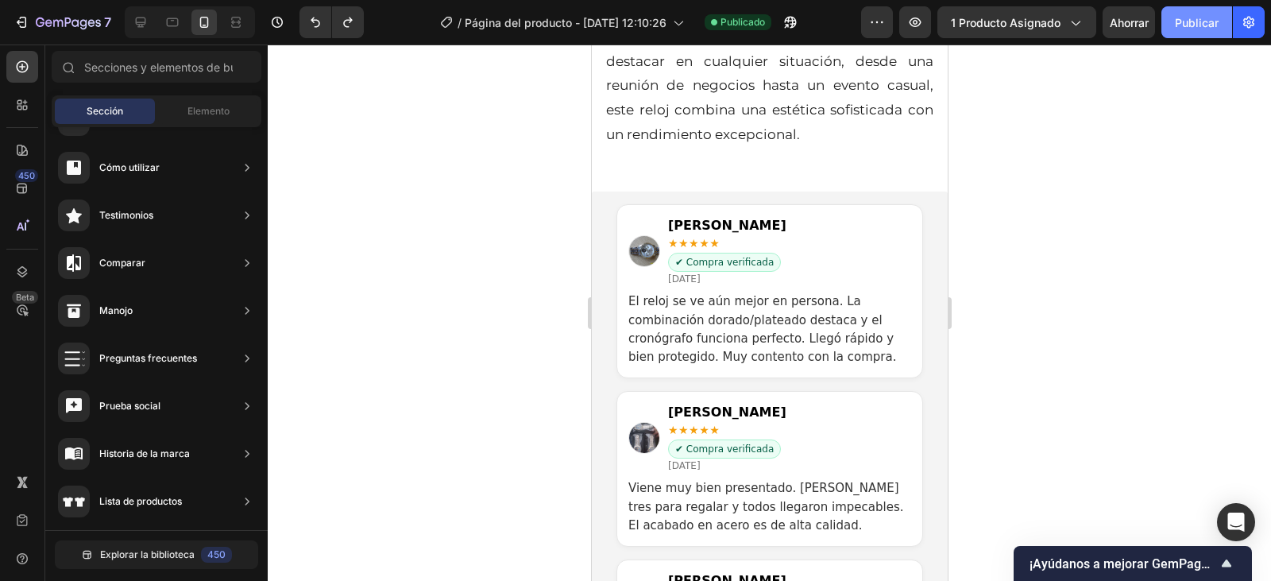
click at [1193, 21] on font "Publicar" at bounding box center [1197, 23] width 44 height 14
click at [752, 307] on p "El reloj se ve aún mejor en persona. La combinación dorado/plateado destaca y e…" at bounding box center [769, 329] width 283 height 74
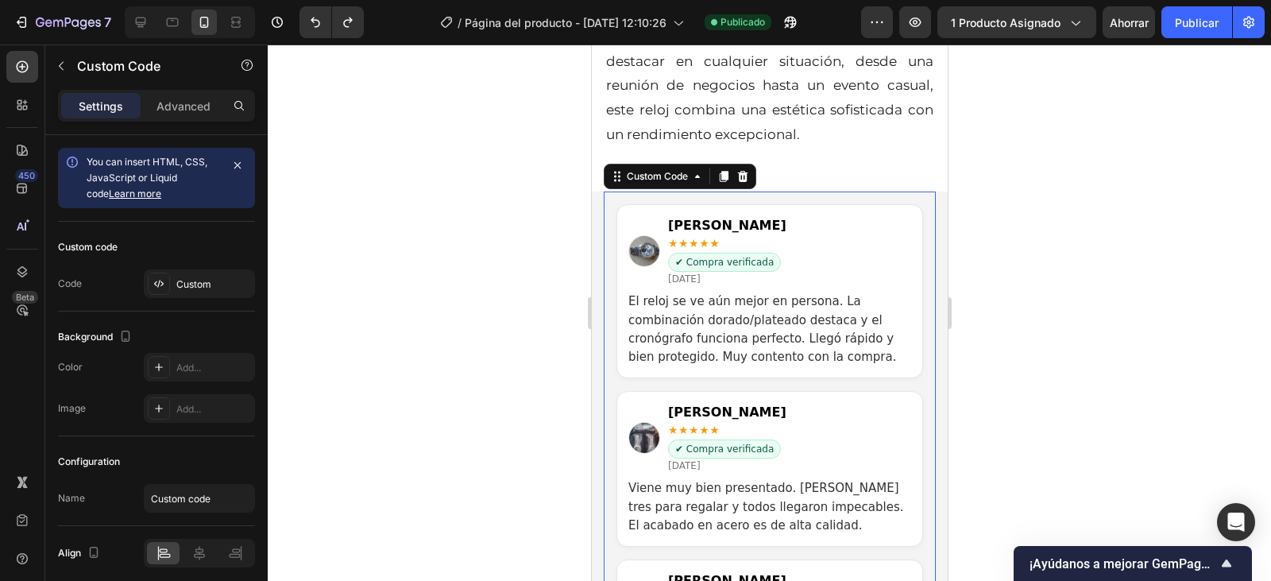
click at [752, 307] on p "El reloj se ve aún mejor en persona. La combinación dorado/plateado destaca y e…" at bounding box center [769, 329] width 283 height 74
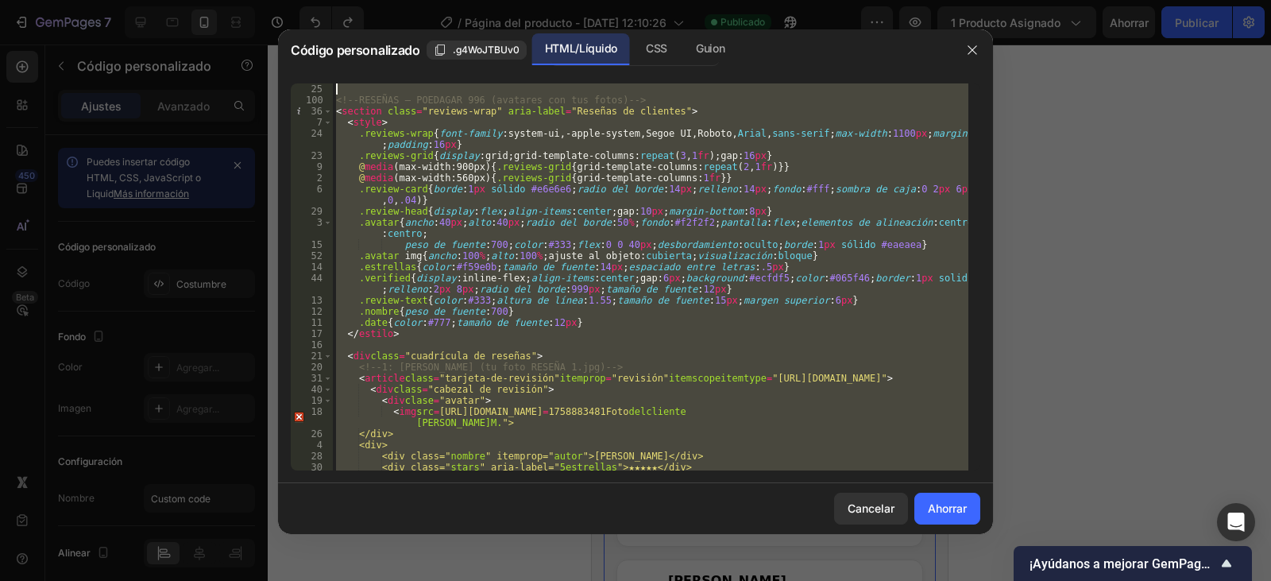
scroll to position [0, 0]
drag, startPoint x: 372, startPoint y: 452, endPoint x: 336, endPoint y: 60, distance: 393.4
click at [336, 60] on div "Código personalizado .g4WoJTBUv0 HTML/Líquido CSS Guion </section> 25 100 36 7 …" at bounding box center [635, 281] width 715 height 505
type textarea "<!-- RESEÑAS – POEDAGAR 996 (avatares con tus fotos) -->"
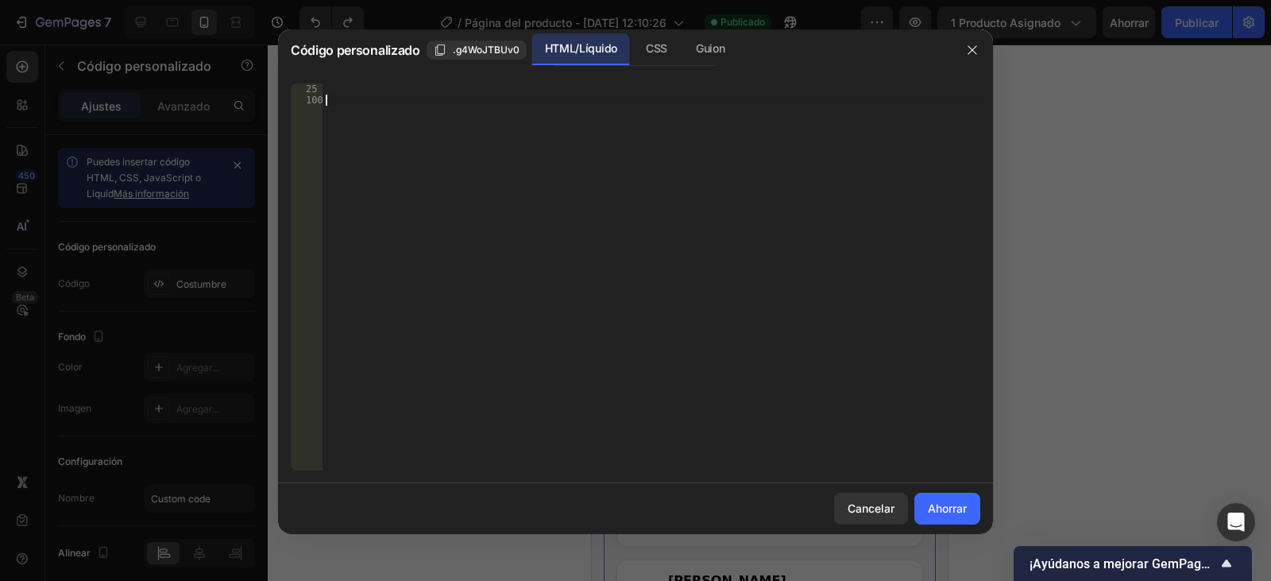
scroll to position [1059, 0]
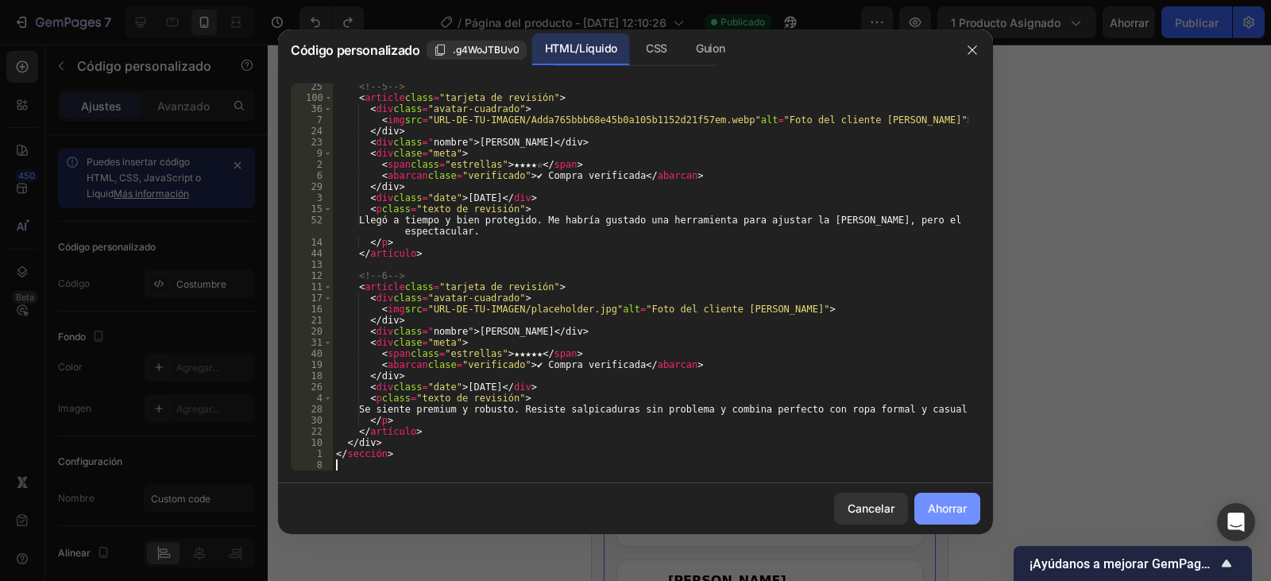
click at [939, 514] on font "Ahorrar" at bounding box center [947, 508] width 39 height 14
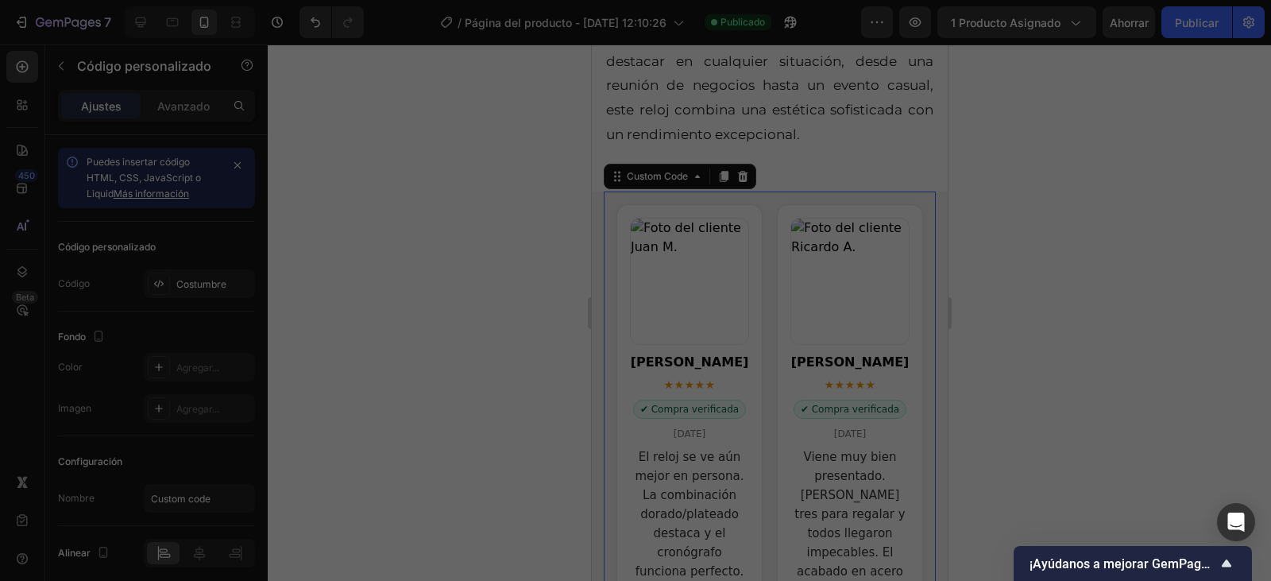
type textarea "</section>"
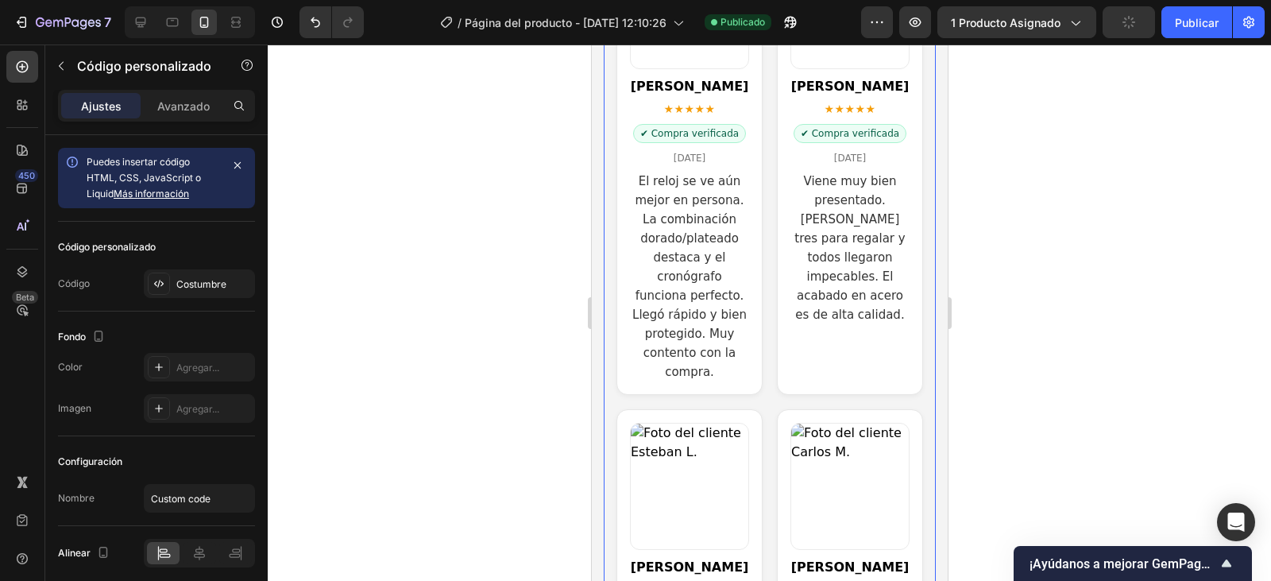
scroll to position [2949, 0]
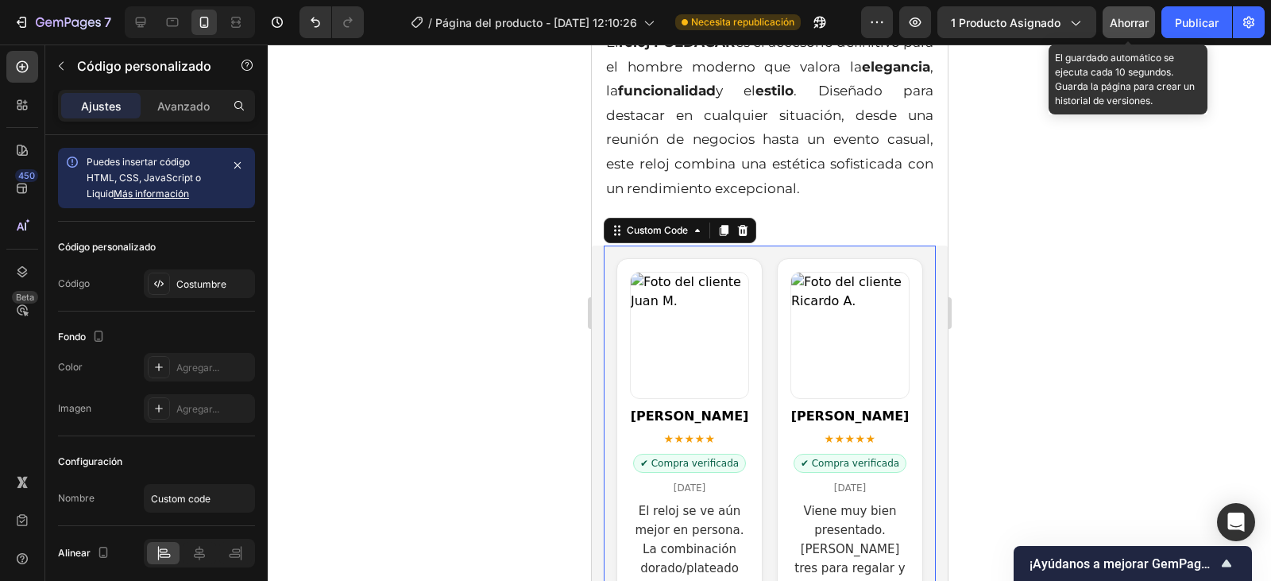
click at [1140, 20] on font "Ahorrar" at bounding box center [1129, 23] width 39 height 14
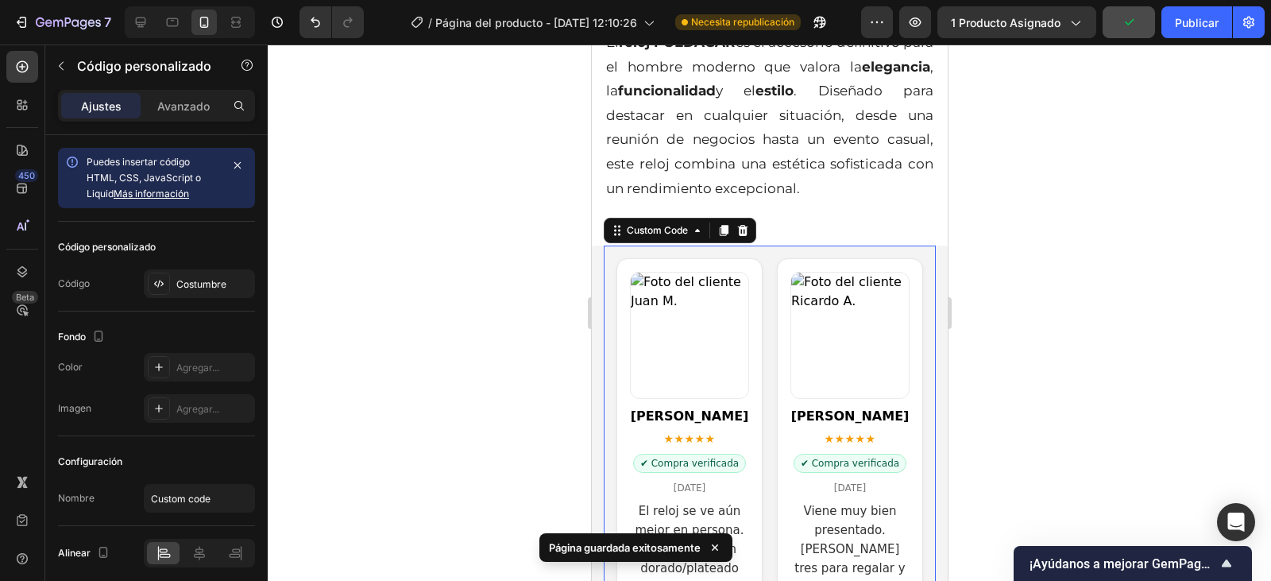
drag, startPoint x: 1187, startPoint y: 17, endPoint x: 1129, endPoint y: 121, distance: 119.2
click at [1186, 23] on font "Publicar" at bounding box center [1197, 23] width 44 height 14
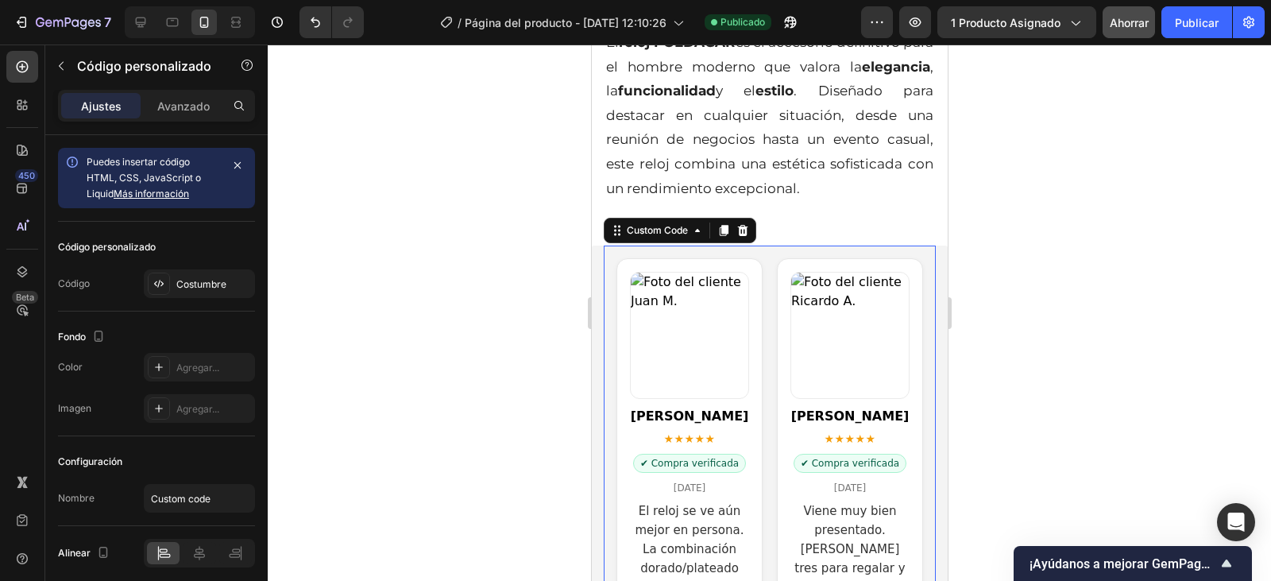
click at [715, 280] on img "Reseñas de clientes" at bounding box center [689, 336] width 118 height 126
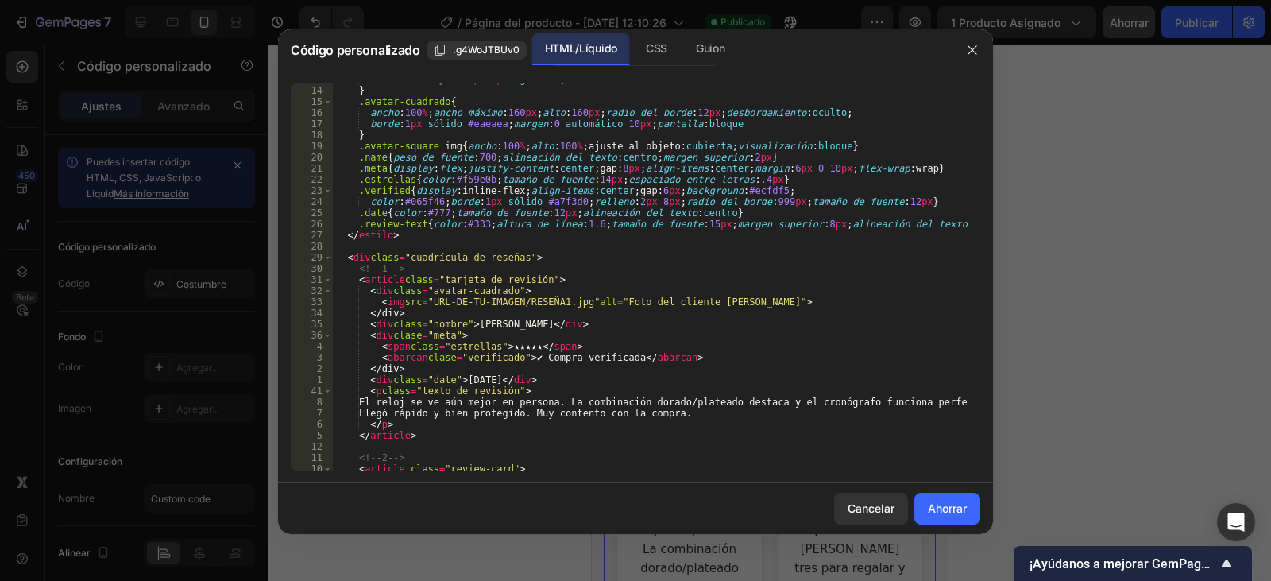
scroll to position [143, 0]
click at [783, 301] on div "sombra de caja : 0 2 px 6 px rgba ( 0 , 0 , 0 , .05 ) } .avatar-cuadrado { anch…" at bounding box center [651, 278] width 636 height 409
click at [778, 302] on div "sombra de caja : 0 2 px 6 px rgba ( 0 , 0 , 0 , .05 ) } .avatar-cuadrado { anch…" at bounding box center [651, 278] width 636 height 409
click at [784, 302] on div "sombra de caja : 0 2 px 6 px rgba ( 0 , 0 , 0 , .05 ) } .avatar-cuadrado { anch…" at bounding box center [651, 278] width 636 height 409
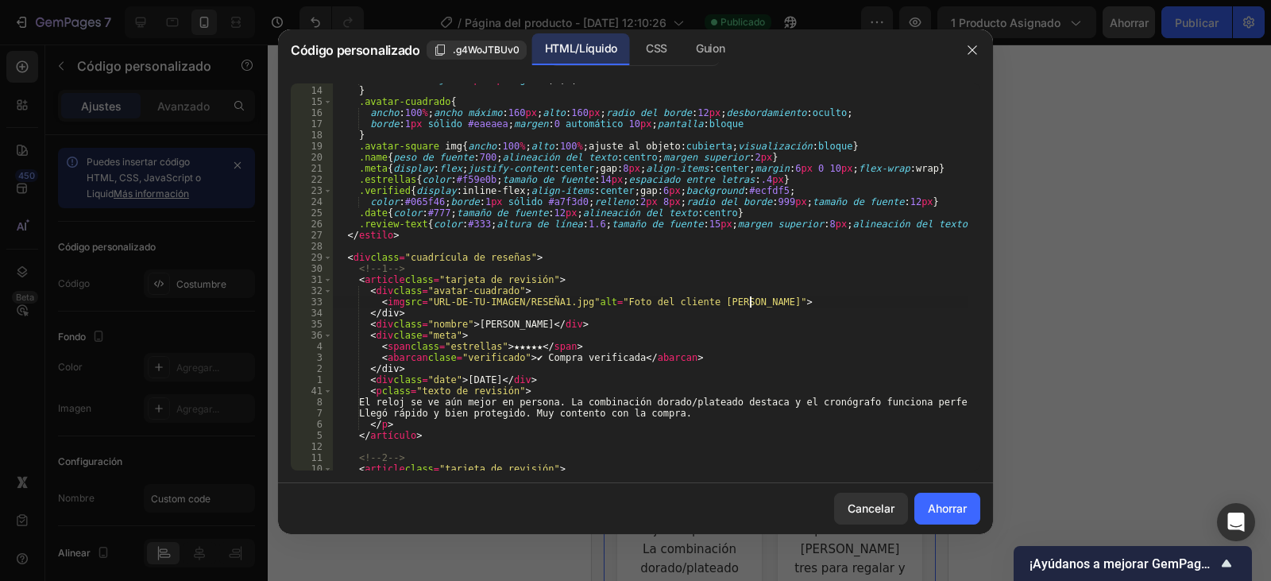
click at [784, 302] on div "sombra de caja : 0 2 px 6 px rgba ( 0 , 0 , 0 , .05 ) } .avatar-cuadrado { anch…" at bounding box center [651, 278] width 636 height 409
click at [784, 302] on div "sombra de caja : 0 2 px 6 px rgba ( 0 , 0 , 0 , .05 ) } .avatar-cuadrado { anch…" at bounding box center [651, 276] width 636 height 387
click at [784, 302] on div "sombra de caja : 0 2 px 6 px rgba ( 0 , 0 , 0 , .05 ) } .avatar-cuadrado { anch…" at bounding box center [651, 278] width 636 height 409
click at [448, 303] on div "sombra de caja : 0 2 px 6 px rgba ( 0 , 0 , 0 , .05 ) } .avatar-cuadrado { anch…" at bounding box center [651, 278] width 636 height 409
click at [440, 303] on div "sombra de caja : 0 2 px 6 px rgba ( 0 , 0 , 0 , .05 ) } .avatar-cuadrado { anch…" at bounding box center [651, 278] width 636 height 409
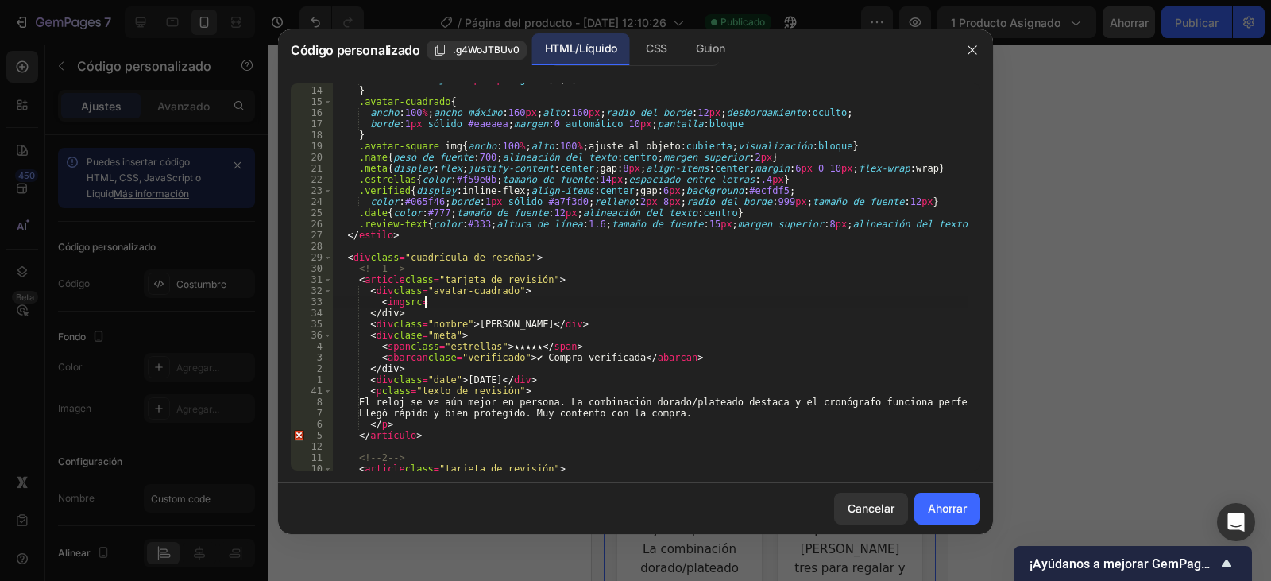
paste textarea "https://cdn.shopify.com/s/files/1/0910/8563/5967/files/resena_7.avif?v=17588834…"
click at [950, 512] on font "Ahorrar" at bounding box center [947, 508] width 39 height 14
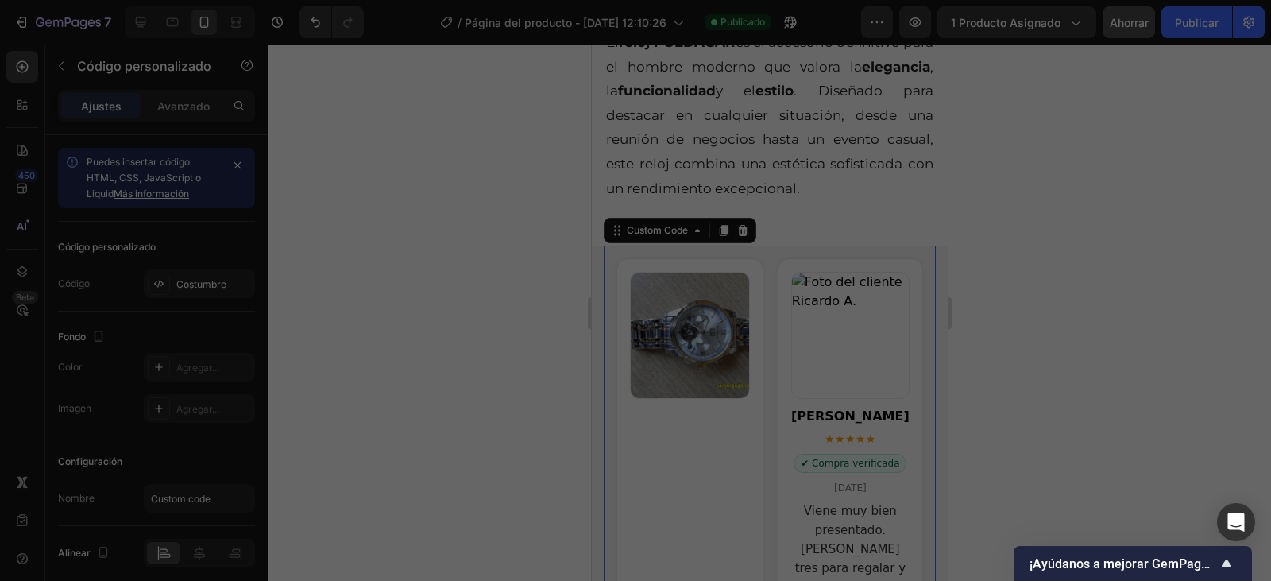
type textarea "</section>"
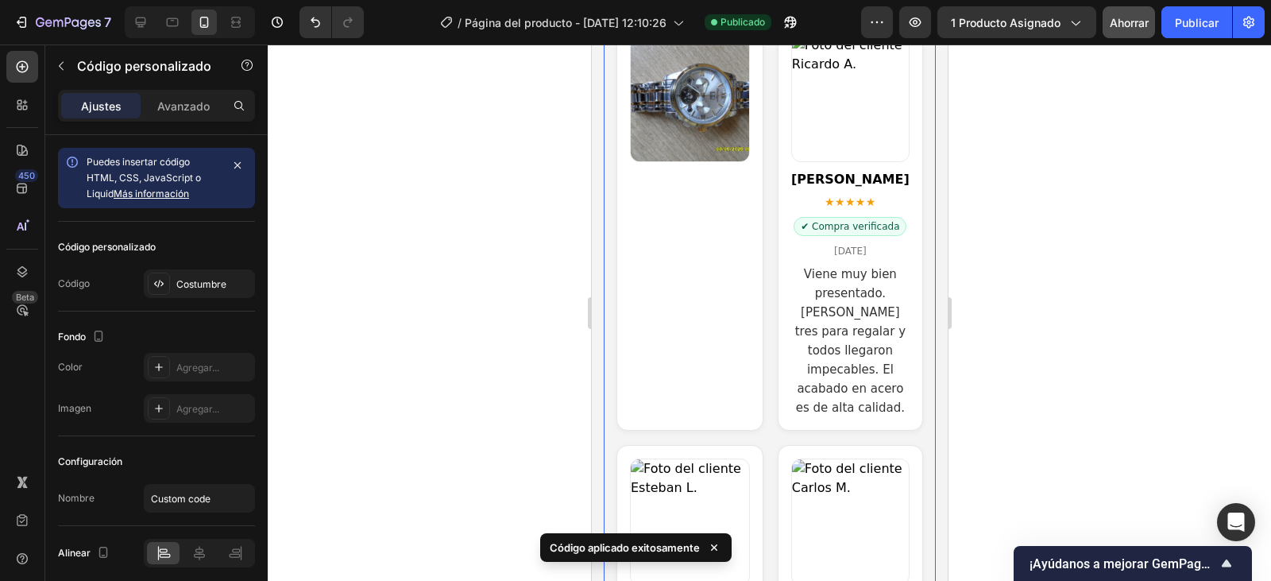
scroll to position [3187, 0]
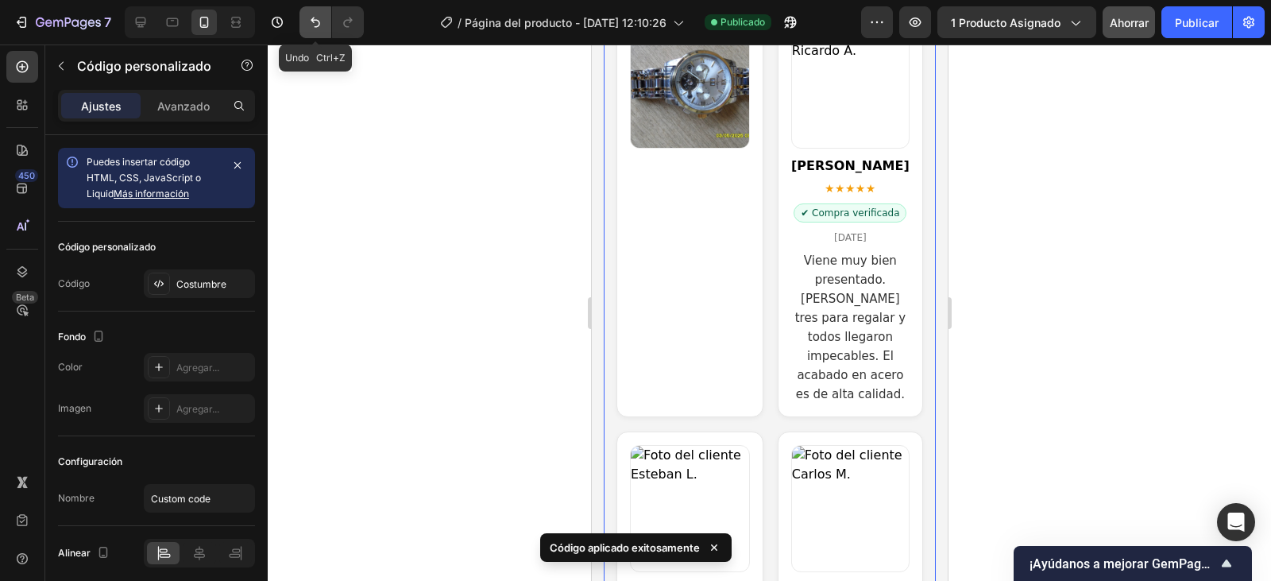
click at [318, 18] on icon "Deshacer/Rehacer" at bounding box center [316, 22] width 16 height 16
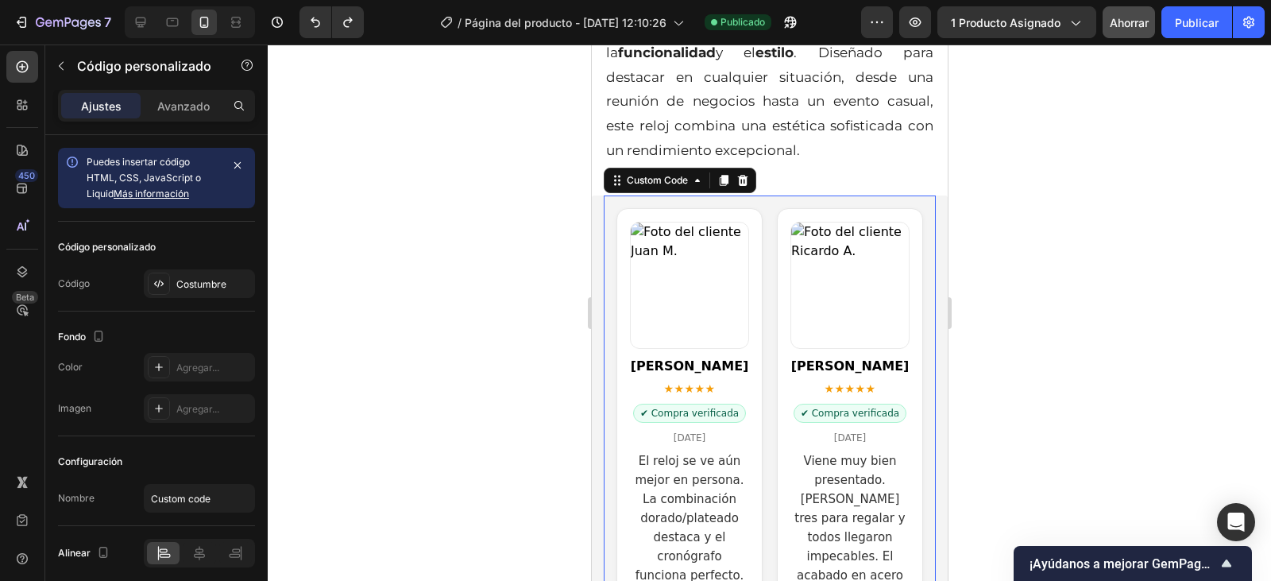
scroll to position [2949, 0]
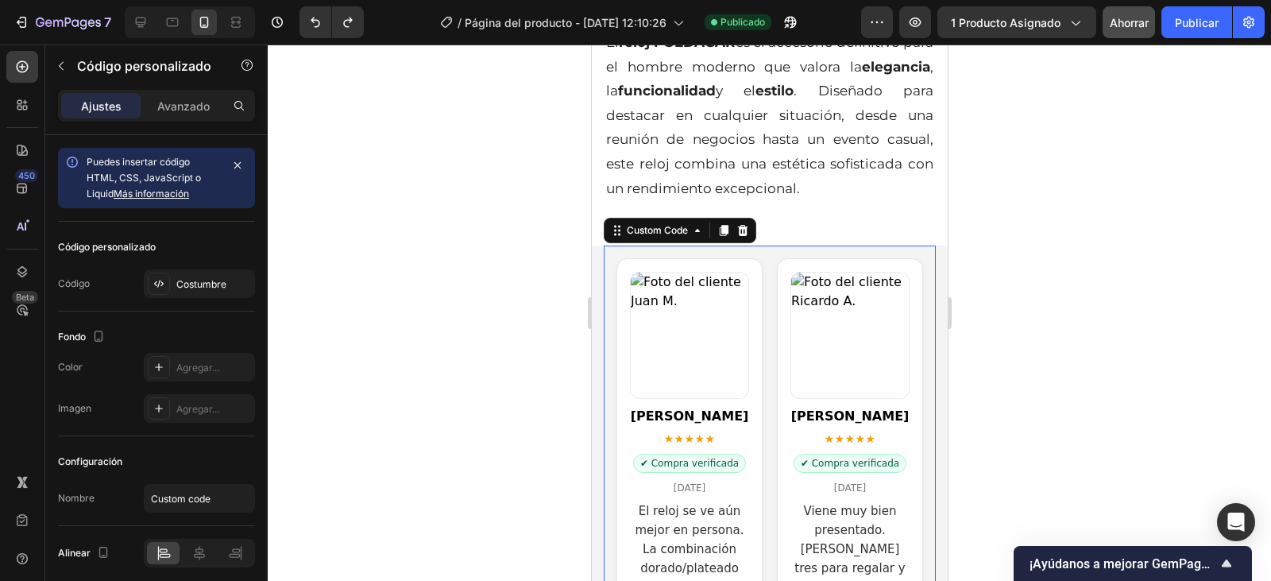
click at [685, 273] on img "Reseñas de clientes" at bounding box center [689, 336] width 118 height 126
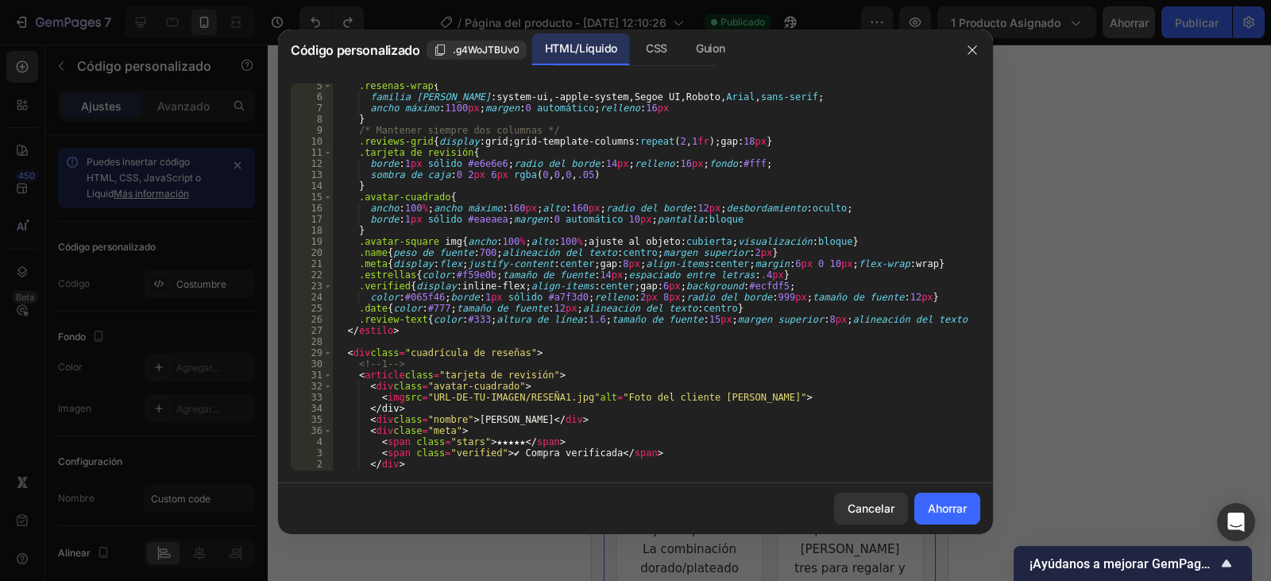
scroll to position [95, 0]
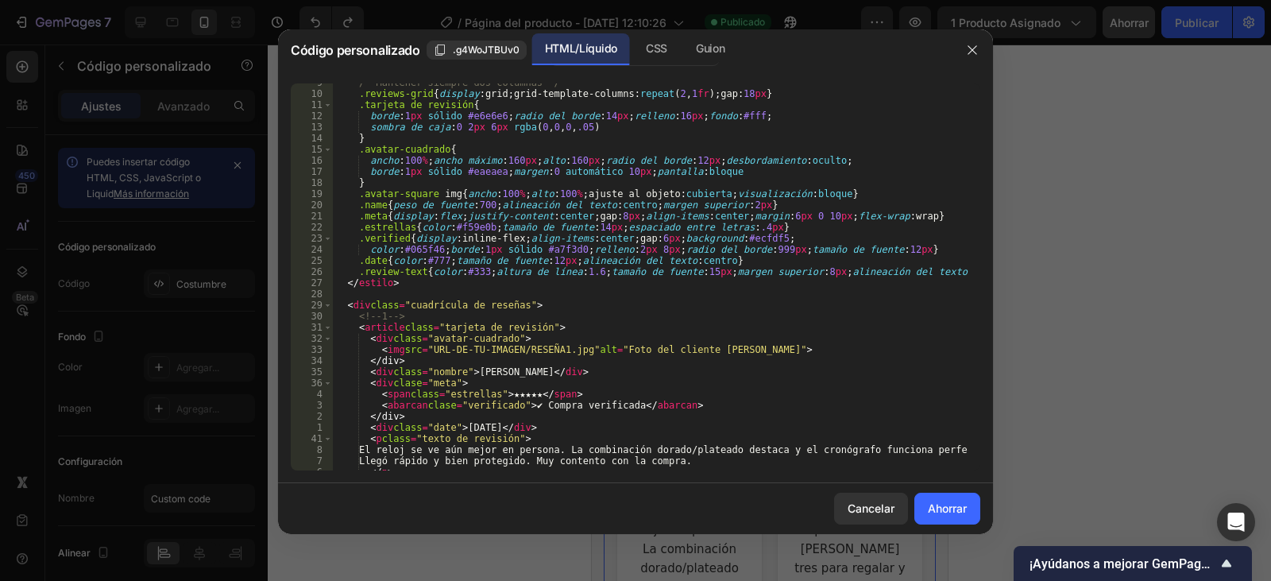
click at [601, 348] on div "/* Mantener siempre dos columnas */ .reviews-grid { display : grid ; grid-templ…" at bounding box center [651, 281] width 636 height 409
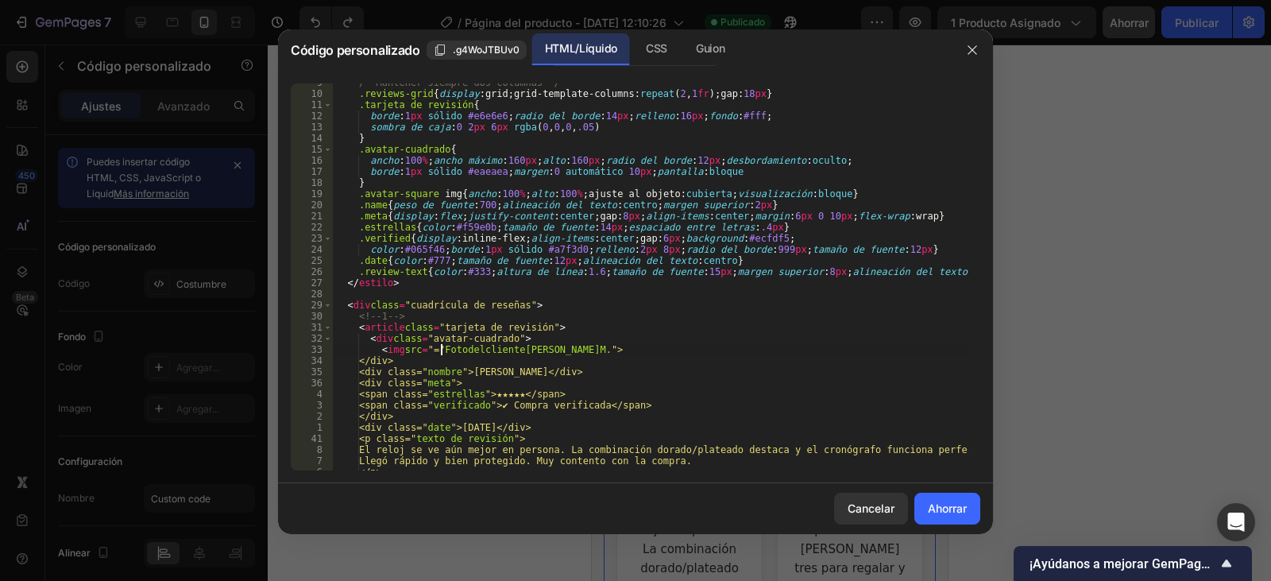
click at [439, 351] on div "/* Mantener siempre dos columnas */ .reviews-grid { display : grid ; grid-templ…" at bounding box center [651, 281] width 636 height 409
paste textarea "https://cdn.shopify.com/s/files/1/0910/8563/5967/files/resena_7.avif?v=17588834…"
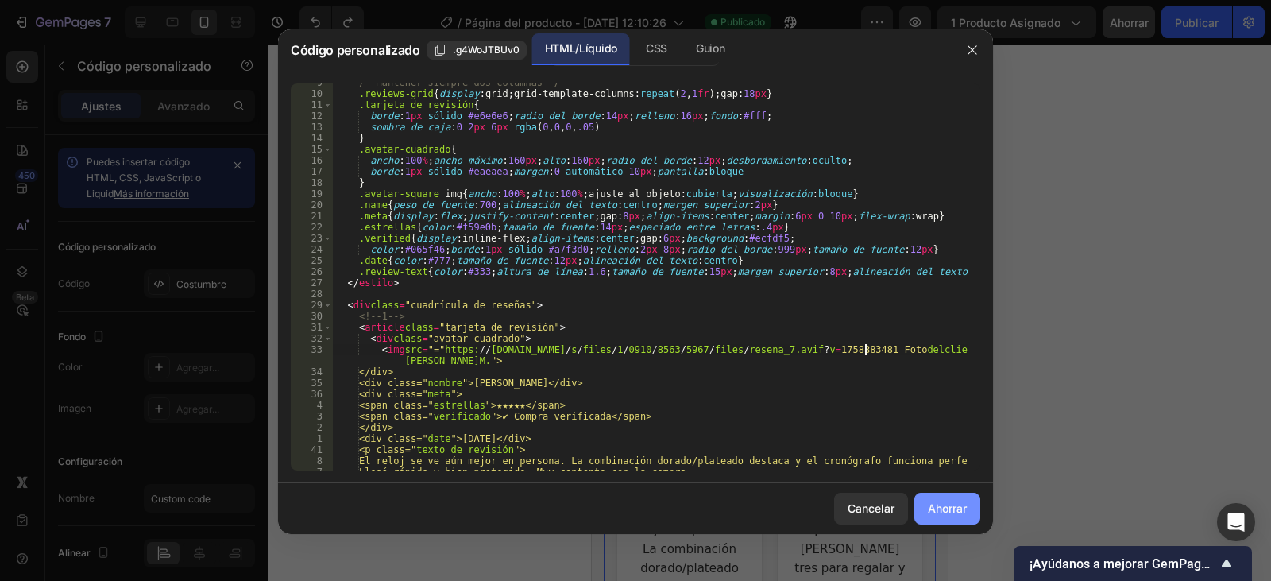
click at [945, 504] on font "Ahorrar" at bounding box center [947, 508] width 39 height 14
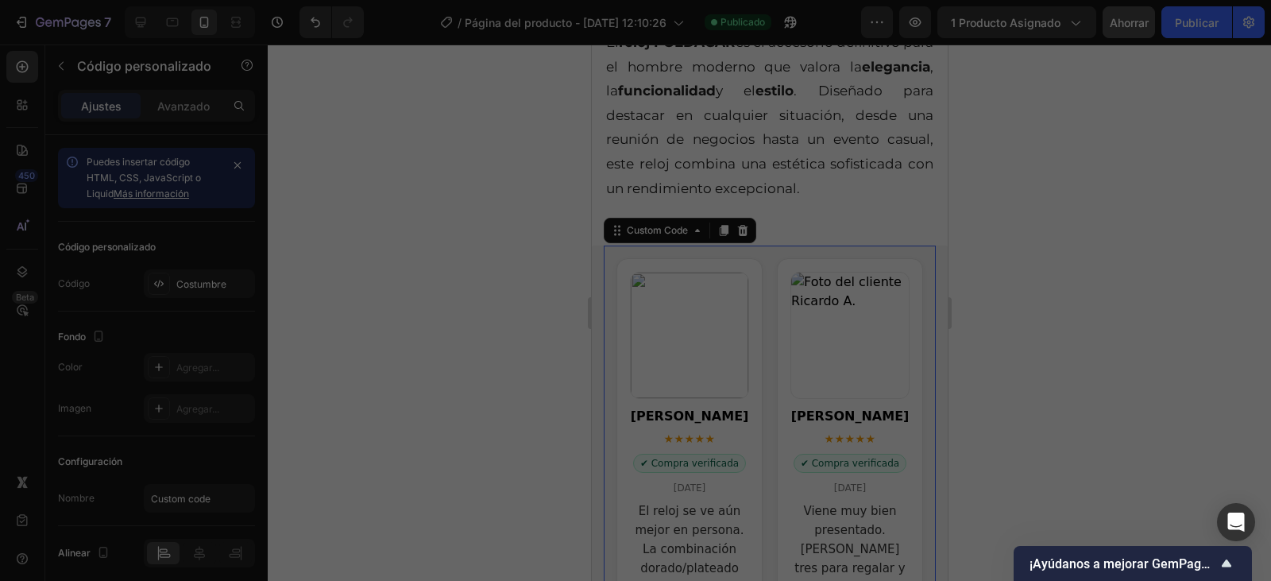
type textarea "</section>"
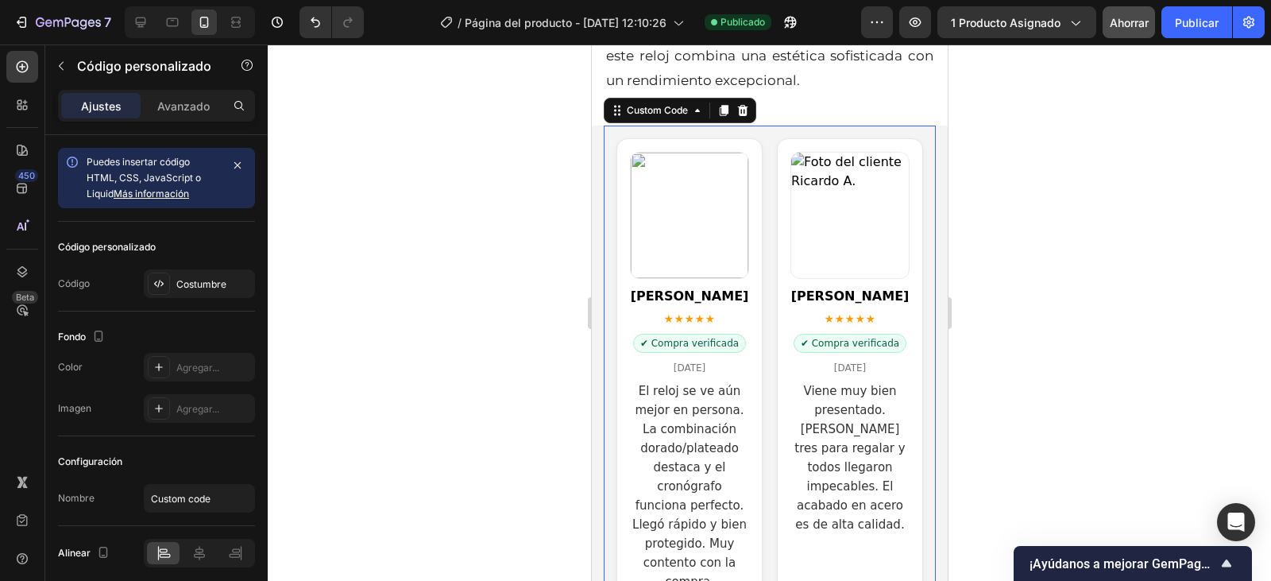
scroll to position [3028, 0]
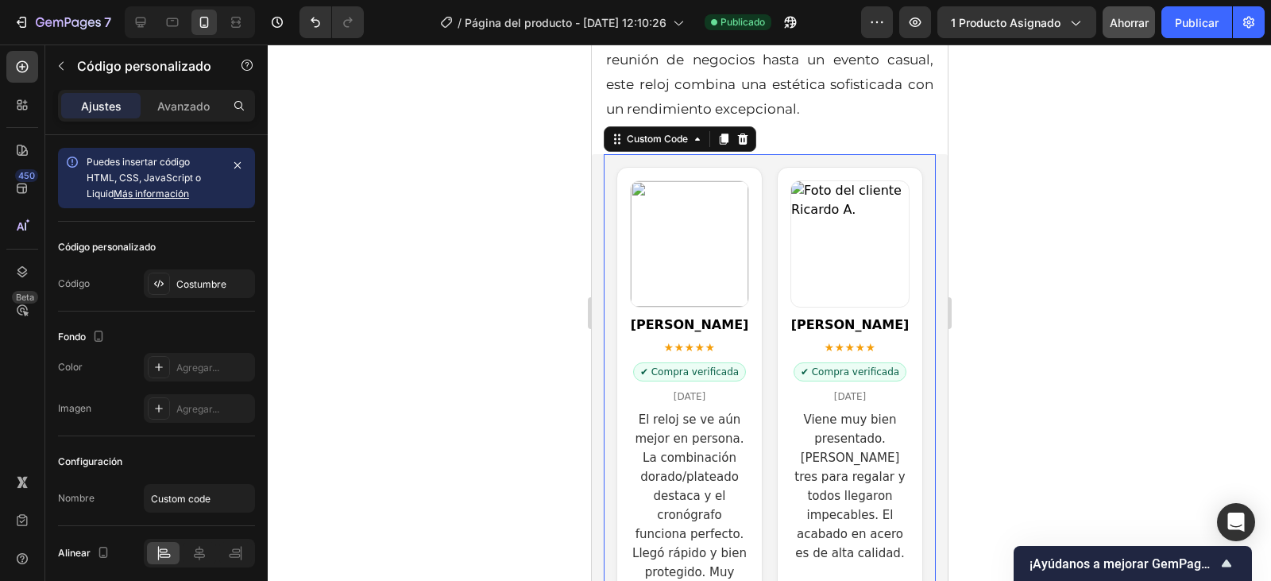
click at [696, 280] on img "Reseñas de clientes" at bounding box center [689, 244] width 118 height 126
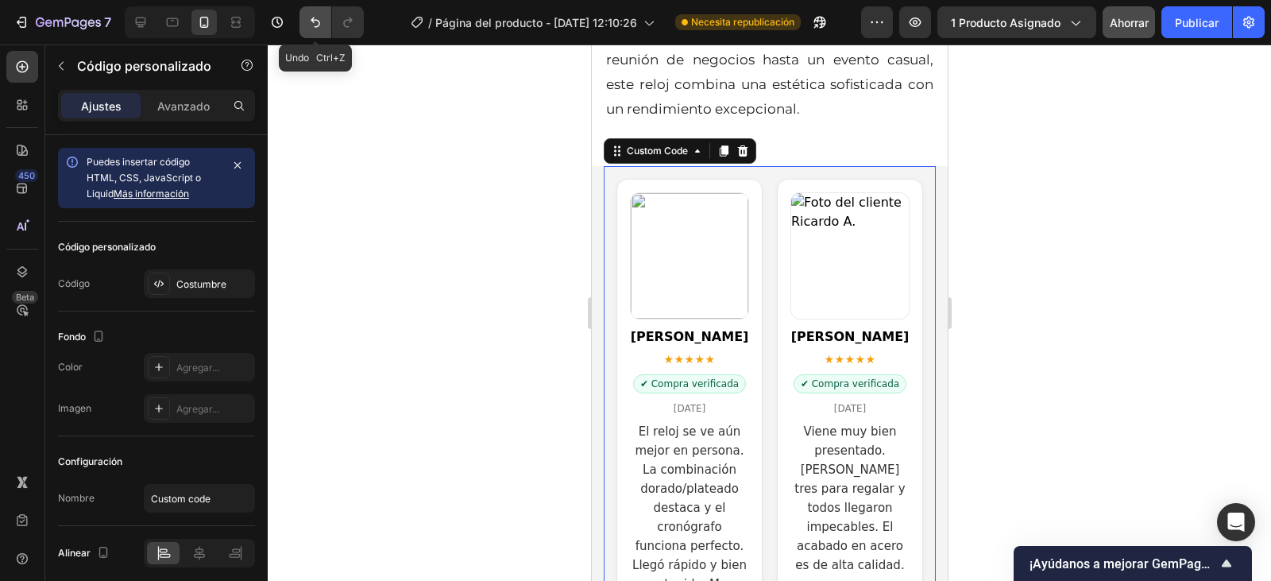
click at [312, 28] on icon "Deshacer/Rehacer" at bounding box center [316, 22] width 16 height 16
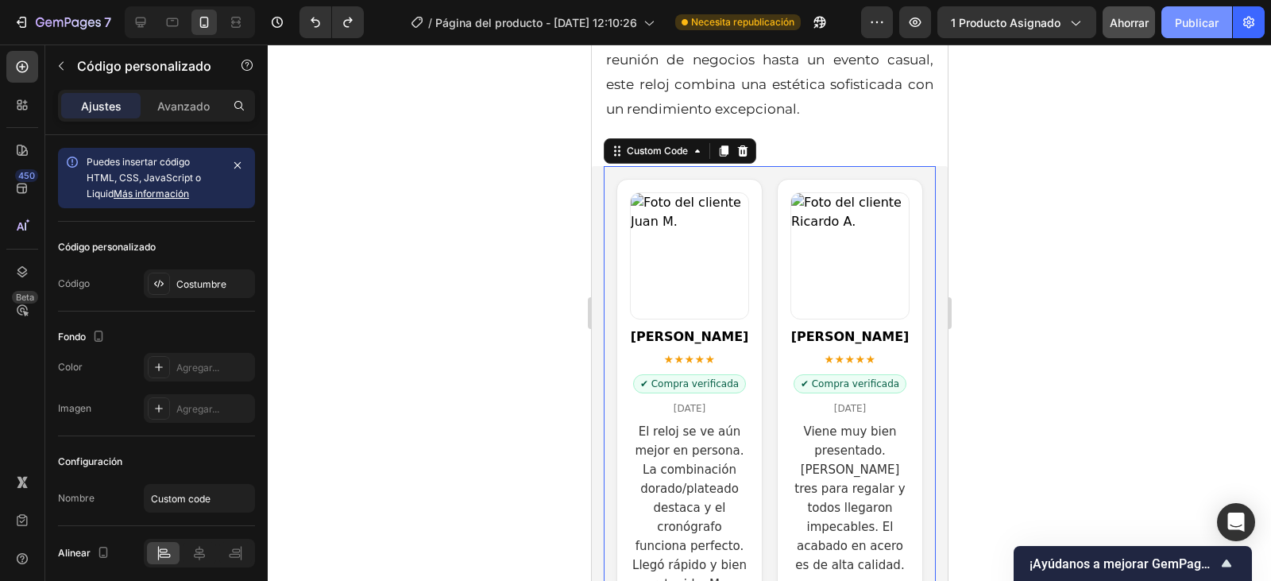
click at [1180, 26] on font "Publicar" at bounding box center [1197, 23] width 44 height 14
click at [683, 265] on img "Reseñas de clientes" at bounding box center [689, 256] width 118 height 126
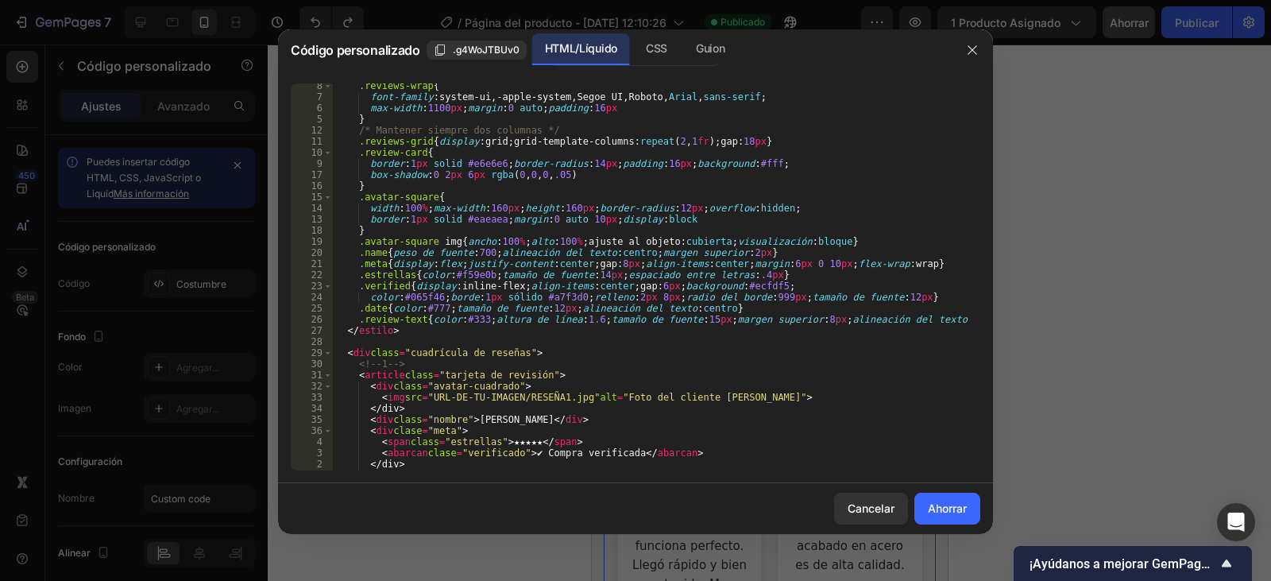
scroll to position [48, 0]
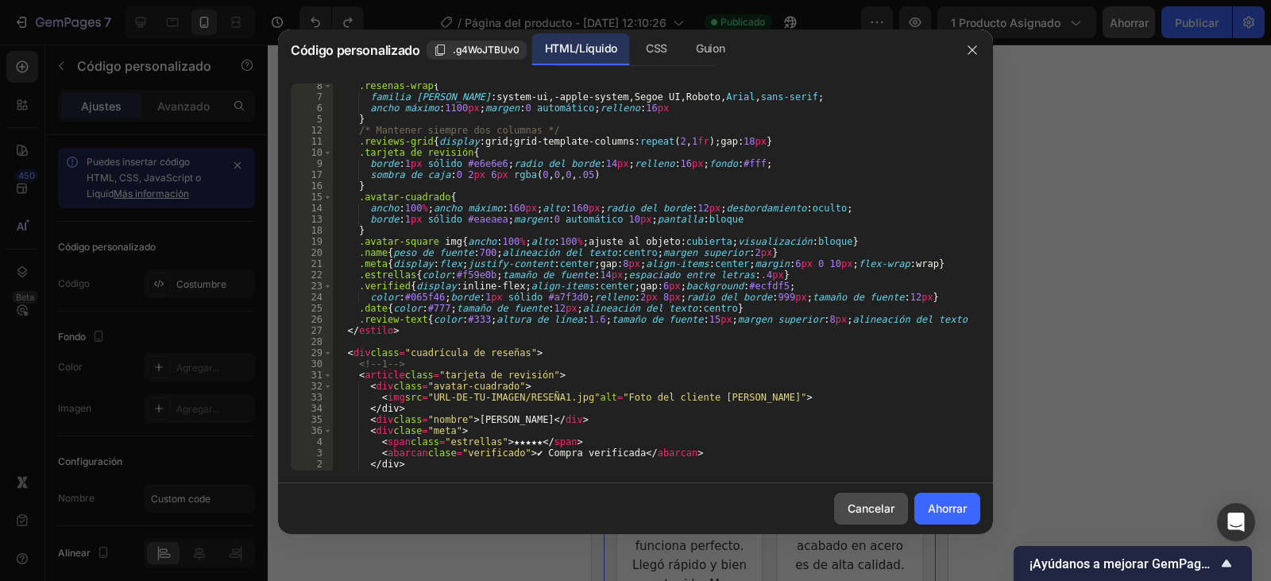
click at [876, 511] on font "Cancelar" at bounding box center [871, 508] width 47 height 14
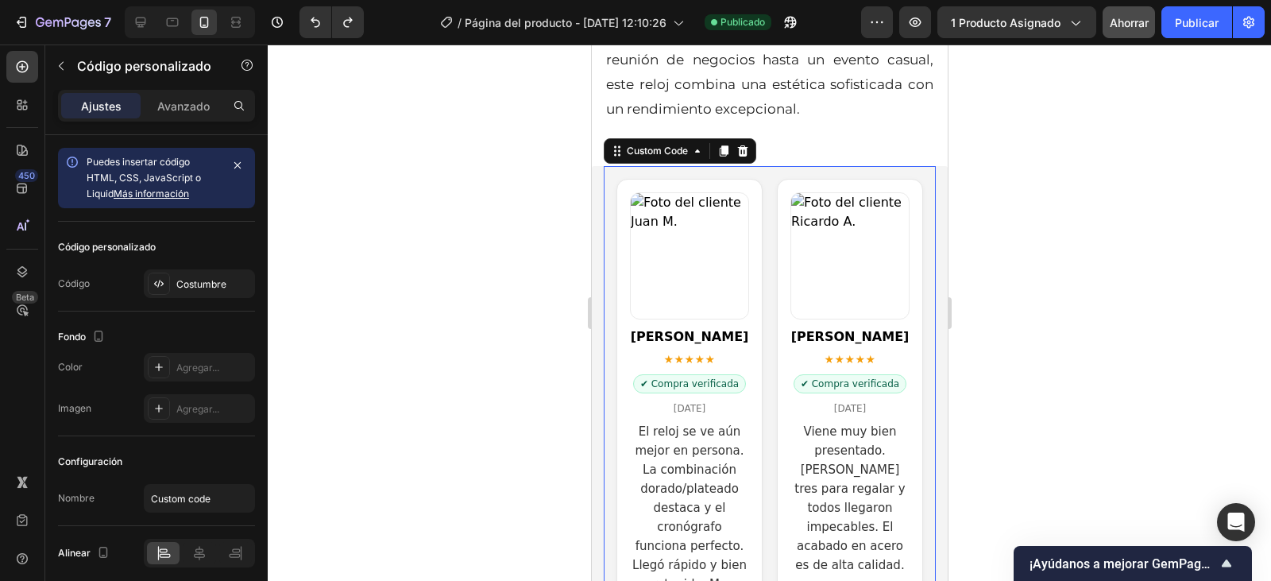
click at [671, 265] on img "Reseñas de clientes" at bounding box center [689, 256] width 118 height 126
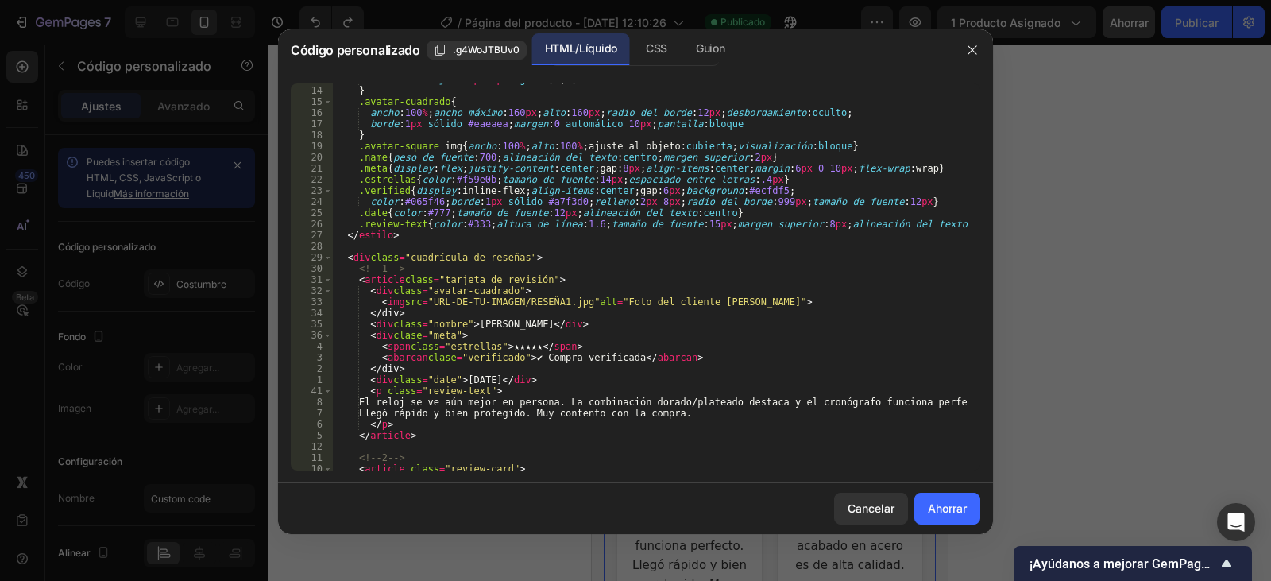
scroll to position [143, 0]
click at [597, 299] on div "sombra de caja : 0 2 px 6 px rgba ( 0 , 0 , 0 , .05 ) } .avatar-cuadrado { anch…" at bounding box center [651, 278] width 636 height 409
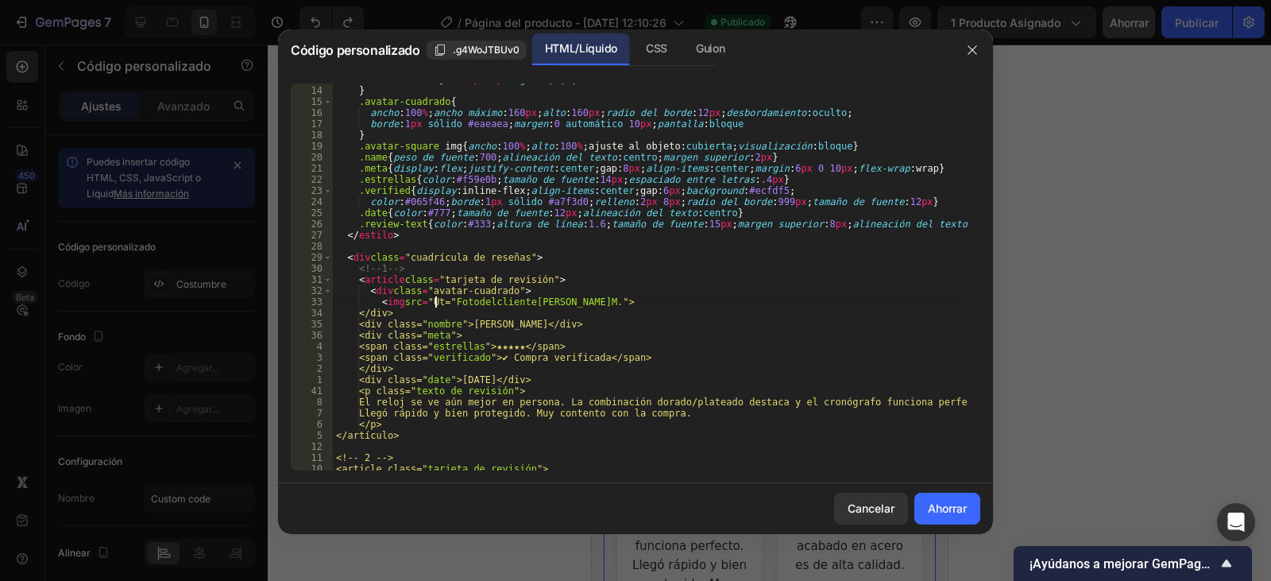
paste textarea "https://cdn.shopify.com/s/files/1/0910/8563/5967/files/resena_7.avif?v=17588834…"
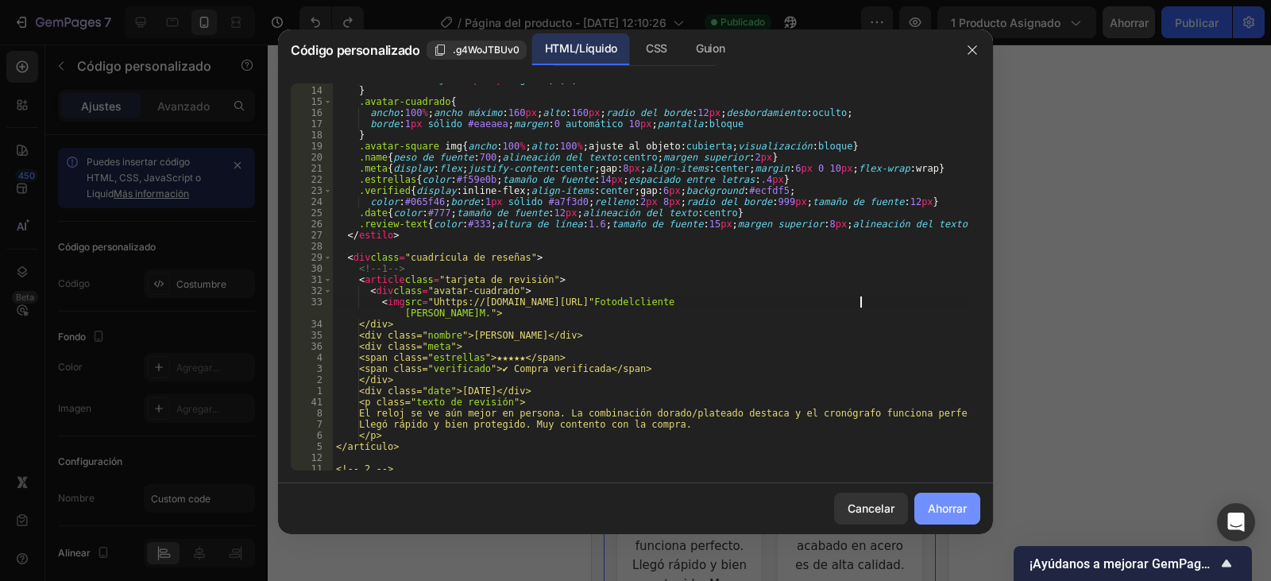
click at [949, 513] on font "Ahorrar" at bounding box center [947, 508] width 39 height 14
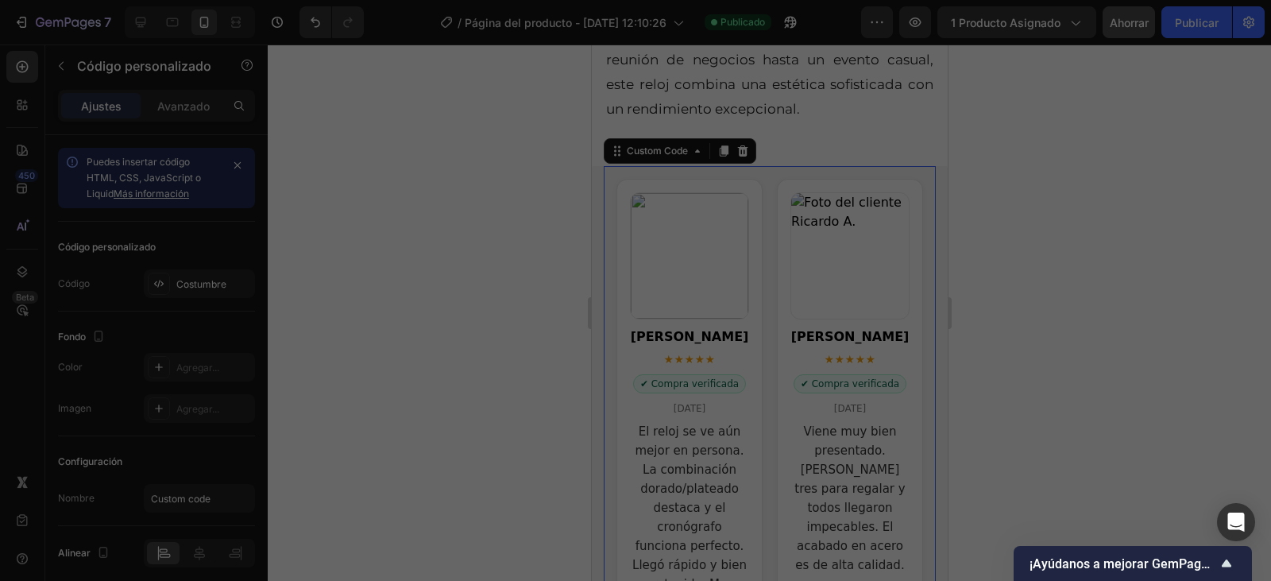
type textarea "</section>"
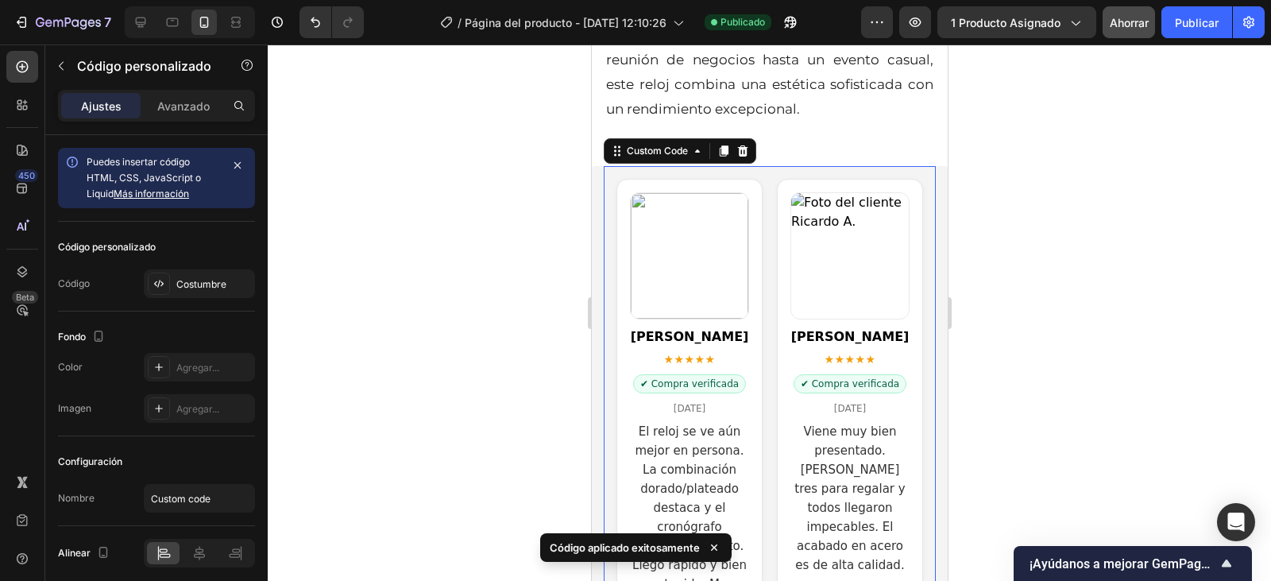
click at [682, 253] on img "Reseñas de clientes" at bounding box center [689, 256] width 118 height 126
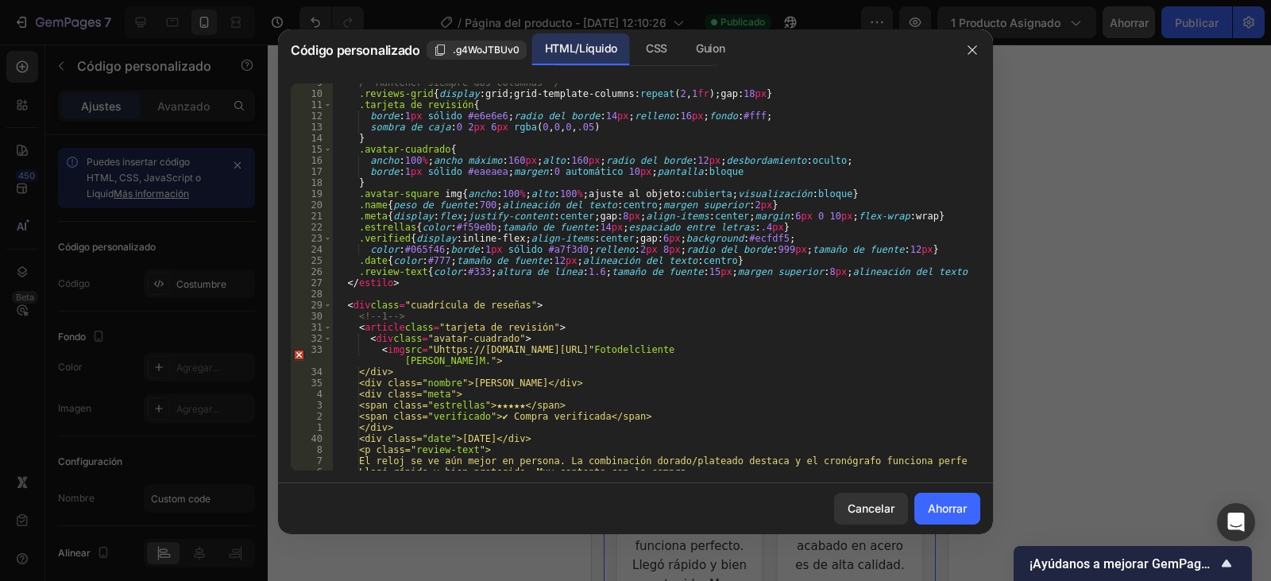
scroll to position [95, 0]
click at [880, 509] on font "Cancelar" at bounding box center [871, 508] width 47 height 14
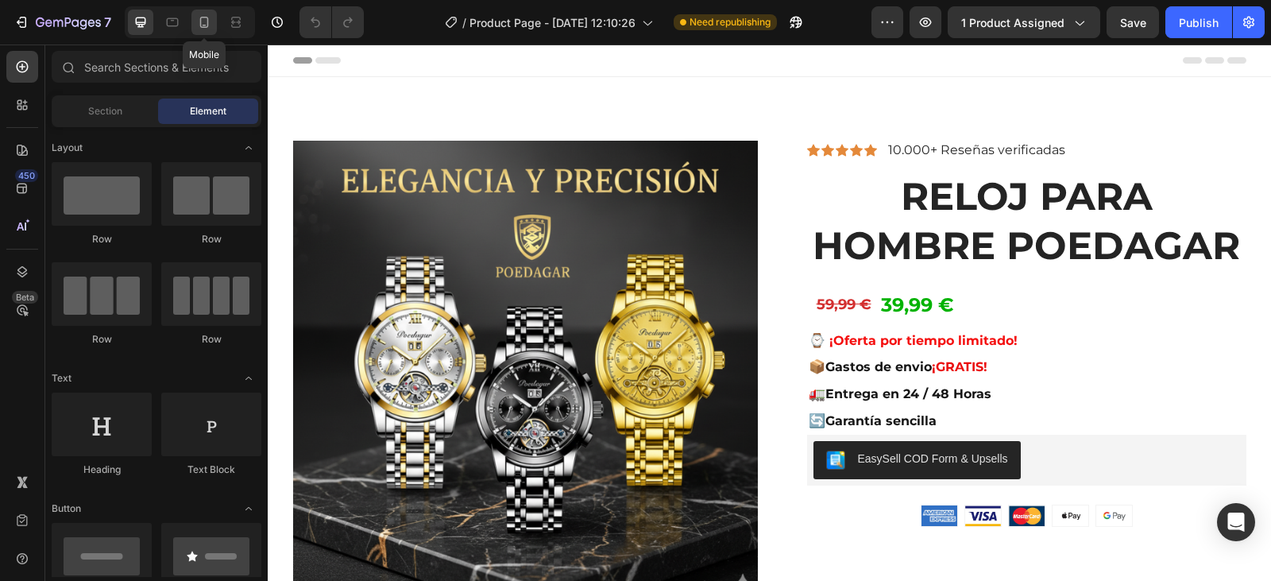
click at [202, 21] on icon at bounding box center [204, 22] width 16 height 16
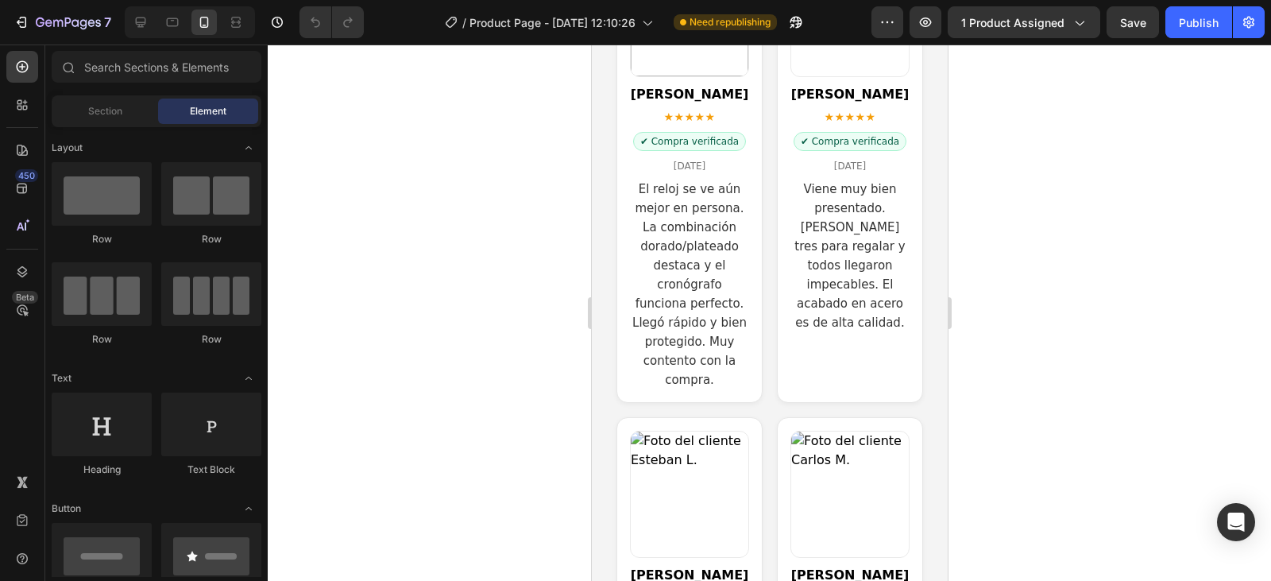
scroll to position [2702, 0]
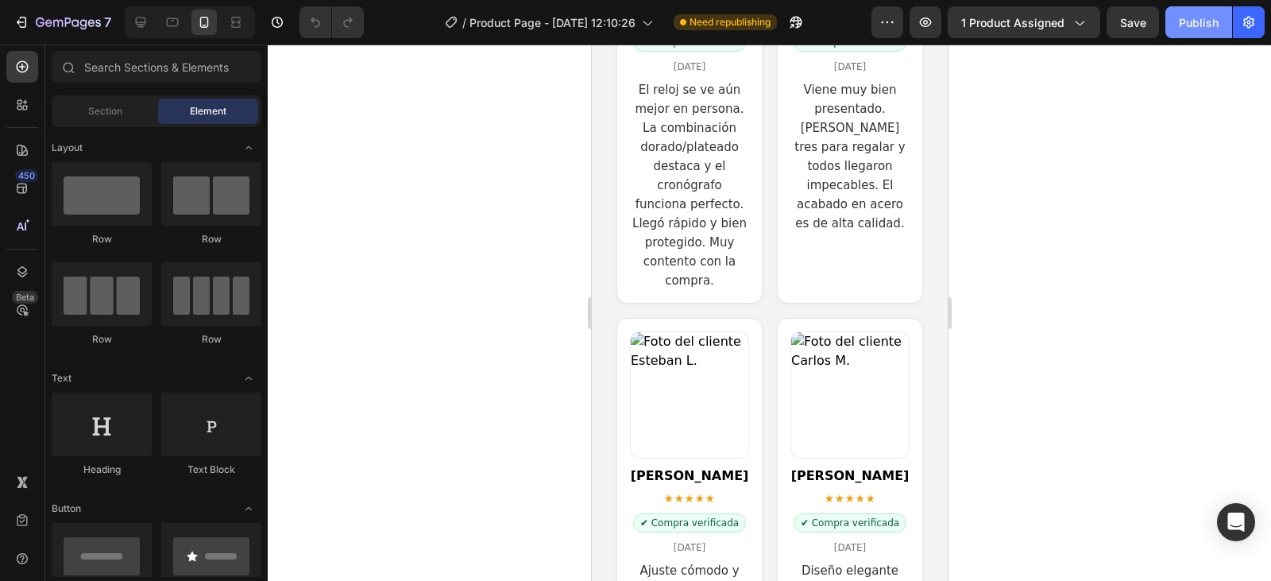
click at [1187, 24] on div "Publish" at bounding box center [1199, 22] width 40 height 17
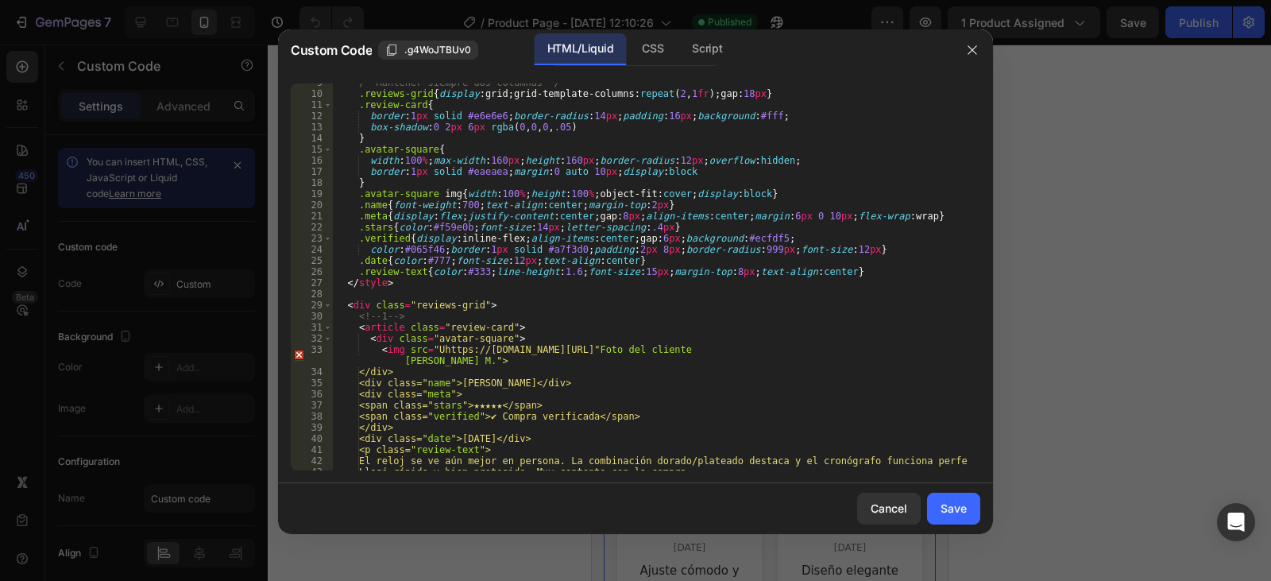
scroll to position [143, 0]
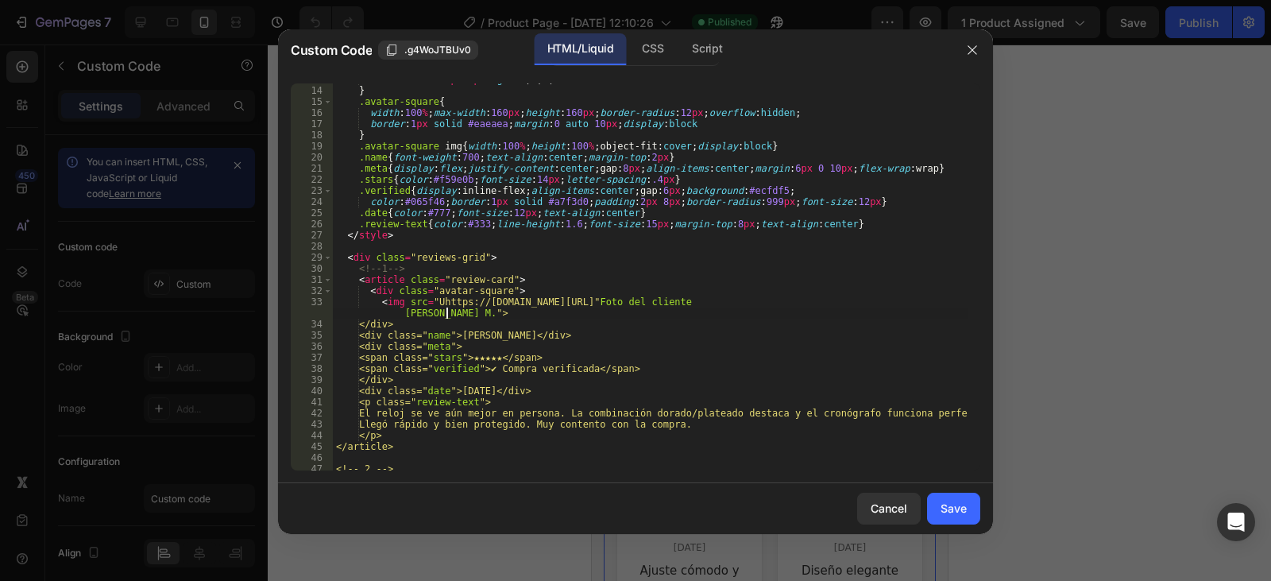
click at [450, 314] on div "box-shadow : 0 2 px 6 px rgba ( 0 , 0 , 0 , .05 ) } .avatar-square { width : 10…" at bounding box center [651, 278] width 636 height 409
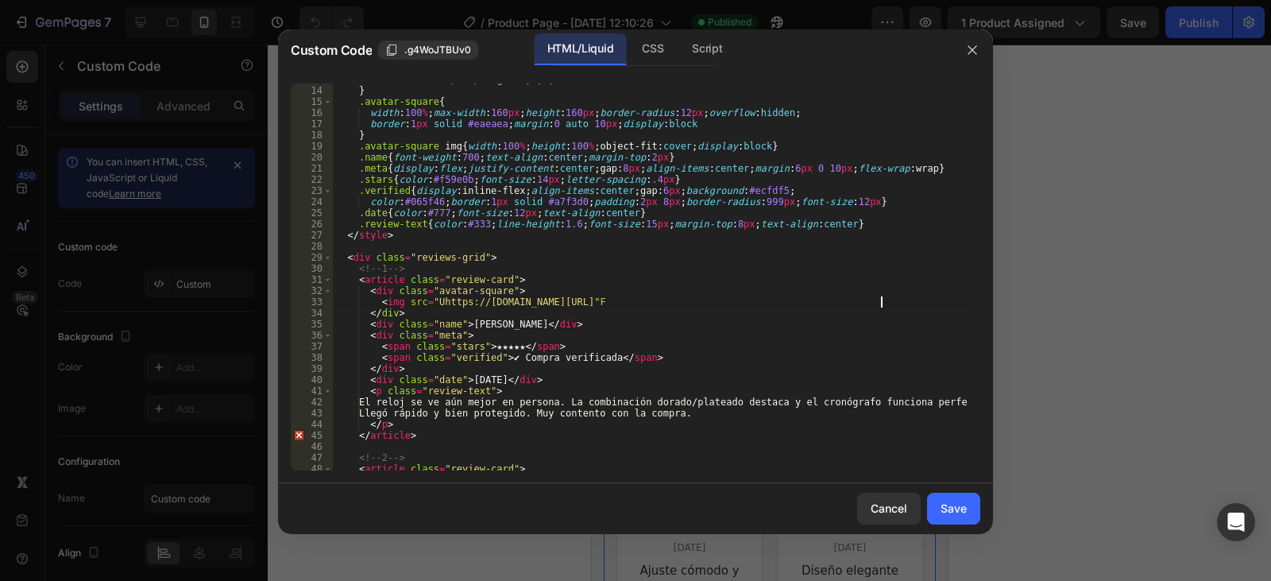
type textarea "<img src="Uhttps://[DOMAIN_NAME][URL]""
click at [961, 512] on div "Save" at bounding box center [954, 508] width 26 height 17
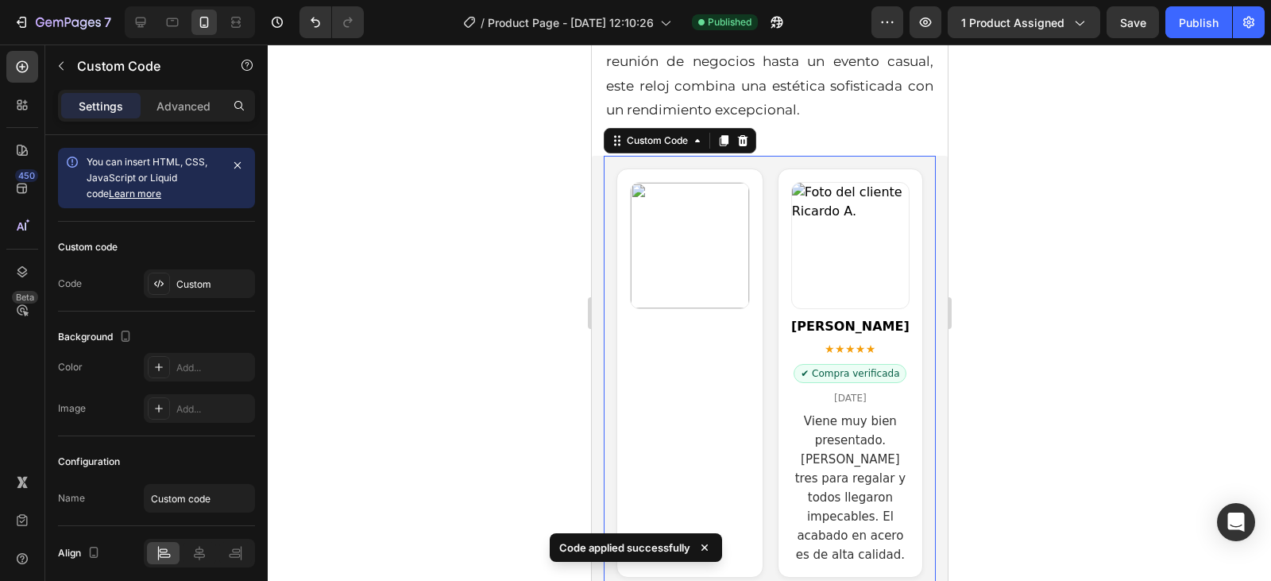
scroll to position [2543, 0]
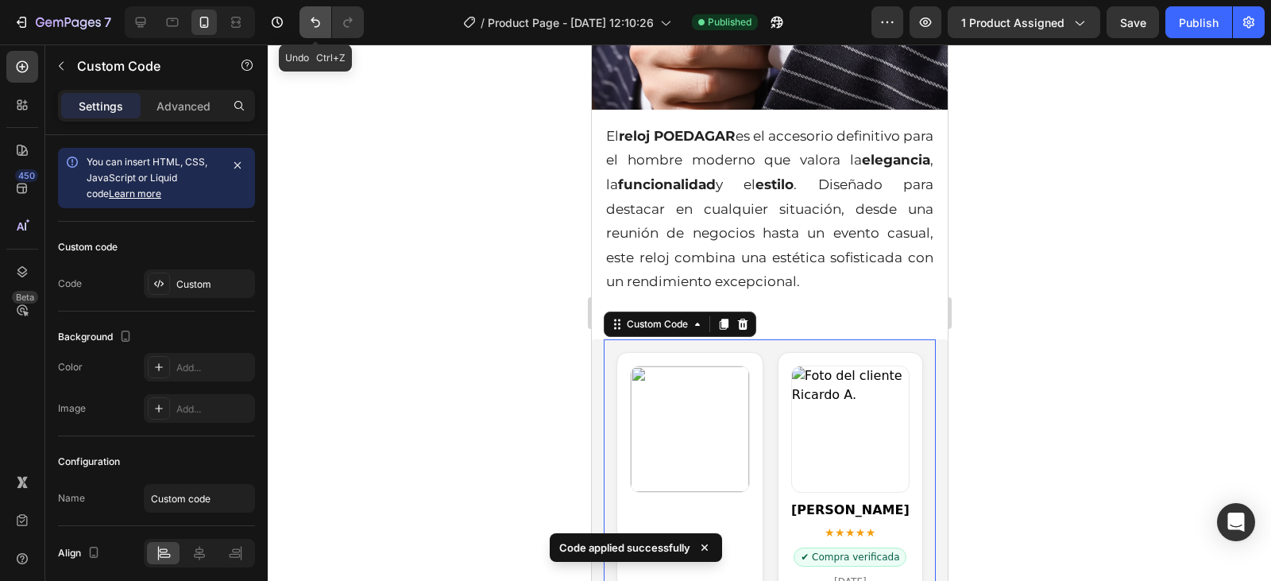
click at [321, 20] on icon "Undo/Redo" at bounding box center [316, 22] width 16 height 16
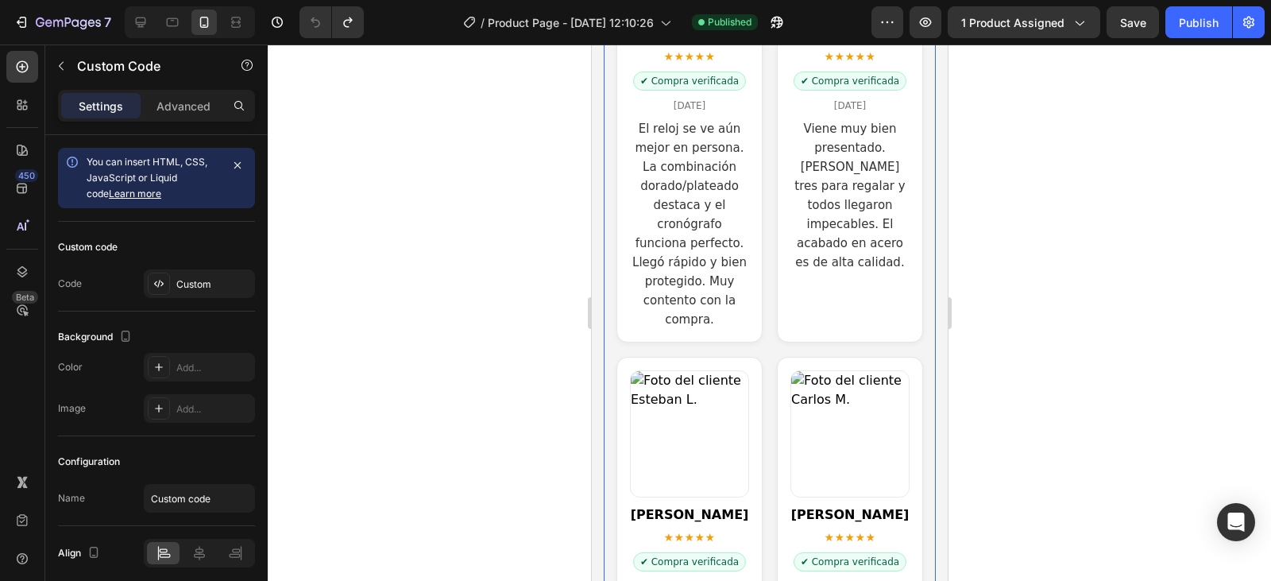
scroll to position [2940, 0]
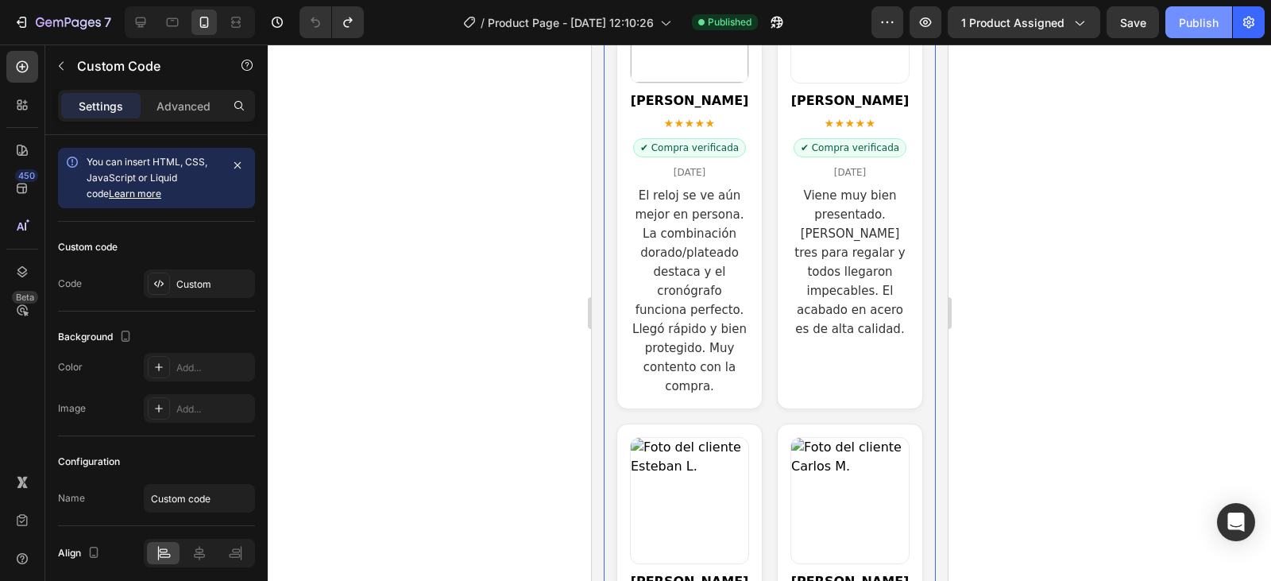
click at [1194, 27] on div "Publish" at bounding box center [1199, 22] width 40 height 17
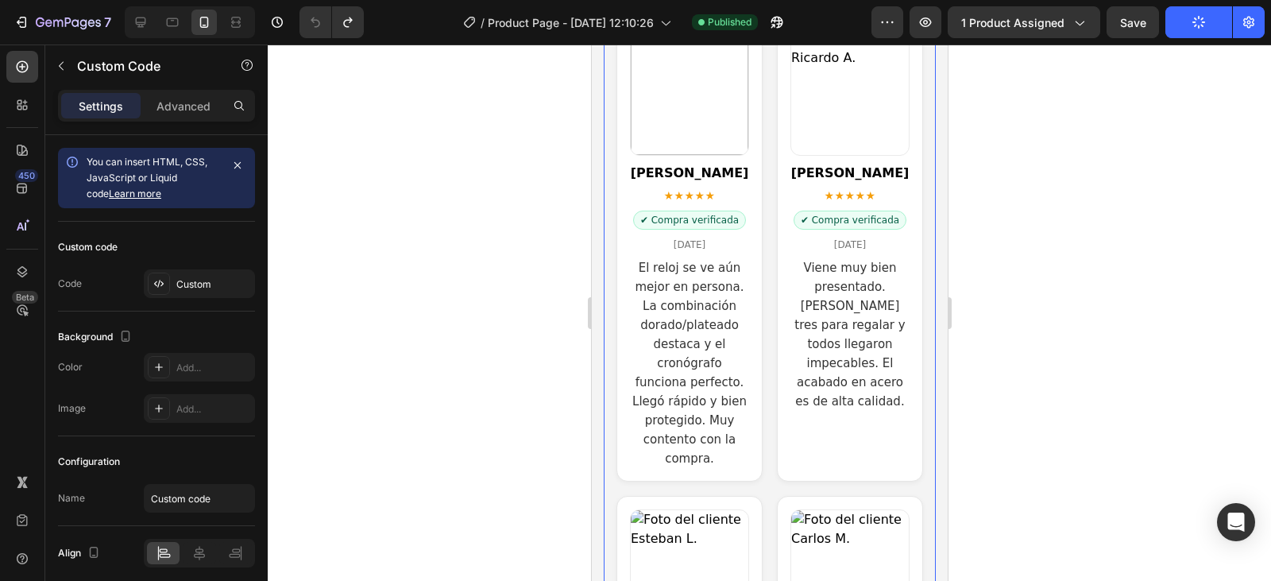
scroll to position [2702, 0]
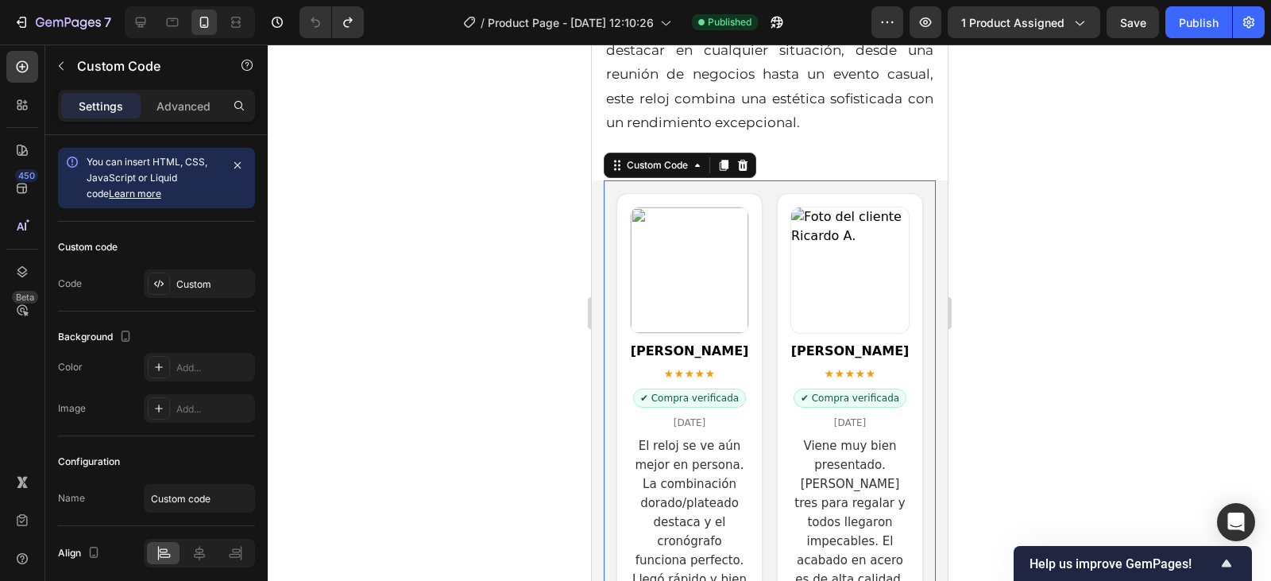
click at [714, 255] on img "Reseñas de clientes" at bounding box center [689, 270] width 118 height 126
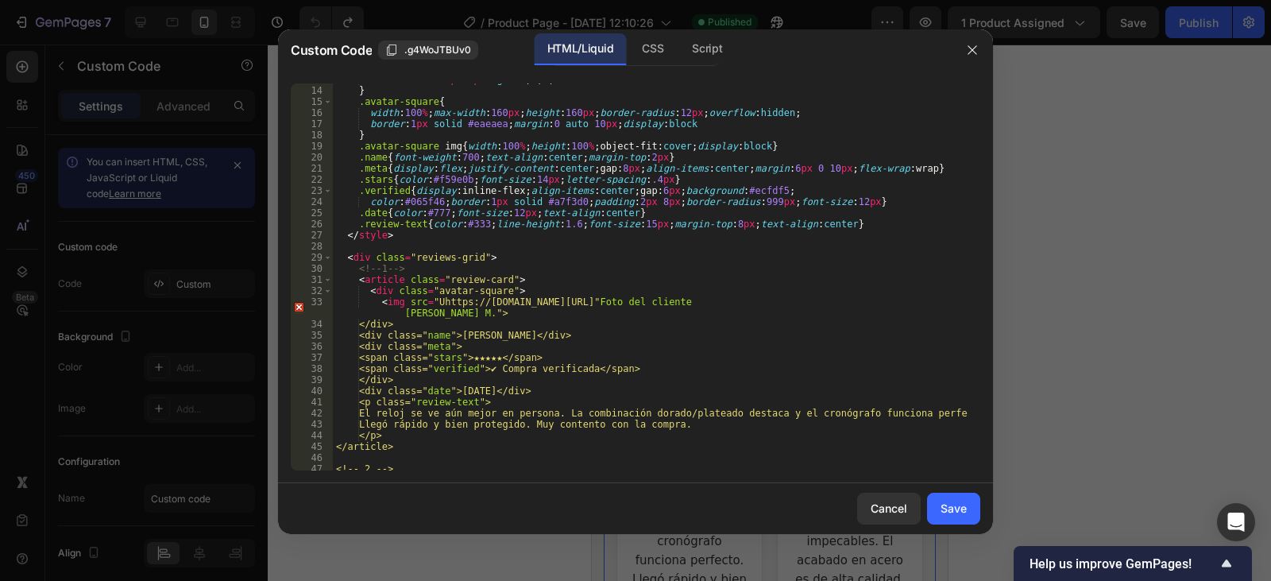
scroll to position [191, 0]
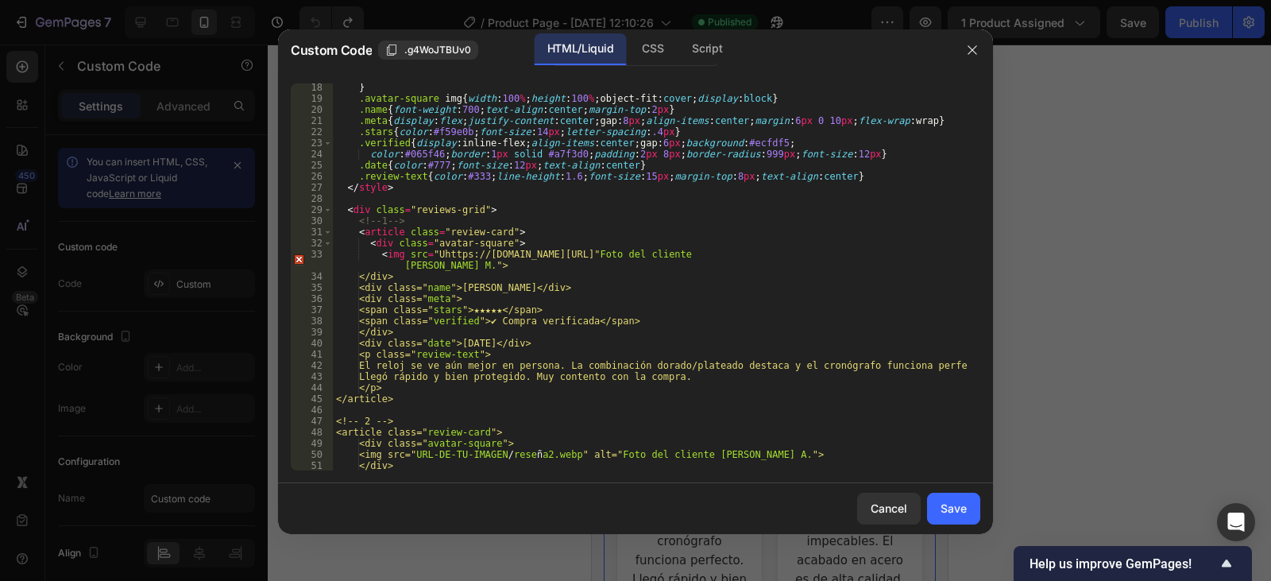
click at [869, 253] on div "} .avatar-square img { width : 100 % ; height : 100 % ; object-fit : cover ; di…" at bounding box center [651, 286] width 636 height 409
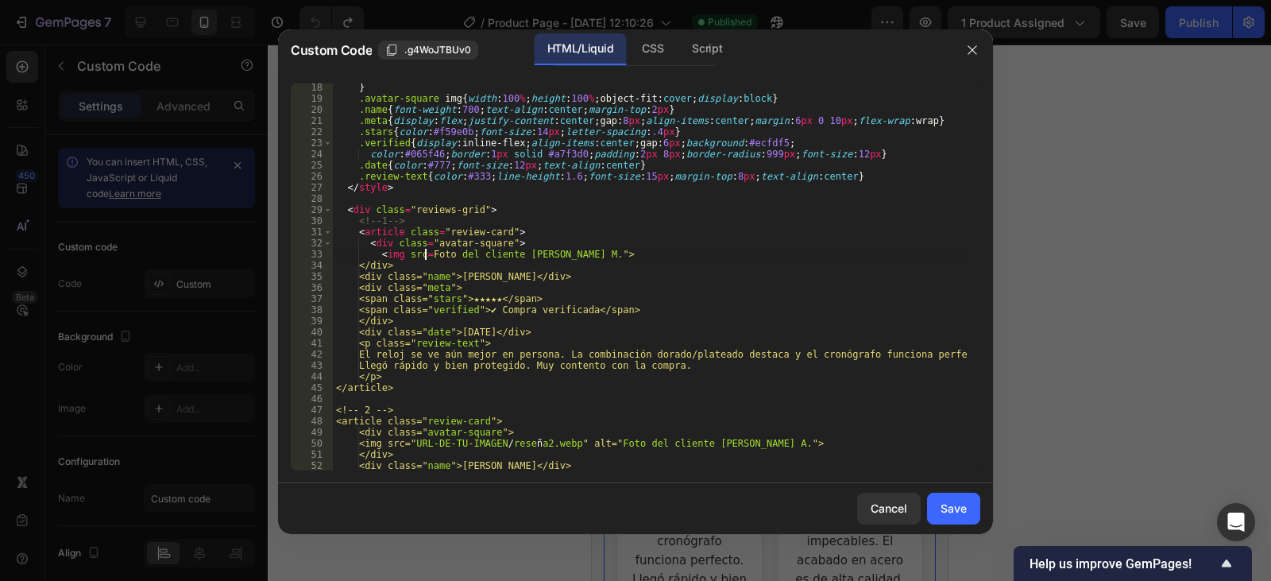
click at [424, 253] on div "} .avatar-square img { width : 100 % ; height : 100 % ; object-fit : cover ; di…" at bounding box center [651, 286] width 636 height 409
click at [425, 253] on div "} .avatar-square img { width : 100 % ; height : 100 % ; object-fit : cover ; di…" at bounding box center [651, 286] width 636 height 409
paste textarea "[URL][DOMAIN_NAME]"
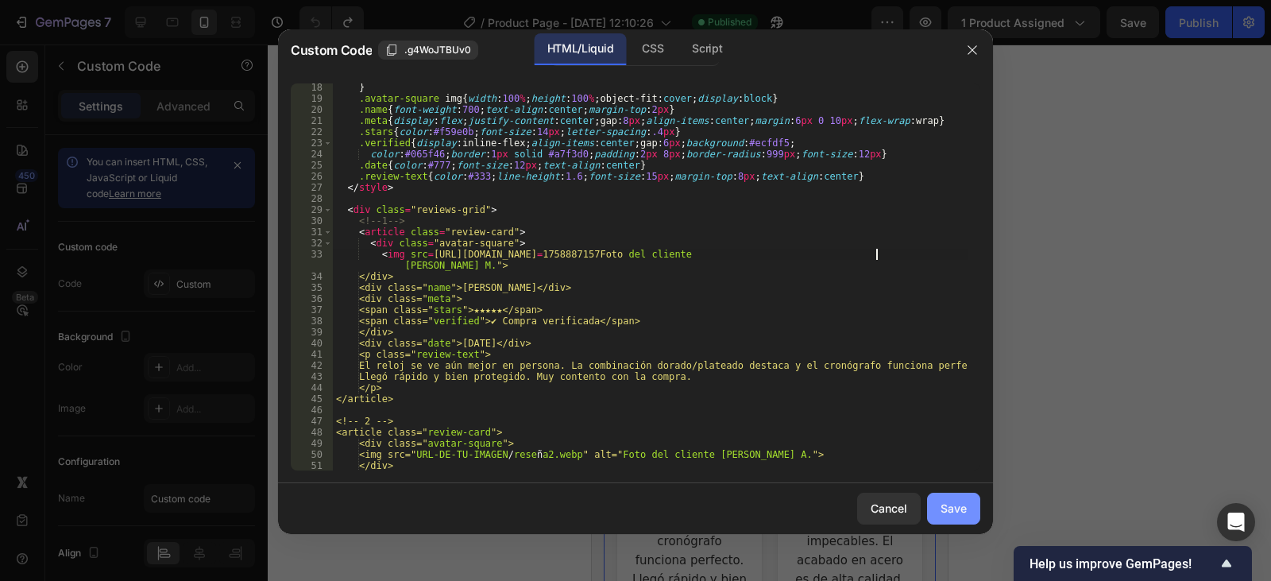
click at [956, 502] on div "Save" at bounding box center [954, 508] width 26 height 17
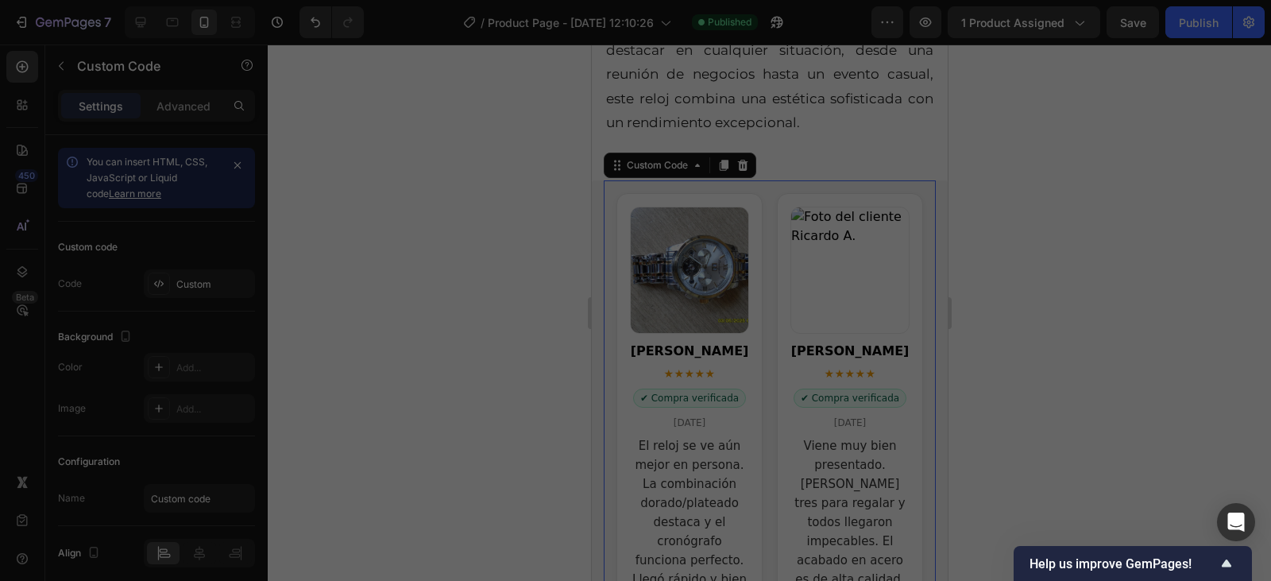
type textarea "</section>"
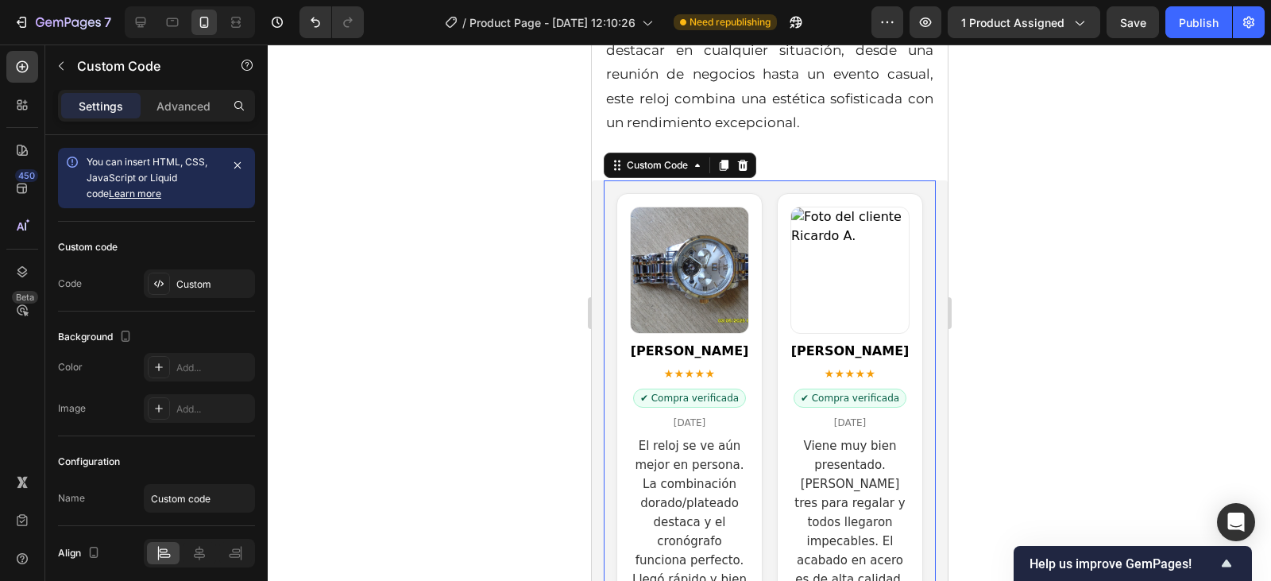
click at [841, 269] on img "Reseñas de clientes" at bounding box center [850, 270] width 118 height 126
click at [841, 273] on img "Reseñas de clientes" at bounding box center [850, 270] width 118 height 126
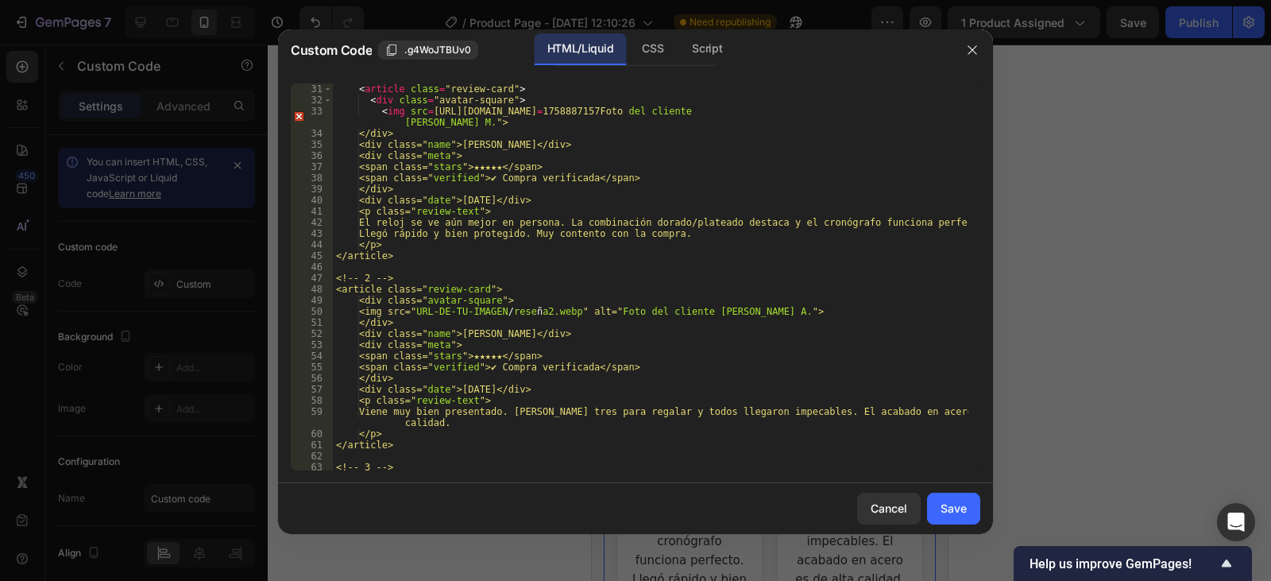
scroll to position [334, 0]
click at [590, 311] on div "< article class = "review-card" > < div class = "avatar-square" > < img src = […" at bounding box center [651, 287] width 636 height 409
click at [427, 310] on div "< article class = "review-card" > < div class = "avatar-square" > < img src = […" at bounding box center [651, 287] width 636 height 409
paste textarea "[URL][DOMAIN_NAME]"
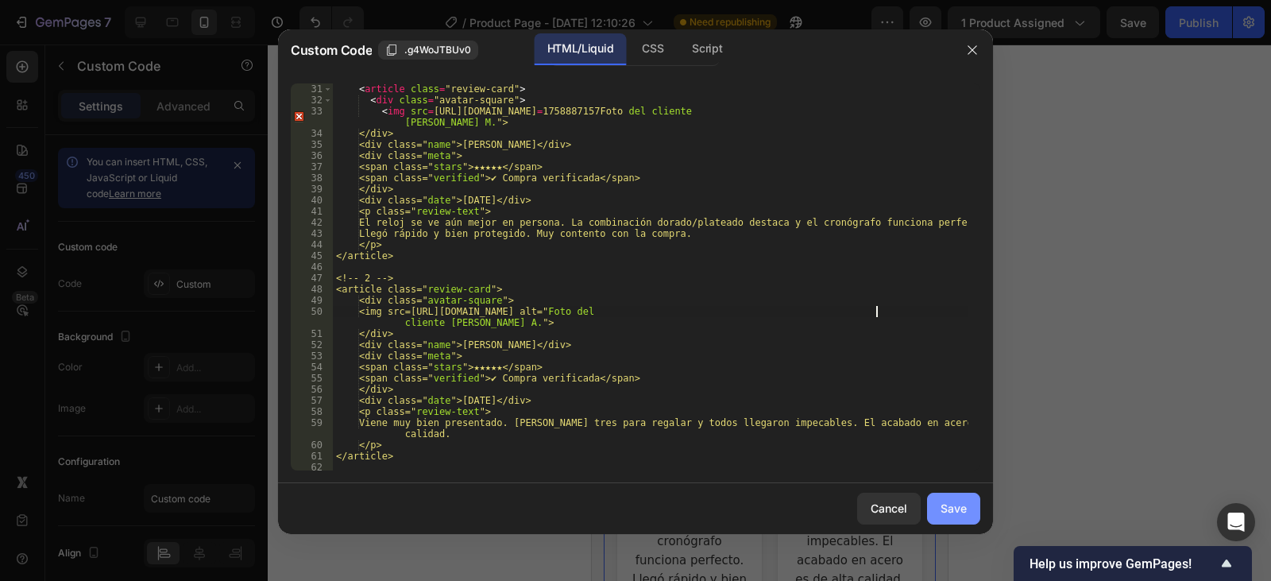
click at [942, 504] on div "Save" at bounding box center [954, 508] width 26 height 17
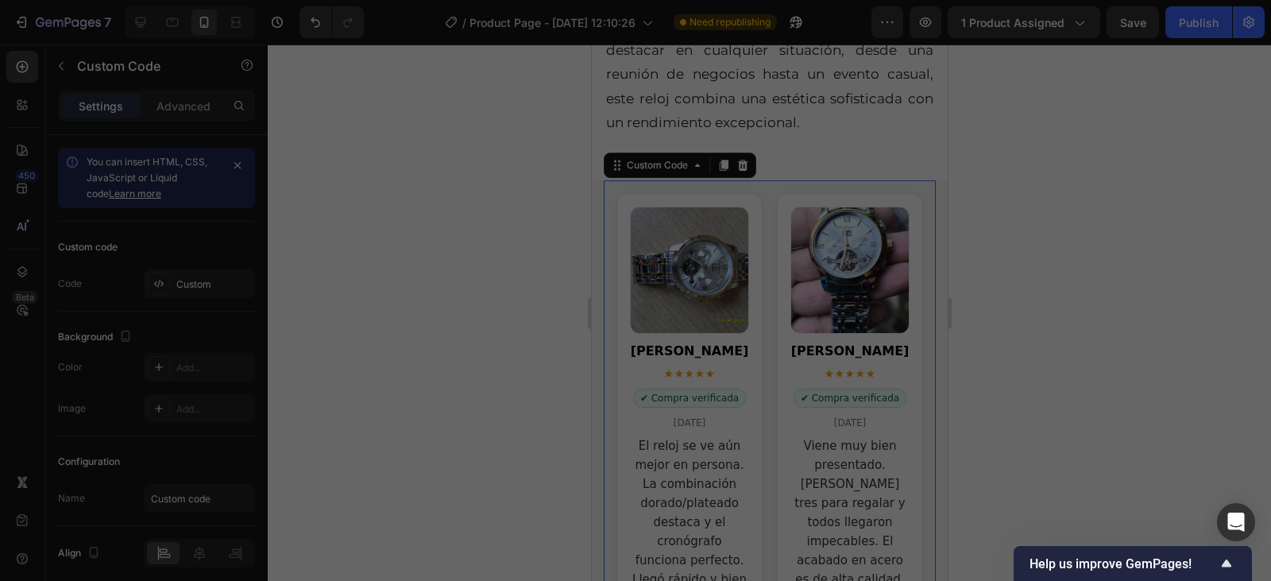
type textarea "</section>"
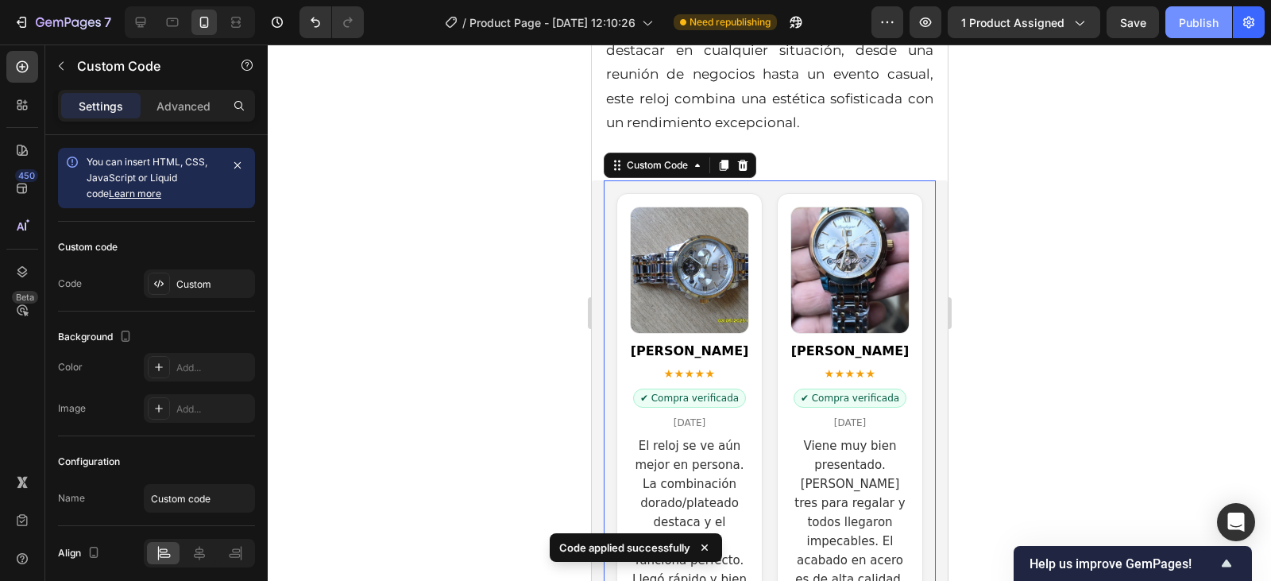
click at [1182, 26] on div "Publish" at bounding box center [1199, 22] width 40 height 17
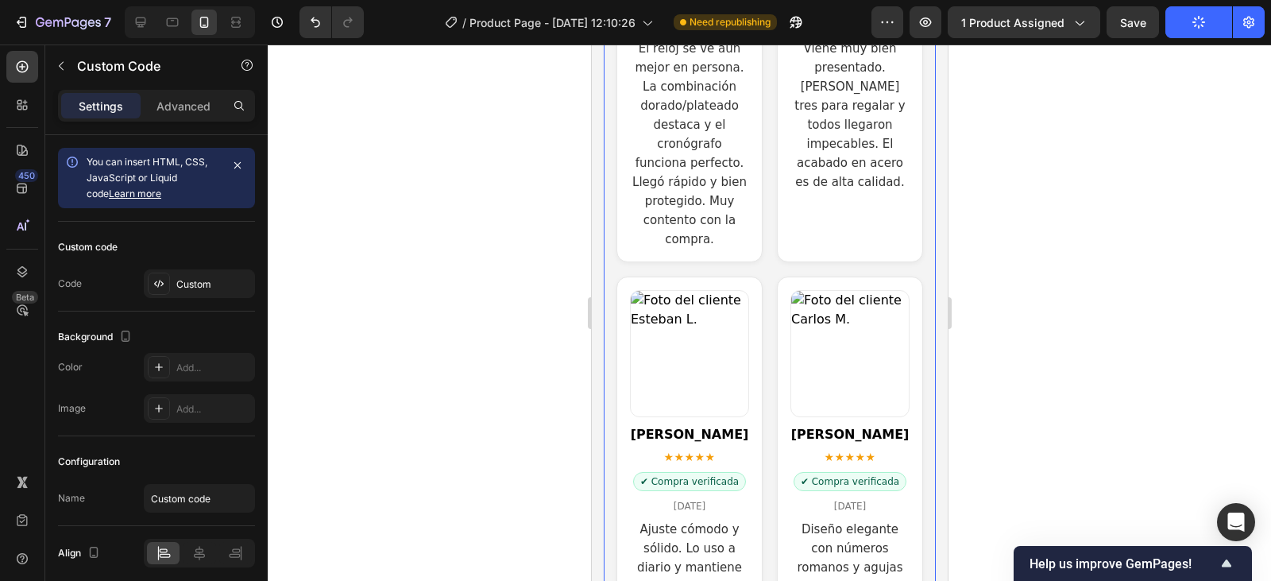
scroll to position [3178, 0]
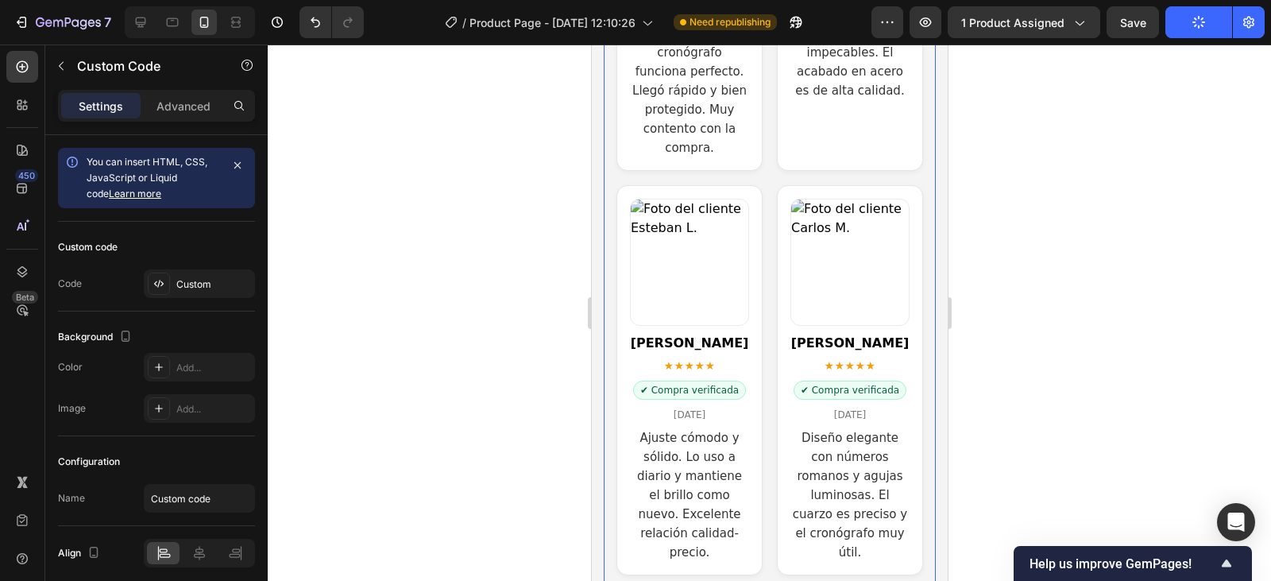
click at [664, 294] on img "Reseñas de clientes" at bounding box center [689, 262] width 118 height 126
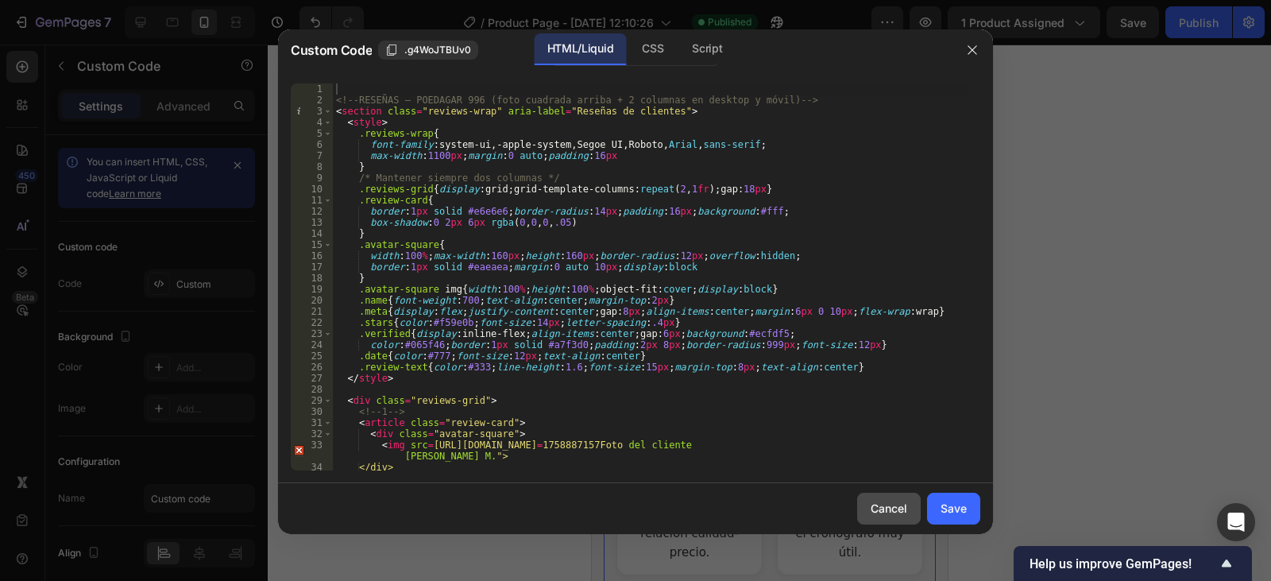
click at [878, 513] on div "Cancel" at bounding box center [889, 508] width 37 height 17
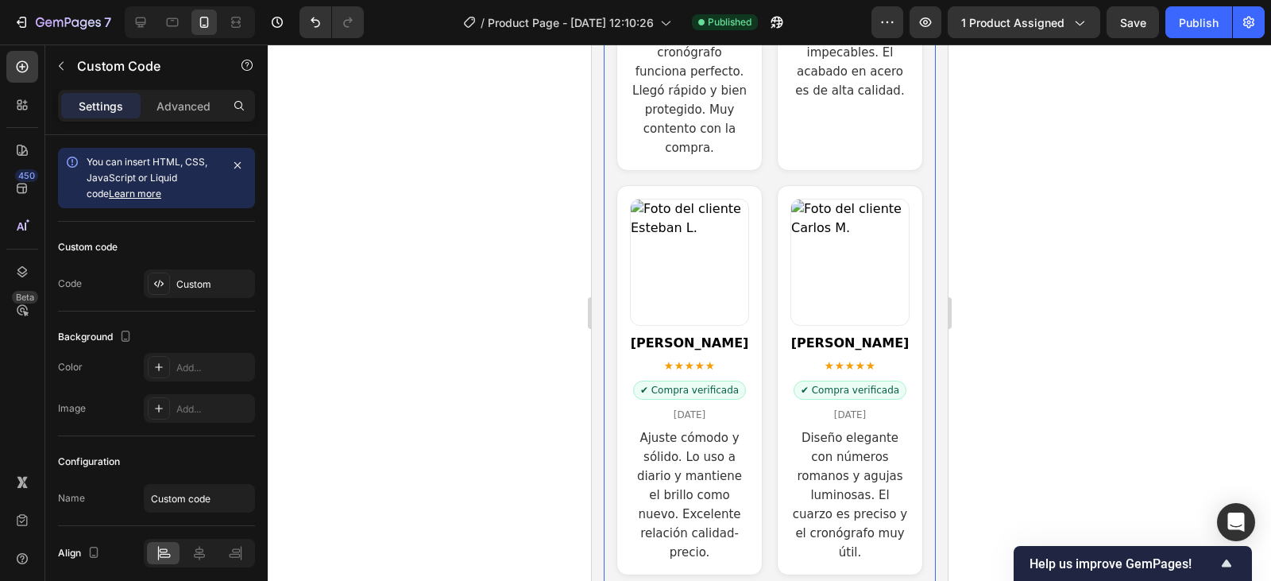
click at [683, 193] on article "[PERSON_NAME] ★★★★★ ✔ Compra verificada [DATE] Ajuste cómodo y sólido. Lo uso a…" at bounding box center [689, 380] width 146 height 390
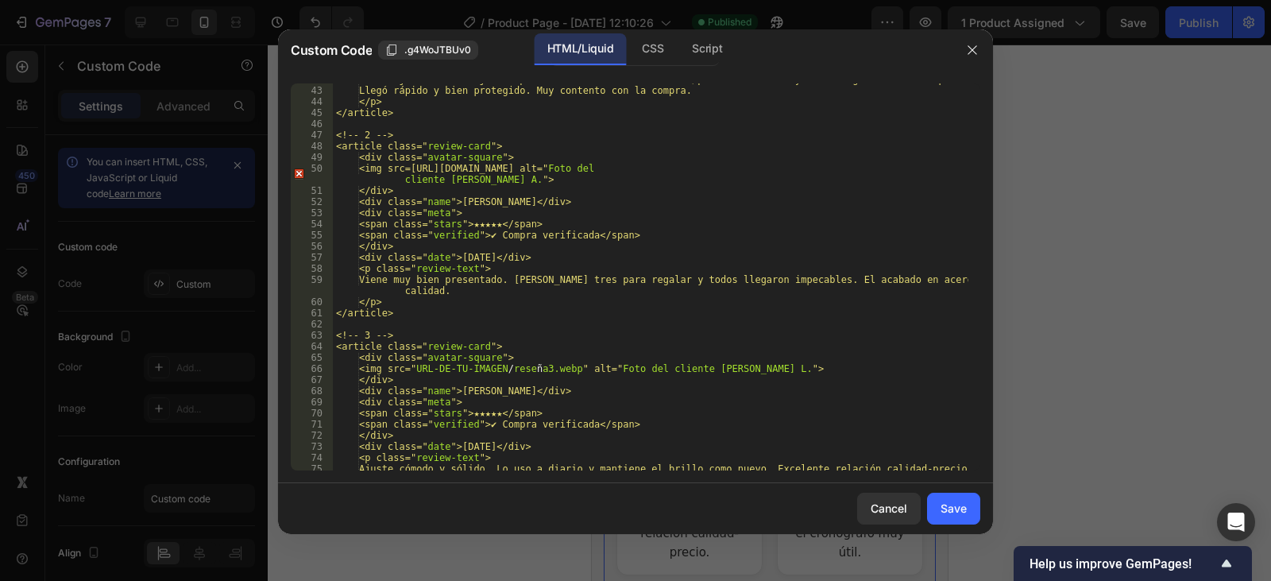
scroll to position [524, 0]
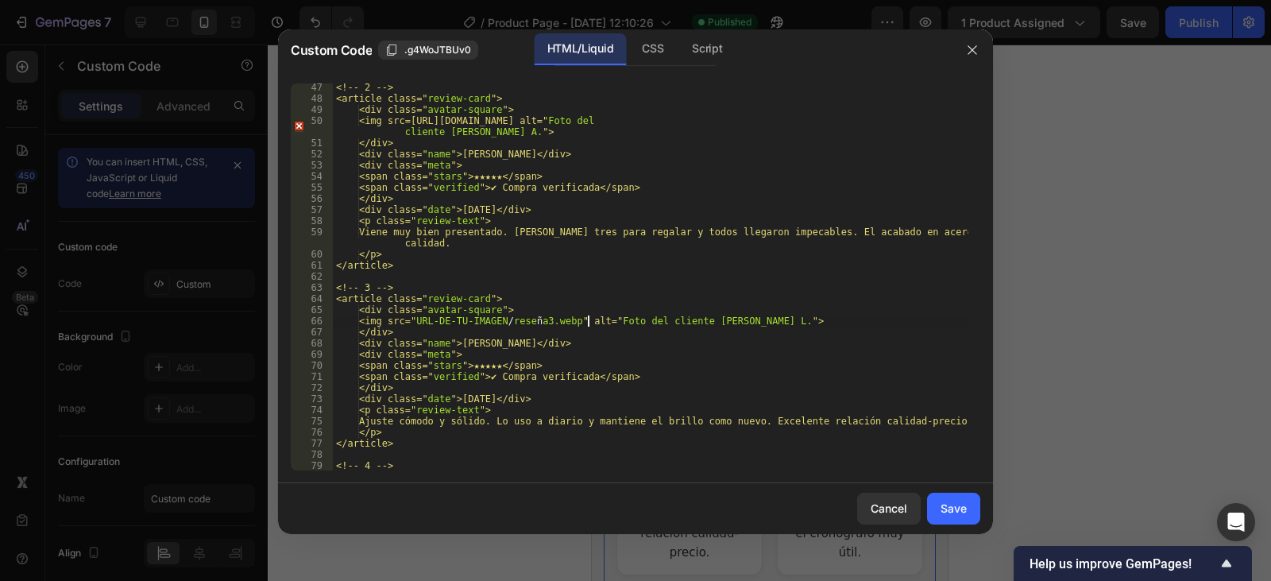
click at [589, 320] on div "<!-- 2 --> <article class=" review-card "> <div class=" avatar-square "> <img s…" at bounding box center [651, 286] width 636 height 409
click at [427, 323] on div "<!-- 2 --> <article class=" review-card "> <div class=" avatar-square "> <img s…" at bounding box center [651, 286] width 636 height 409
paste textarea "[URL][DOMAIN_NAME]"
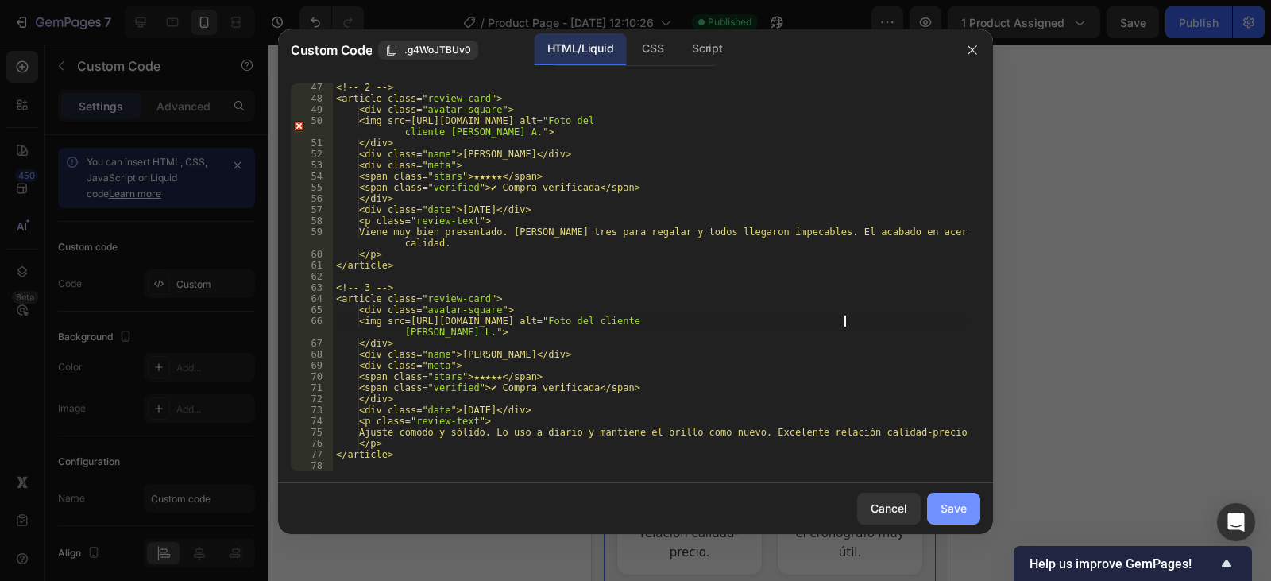
click at [948, 506] on div "Save" at bounding box center [954, 508] width 26 height 17
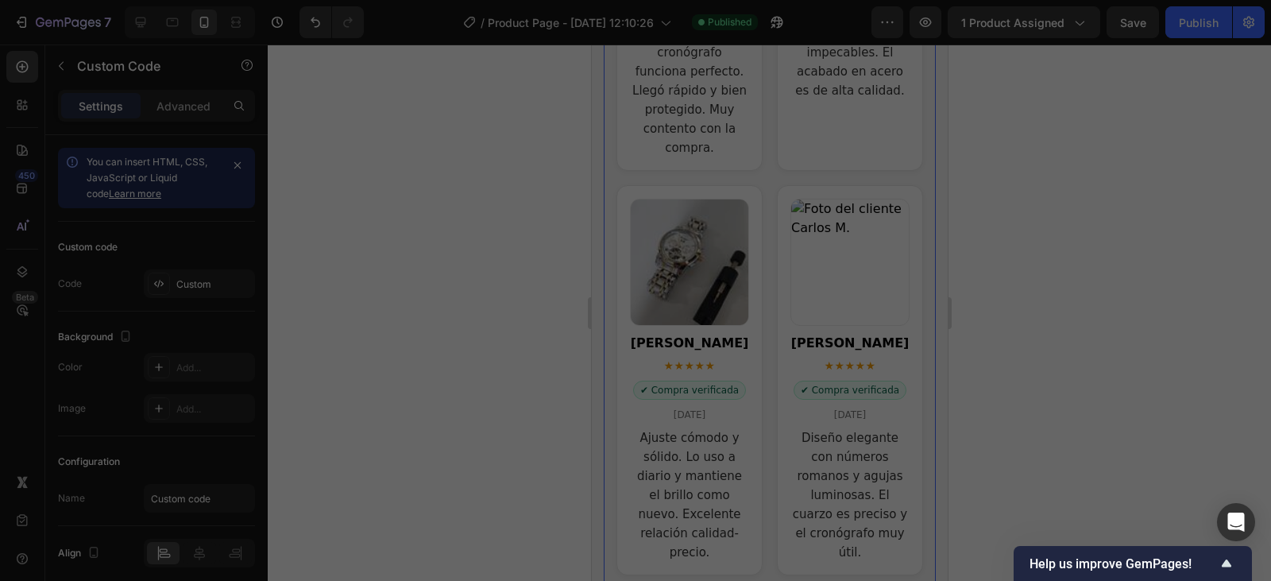
type textarea "</section>"
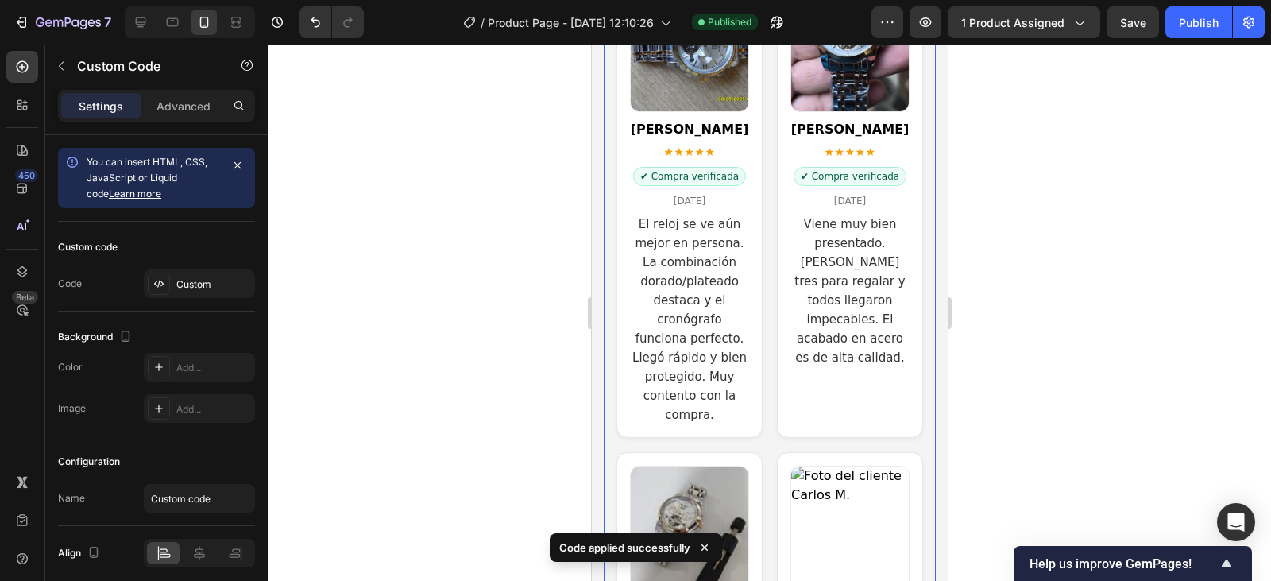
scroll to position [2860, 0]
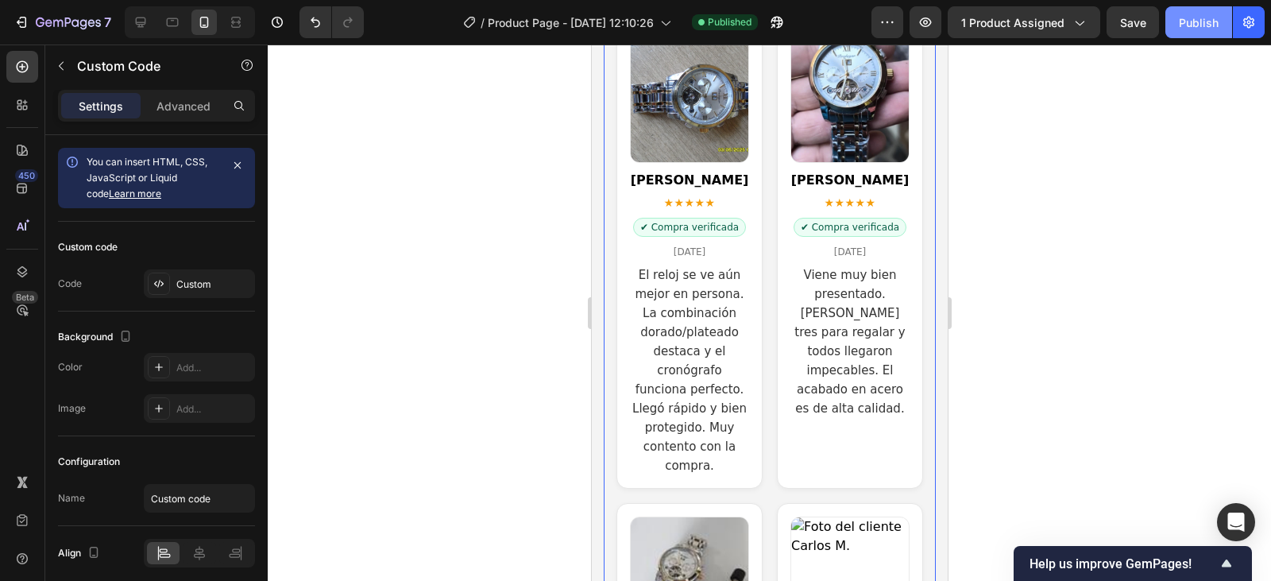
click at [1207, 26] on div "Publish" at bounding box center [1199, 22] width 40 height 17
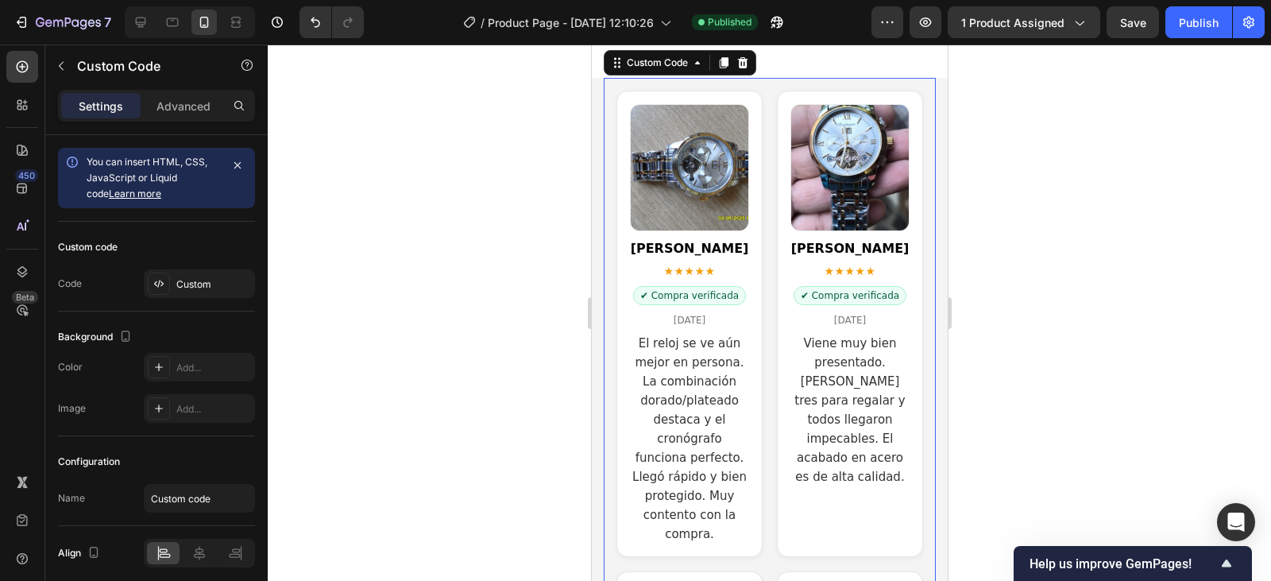
scroll to position [2781, 0]
